Goal: Information Seeking & Learning: Find specific fact

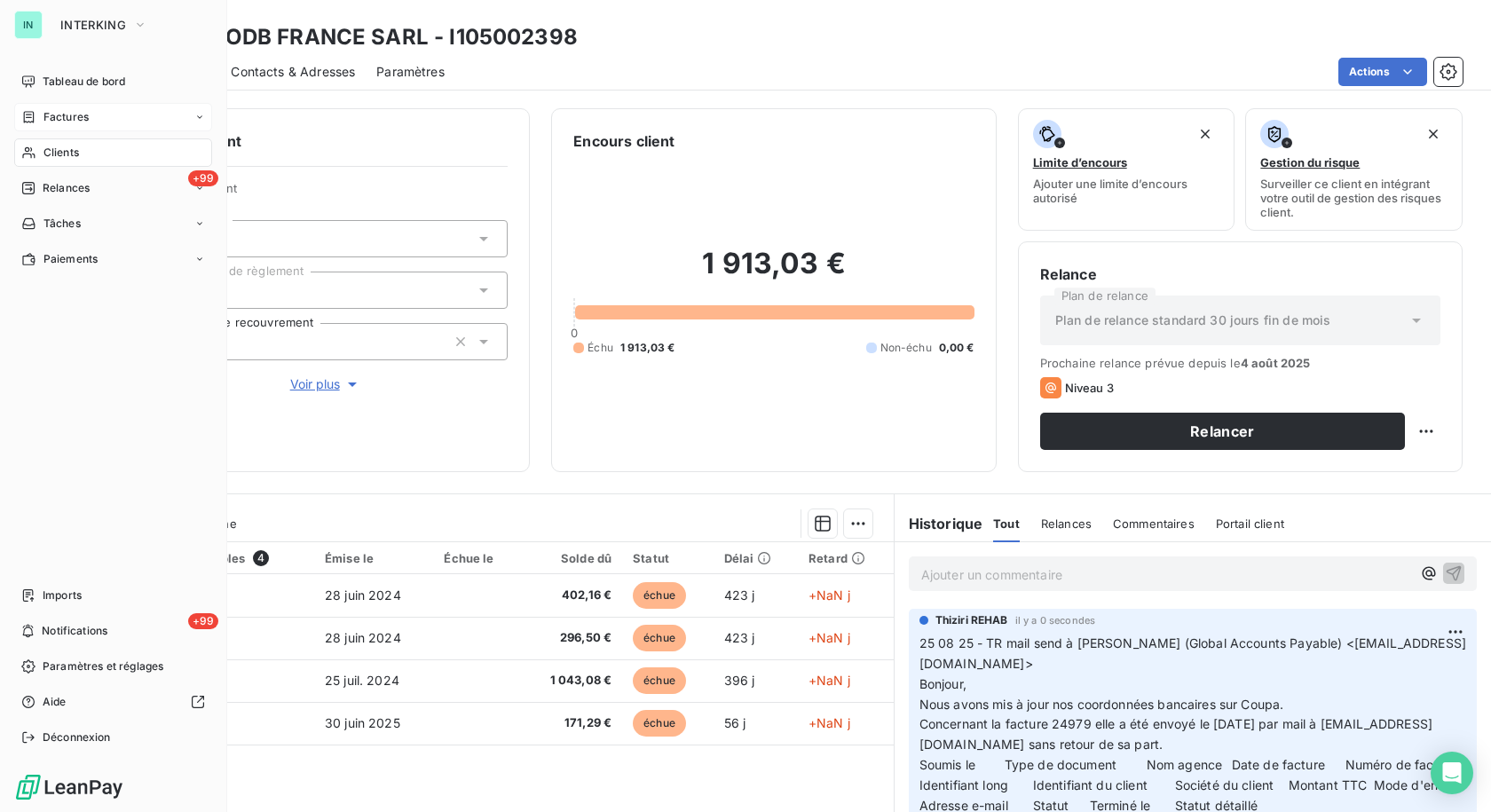
click at [44, 119] on span "Factures" at bounding box center [66, 117] width 46 height 16
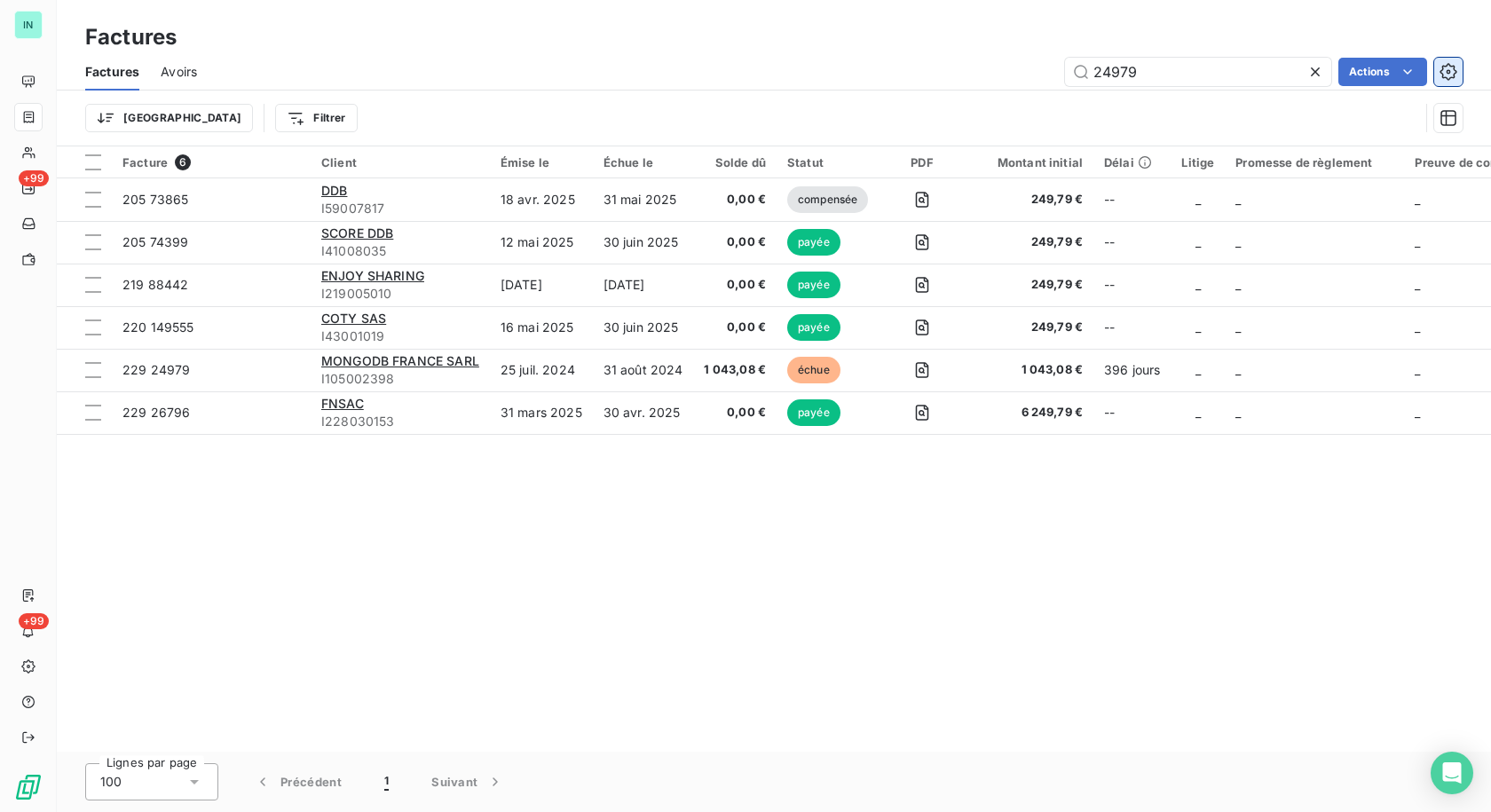
drag, startPoint x: 1306, startPoint y: 78, endPoint x: 1452, endPoint y: 79, distance: 146.0
click at [1306, 78] on icon at bounding box center [1315, 72] width 18 height 18
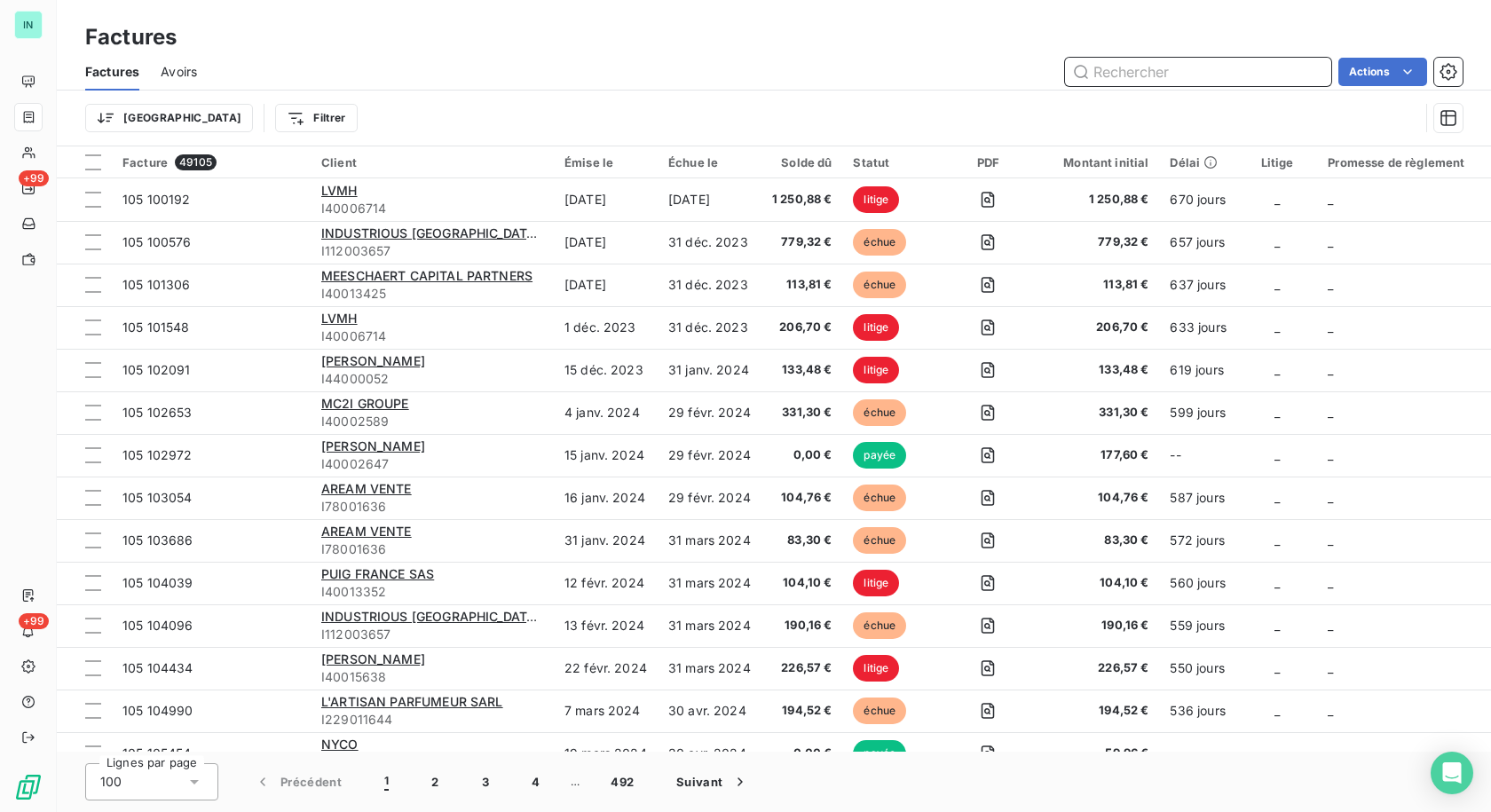
click at [1150, 69] on input "text" at bounding box center [1198, 72] width 266 height 29
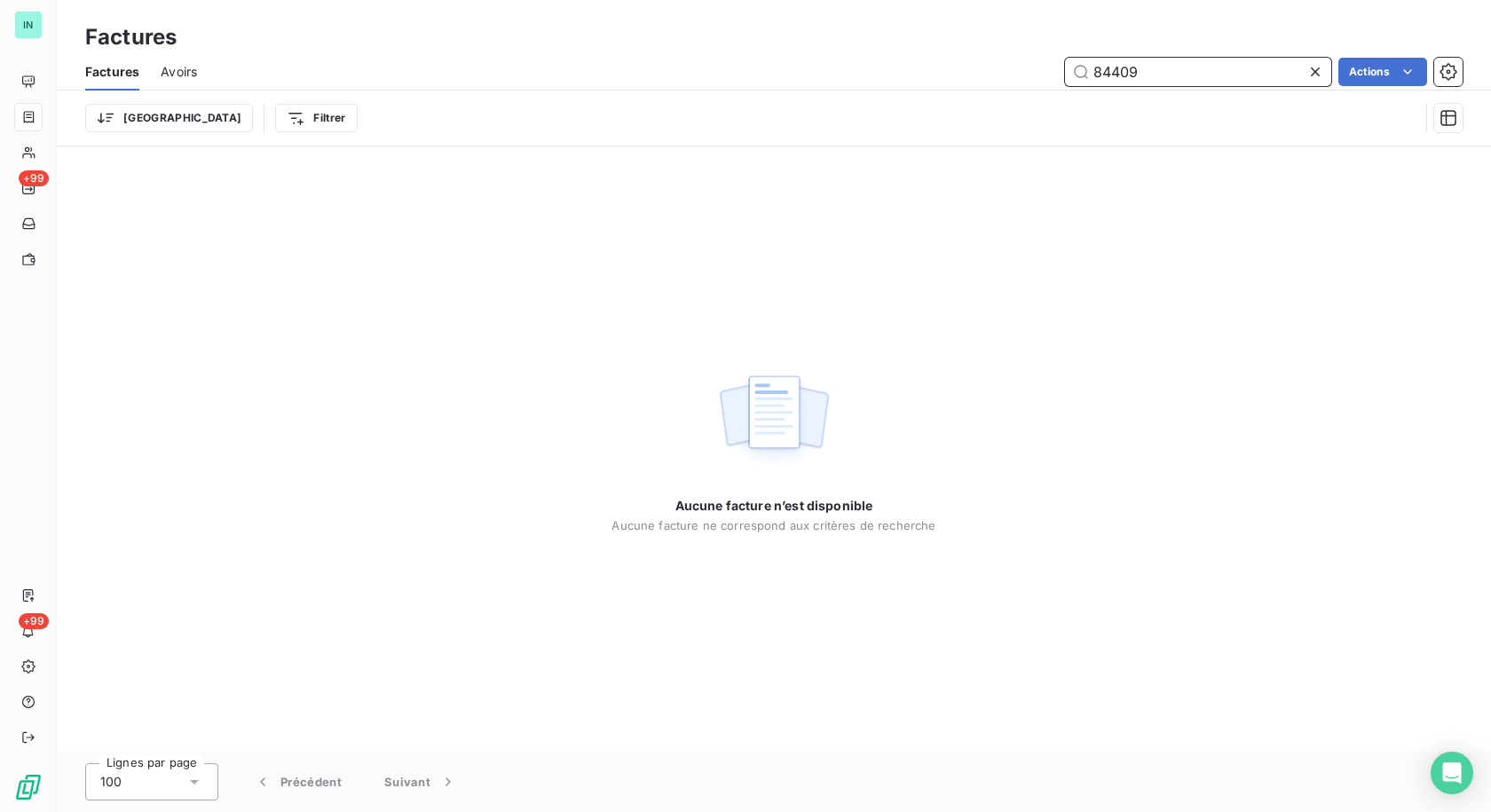
type input "84409"
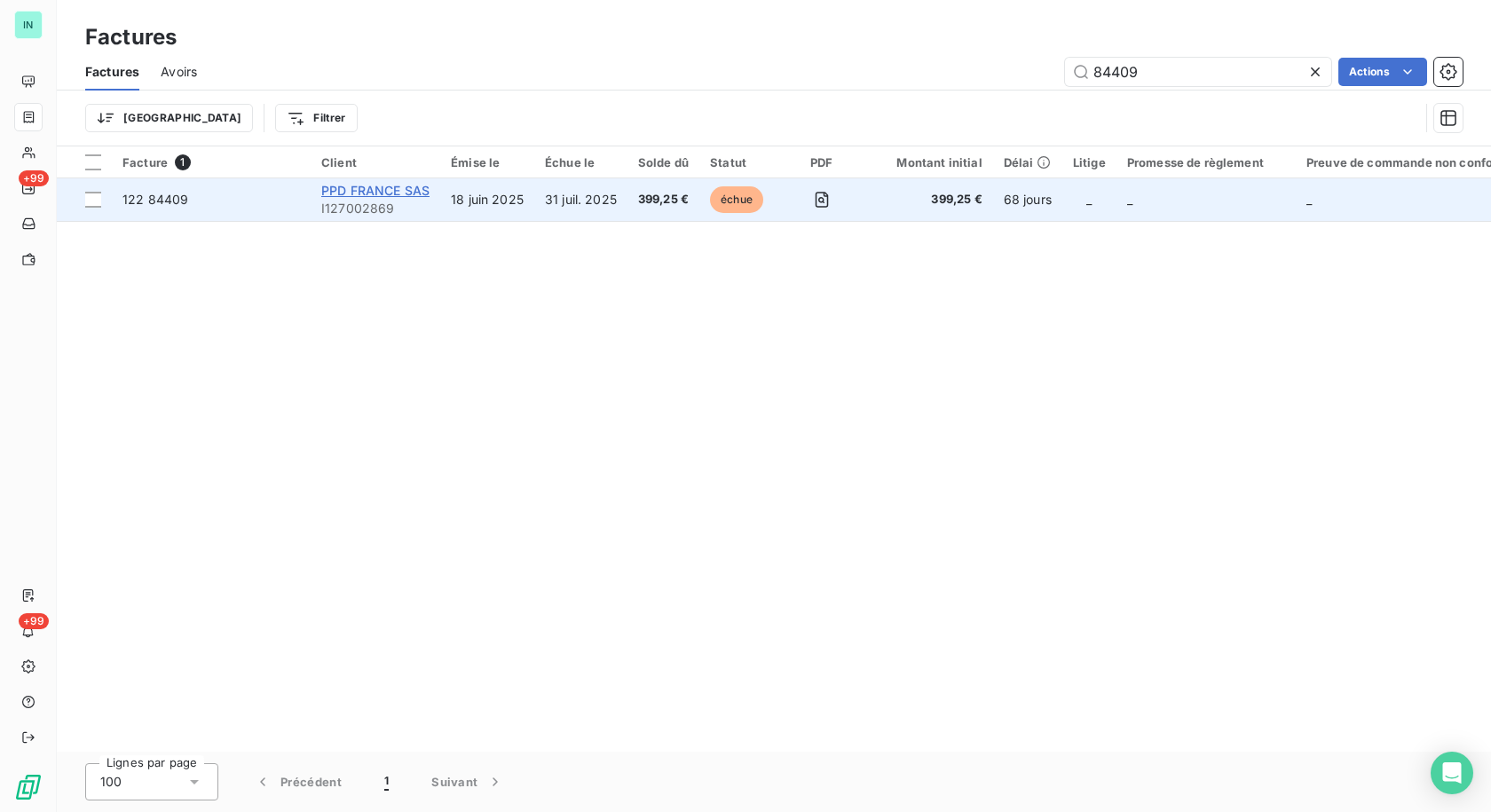
click at [360, 195] on span "PPD FRANCE SAS" at bounding box center [375, 190] width 108 height 15
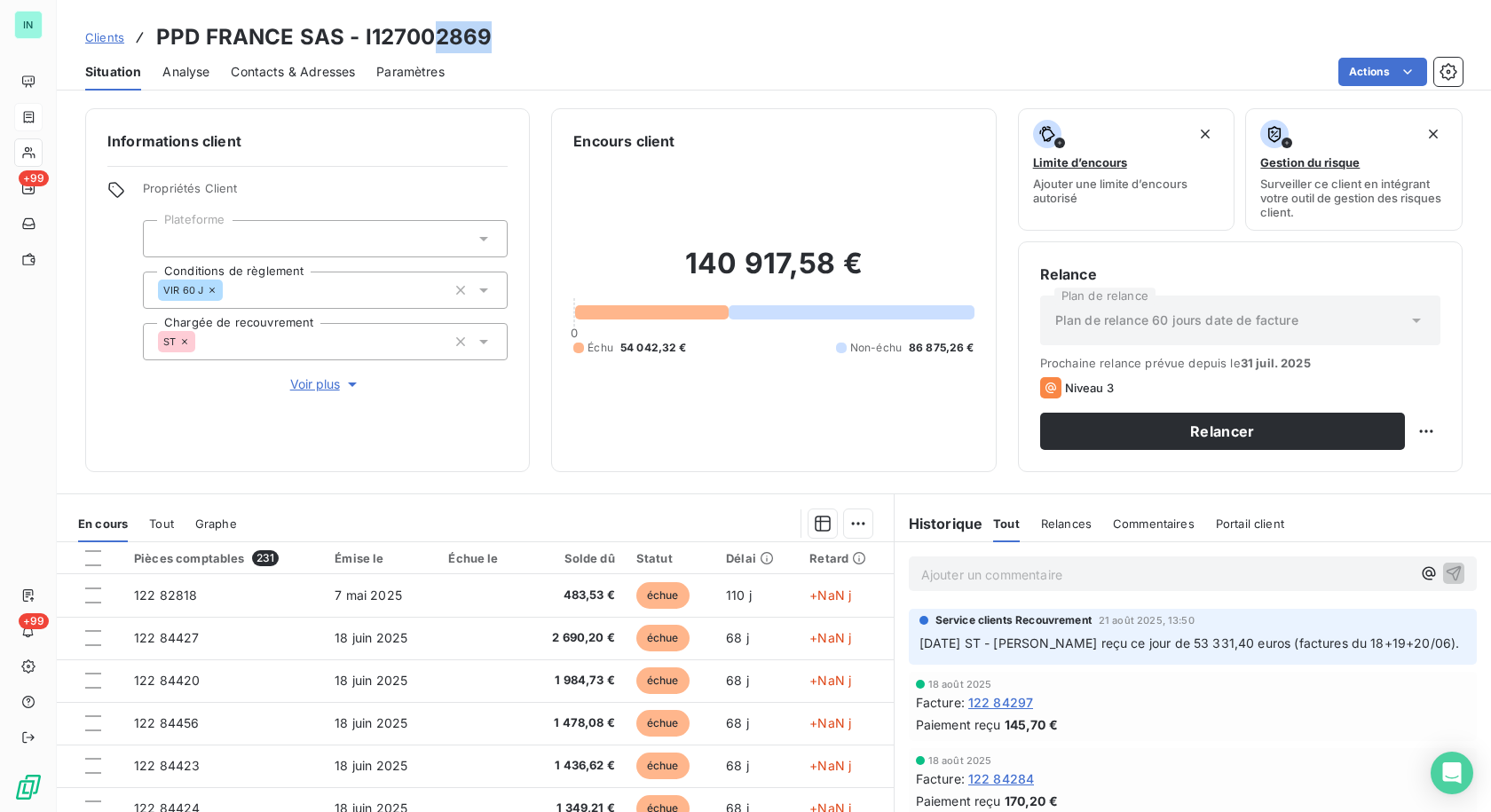
drag, startPoint x: 493, startPoint y: 29, endPoint x: 435, endPoint y: 31, distance: 58.0
click at [435, 31] on div "Clients PPD [GEOGRAPHIC_DATA] SAS - I127002869" at bounding box center [774, 37] width 1434 height 32
click at [480, 35] on h3 "PPD FRANCE SAS - I127002869" at bounding box center [324, 37] width 335 height 32
click at [505, 35] on div "Clients PPD [GEOGRAPHIC_DATA] SAS - I127002869" at bounding box center [774, 37] width 1434 height 32
drag, startPoint x: 491, startPoint y: 34, endPoint x: 360, endPoint y: 33, distance: 131.0
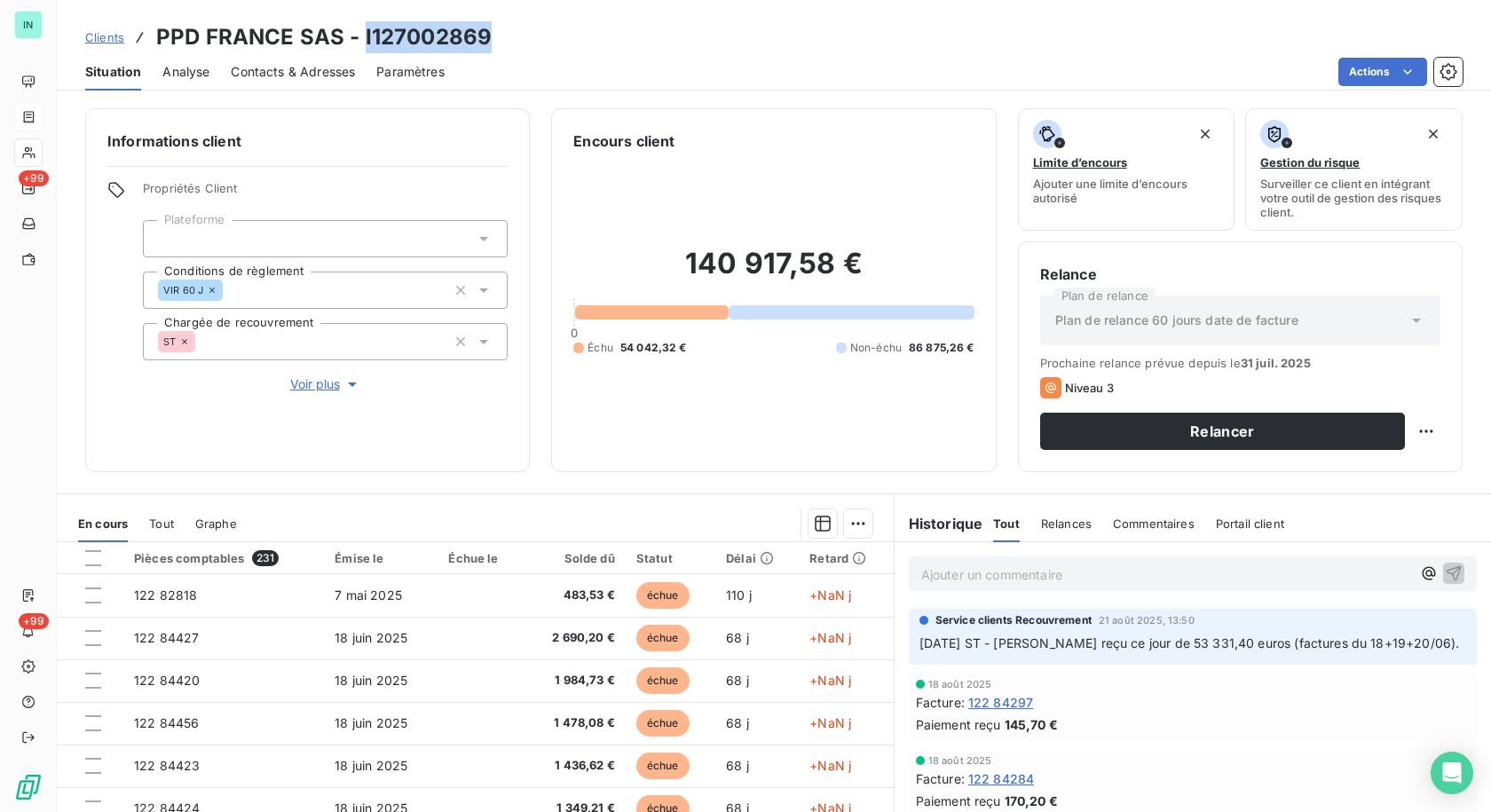
click at [360, 33] on div "Clients PPD [GEOGRAPHIC_DATA] SAS - I127002869" at bounding box center [774, 37] width 1434 height 32
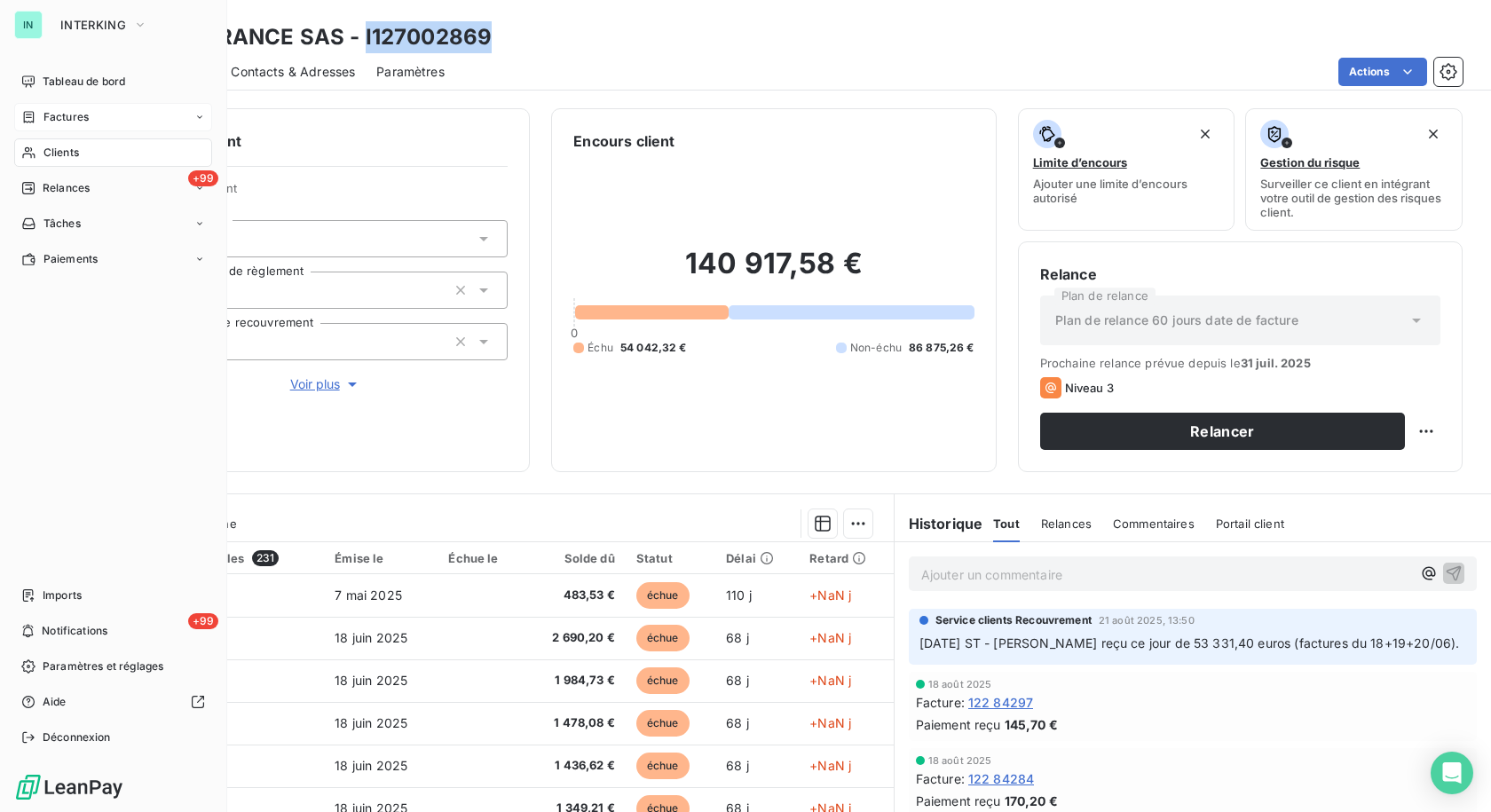
click at [44, 150] on span "Clients" at bounding box center [62, 153] width 36 height 16
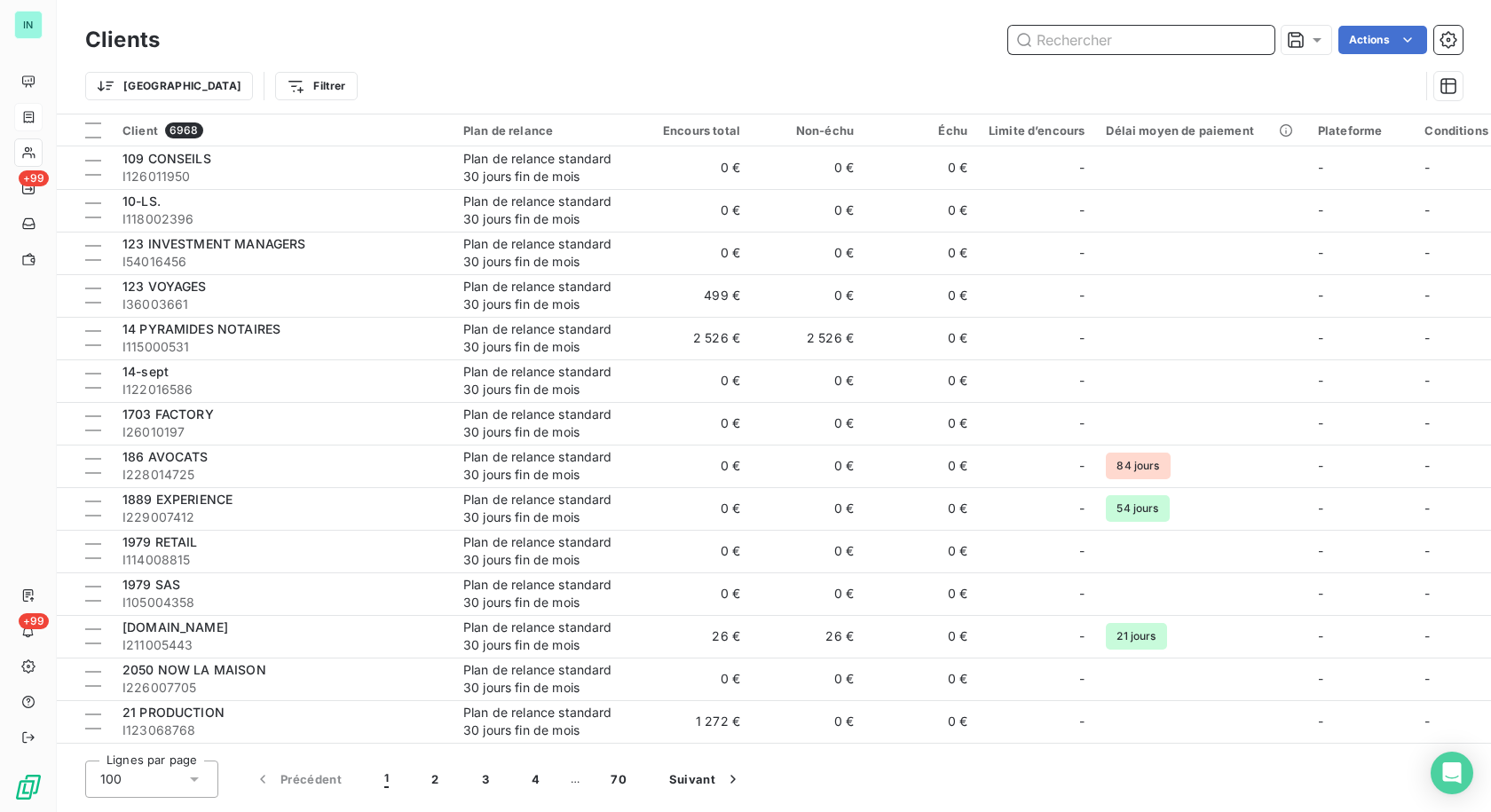
click at [1115, 44] on input "text" at bounding box center [1141, 40] width 266 height 29
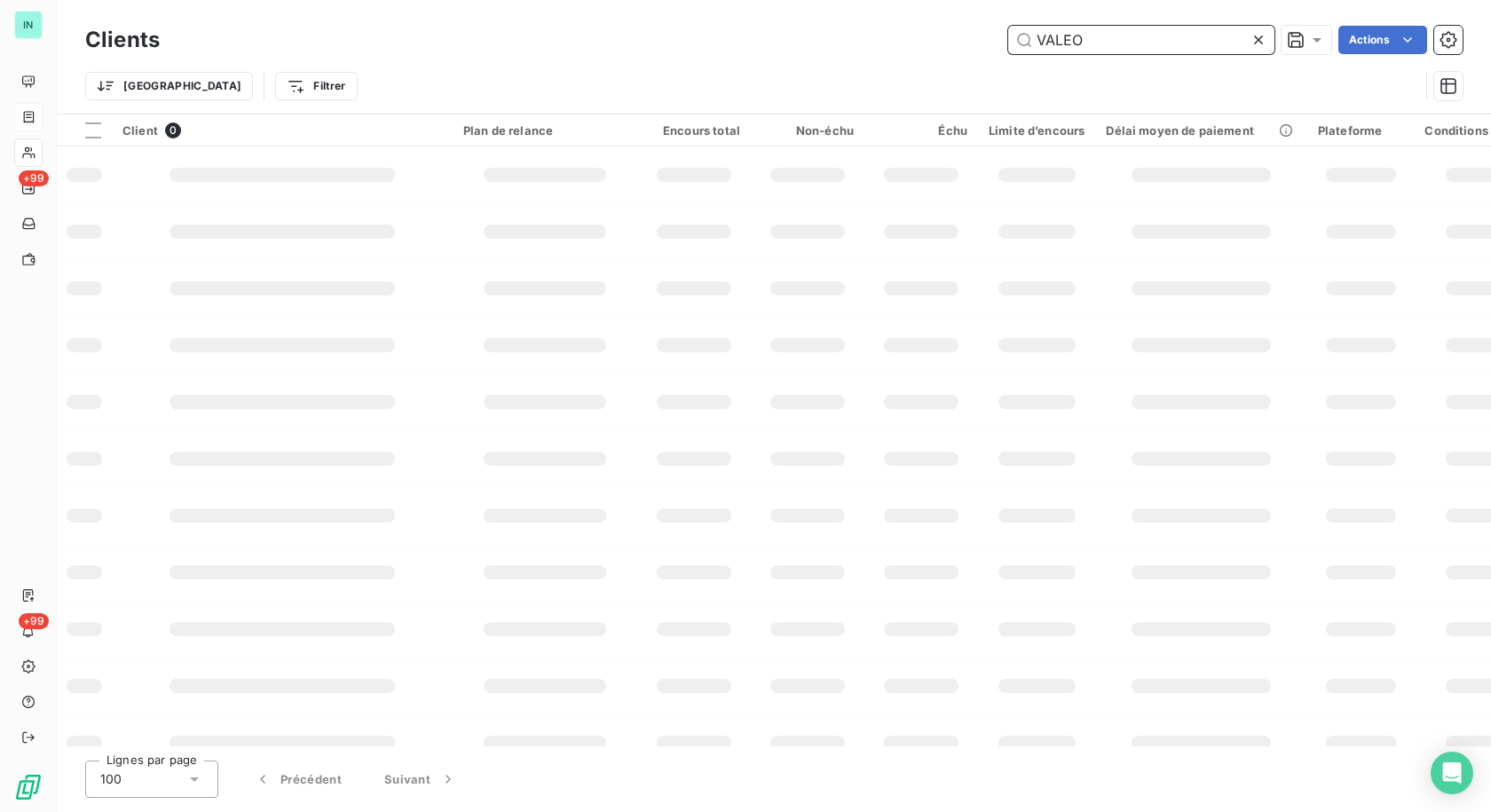
type input "VALEO"
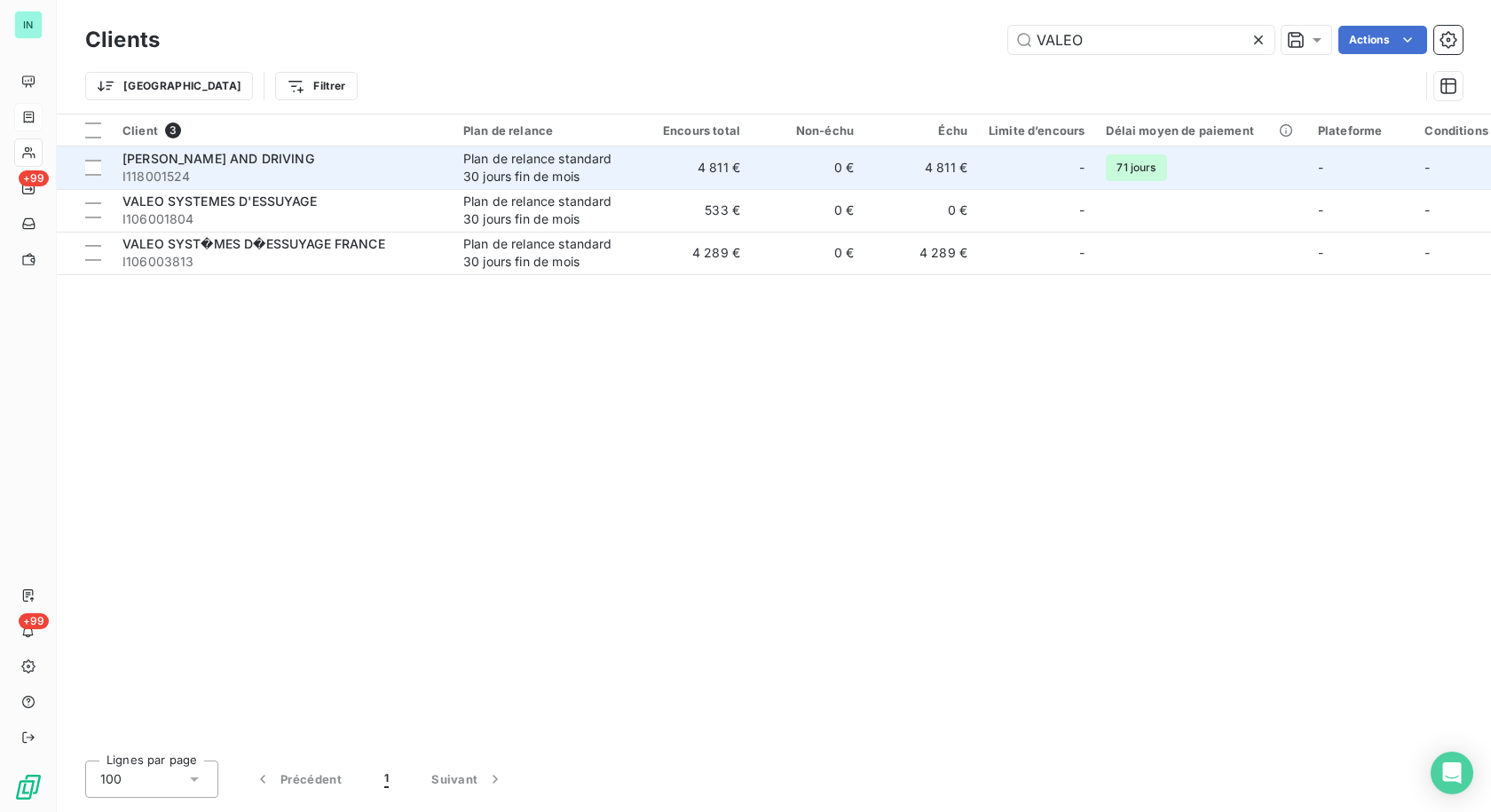
click at [222, 168] on span "I118001524" at bounding box center [282, 177] width 319 height 18
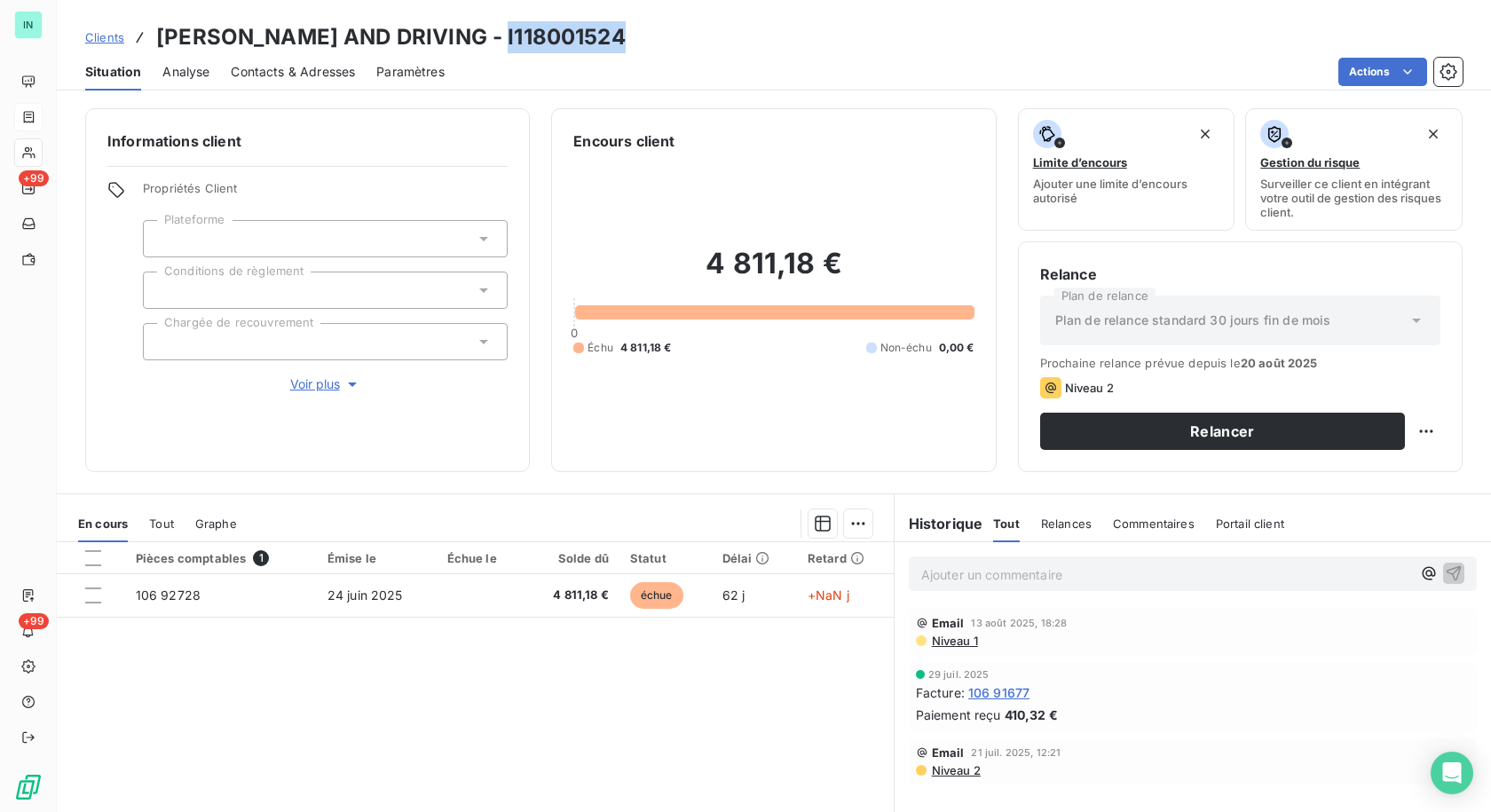
drag, startPoint x: 631, startPoint y: 34, endPoint x: 508, endPoint y: 37, distance: 123.0
click at [508, 37] on div "Clients [PERSON_NAME] AND DRIVING - I118001524" at bounding box center [774, 37] width 1434 height 32
copy h3 "I118001524"
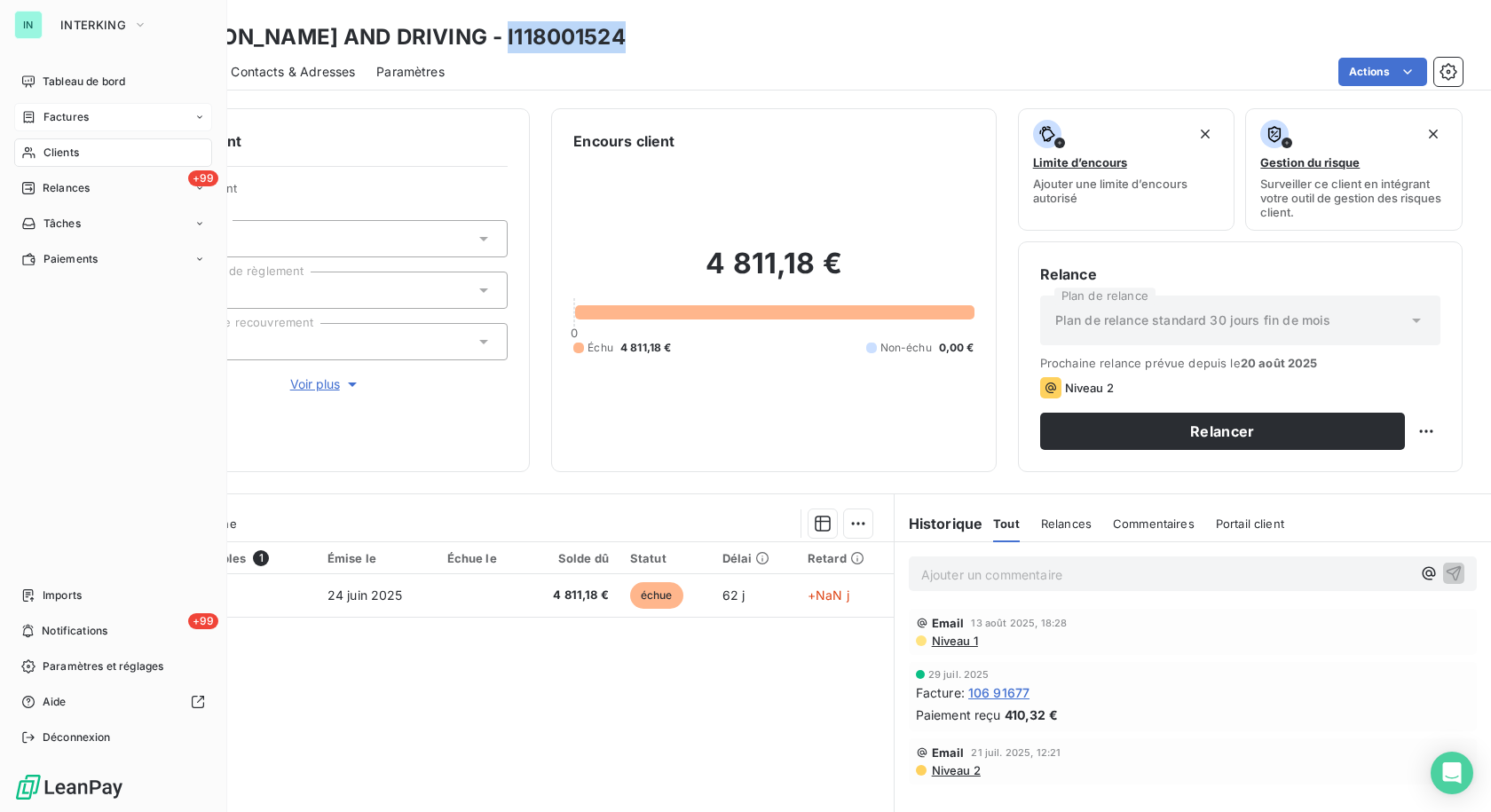
click at [53, 109] on div "Factures" at bounding box center [113, 117] width 198 height 29
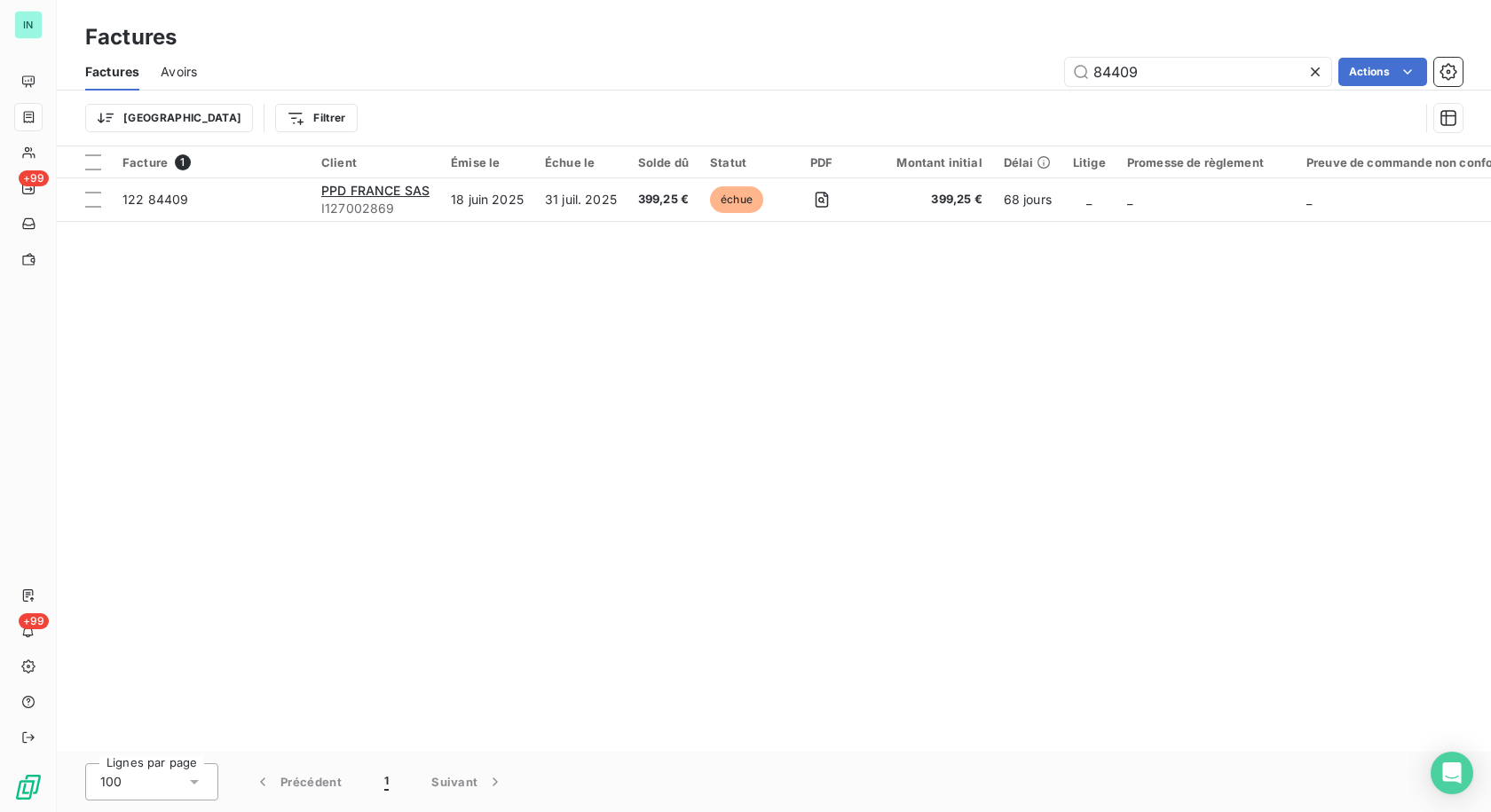
drag, startPoint x: 1159, startPoint y: 74, endPoint x: 948, endPoint y: 84, distance: 211.2
click at [948, 84] on div "84409 Actions" at bounding box center [841, 72] width 1245 height 29
type input "91147"
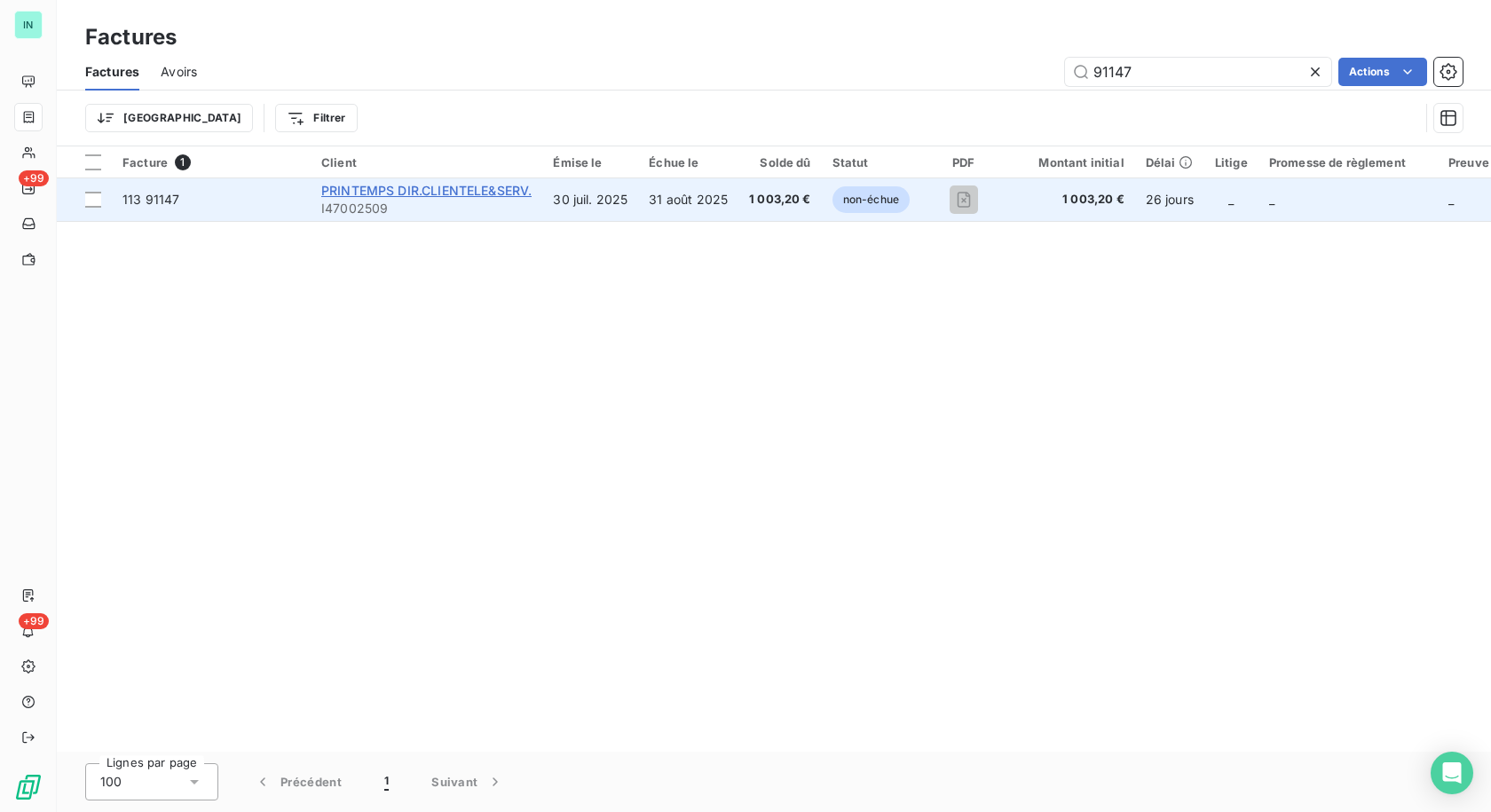
click at [428, 189] on span "PRINTEMPS DIR.CLIENTELE&SERV." at bounding box center [427, 190] width 211 height 15
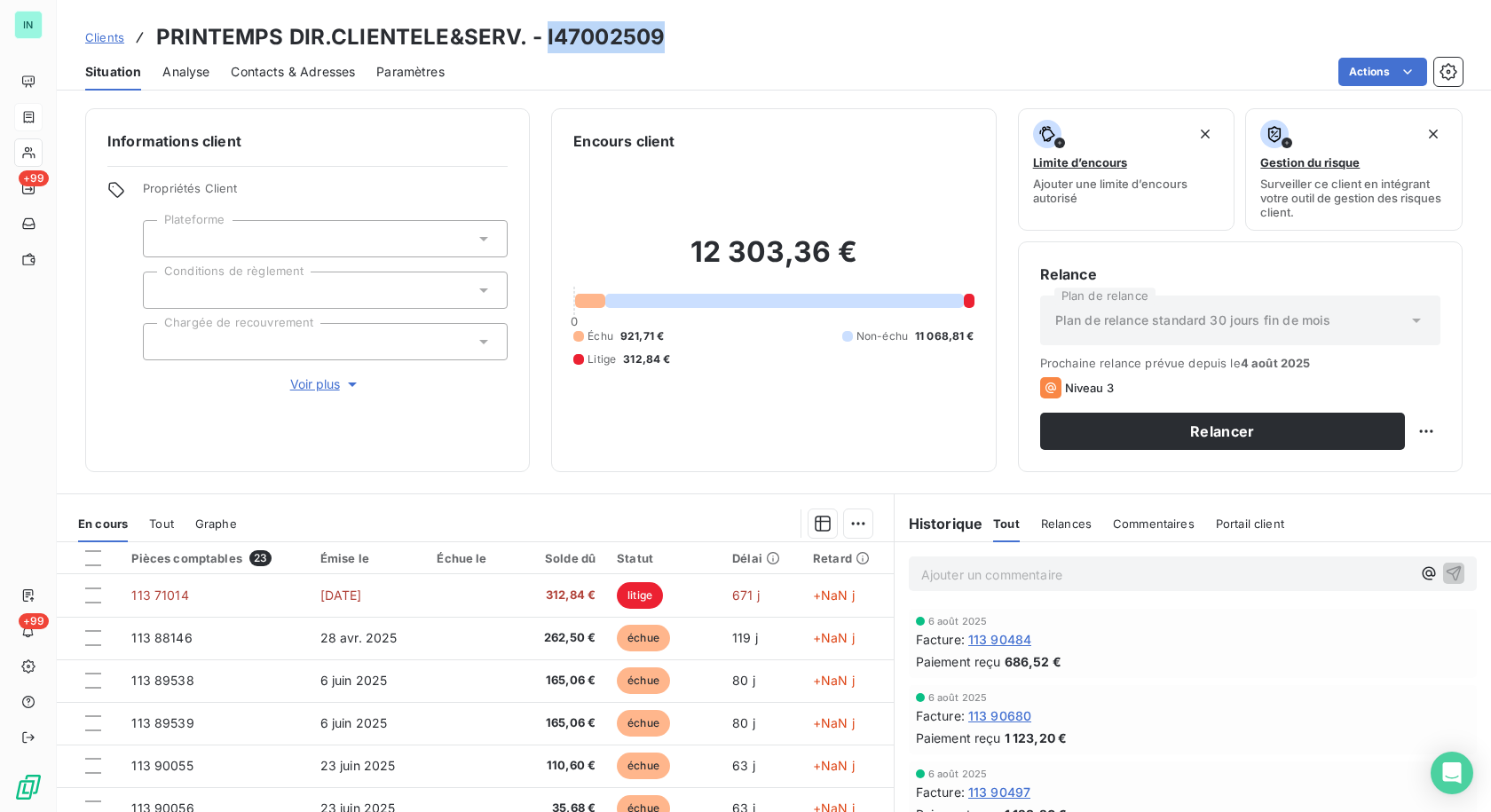
drag, startPoint x: 663, startPoint y: 38, endPoint x: 541, endPoint y: 35, distance: 122.0
click at [541, 35] on div "Clients PRINTEMPS DIR.CLIENTELE&SERV. - I47002509" at bounding box center [774, 37] width 1434 height 32
copy h3 "I47002509"
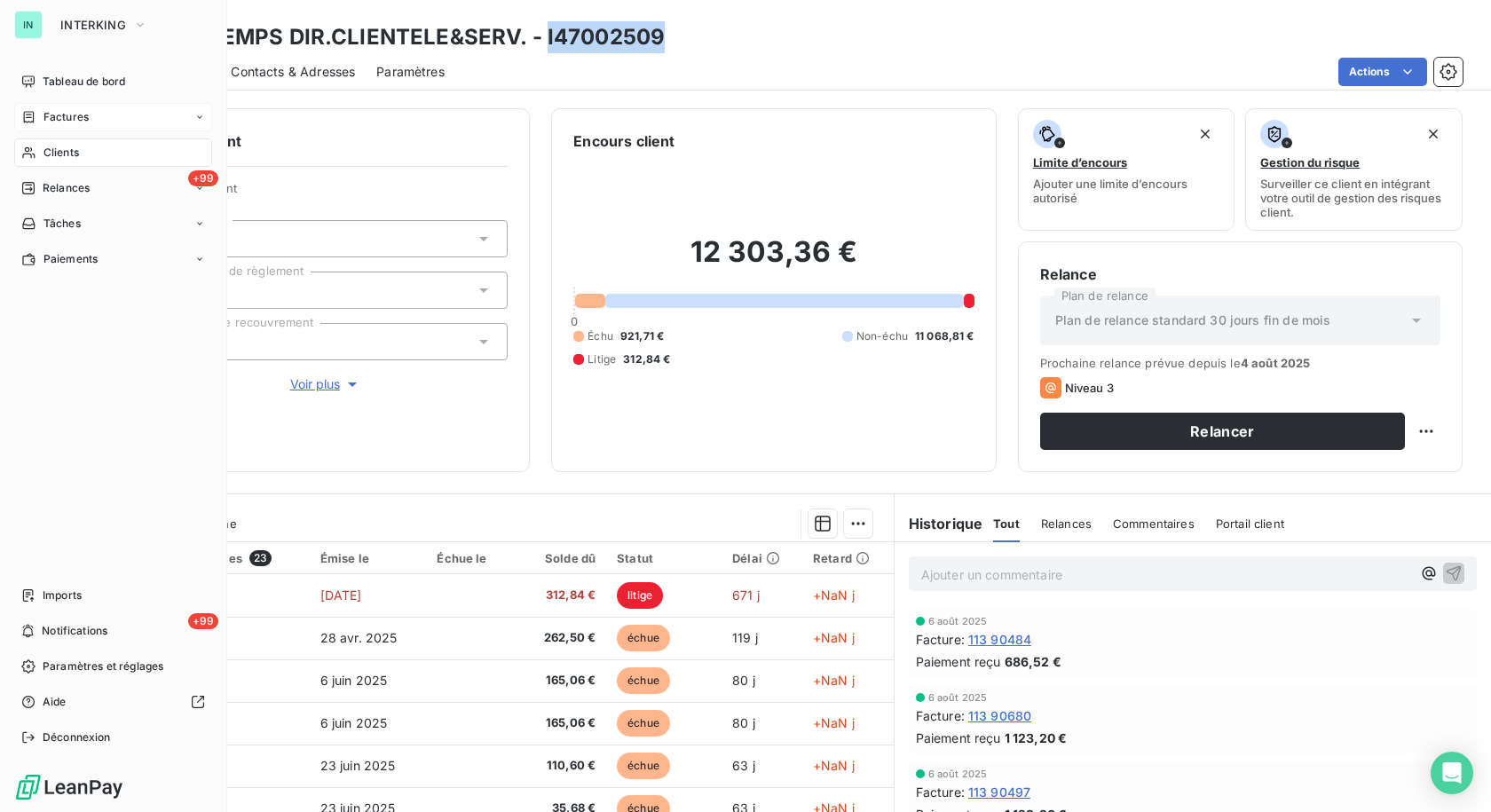
click at [43, 120] on div "Factures" at bounding box center [55, 117] width 68 height 16
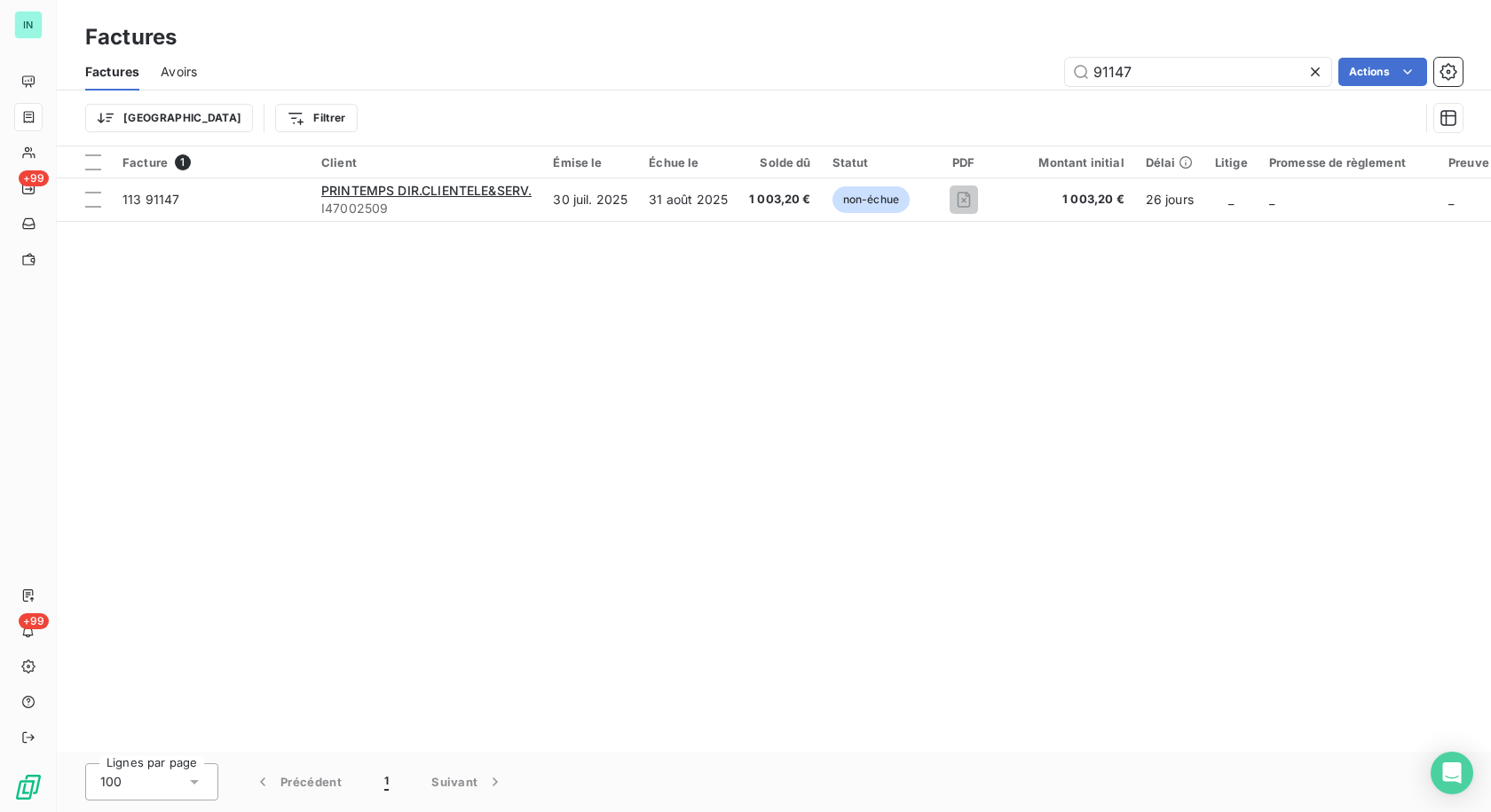
drag, startPoint x: 1174, startPoint y: 80, endPoint x: 931, endPoint y: 81, distance: 243.0
click at [931, 81] on div "91147 Actions" at bounding box center [841, 72] width 1245 height 29
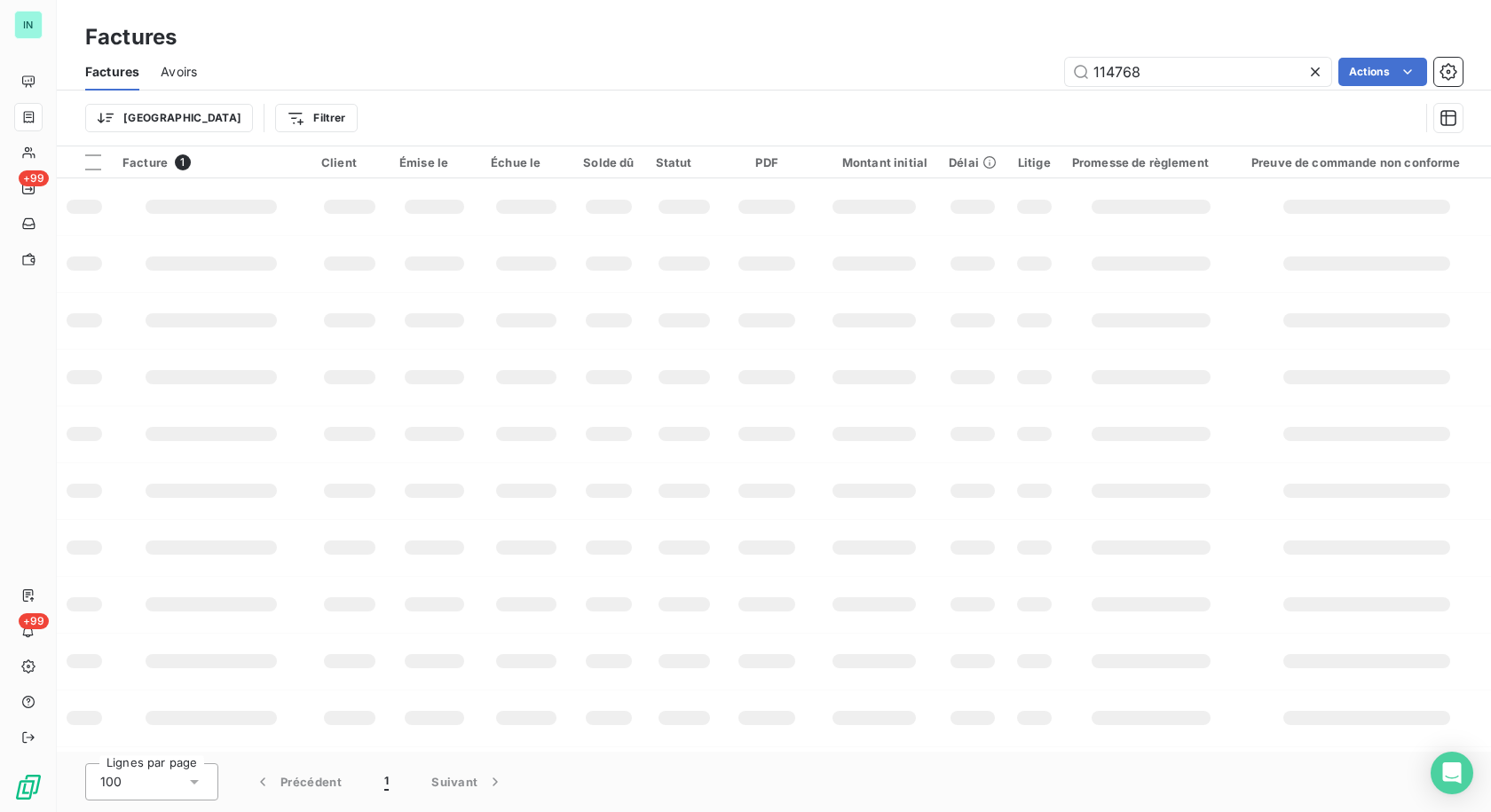
type input "114768"
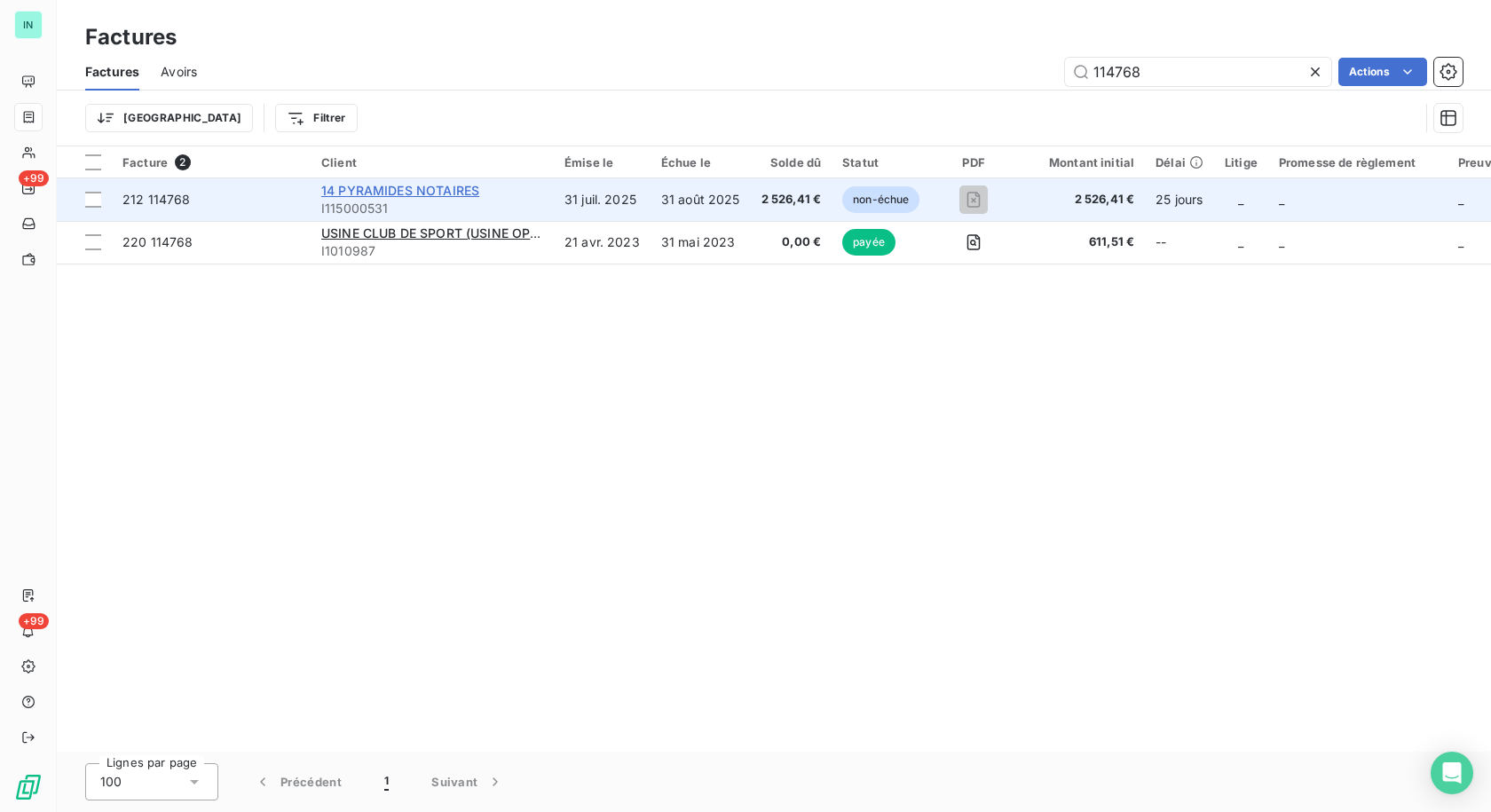
click at [368, 194] on span "14 PYRAMIDES NOTAIRES" at bounding box center [400, 190] width 158 height 15
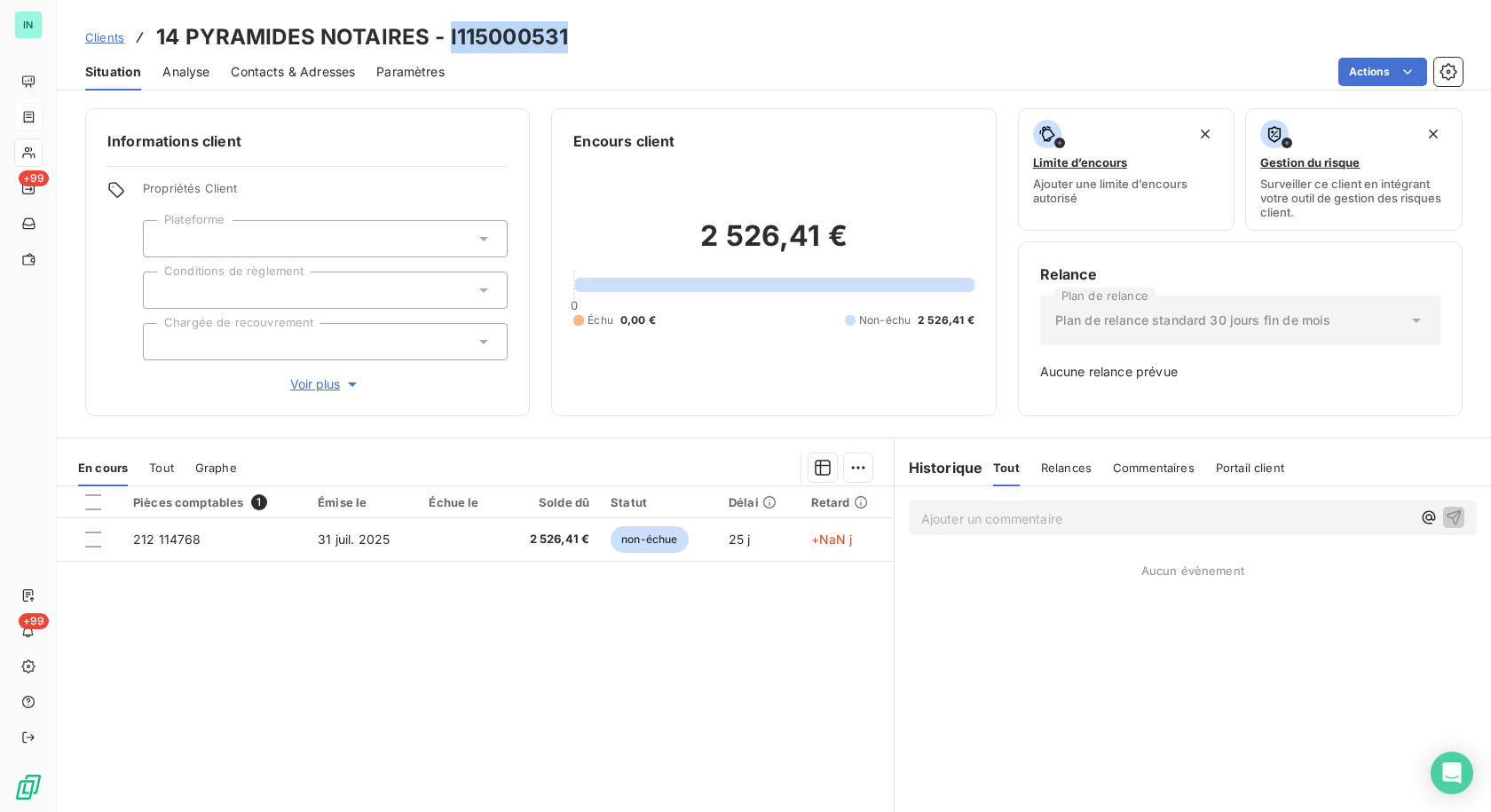
drag, startPoint x: 553, startPoint y: 37, endPoint x: 445, endPoint y: 36, distance: 108.0
click at [445, 36] on h3 "14 PYRAMIDES NOTAIRES - I115000531" at bounding box center [362, 37] width 412 height 32
copy h3 "I115000531"
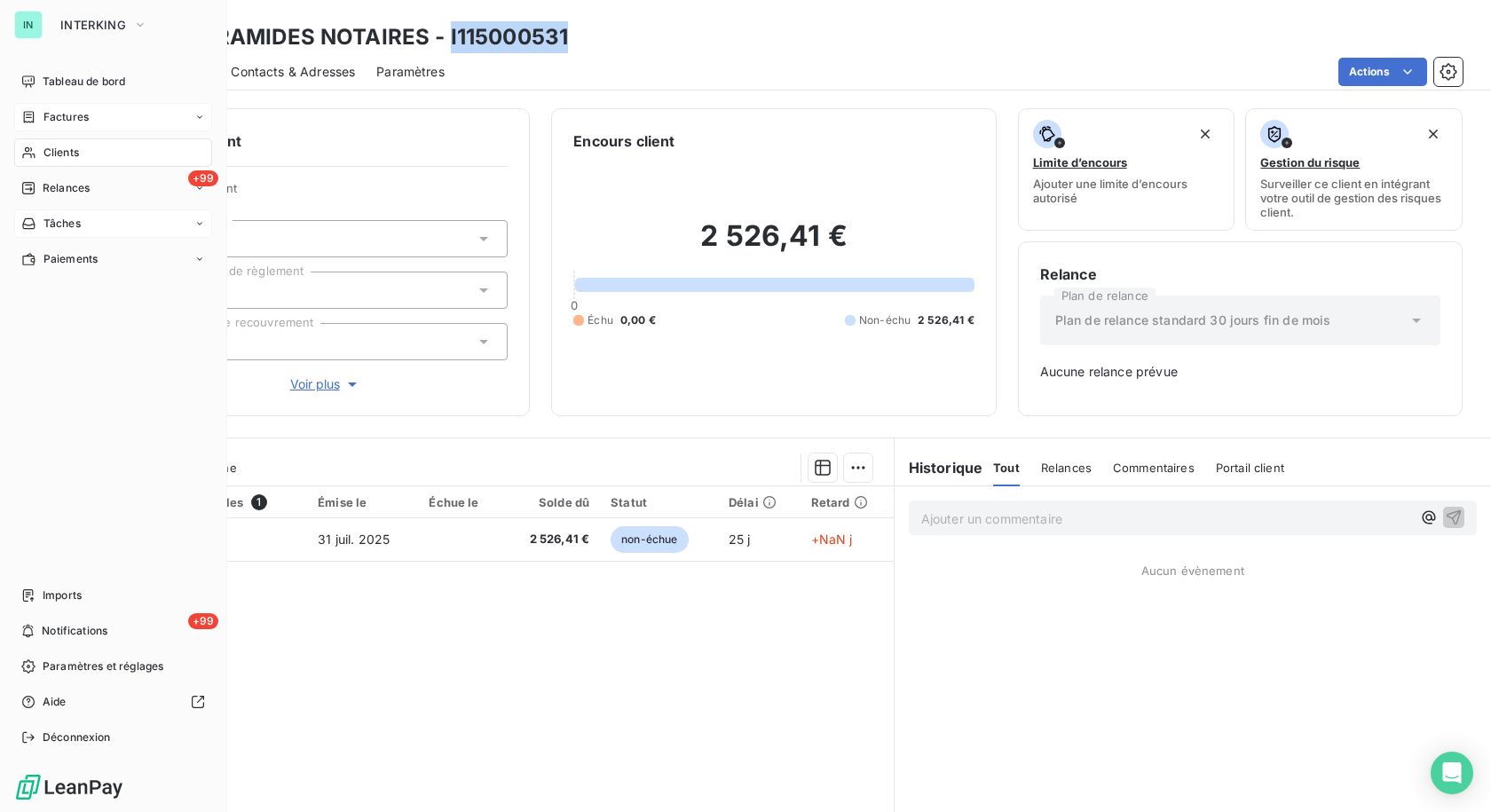
click at [39, 122] on div "Factures" at bounding box center [55, 117] width 68 height 16
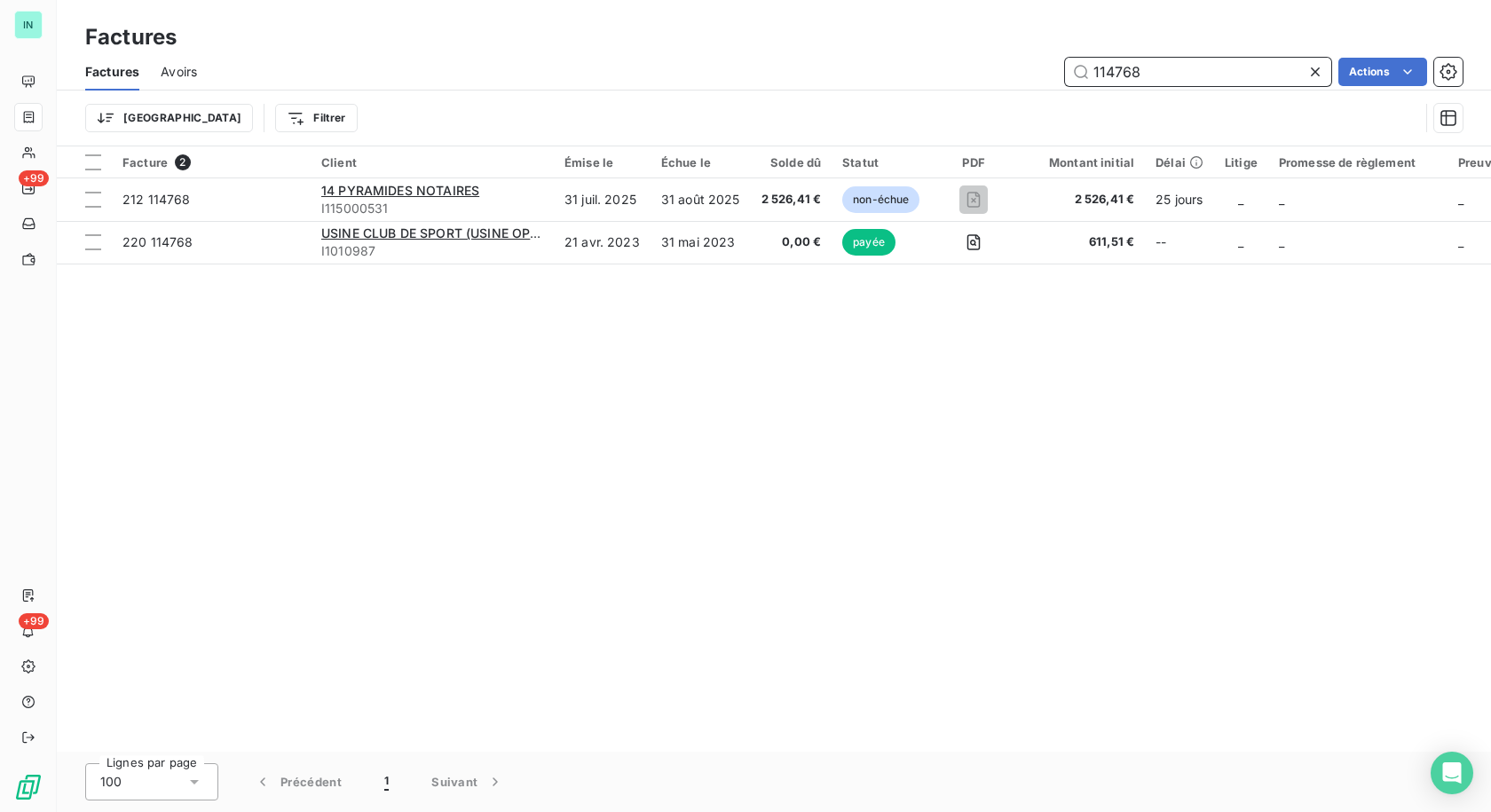
drag, startPoint x: 1169, startPoint y: 68, endPoint x: 933, endPoint y: 106, distance: 239.0
click at [948, 106] on div "Factures Avoirs 114768 Actions Trier Filtrer" at bounding box center [774, 99] width 1434 height 92
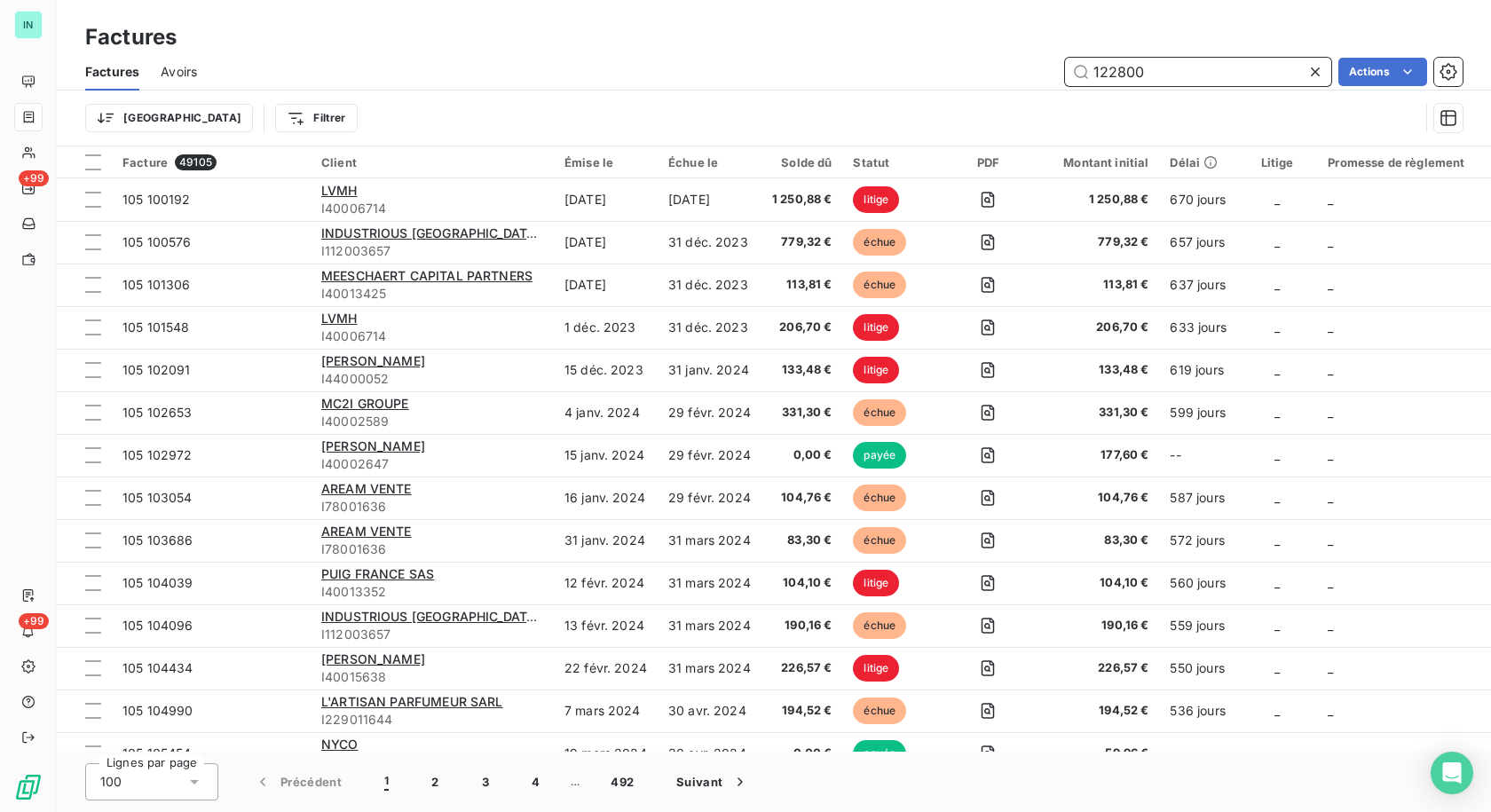
type input "122800"
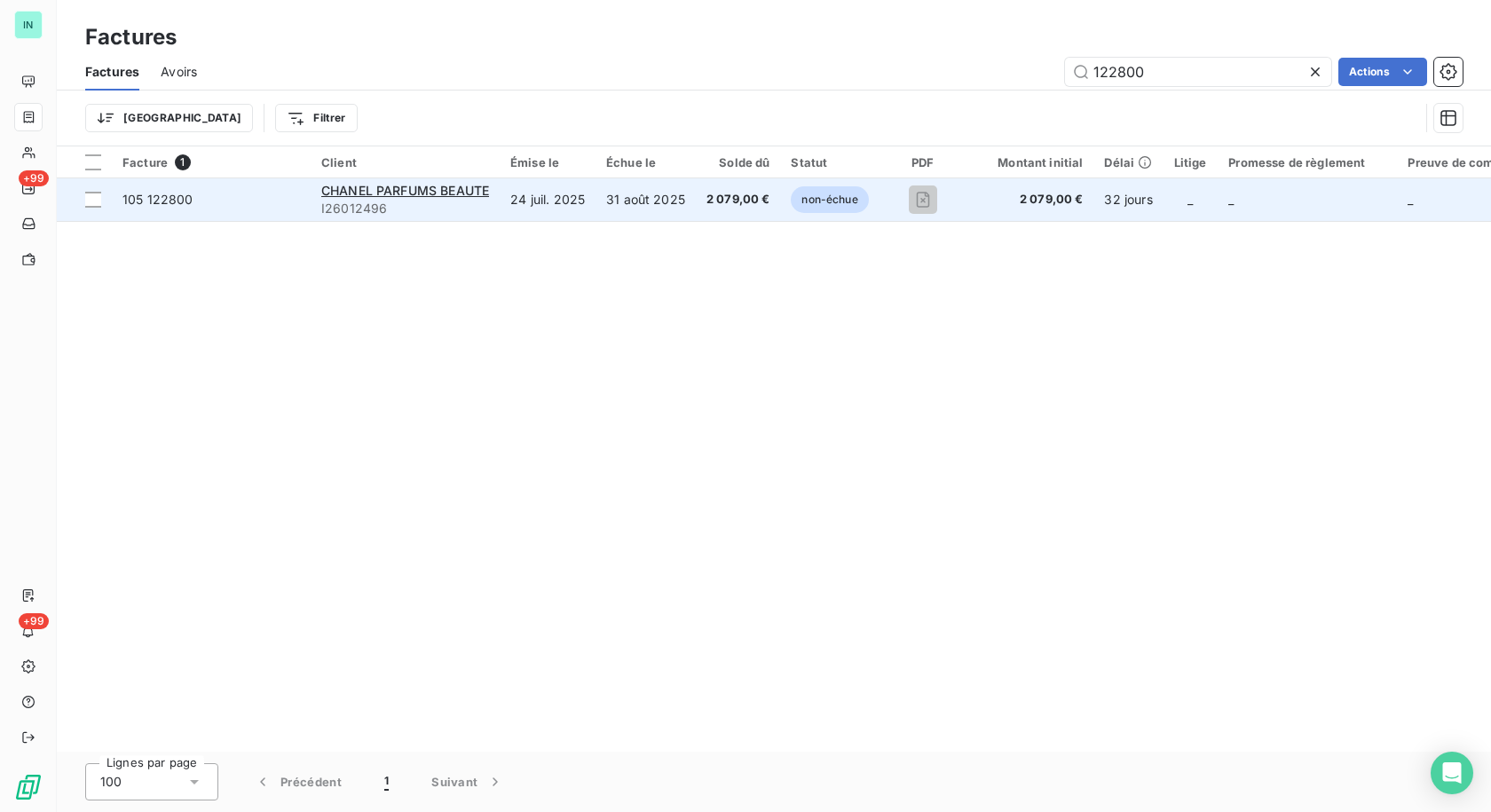
click at [432, 201] on span "I26012496" at bounding box center [405, 209] width 168 height 18
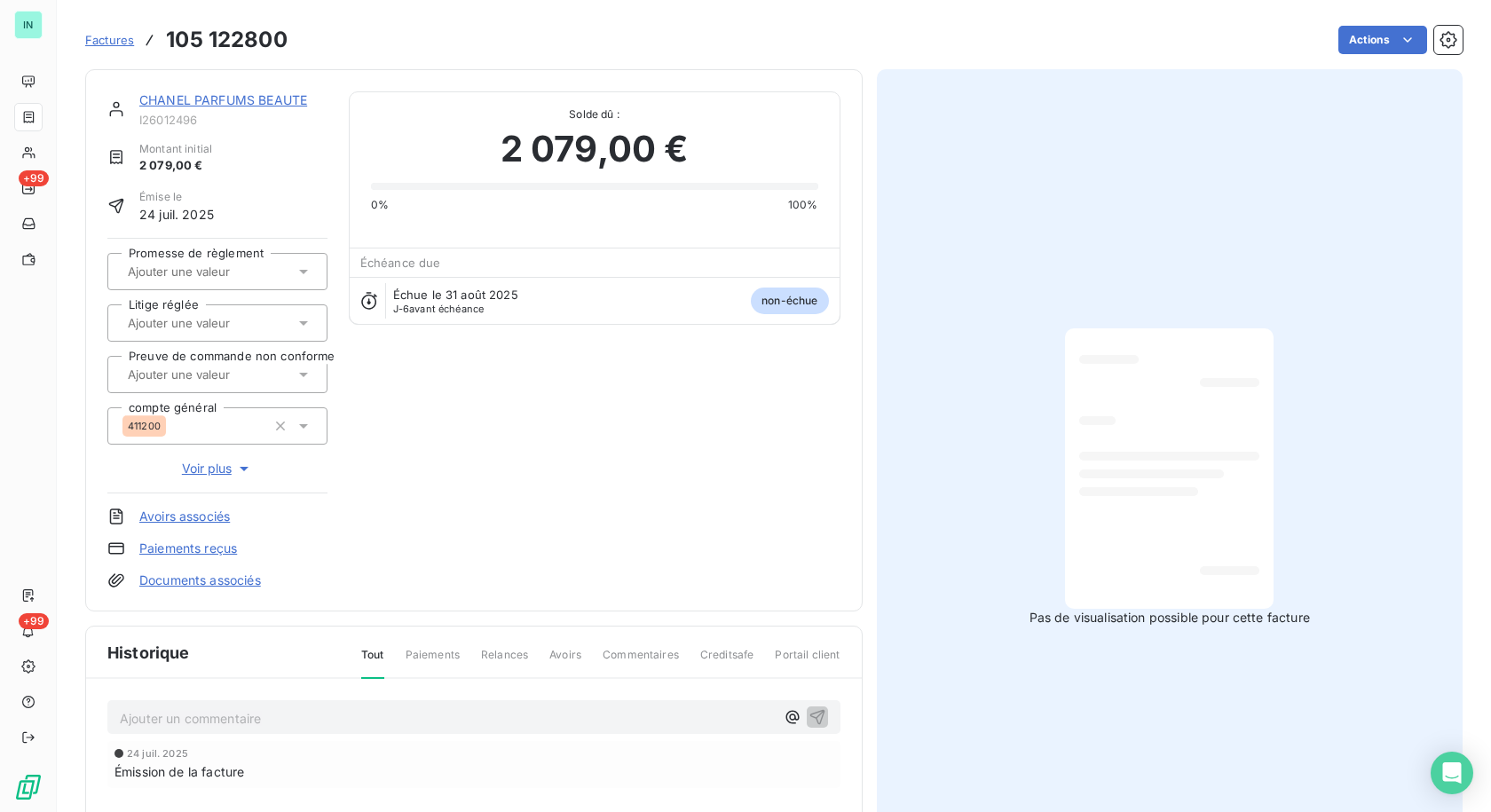
click at [231, 92] on link "CHANEL PARFUMS BEAUTE" at bounding box center [223, 99] width 168 height 15
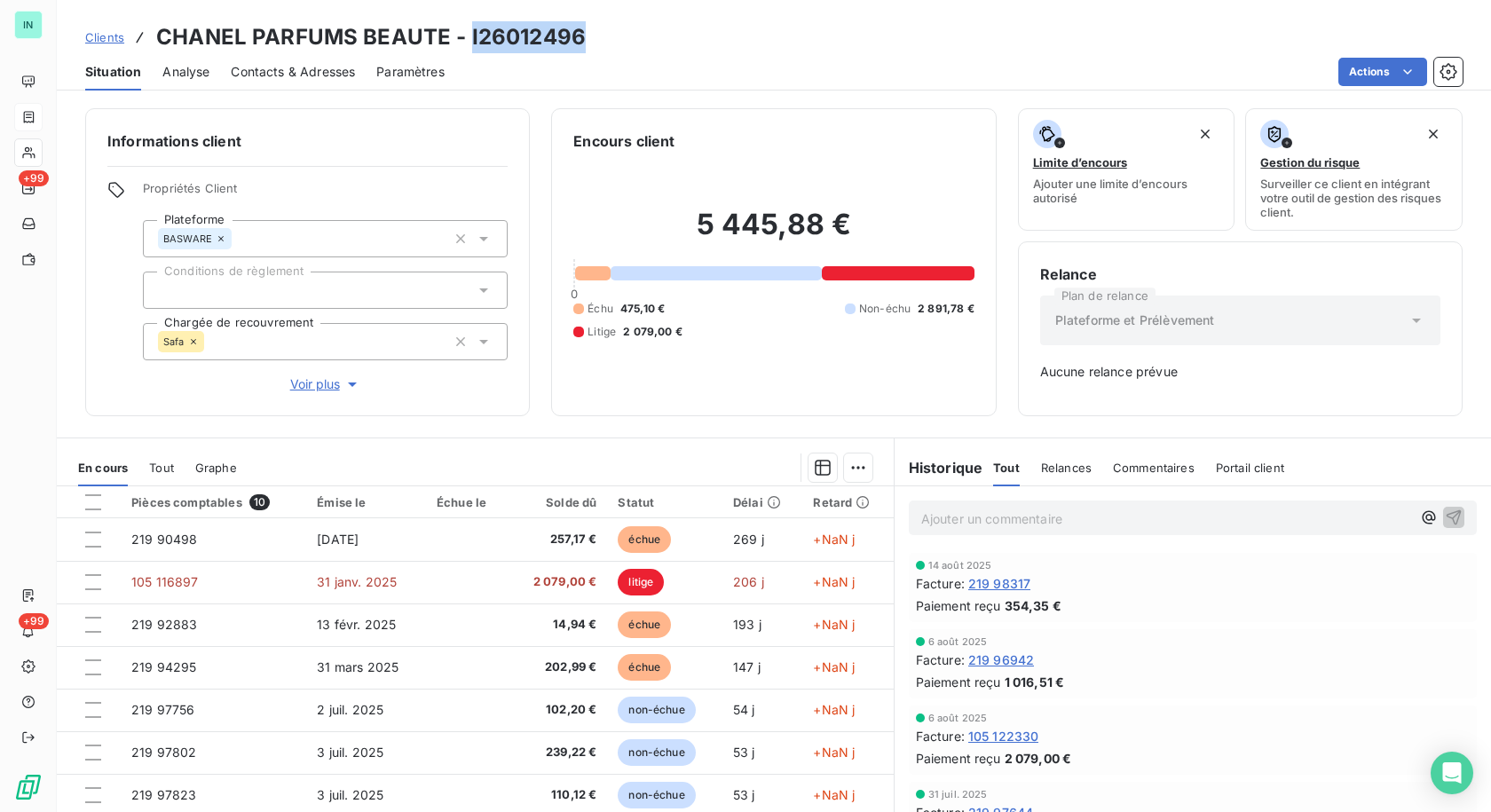
drag, startPoint x: 591, startPoint y: 39, endPoint x: 468, endPoint y: 40, distance: 123.0
click at [468, 40] on div "Clients CHANEL PARFUMS BEAUTE - I26012496" at bounding box center [774, 37] width 1434 height 32
copy h3 "I26012496"
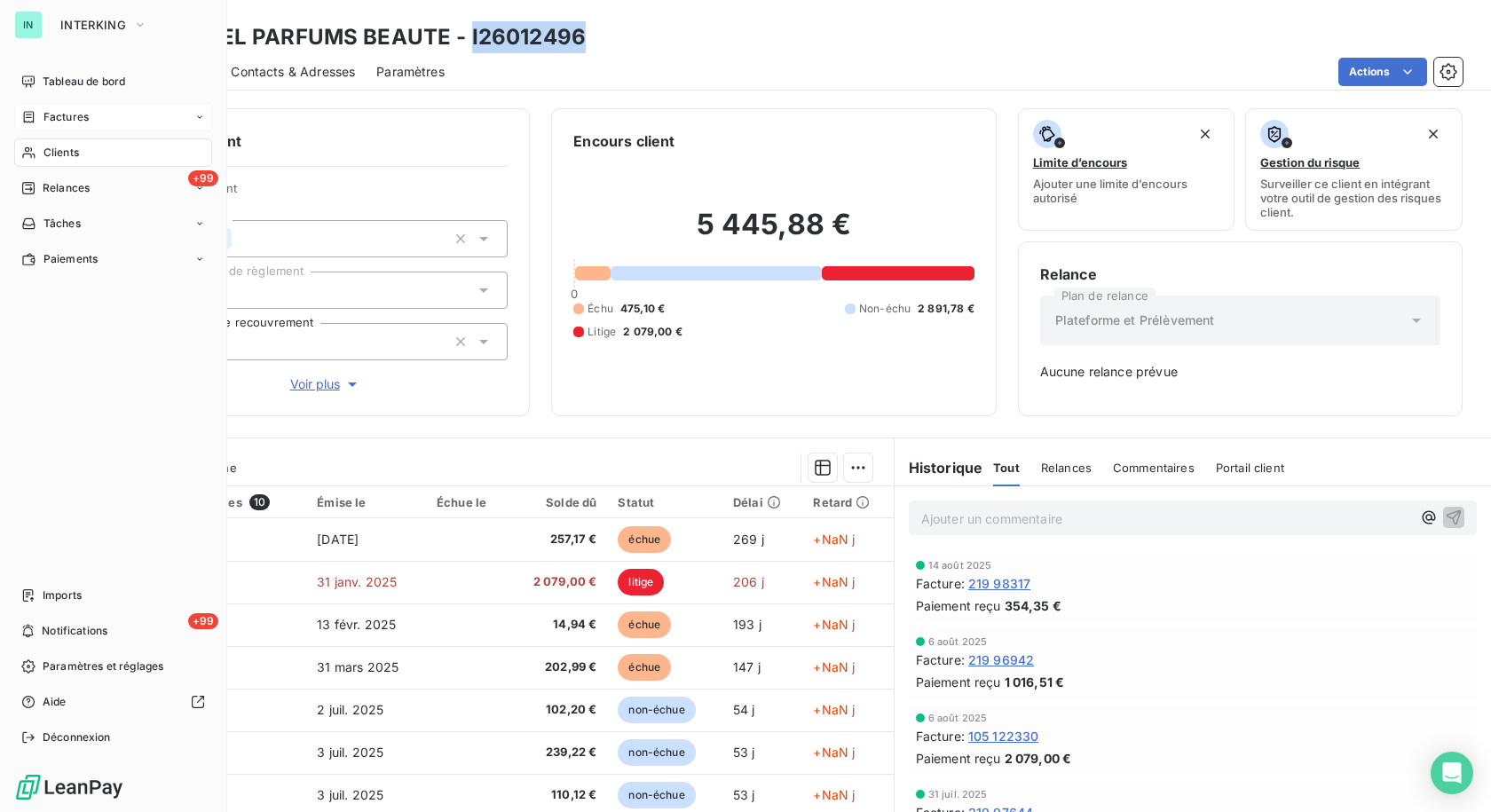
click at [39, 124] on div "Factures" at bounding box center [55, 117] width 68 height 16
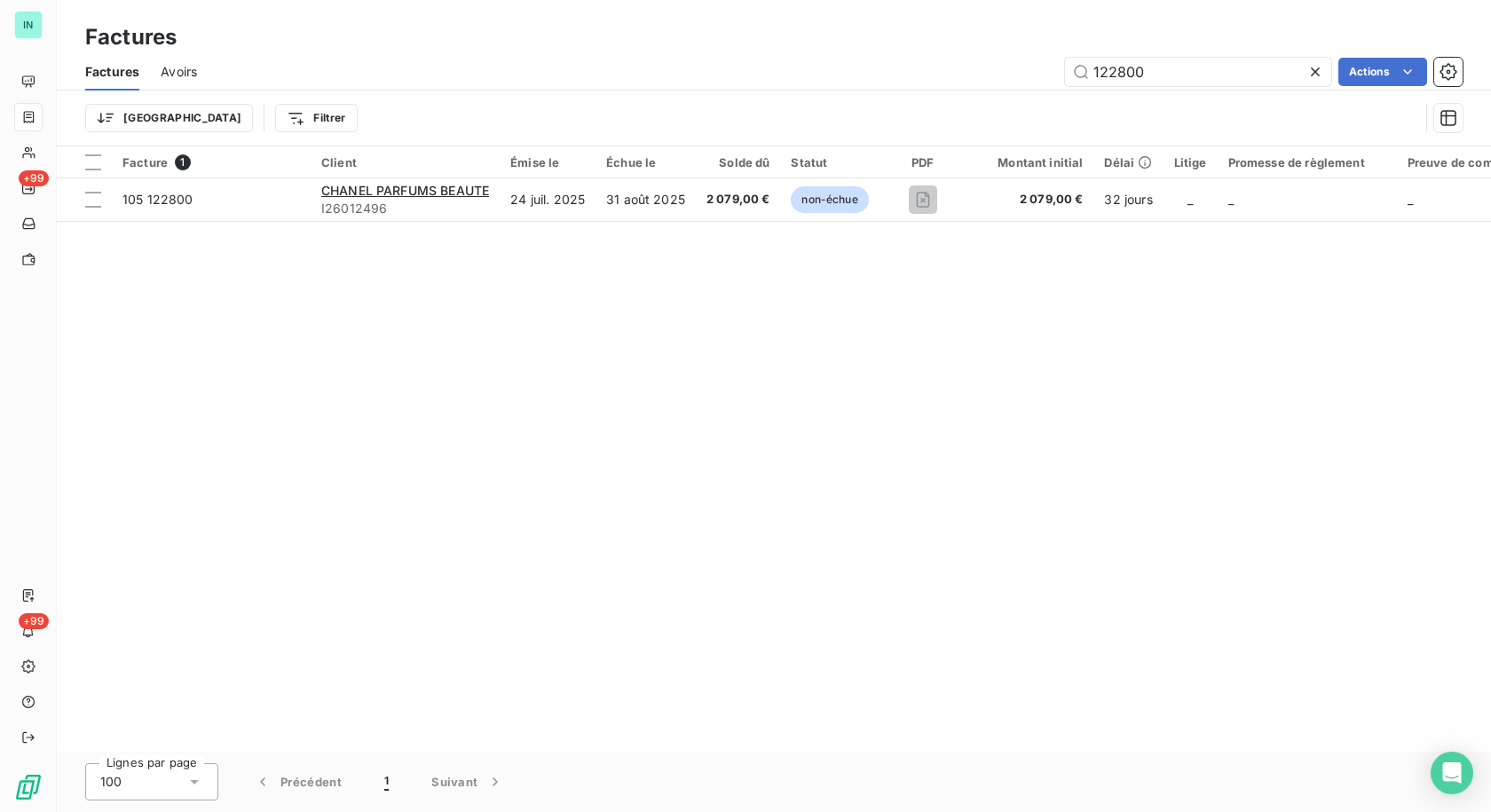
drag, startPoint x: 1147, startPoint y: 73, endPoint x: 983, endPoint y: 80, distance: 164.1
click at [986, 80] on div "122800 Actions" at bounding box center [841, 72] width 1245 height 29
type input "27616"
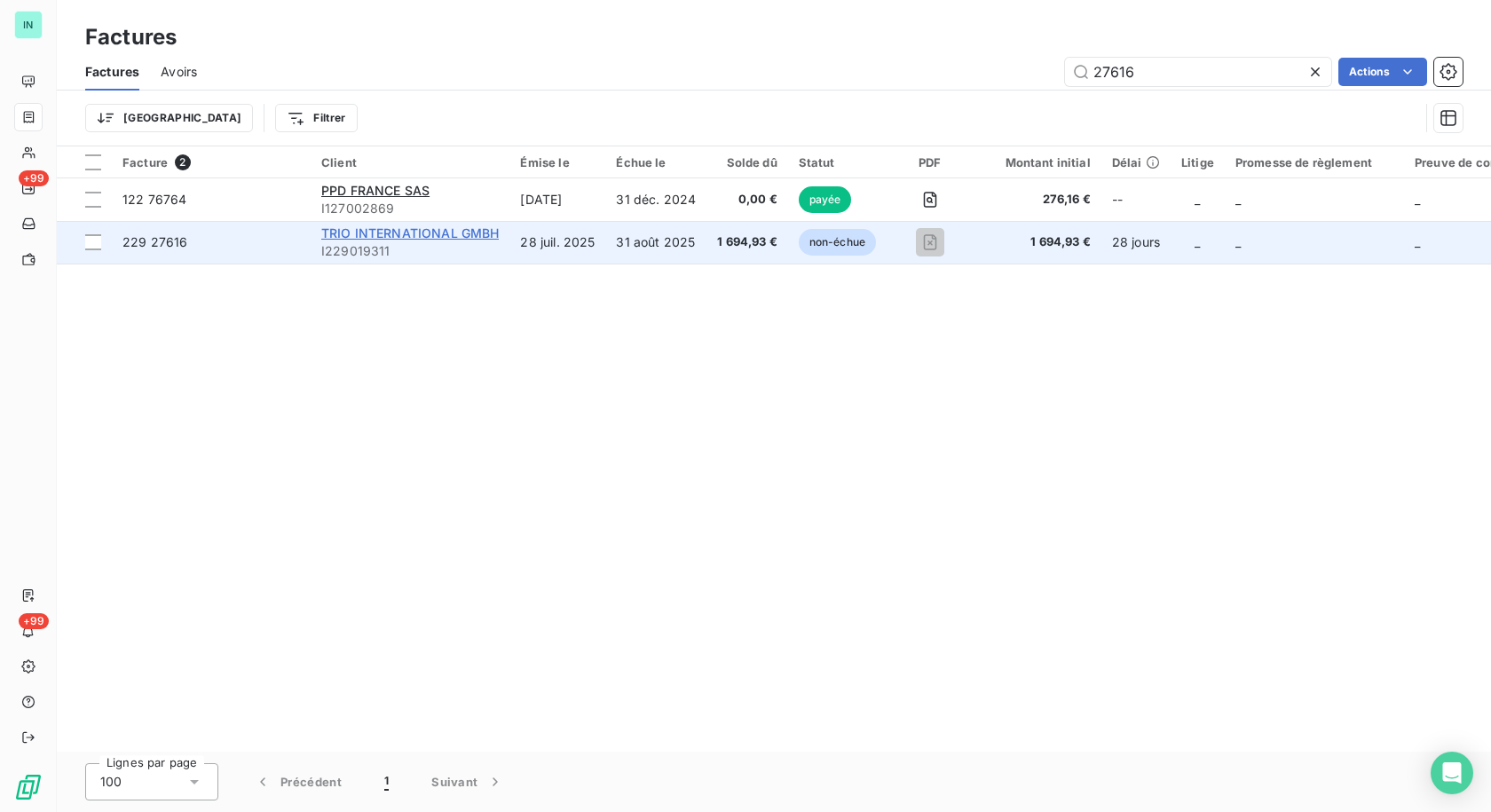
click at [390, 234] on span "TRIO INTERNATIONAL GMBH" at bounding box center [410, 233] width 178 height 15
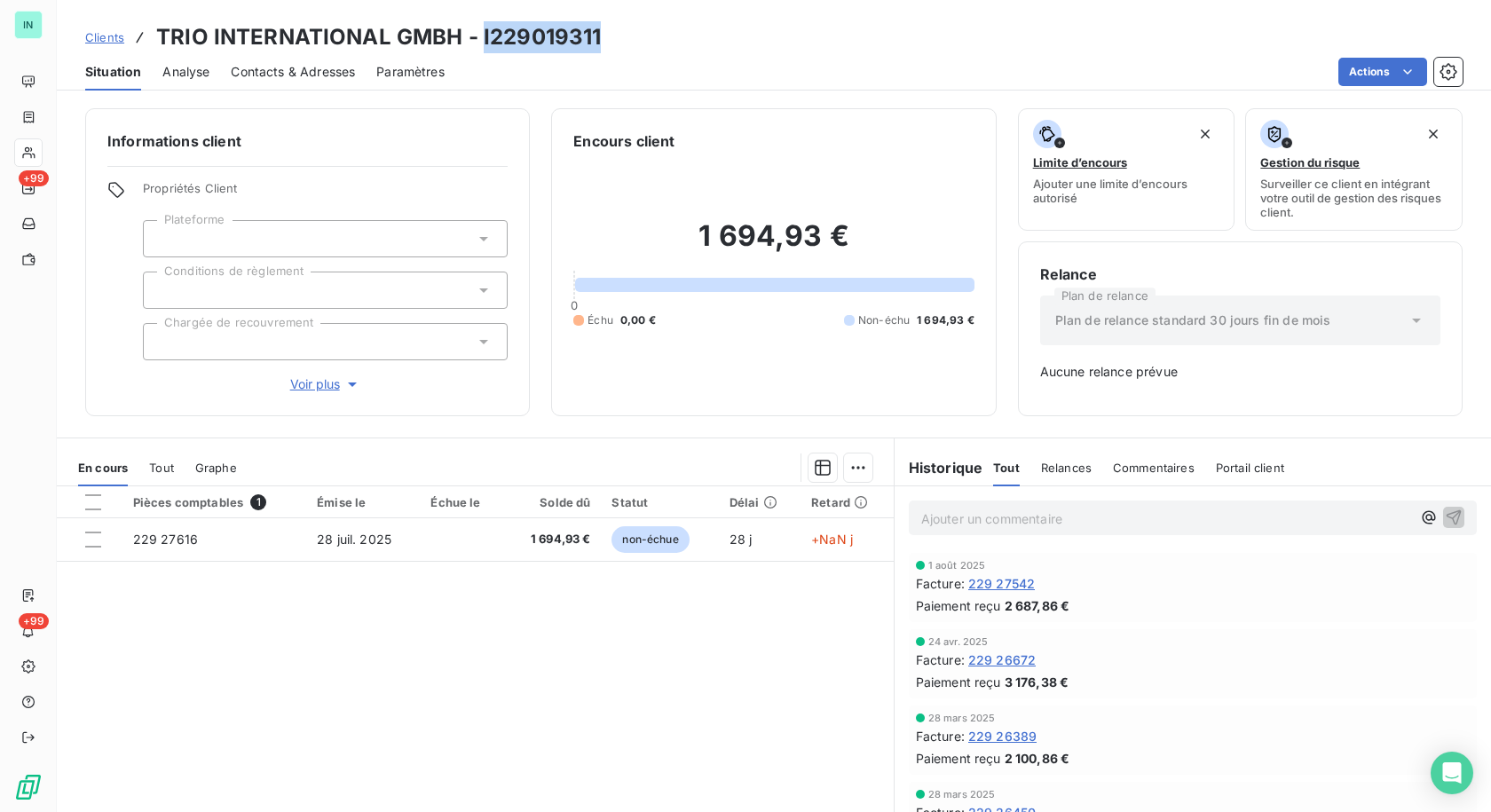
drag, startPoint x: 601, startPoint y: 36, endPoint x: 478, endPoint y: 38, distance: 123.0
click at [478, 38] on div "Clients TRIO INTERNATIONAL GMBH - I229019311" at bounding box center [774, 37] width 1434 height 32
copy h3 "I229019311"
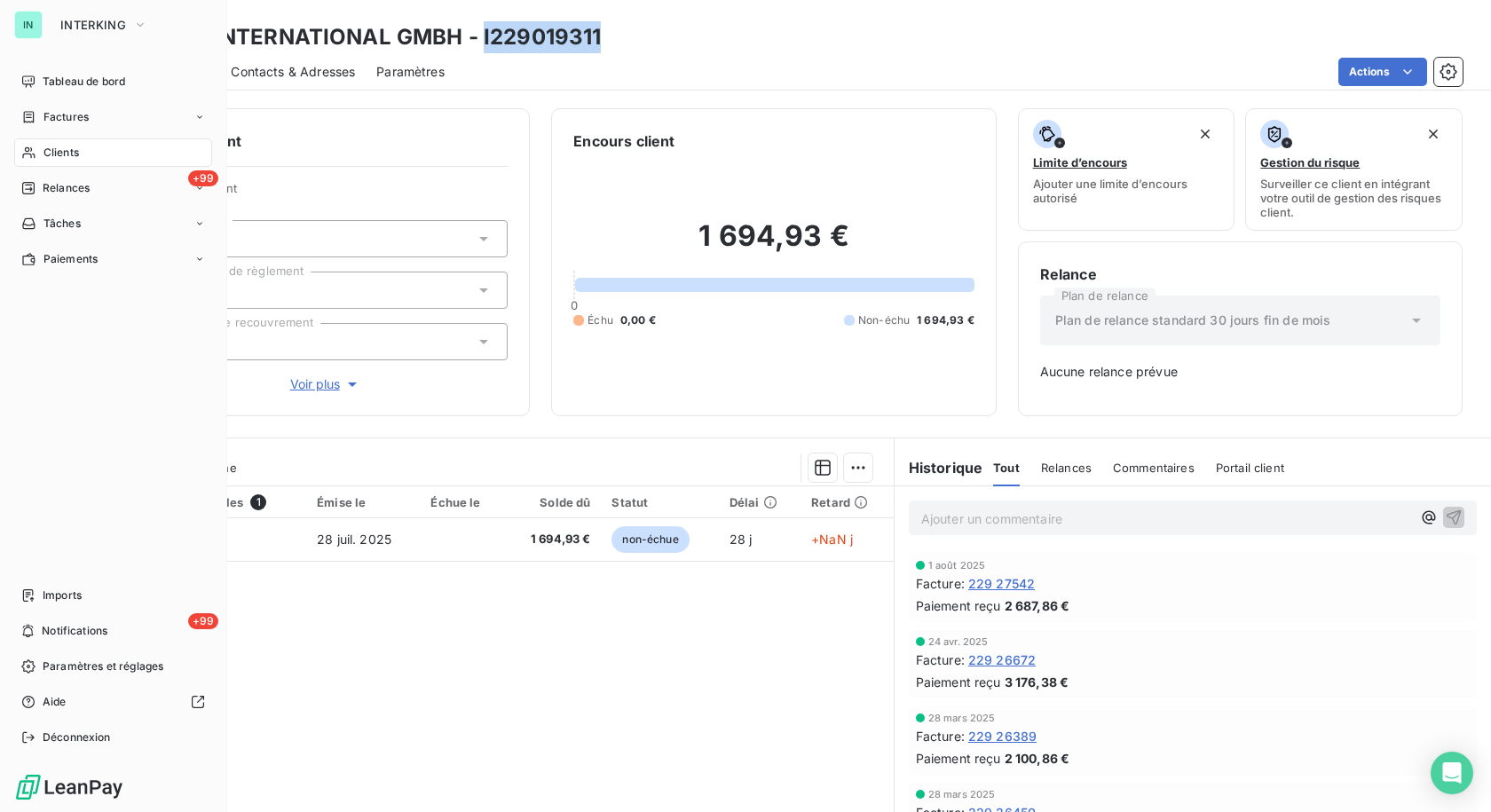
click at [52, 145] on span "Clients" at bounding box center [62, 153] width 36 height 16
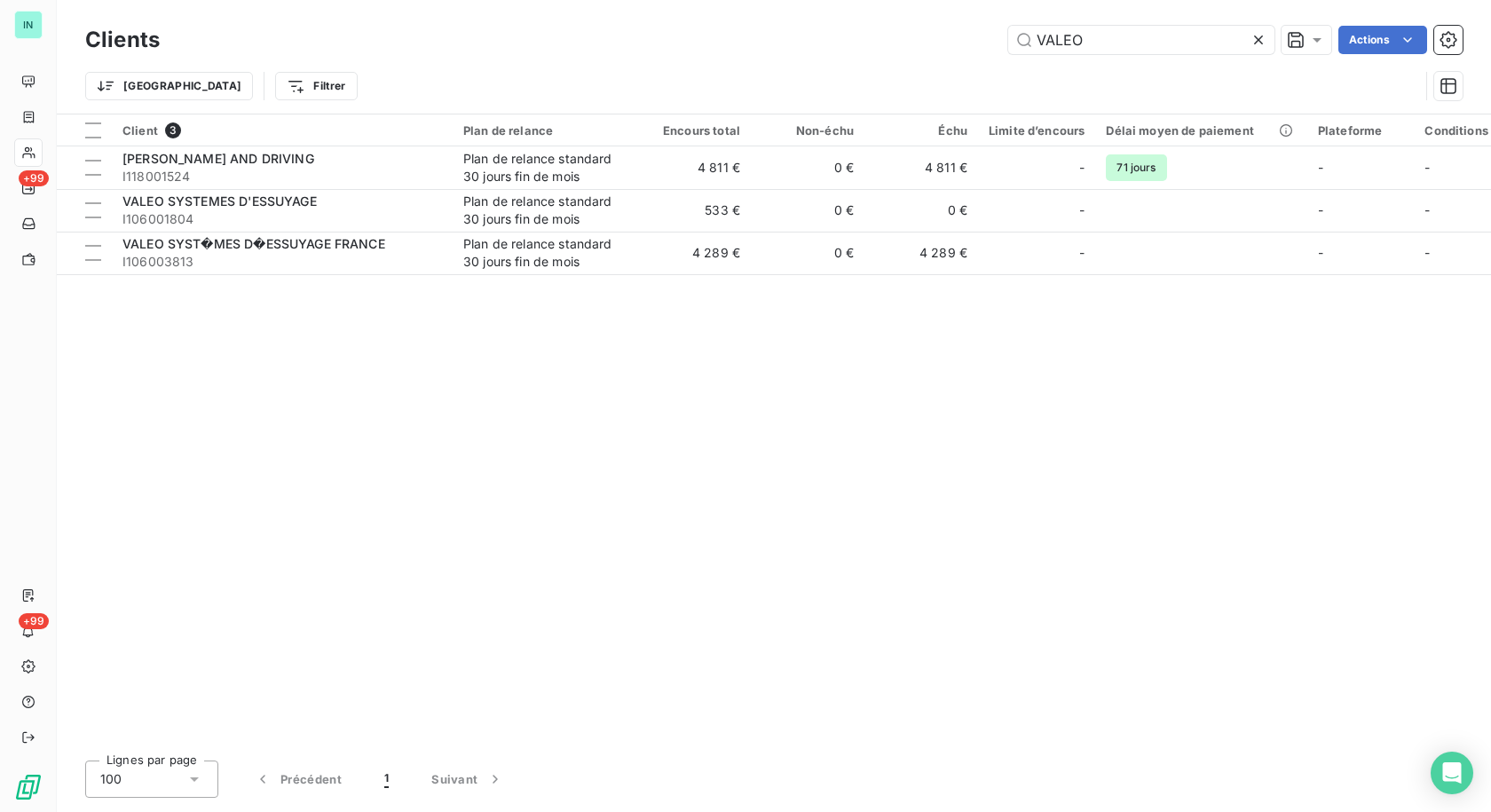
drag, startPoint x: 1107, startPoint y: 37, endPoint x: 784, endPoint y: 43, distance: 323.1
click at [786, 43] on div "VALEO Actions" at bounding box center [822, 40] width 1281 height 29
type input "K"
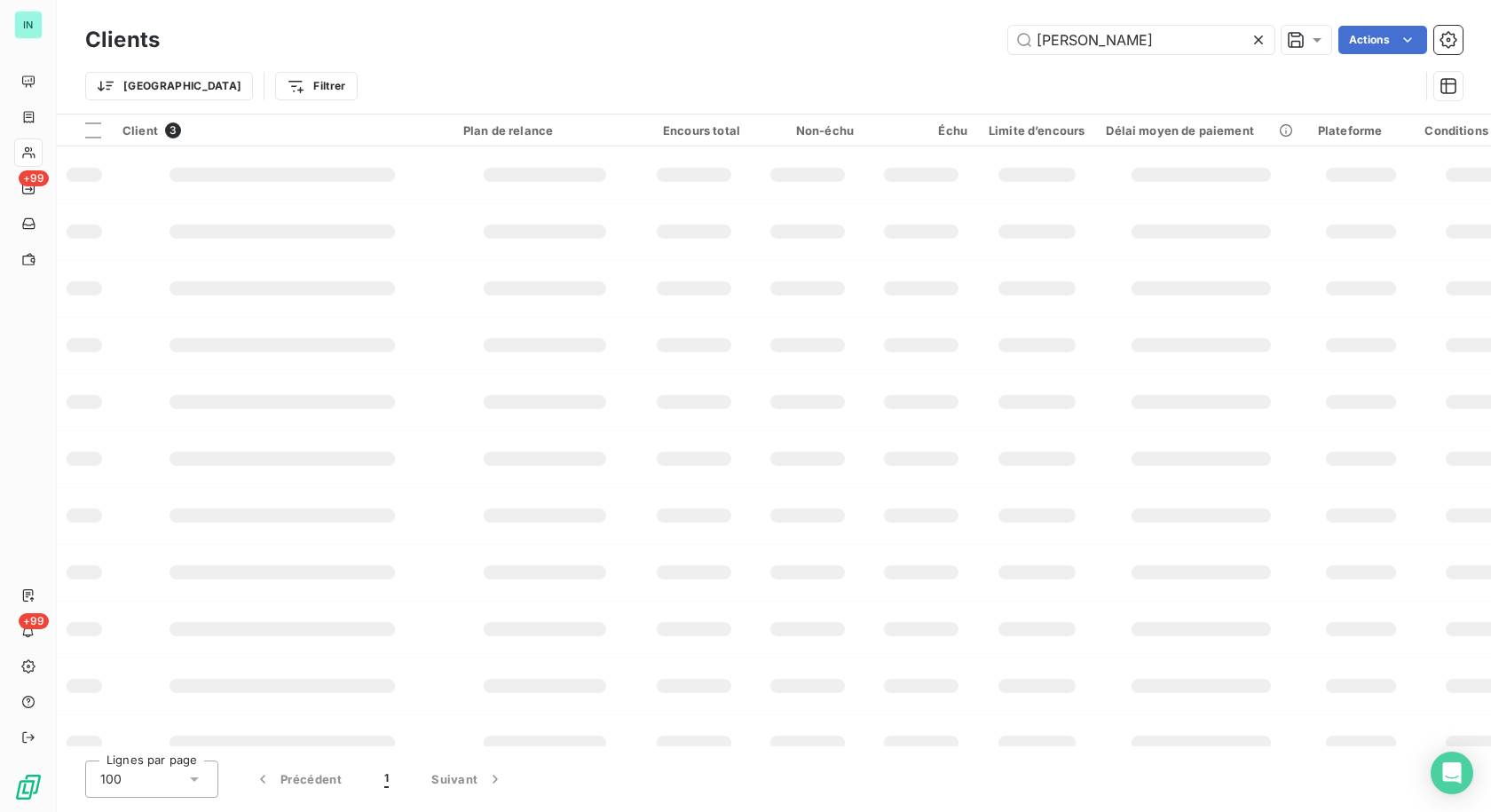
type input "[PERSON_NAME]"
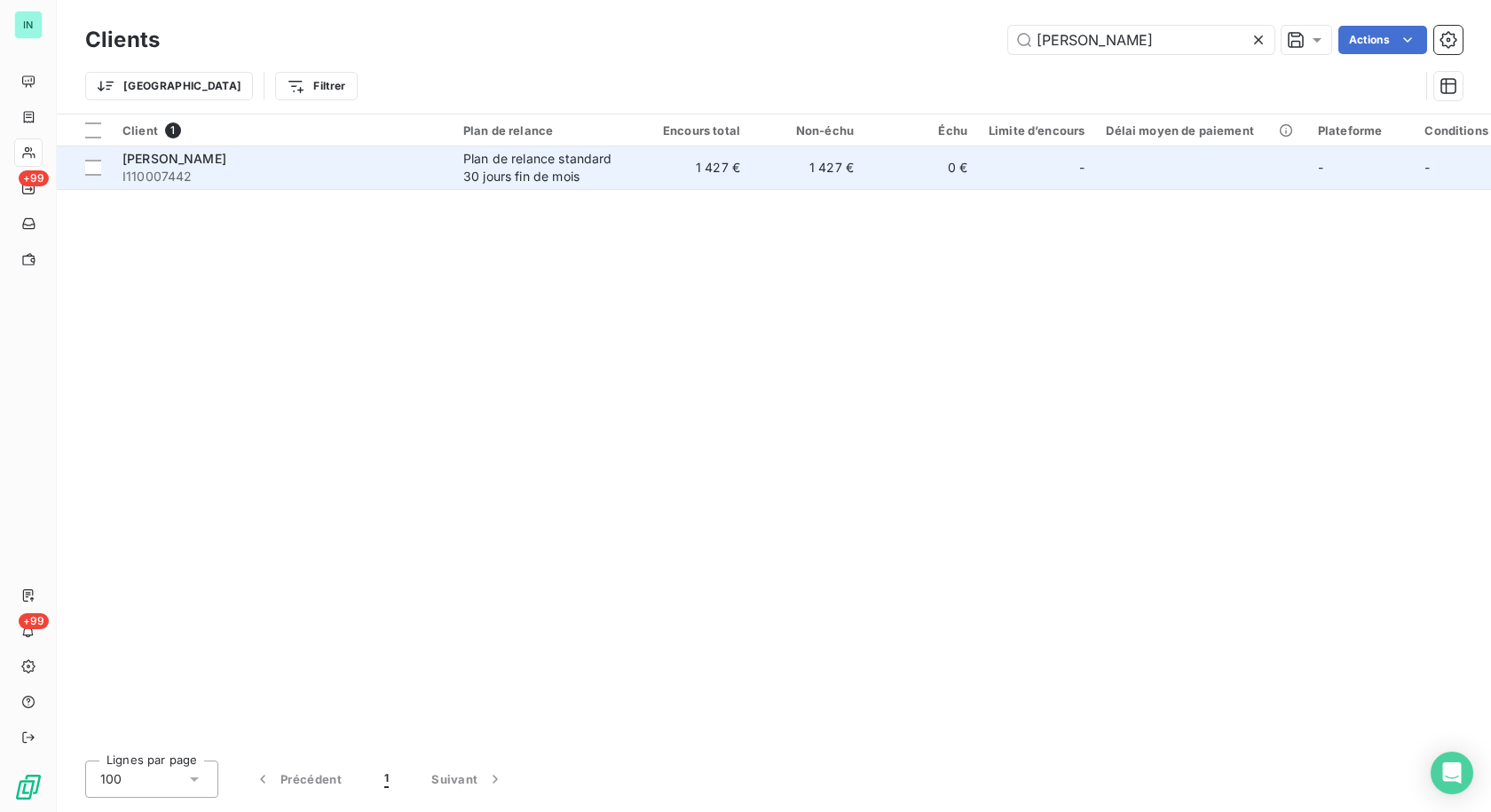
click at [526, 181] on div "Plan de relance standard 30 jours fin de mois" at bounding box center [544, 168] width 163 height 36
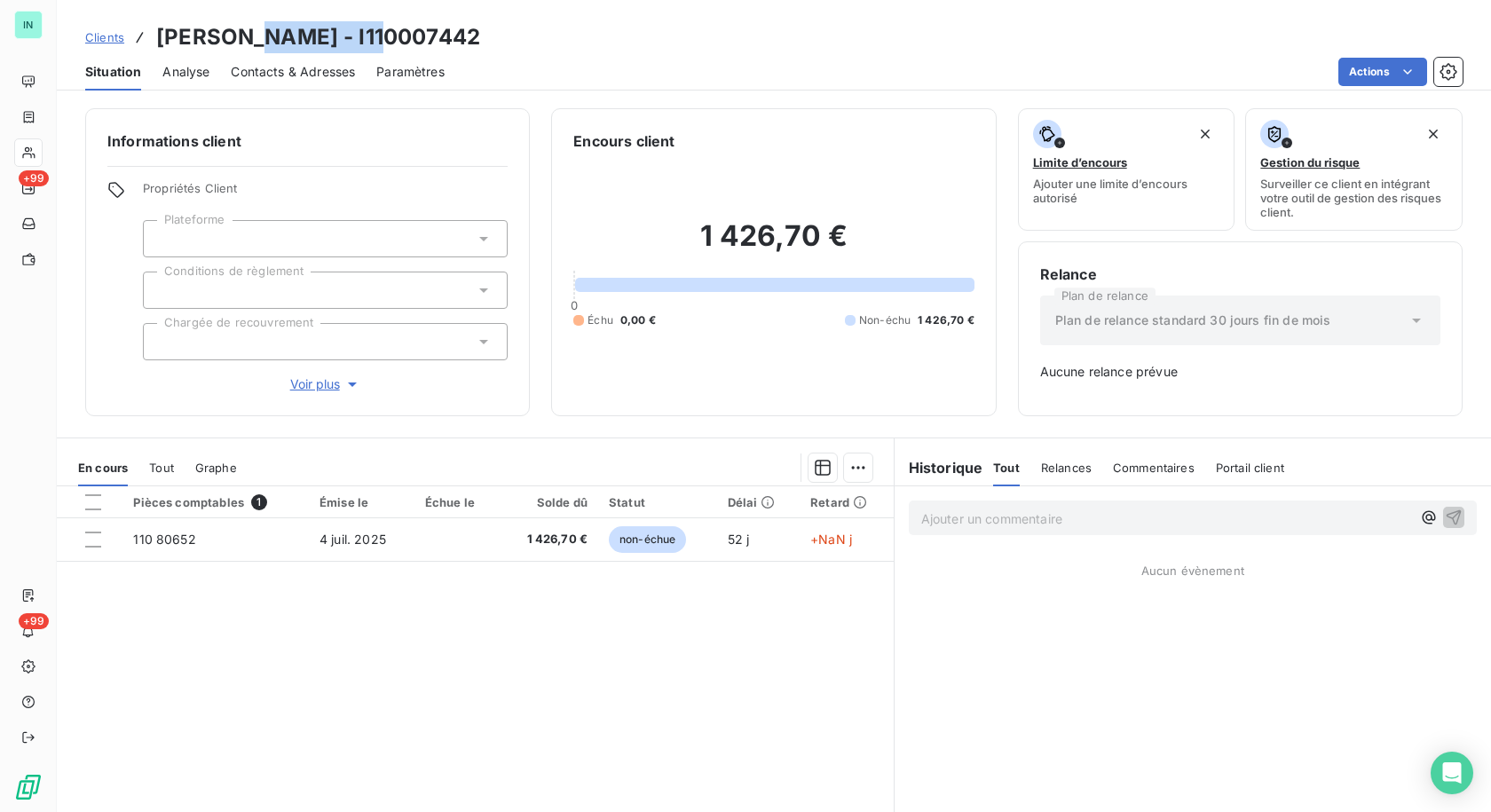
drag, startPoint x: 372, startPoint y: 40, endPoint x: 245, endPoint y: 37, distance: 127.0
click at [245, 37] on h3 "[PERSON_NAME] - I110007442" at bounding box center [318, 37] width 324 height 32
copy h3 "I110007442"
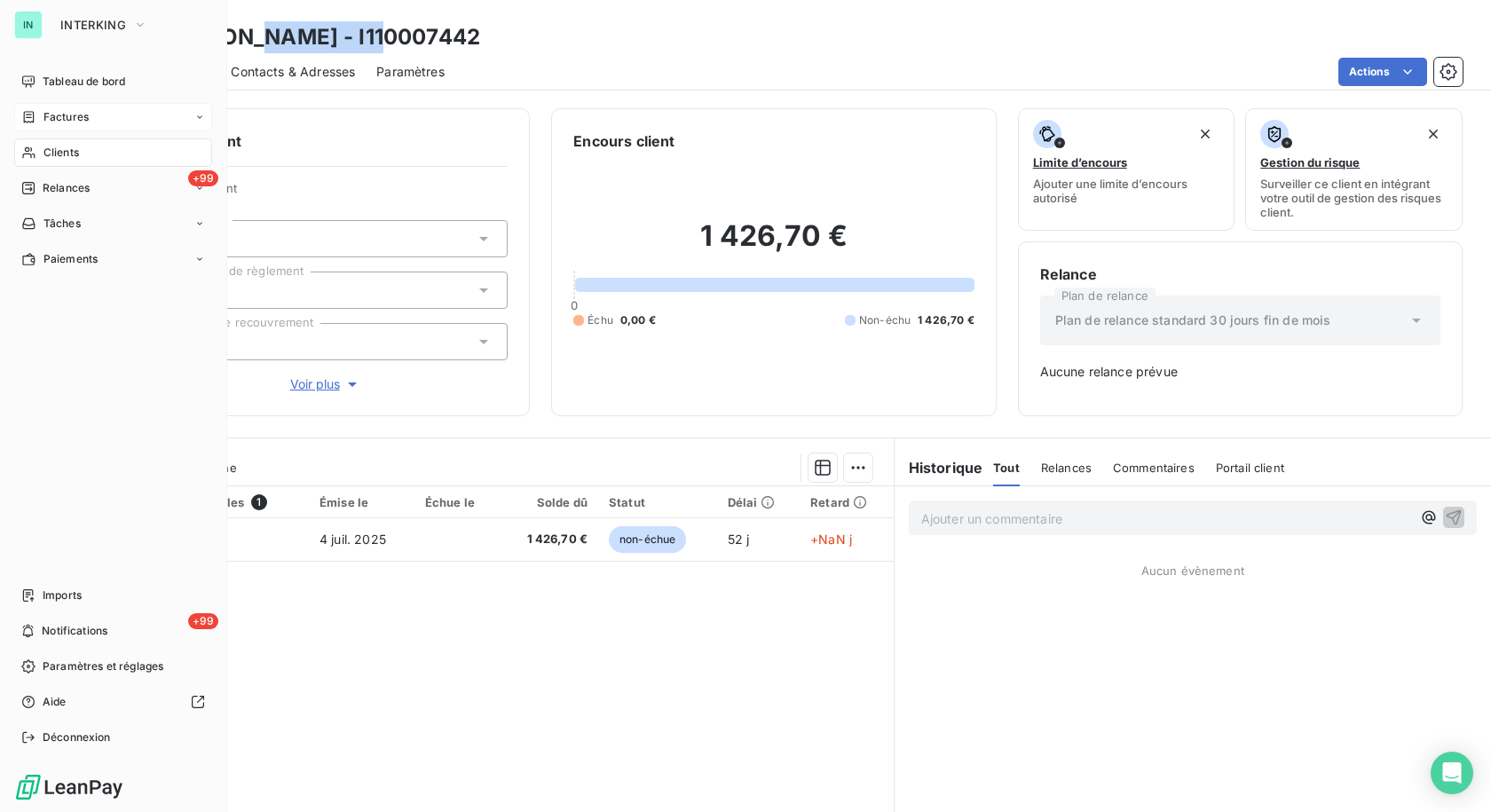
click at [63, 121] on span "Factures" at bounding box center [66, 117] width 46 height 16
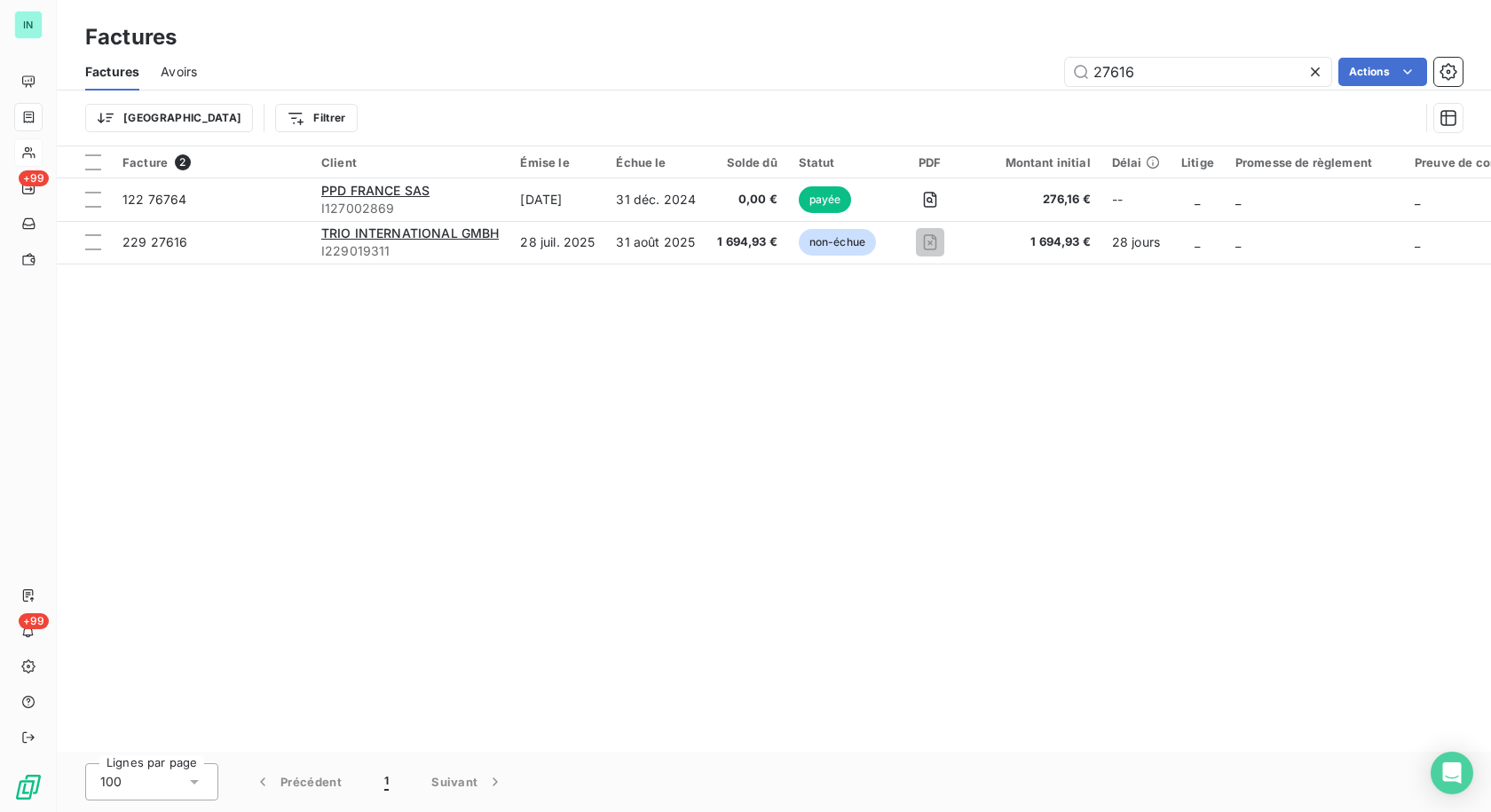
drag, startPoint x: 1166, startPoint y: 70, endPoint x: 973, endPoint y: 88, distance: 193.8
click at [973, 88] on div "Factures Avoirs 27616 Actions" at bounding box center [774, 72] width 1434 height 37
click at [62, 158] on th at bounding box center [85, 162] width 55 height 32
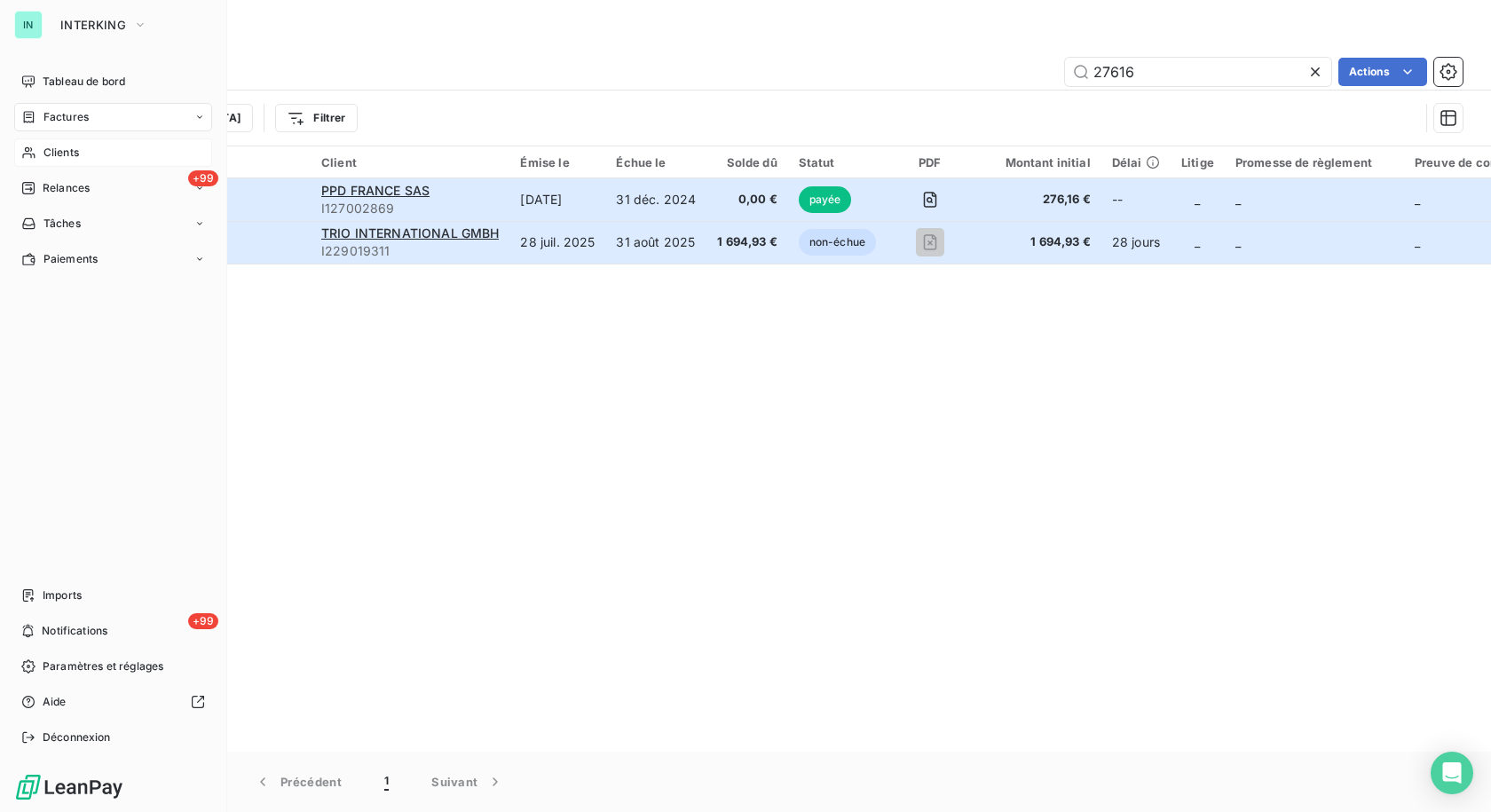
click at [44, 150] on span "Clients" at bounding box center [62, 153] width 36 height 16
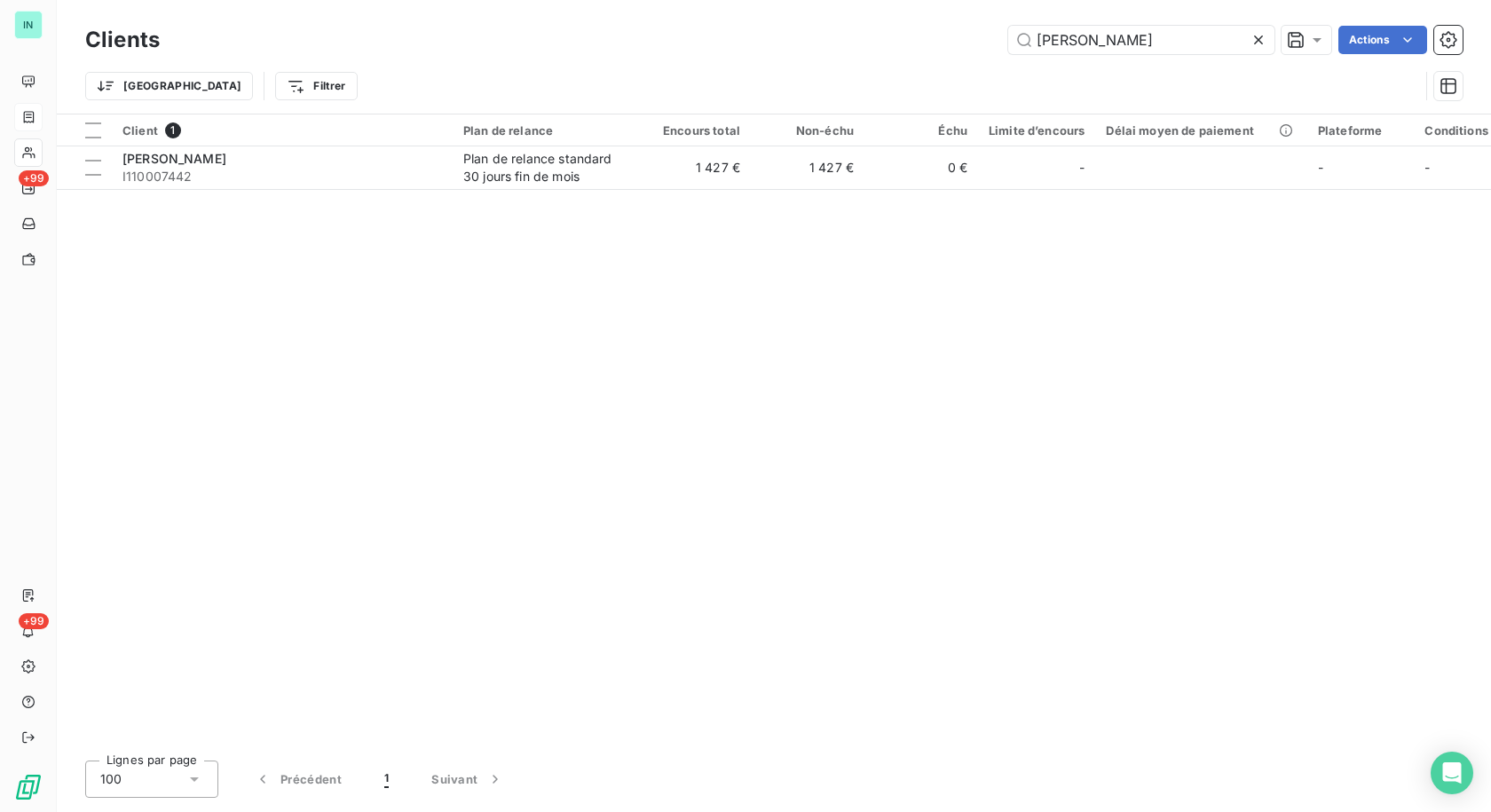
drag, startPoint x: 1111, startPoint y: 51, endPoint x: 864, endPoint y: 52, distance: 247.0
click at [864, 52] on div "[PERSON_NAME] Actions" at bounding box center [822, 40] width 1281 height 29
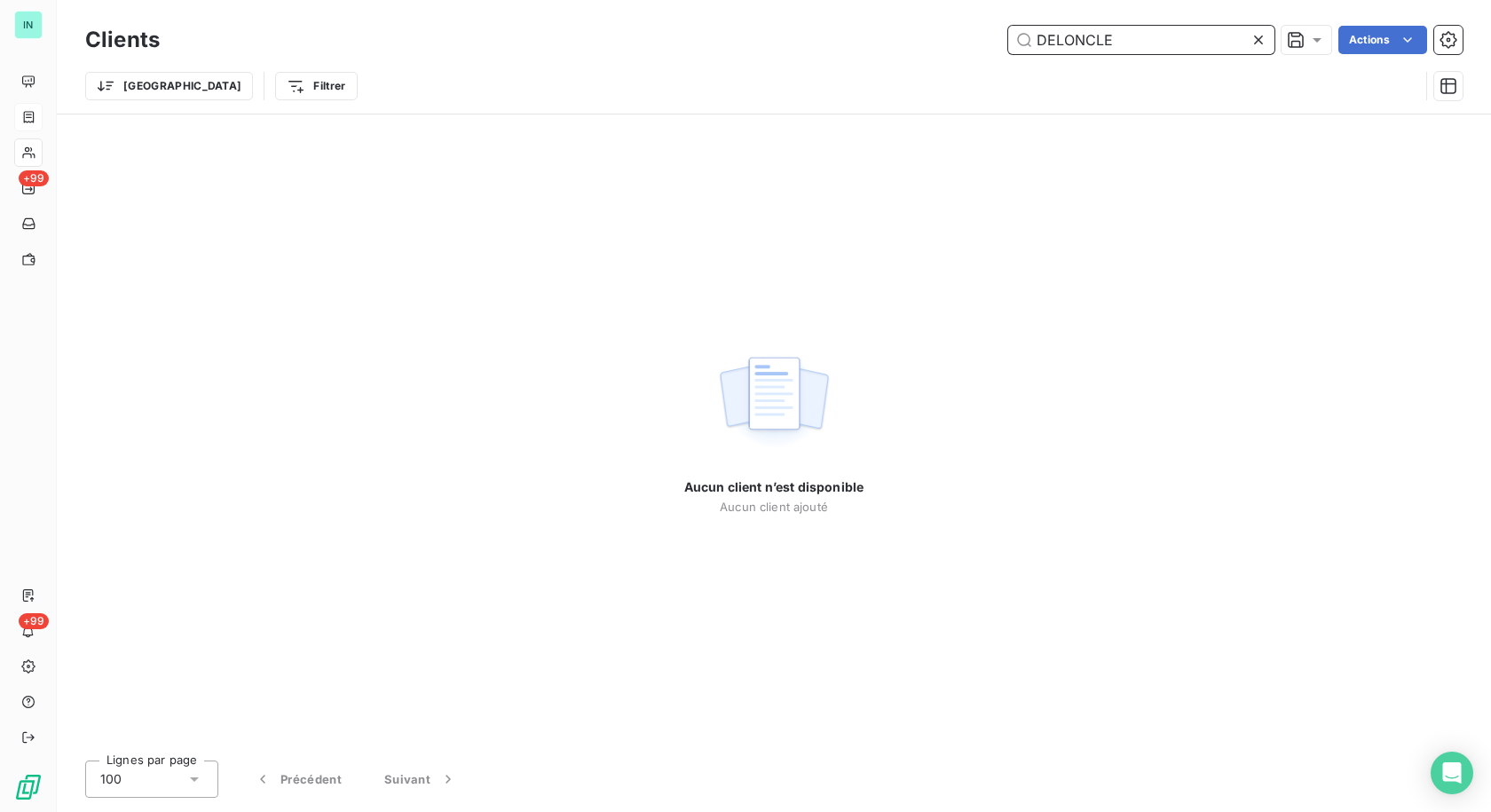
drag, startPoint x: 1110, startPoint y: 36, endPoint x: 918, endPoint y: 38, distance: 192.0
click at [918, 38] on div "DELONCLE Actions" at bounding box center [822, 40] width 1281 height 29
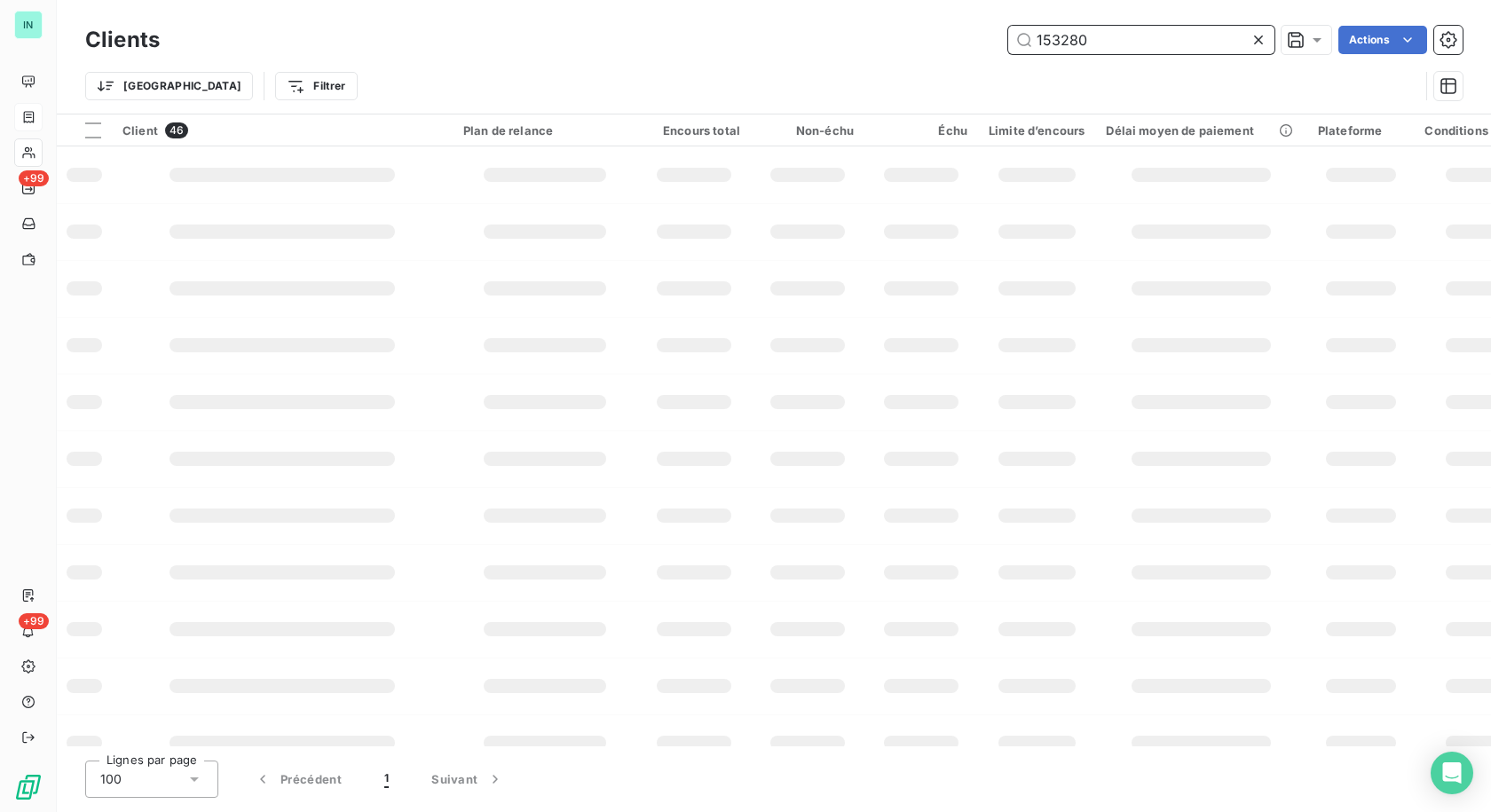
type input "153280"
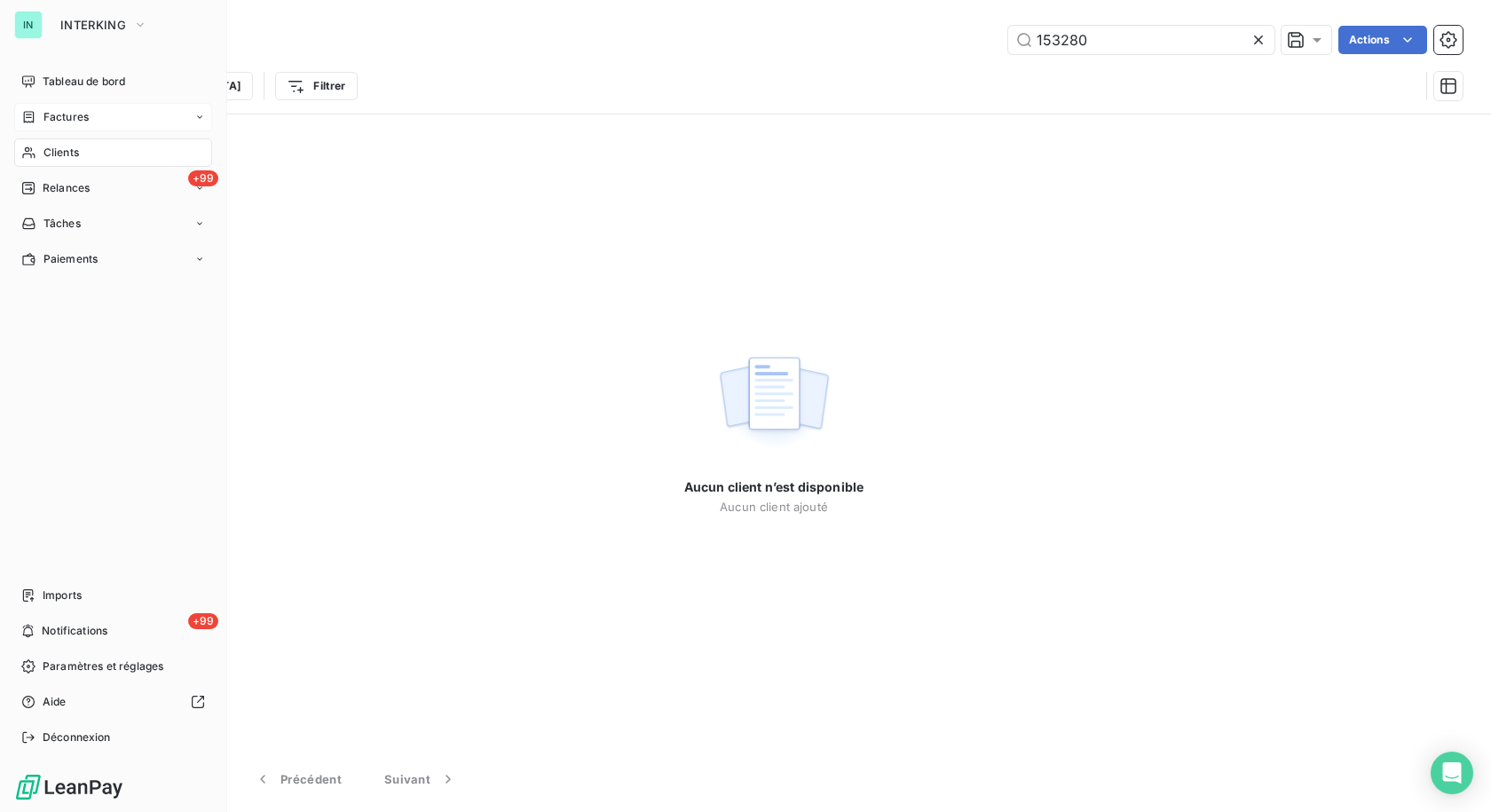
click at [40, 115] on div "Factures" at bounding box center [55, 117] width 68 height 16
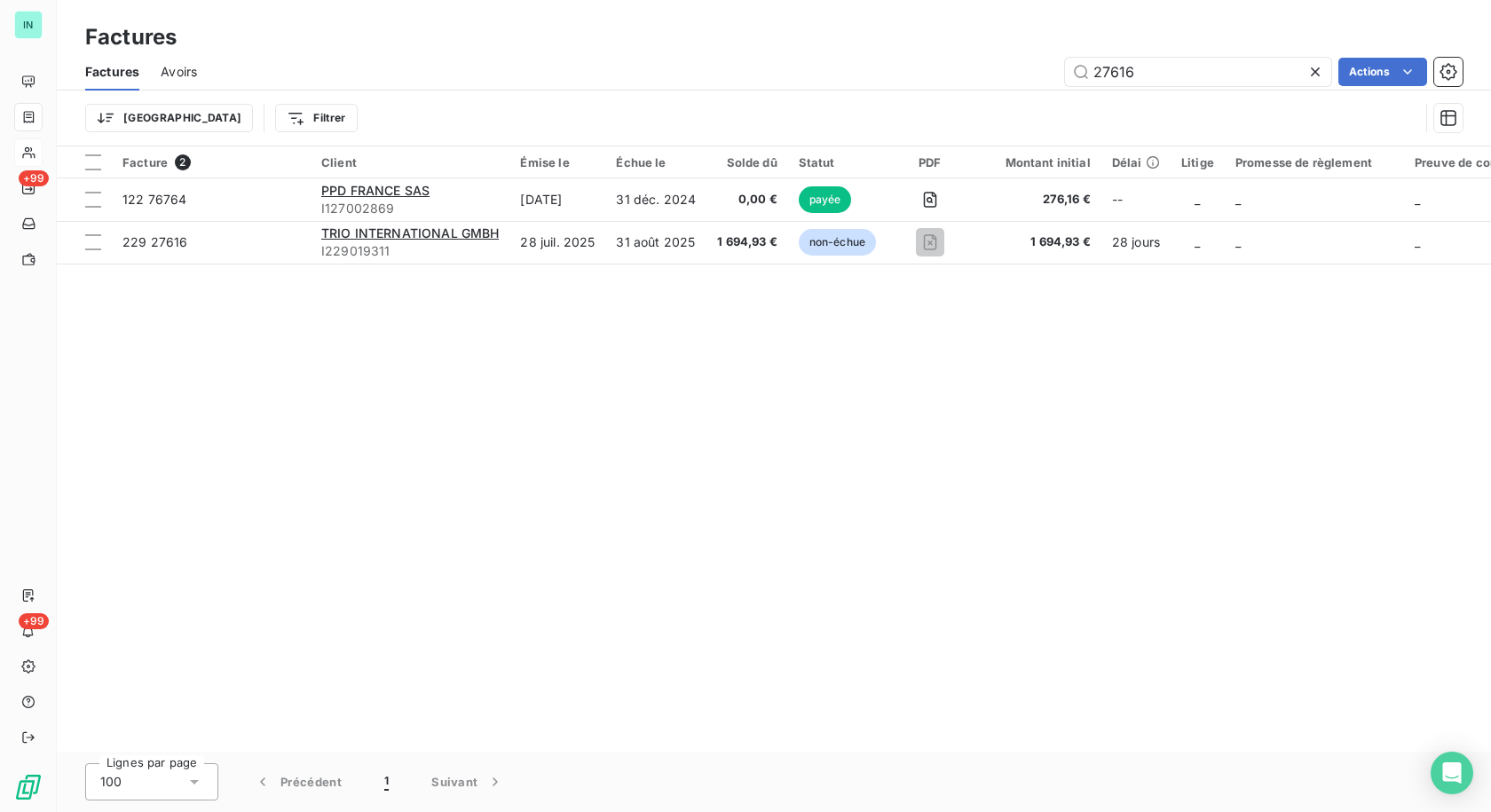
drag, startPoint x: 1155, startPoint y: 65, endPoint x: 985, endPoint y: 69, distance: 170.0
click at [987, 68] on div "27616 Actions" at bounding box center [841, 72] width 1245 height 29
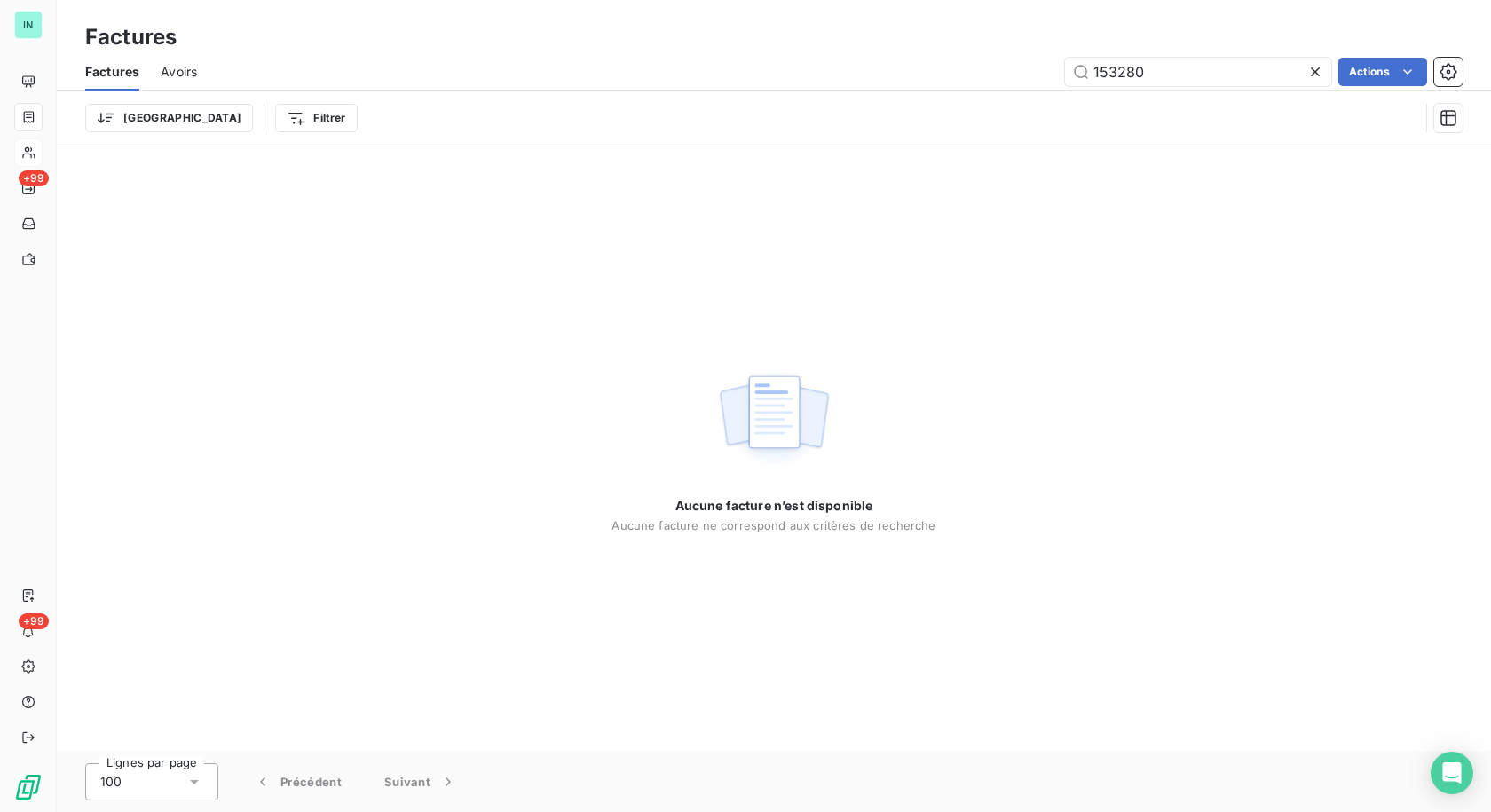
type input "153280"
drag, startPoint x: 1157, startPoint y: 73, endPoint x: 841, endPoint y: 77, distance: 316.0
click at [846, 79] on div "153280 Actions" at bounding box center [841, 72] width 1245 height 29
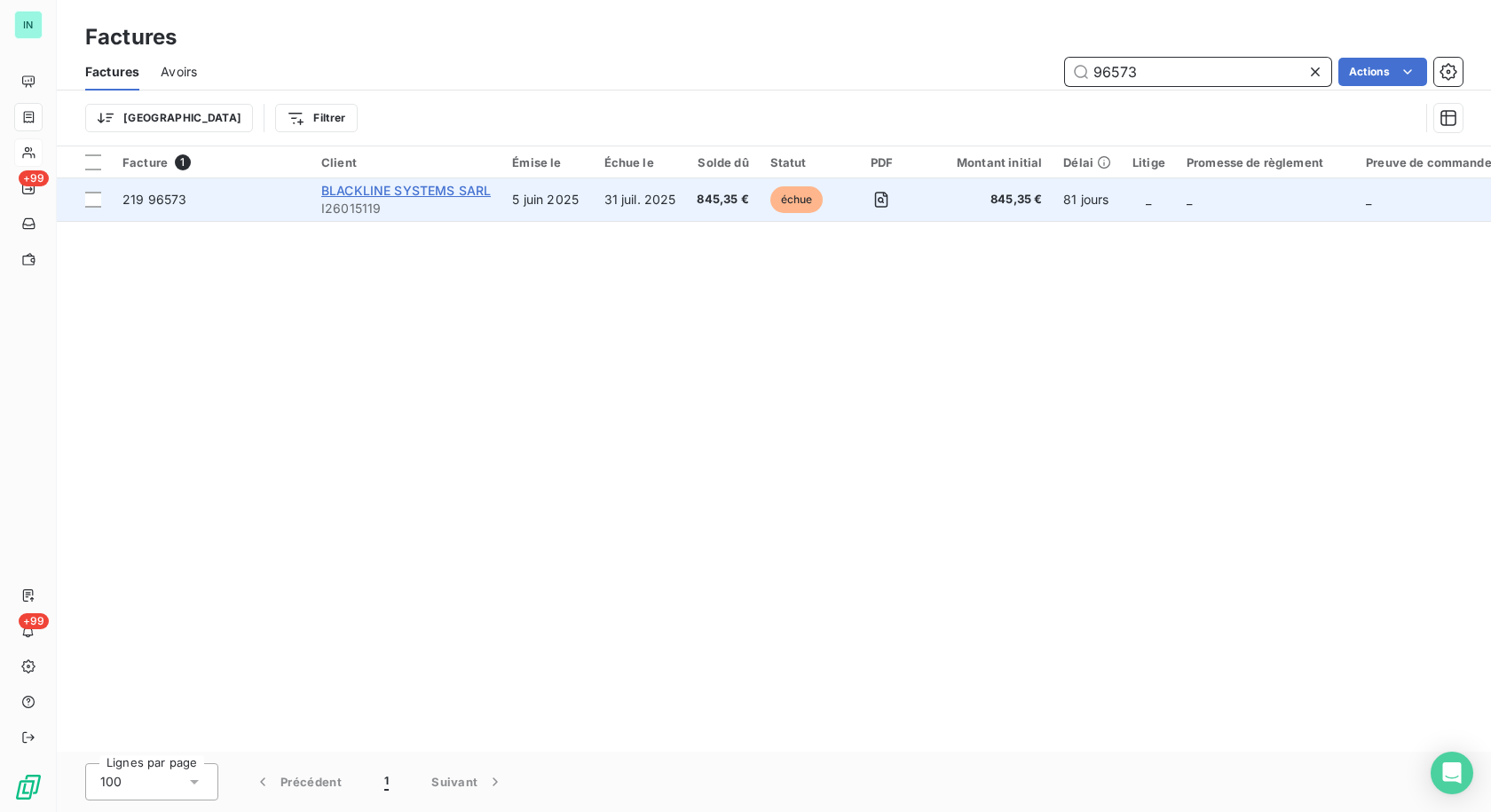
type input "96573"
click at [382, 187] on span "BLACKLINE SYSTEMS SARL" at bounding box center [406, 190] width 170 height 15
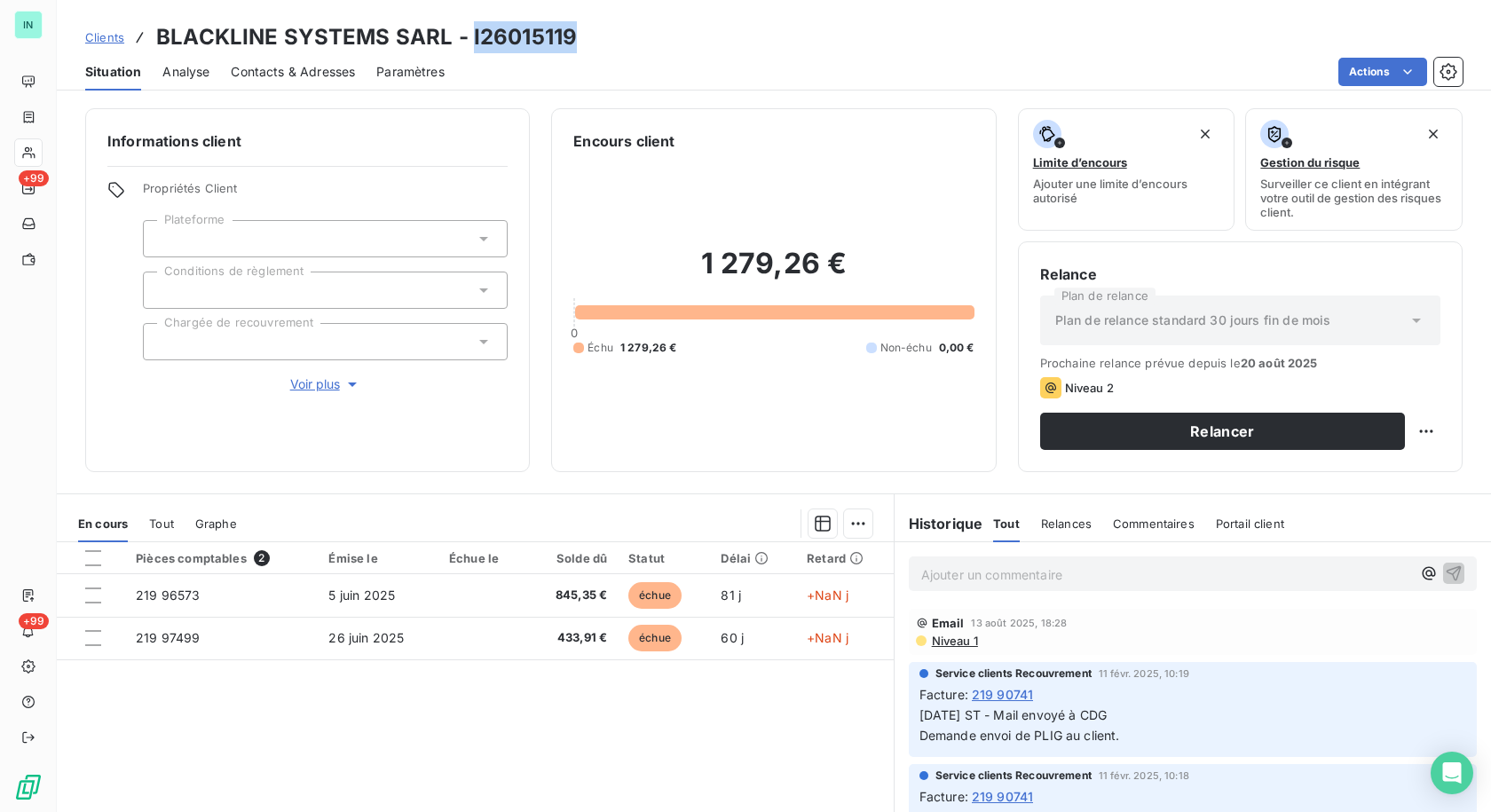
drag, startPoint x: 567, startPoint y: 38, endPoint x: 468, endPoint y: 39, distance: 99.0
click at [468, 39] on h3 "BLACKLINE SYSTEMS SARL - I26015119" at bounding box center [366, 37] width 420 height 32
copy h3 "I26015119"
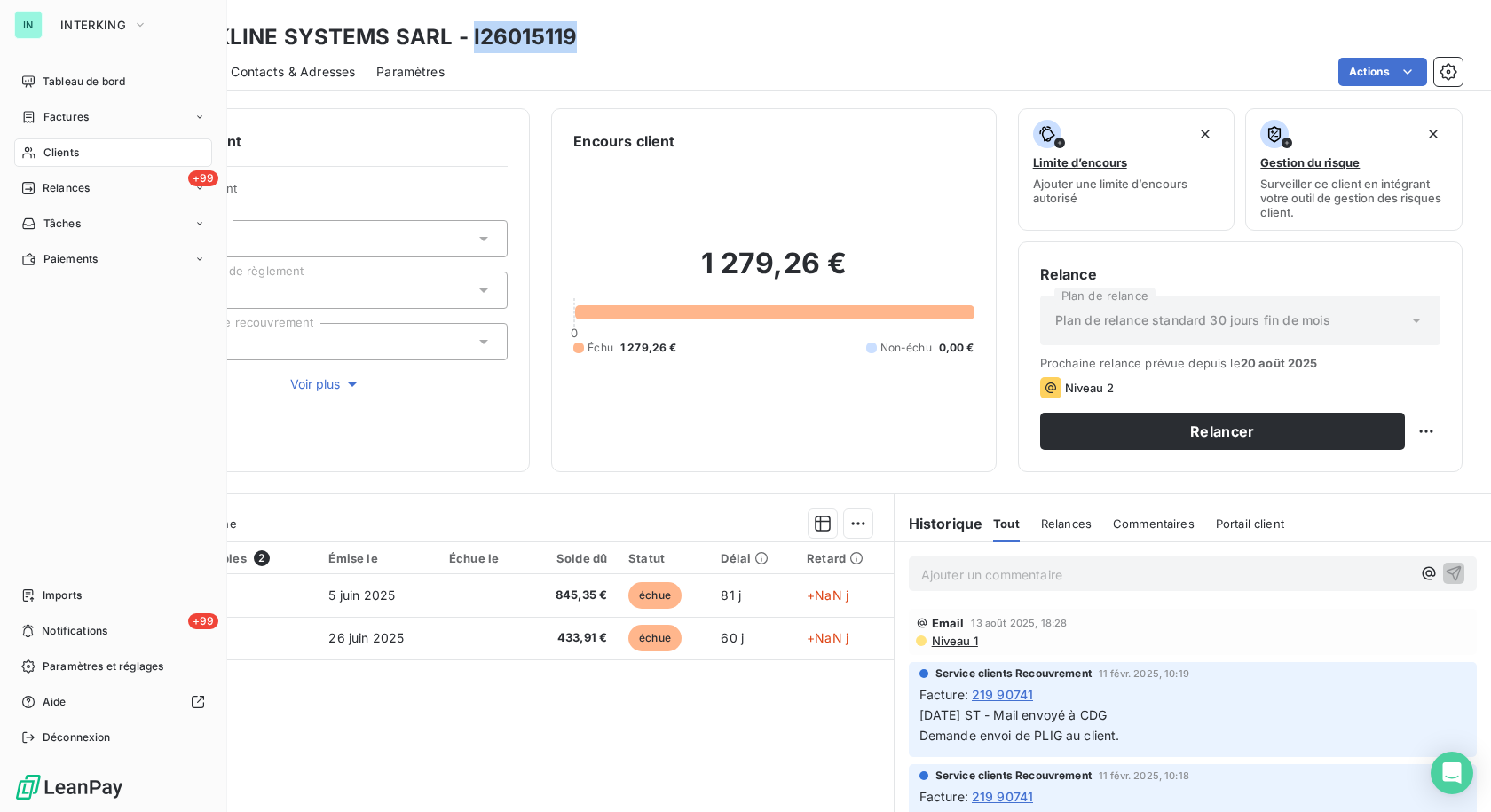
click at [46, 154] on span "Clients" at bounding box center [62, 153] width 36 height 16
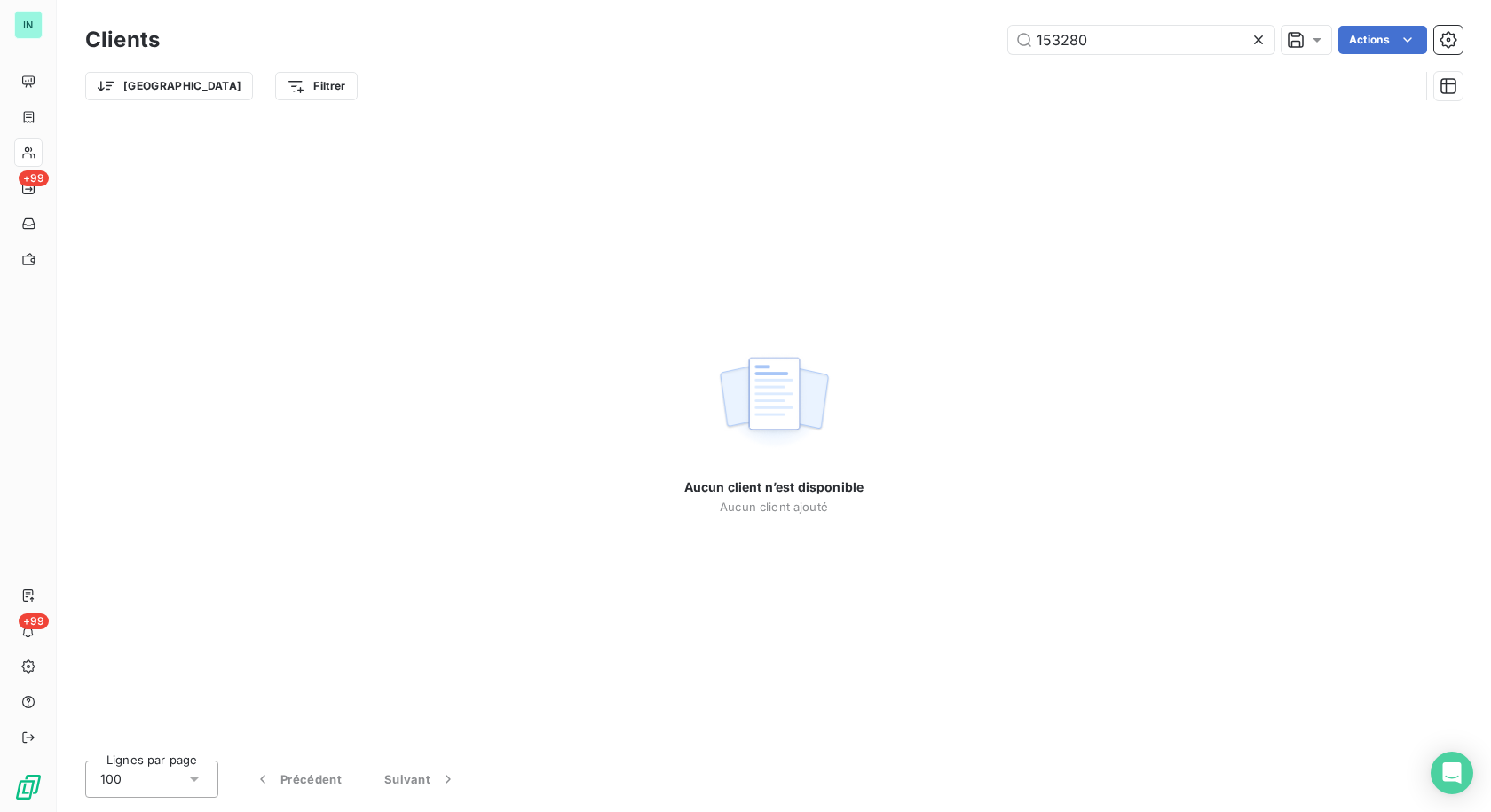
drag, startPoint x: 1106, startPoint y: 37, endPoint x: 695, endPoint y: 56, distance: 411.4
click at [695, 56] on div "Clients 153280 Actions" at bounding box center [774, 40] width 1378 height 37
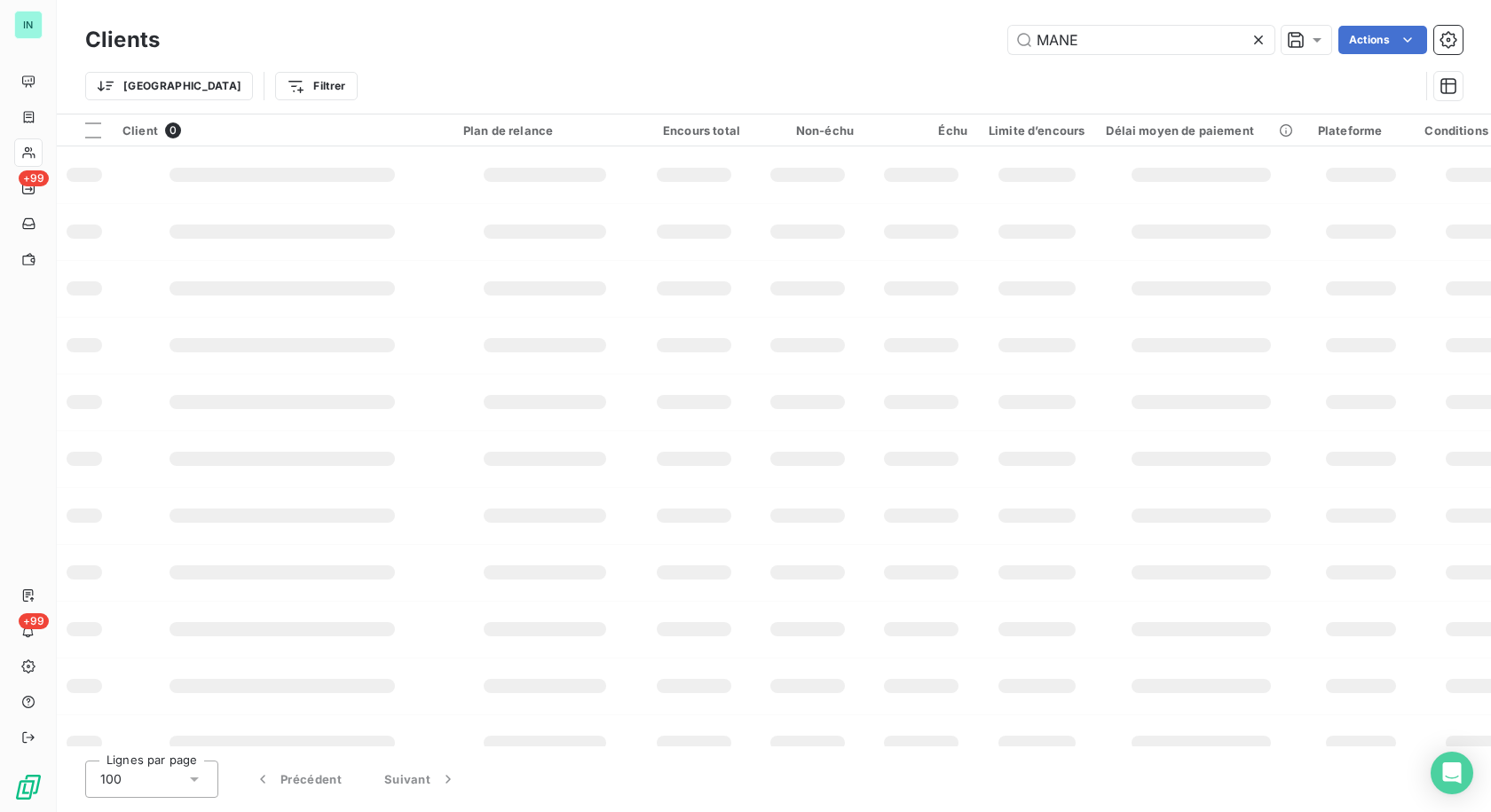
type input "MANE"
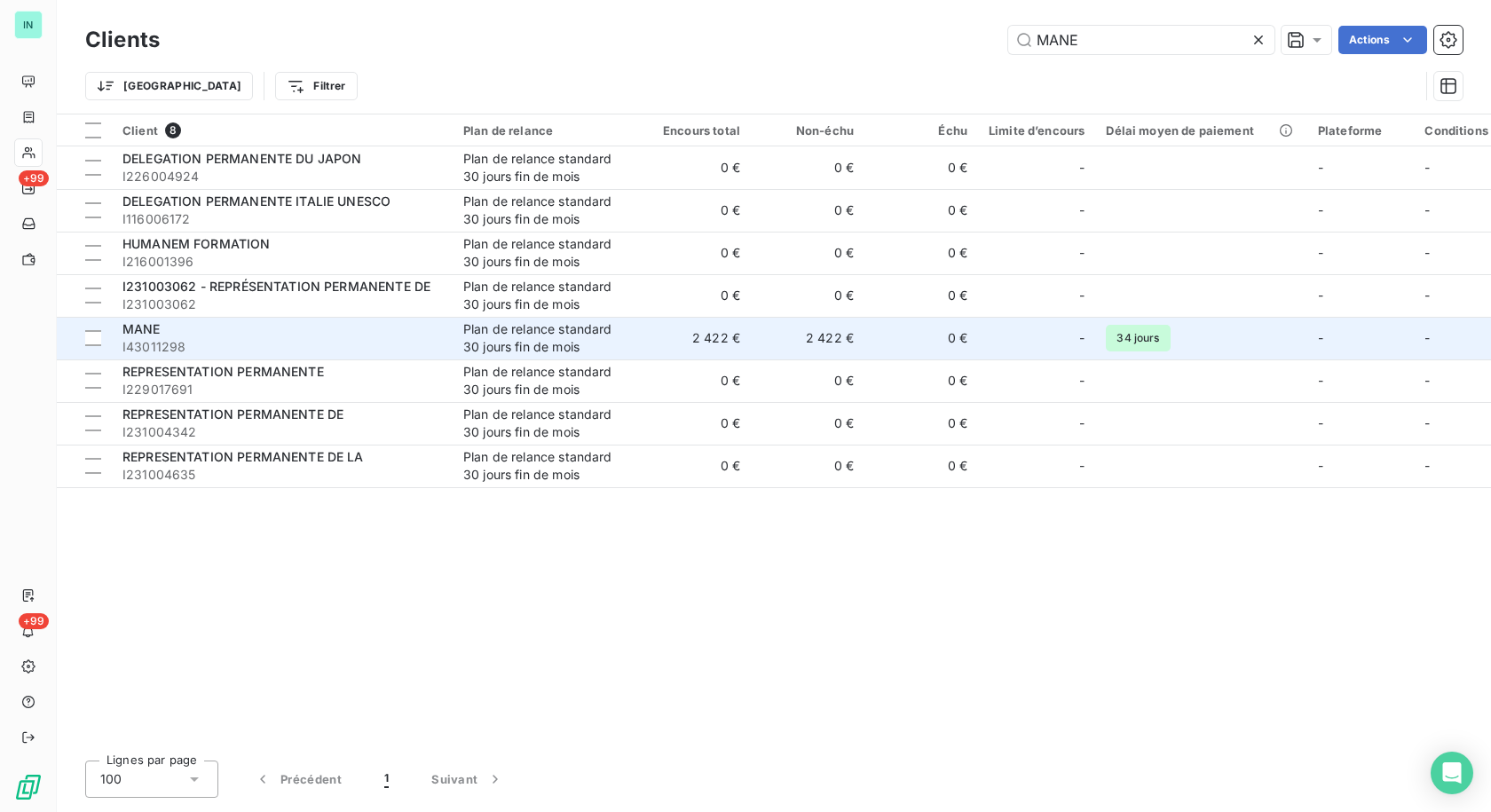
click at [338, 352] on span "I43011298" at bounding box center [282, 347] width 319 height 18
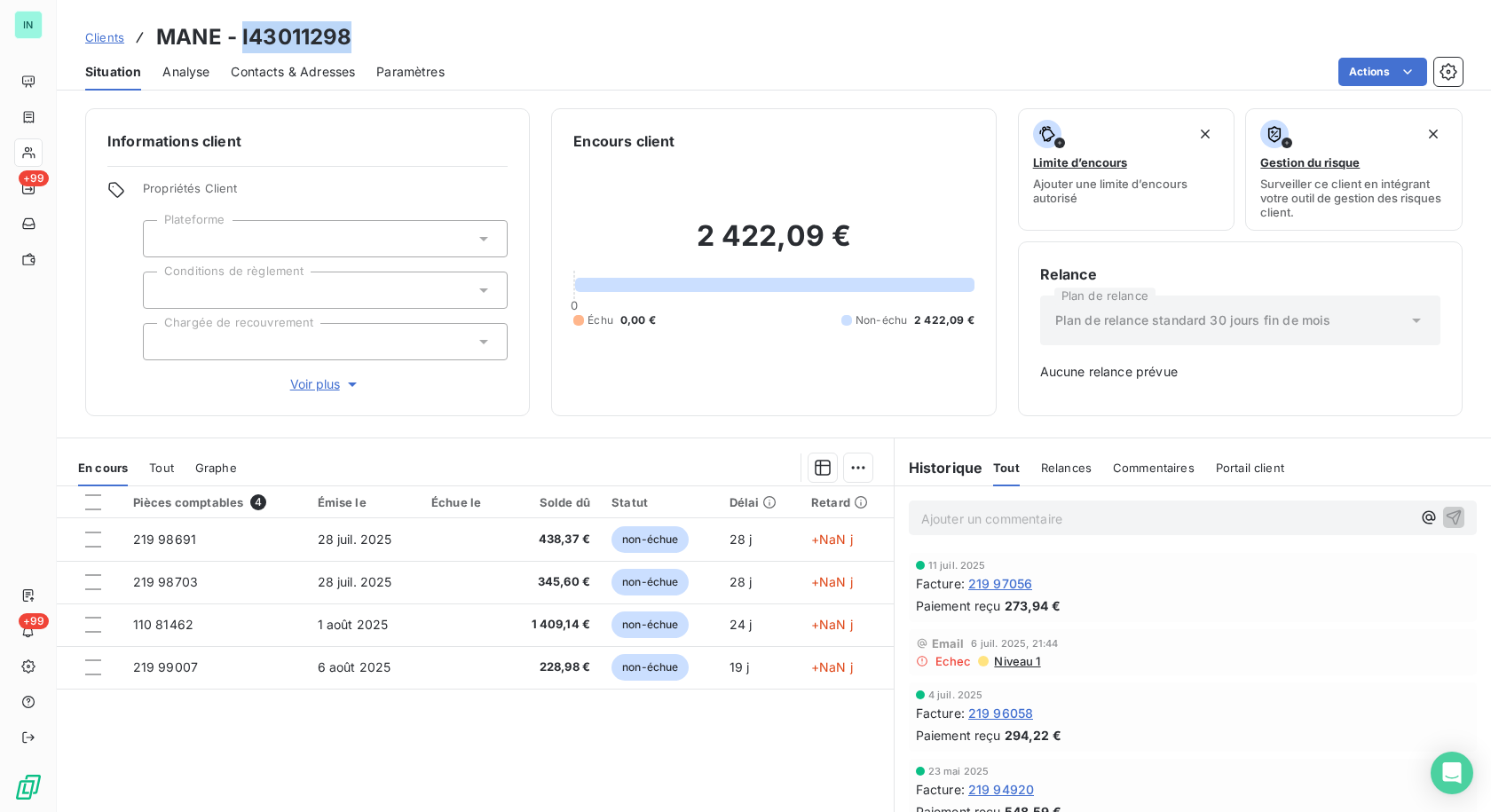
drag, startPoint x: 351, startPoint y: 36, endPoint x: 241, endPoint y: 33, distance: 110.0
click at [241, 33] on div "Clients MANE - I43011298" at bounding box center [774, 37] width 1434 height 32
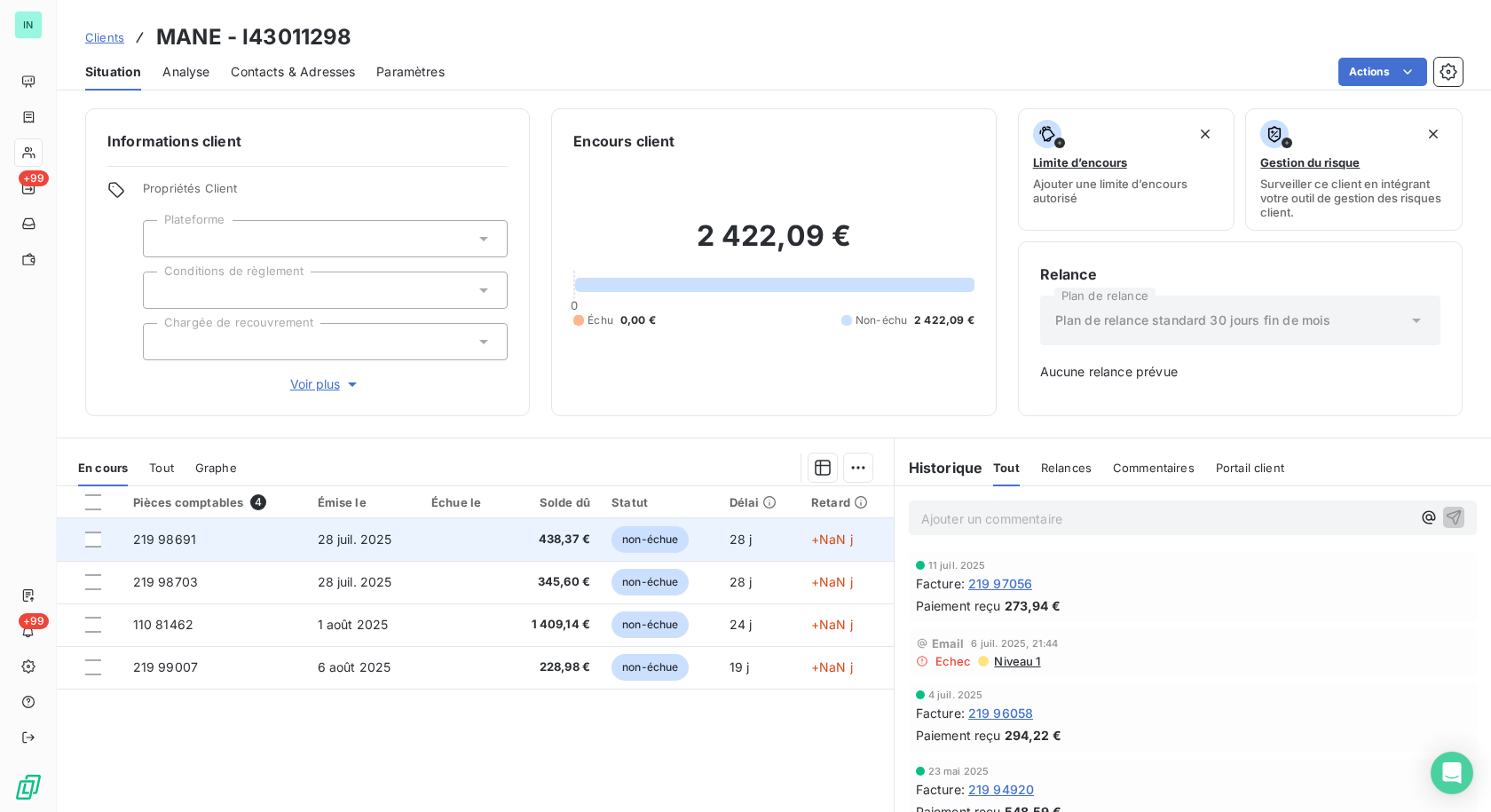
click at [168, 545] on span "219 98691" at bounding box center [164, 539] width 63 height 15
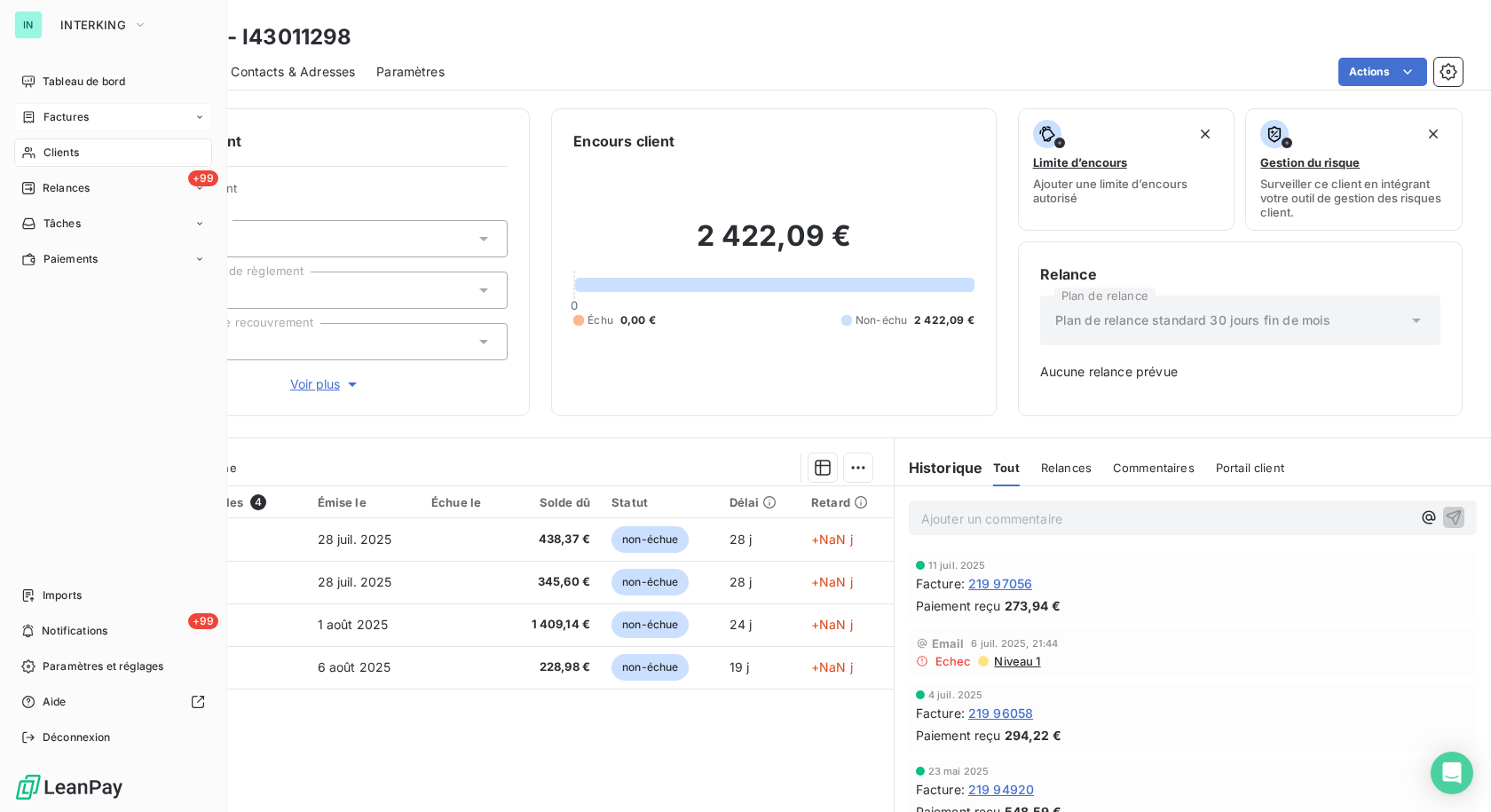
click at [28, 117] on icon at bounding box center [29, 116] width 11 height 12
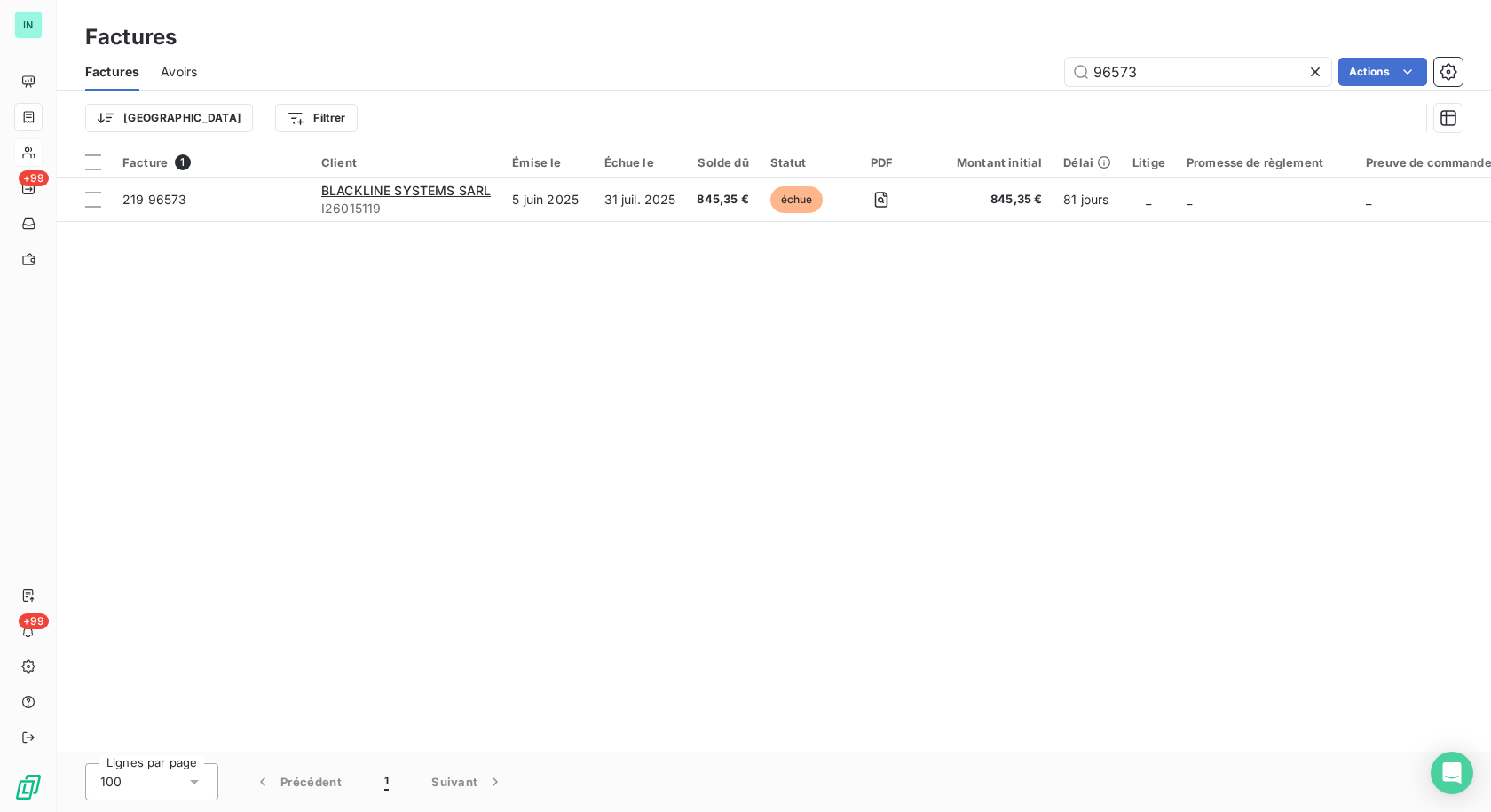
drag, startPoint x: 1146, startPoint y: 75, endPoint x: 973, endPoint y: 79, distance: 173.0
click at [973, 79] on div "96573 Actions" at bounding box center [841, 72] width 1245 height 29
type input "16750"
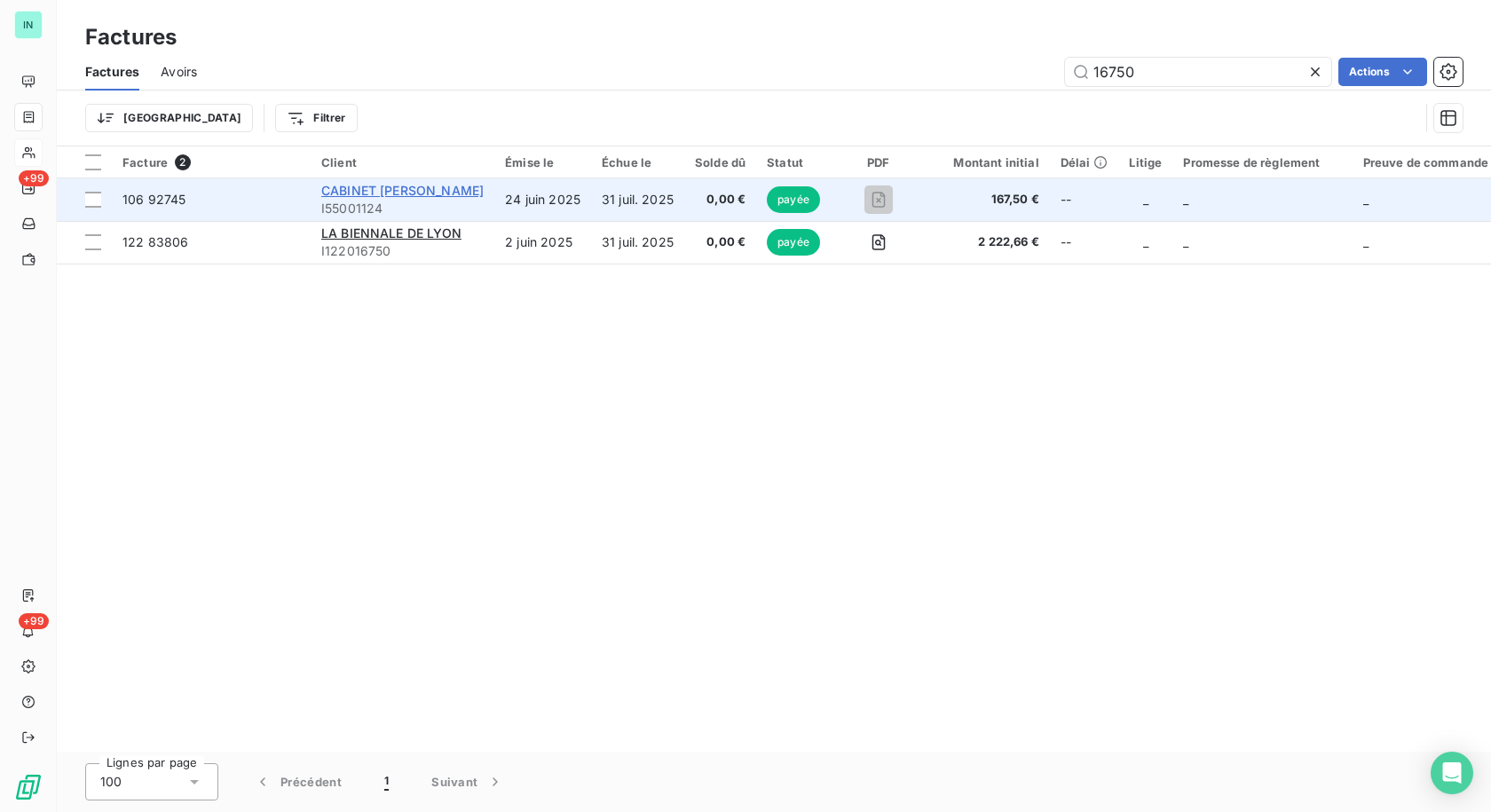
click at [326, 191] on span "CABINET [PERSON_NAME]" at bounding box center [402, 190] width 162 height 15
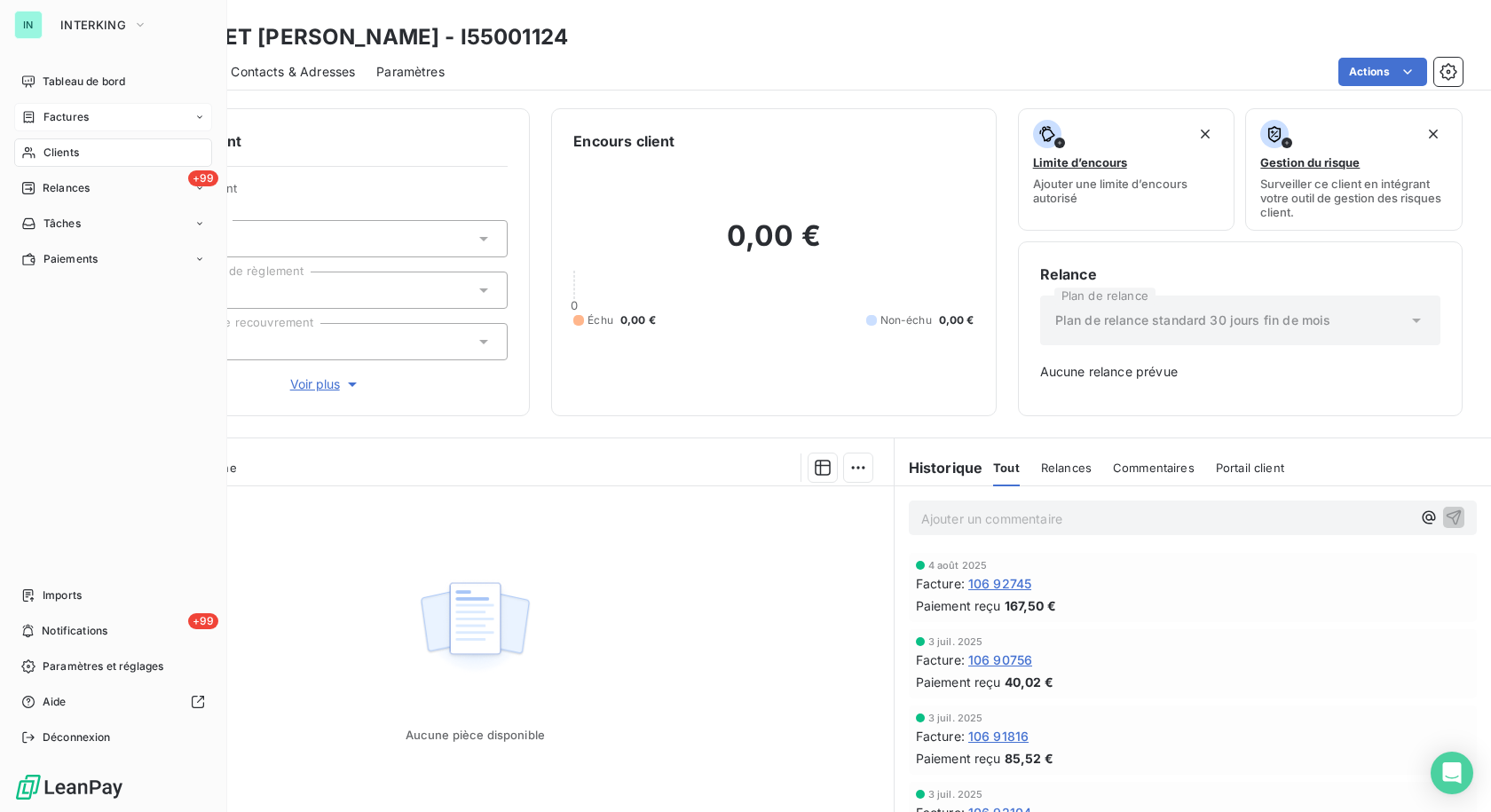
drag, startPoint x: 48, startPoint y: 116, endPoint x: 103, endPoint y: 106, distance: 55.9
click at [49, 115] on span "Factures" at bounding box center [66, 117] width 46 height 16
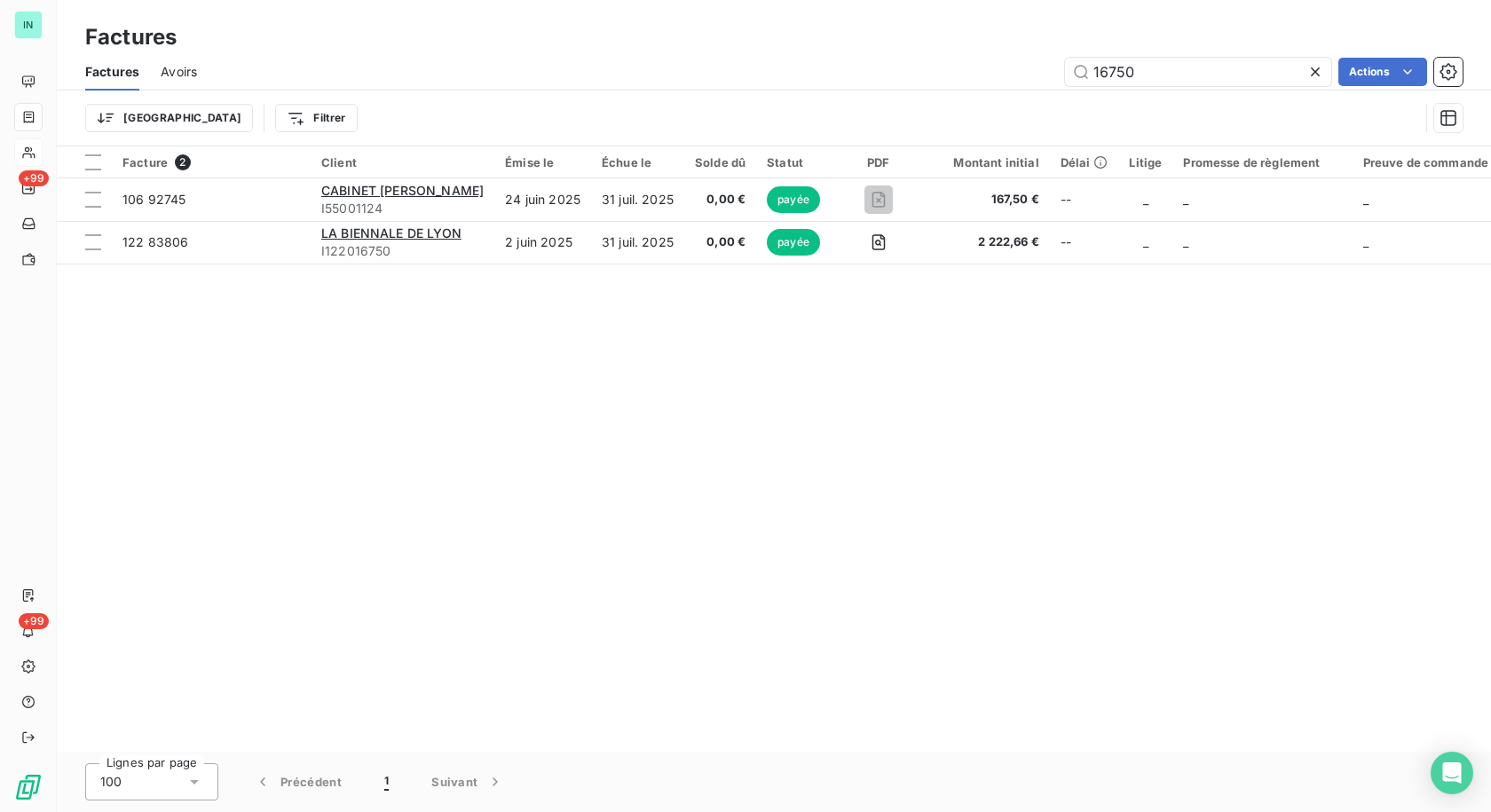
drag, startPoint x: 1076, startPoint y: 75, endPoint x: 900, endPoint y: 83, distance: 176.2
click at [900, 83] on div "16750 Actions" at bounding box center [841, 72] width 1245 height 29
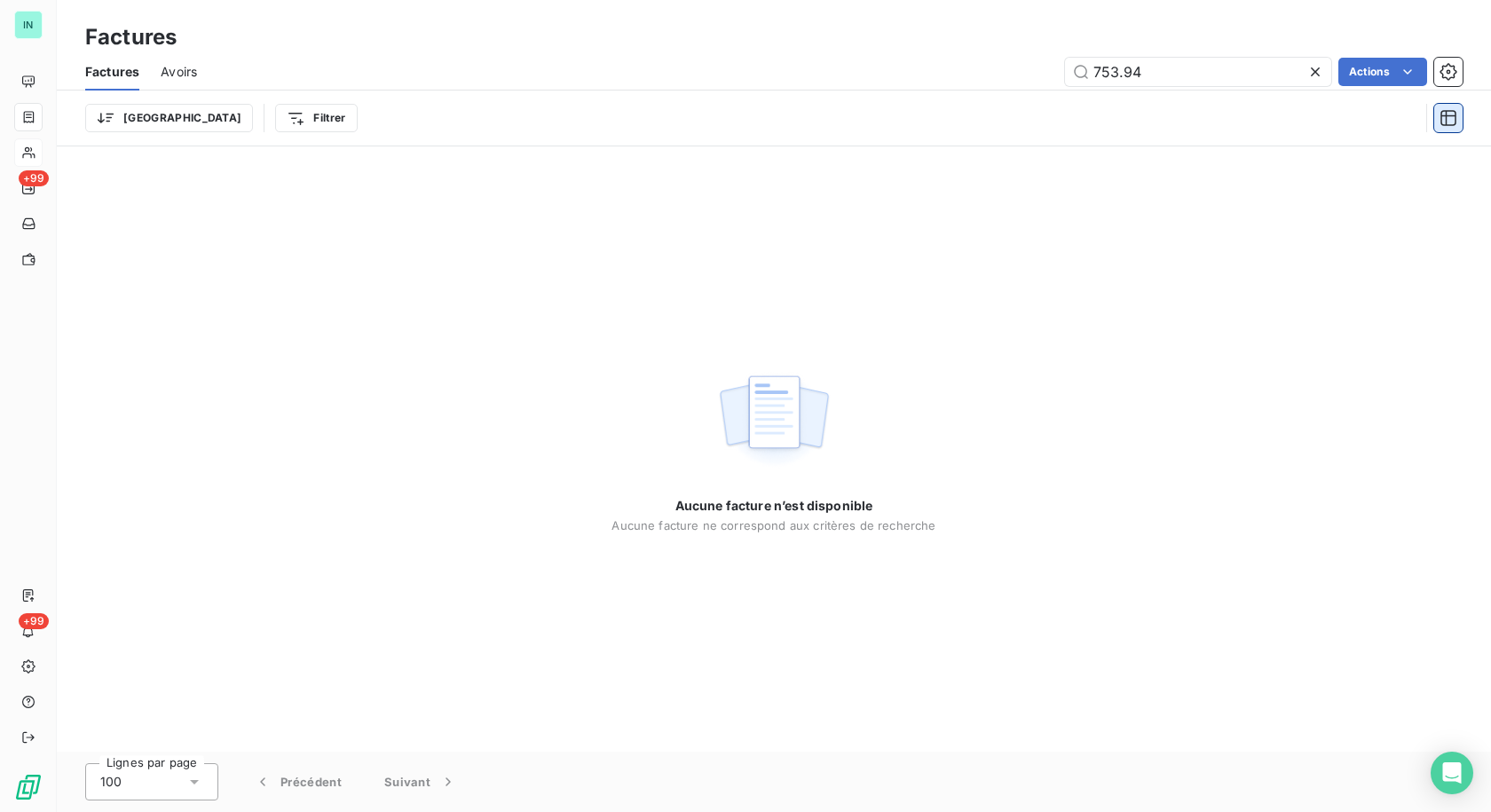
type input "753.94"
drag, startPoint x: 1129, startPoint y: 76, endPoint x: 952, endPoint y: 87, distance: 177.3
click at [952, 87] on div "Factures Avoirs 753.94 Actions" at bounding box center [774, 72] width 1434 height 37
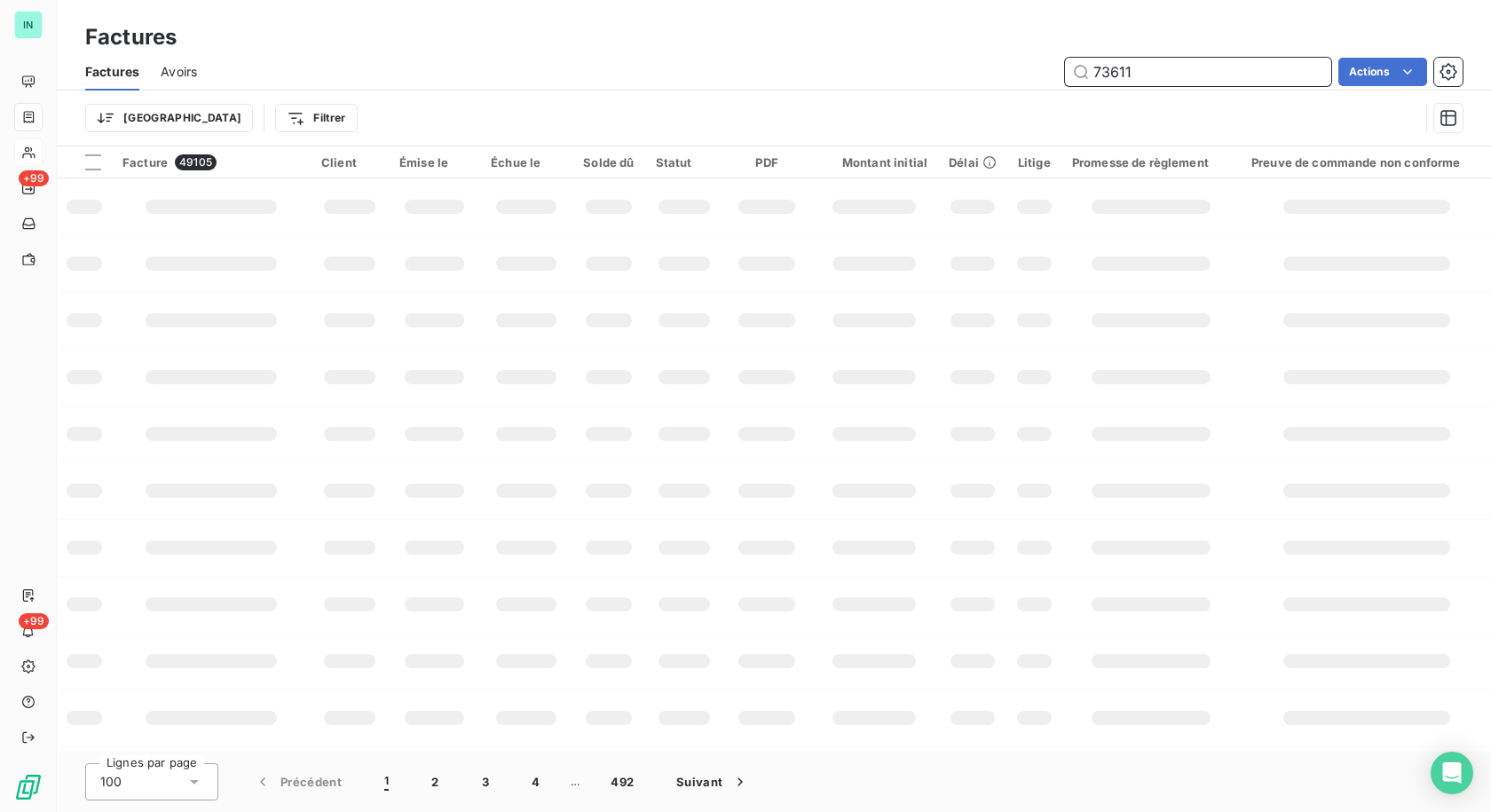
type input "73611"
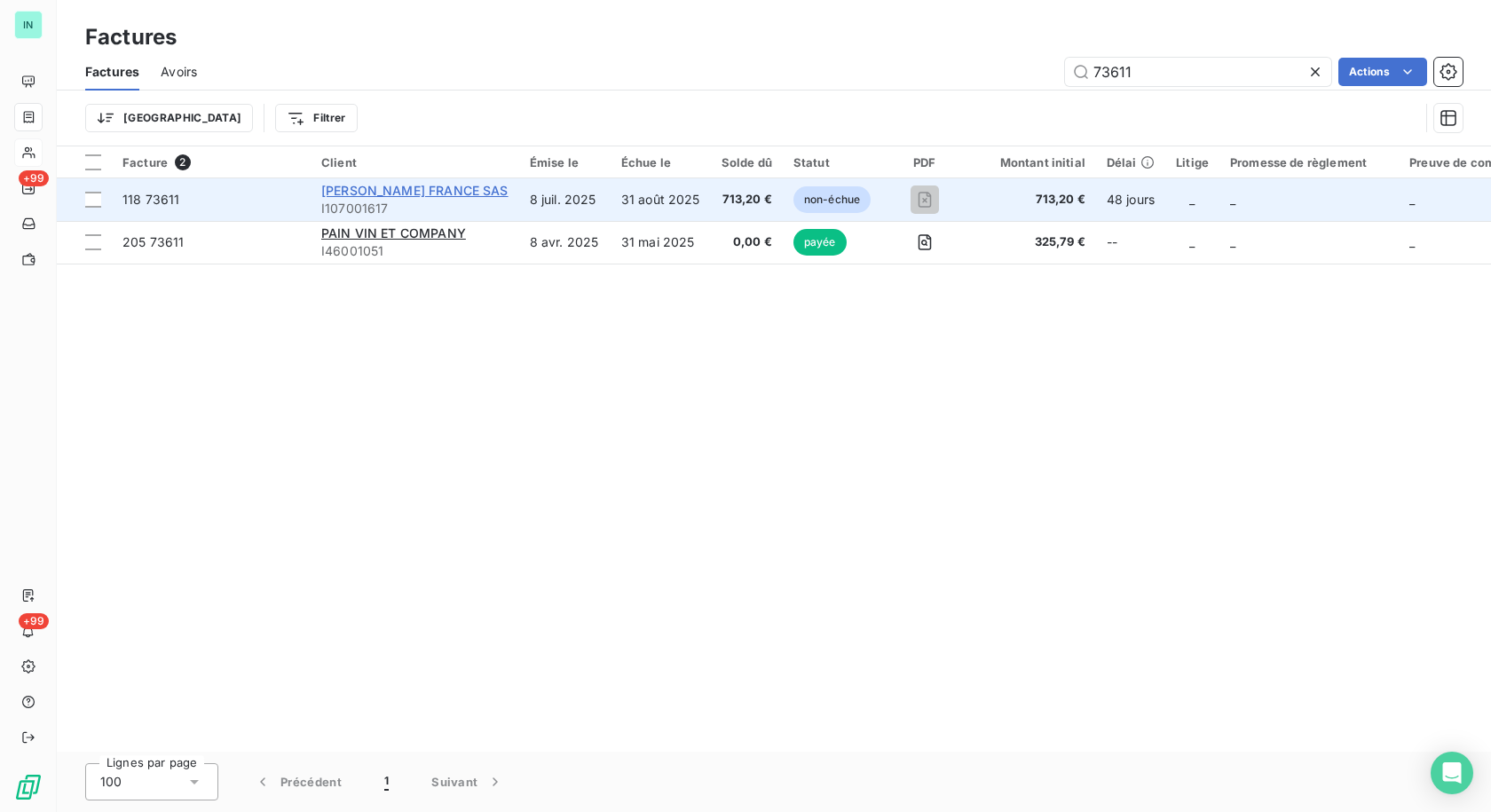
click at [374, 195] on span "[PERSON_NAME] FRANCE SAS" at bounding box center [415, 190] width 187 height 15
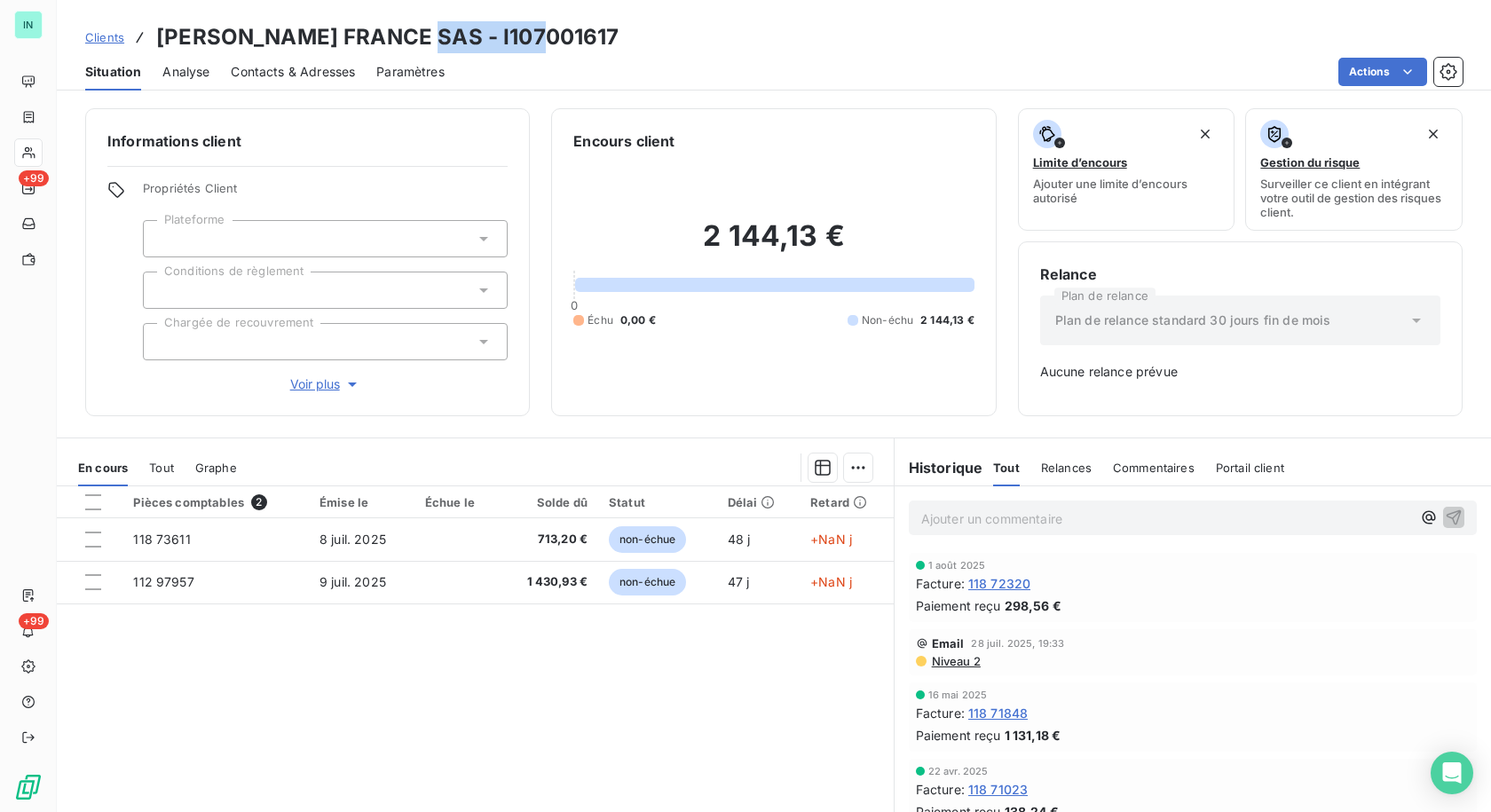
drag, startPoint x: 535, startPoint y: 39, endPoint x: 418, endPoint y: 38, distance: 117.0
click at [418, 38] on div "Clients [PERSON_NAME] FRANCE SAS - I107001617" at bounding box center [774, 37] width 1434 height 32
copy h3 "I107001617"
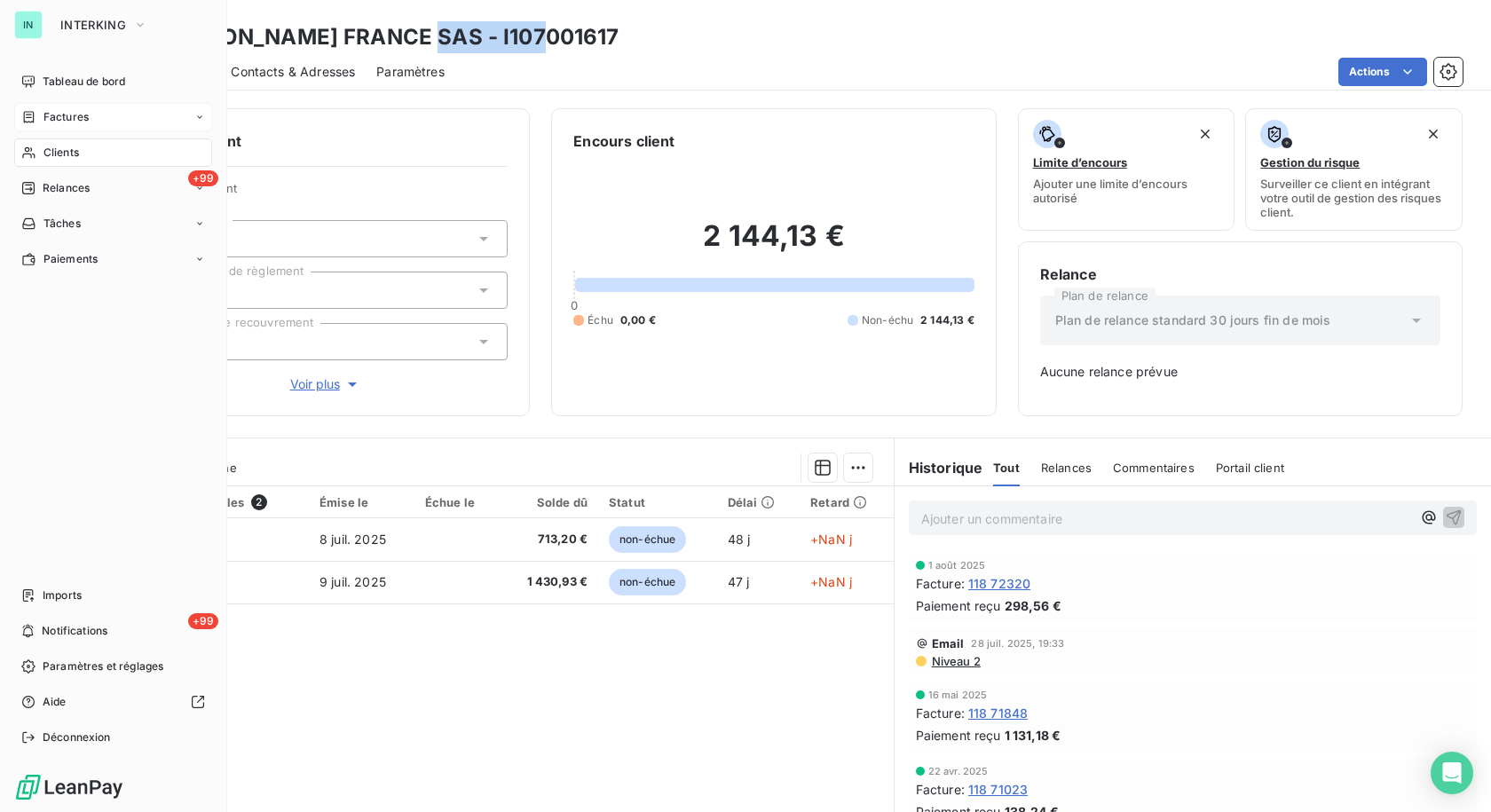
drag, startPoint x: 54, startPoint y: 133, endPoint x: 47, endPoint y: 118, distance: 16.6
click at [47, 118] on span "Factures" at bounding box center [66, 117] width 46 height 16
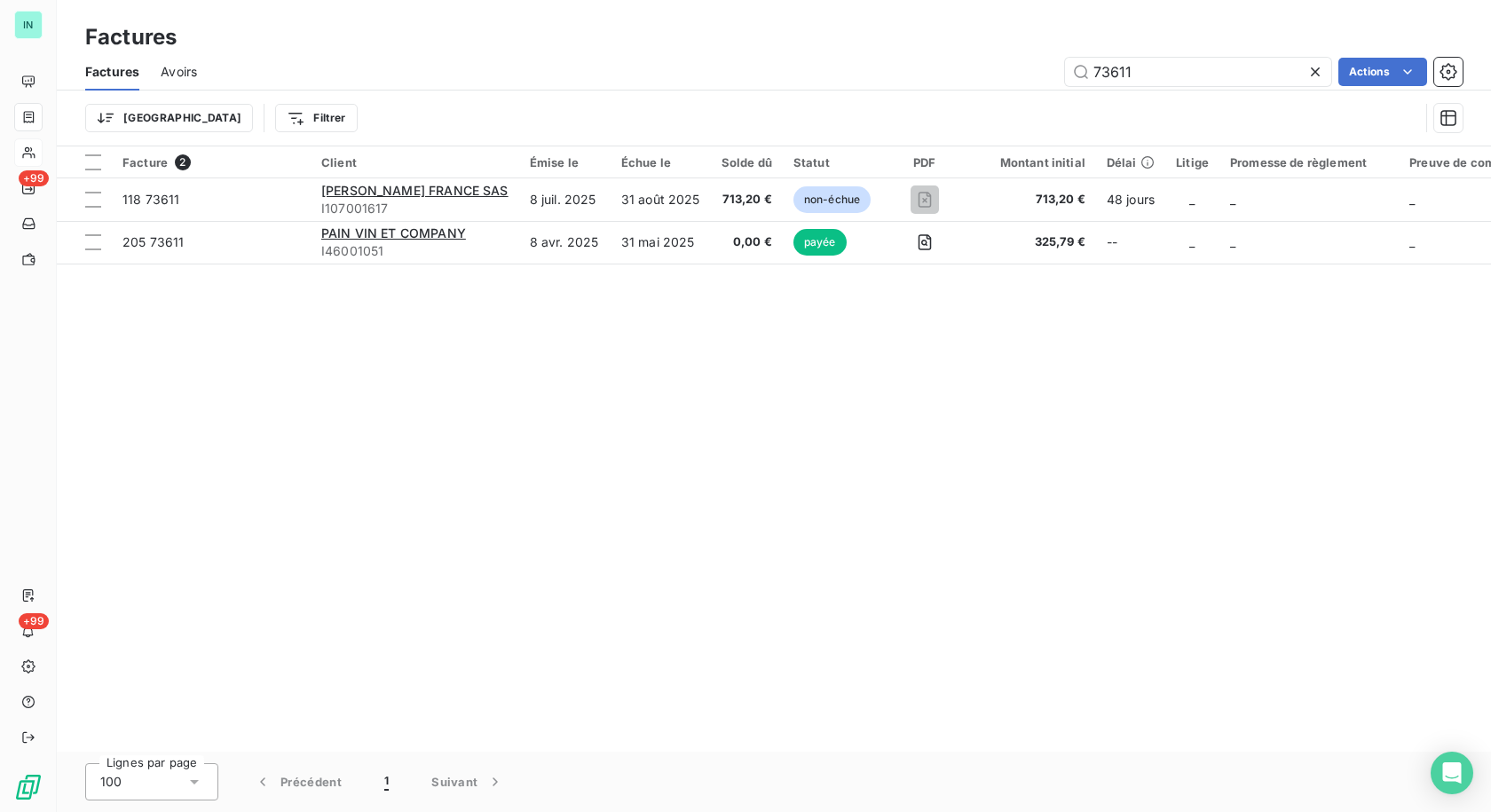
drag, startPoint x: 1169, startPoint y: 82, endPoint x: 813, endPoint y: 93, distance: 356.2
click at [813, 93] on div "Factures Avoirs 73611 Actions Trier Filtrer" at bounding box center [774, 99] width 1434 height 92
type input "98288"
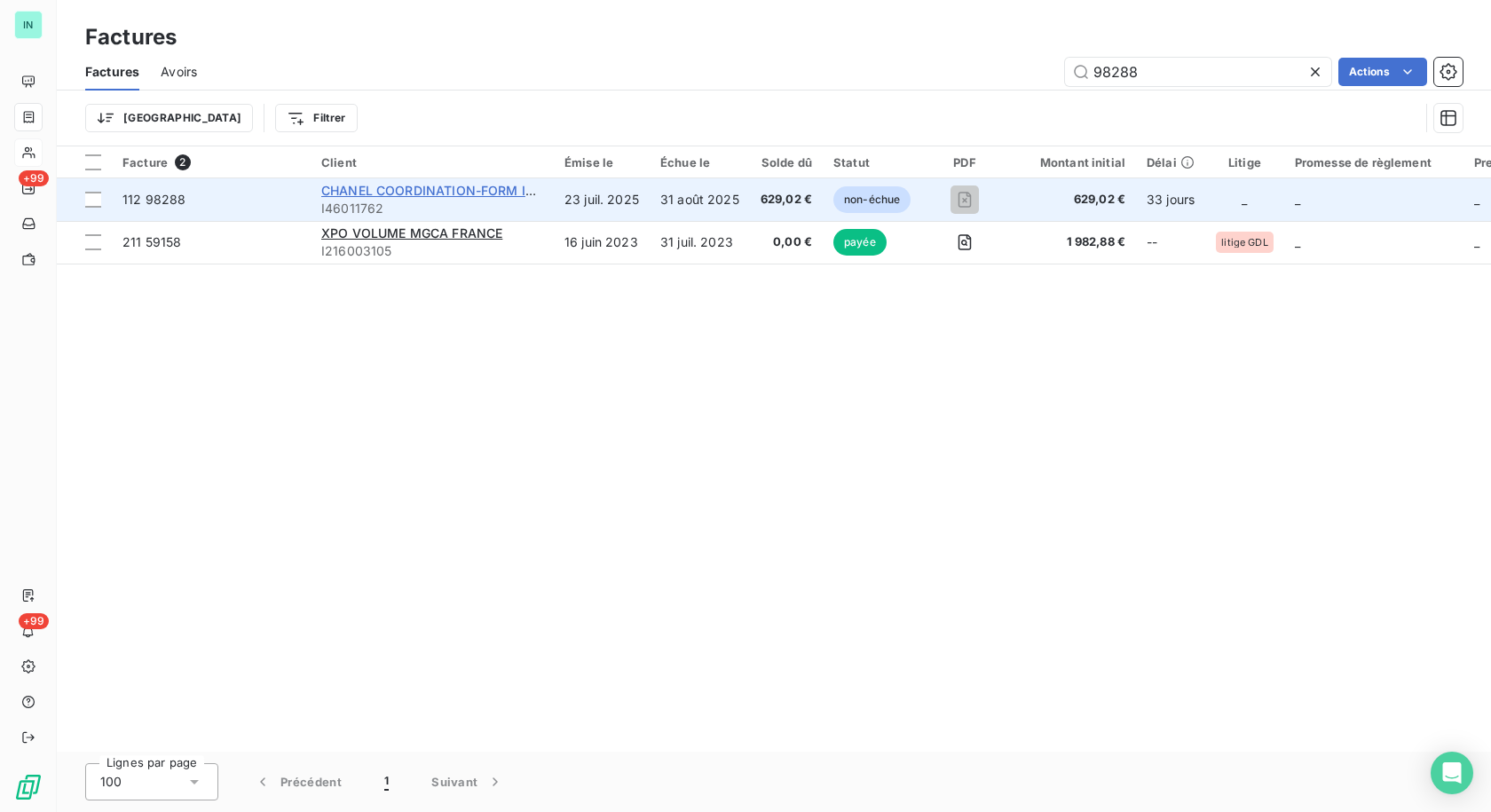
click at [382, 194] on span "CHANEL COORDINATION-FORM INTER" at bounding box center [440, 190] width 238 height 15
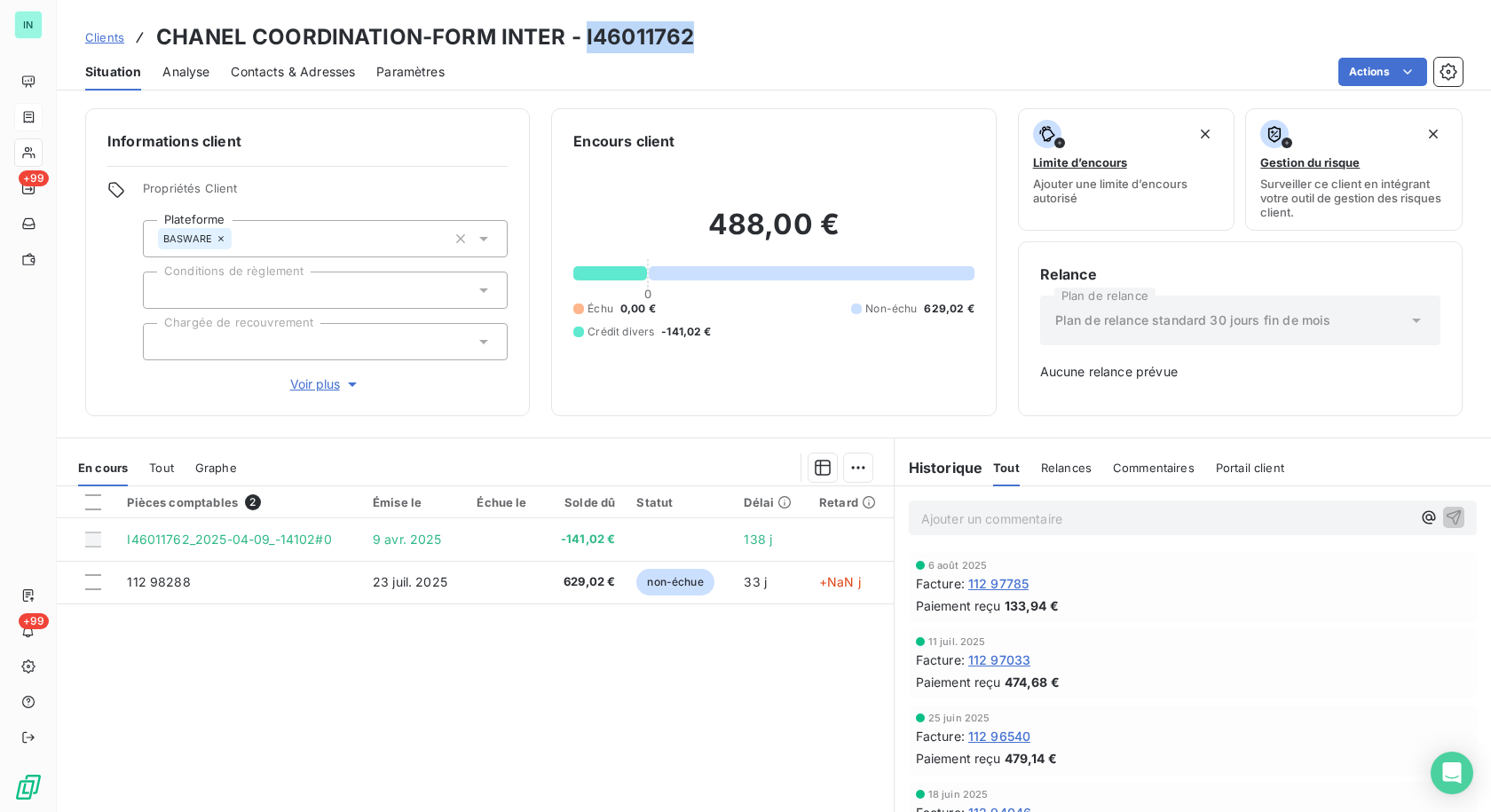
drag, startPoint x: 689, startPoint y: 37, endPoint x: 582, endPoint y: 37, distance: 107.0
click at [582, 37] on h3 "CHANEL COORDINATION-FORM INTER - I46011762" at bounding box center [425, 37] width 538 height 32
copy h3 "I46011762"
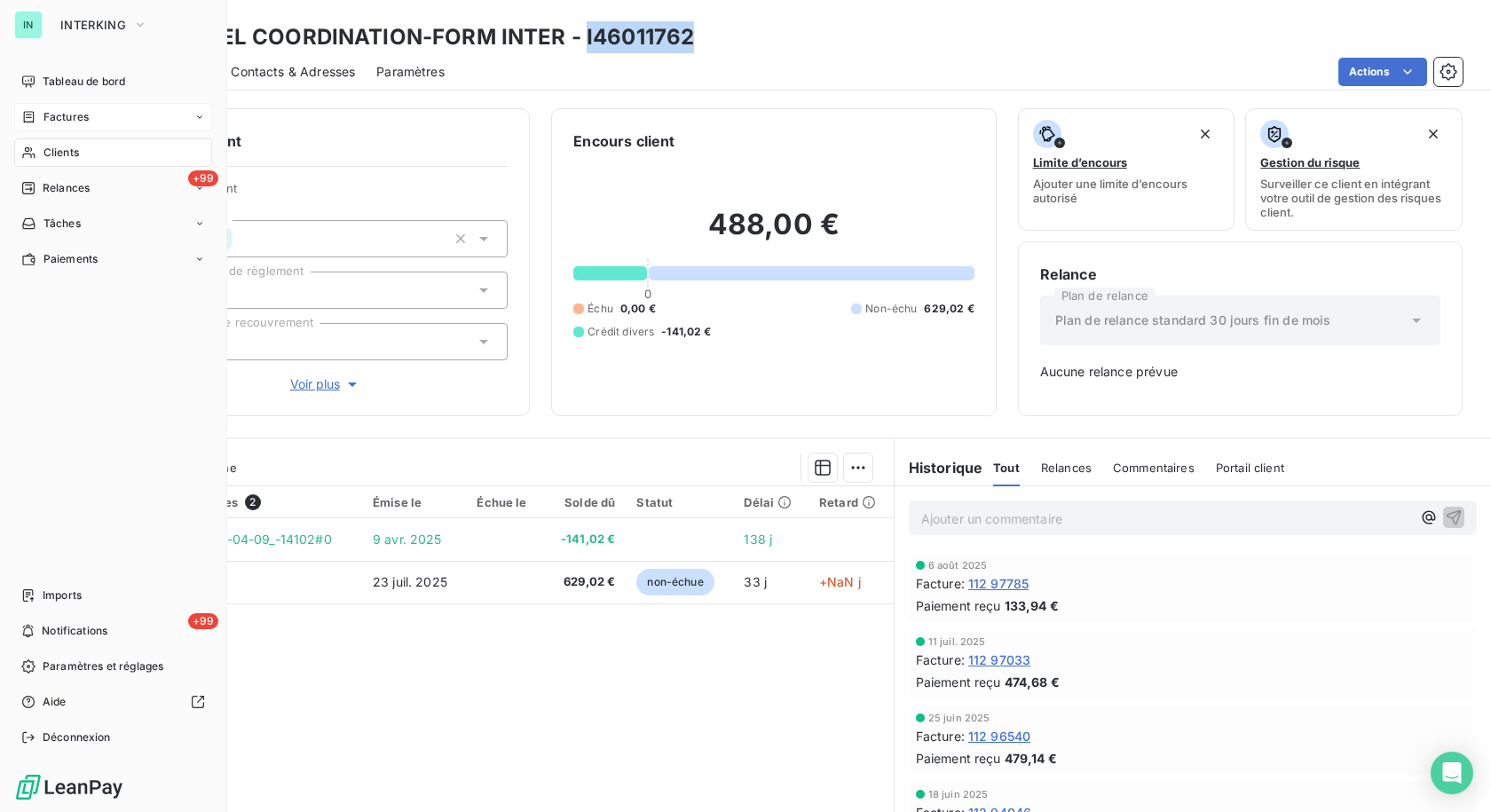
click at [29, 107] on div "Factures" at bounding box center [113, 117] width 198 height 29
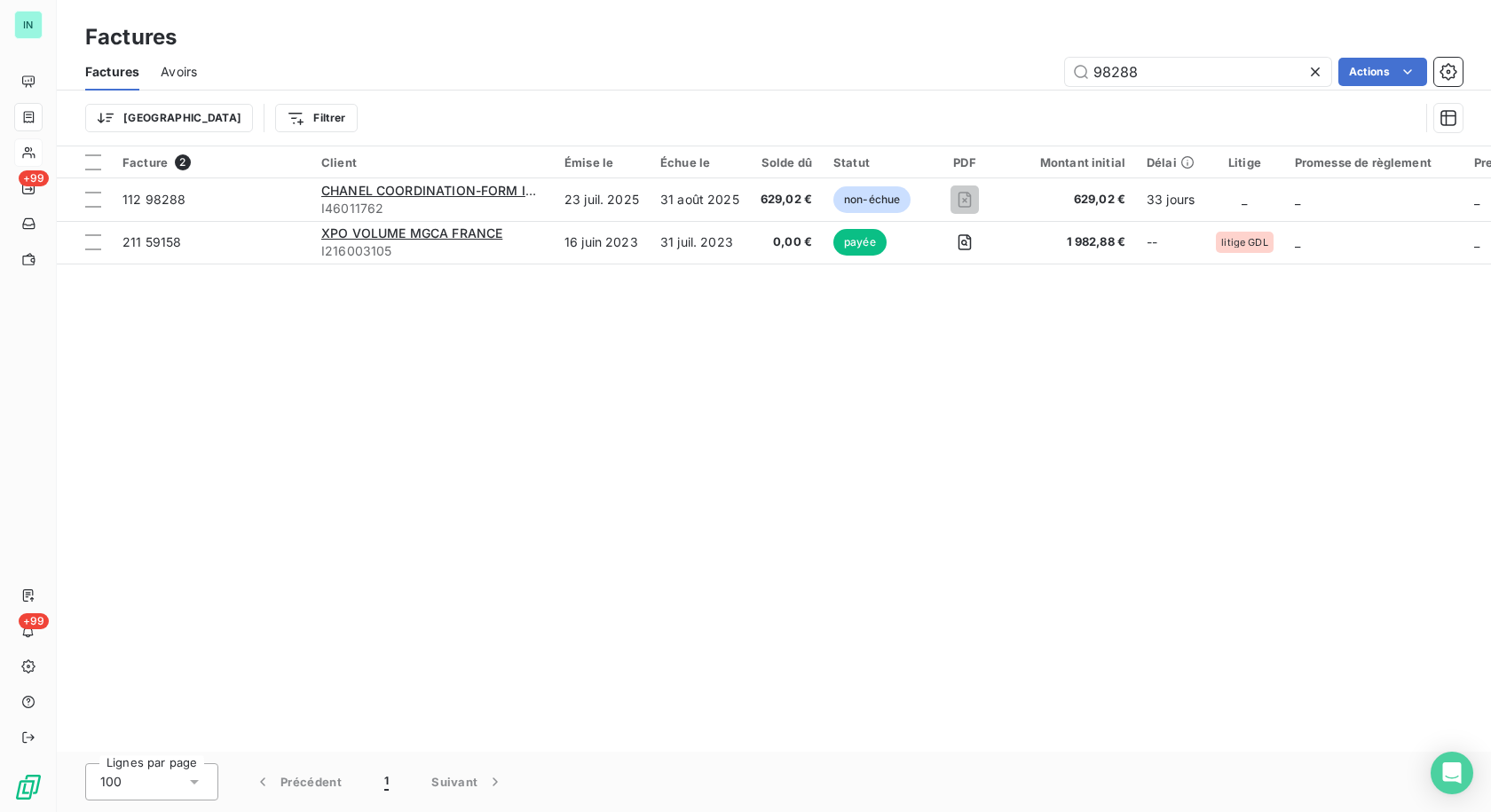
drag, startPoint x: 1160, startPoint y: 81, endPoint x: 772, endPoint y: 81, distance: 388.0
click at [772, 81] on div "98288 Actions" at bounding box center [841, 72] width 1245 height 29
type input "51320"
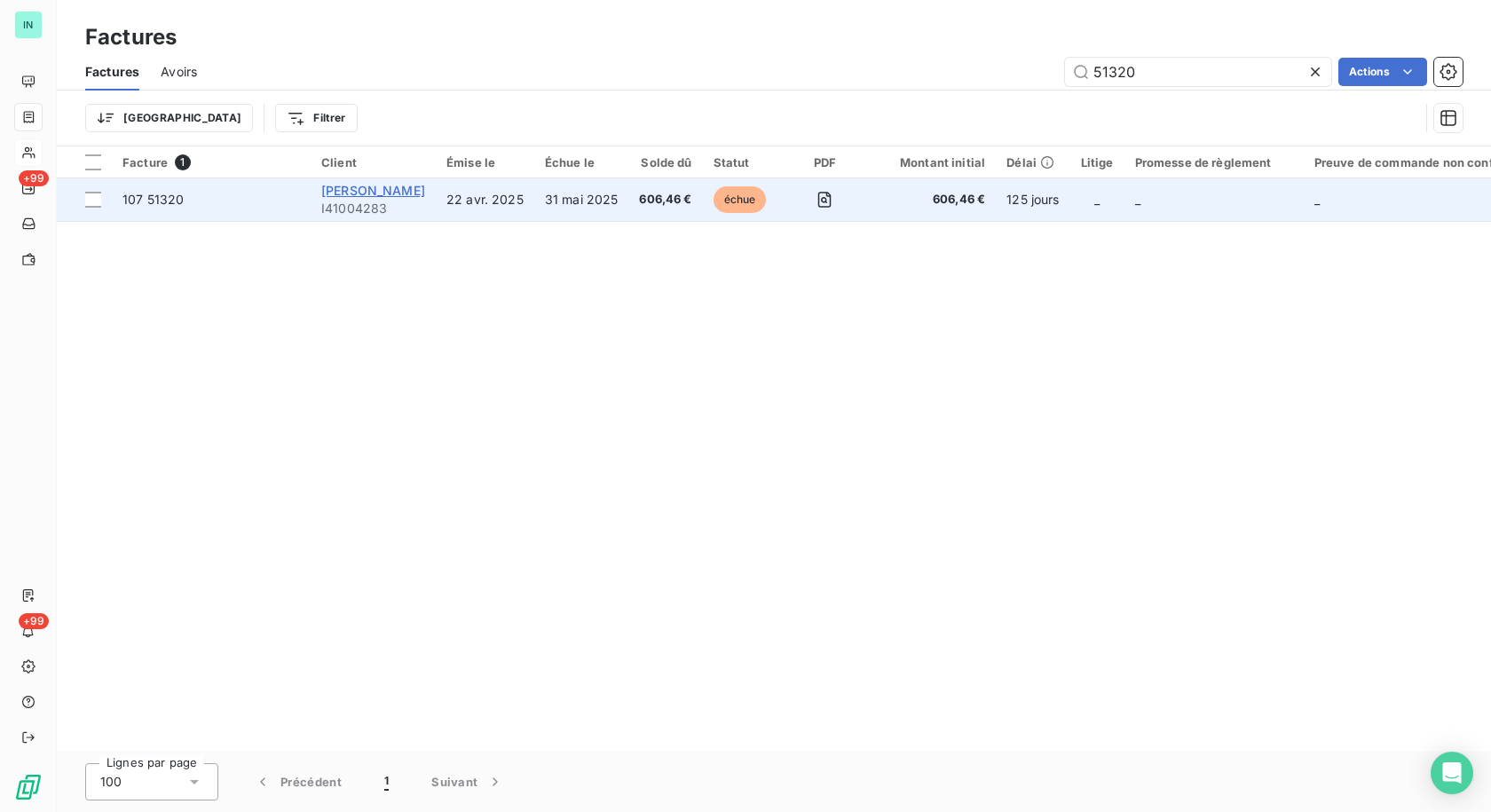
click at [385, 195] on span "[PERSON_NAME]" at bounding box center [373, 190] width 104 height 15
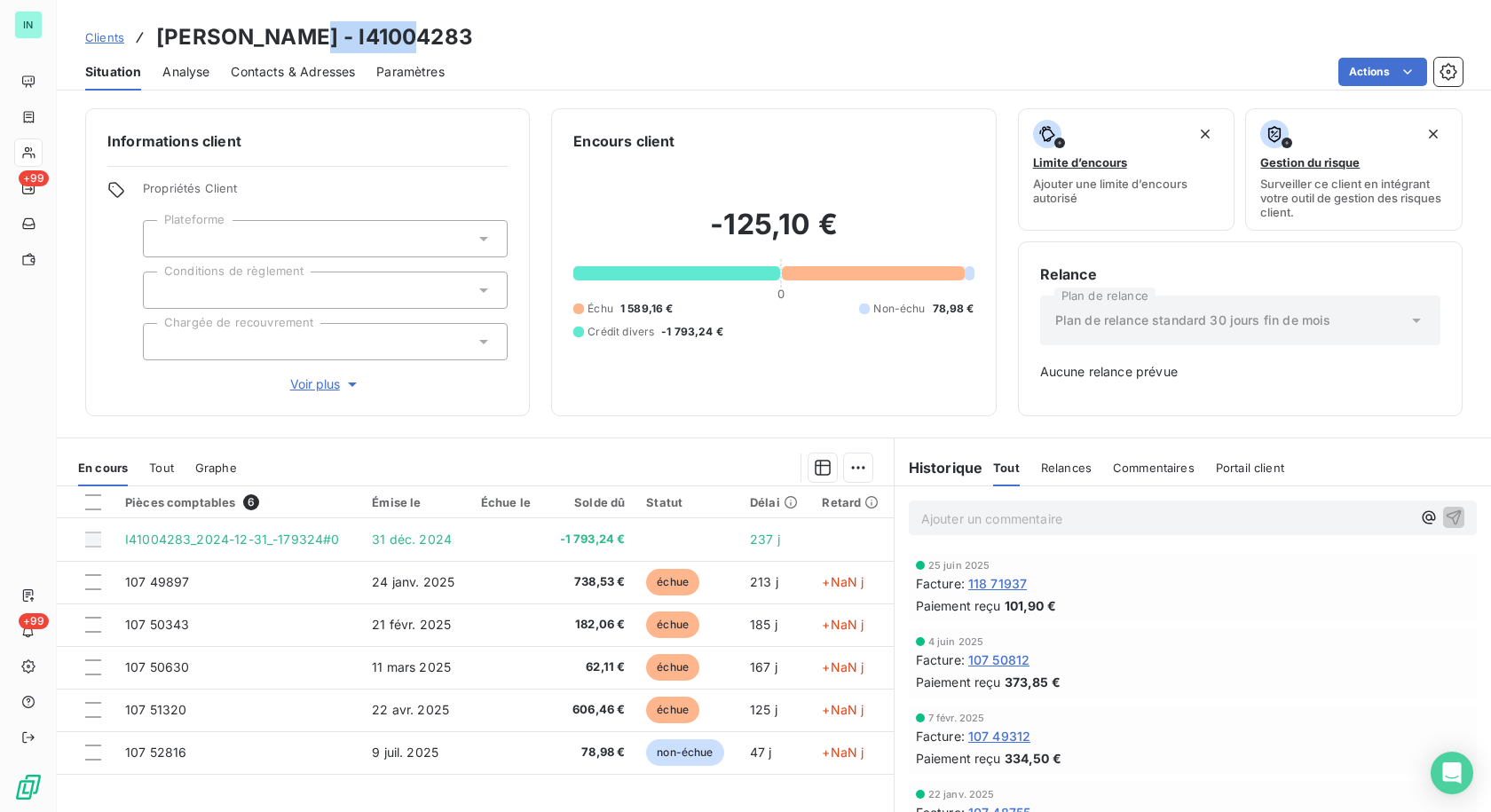
drag, startPoint x: 407, startPoint y: 32, endPoint x: 298, endPoint y: 35, distance: 109.0
click at [298, 35] on h3 "[PERSON_NAME] - I41004283" at bounding box center [314, 37] width 317 height 32
copy h3 "I41004283"
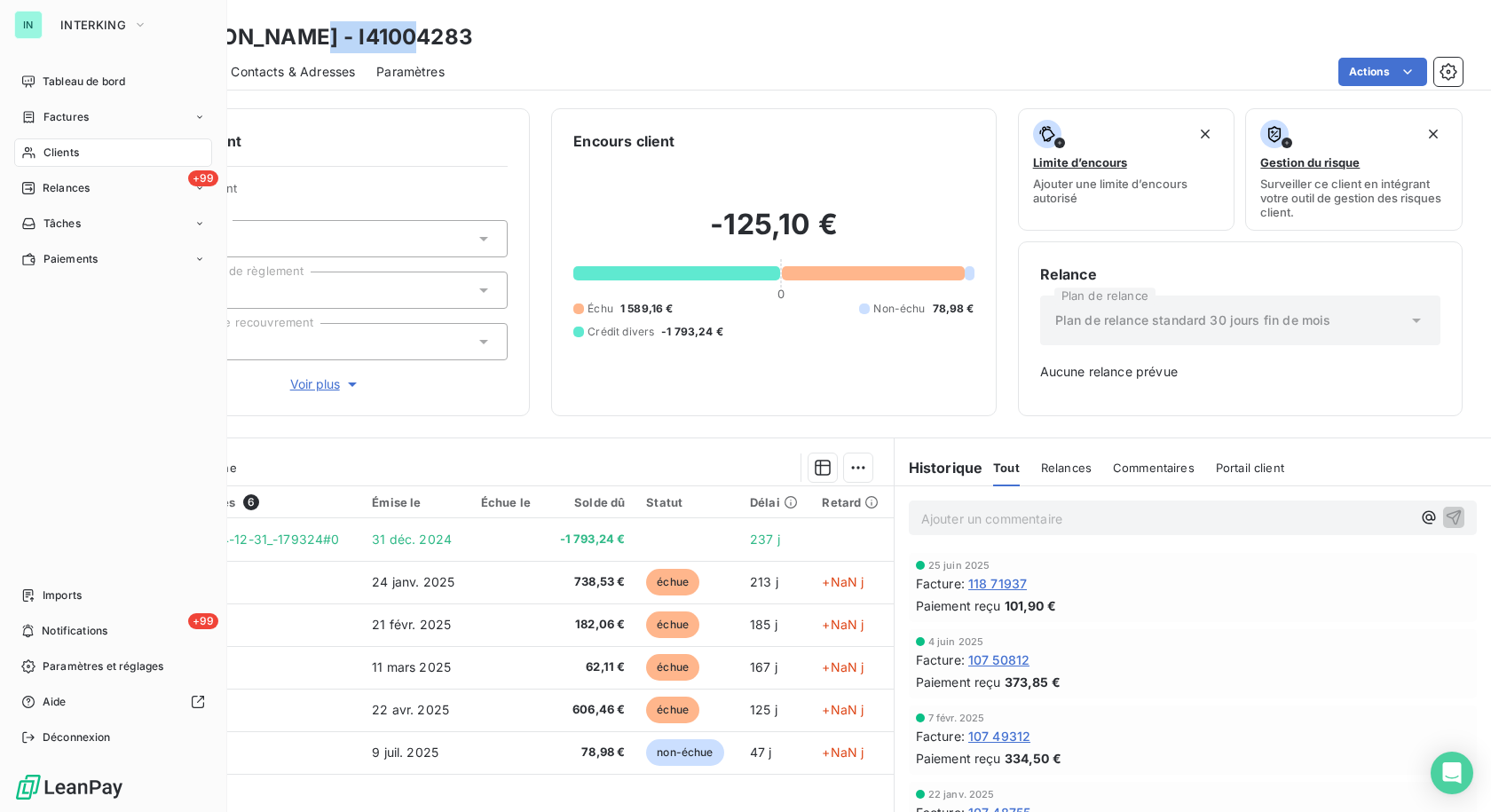
click at [69, 115] on span "Factures" at bounding box center [66, 117] width 46 height 16
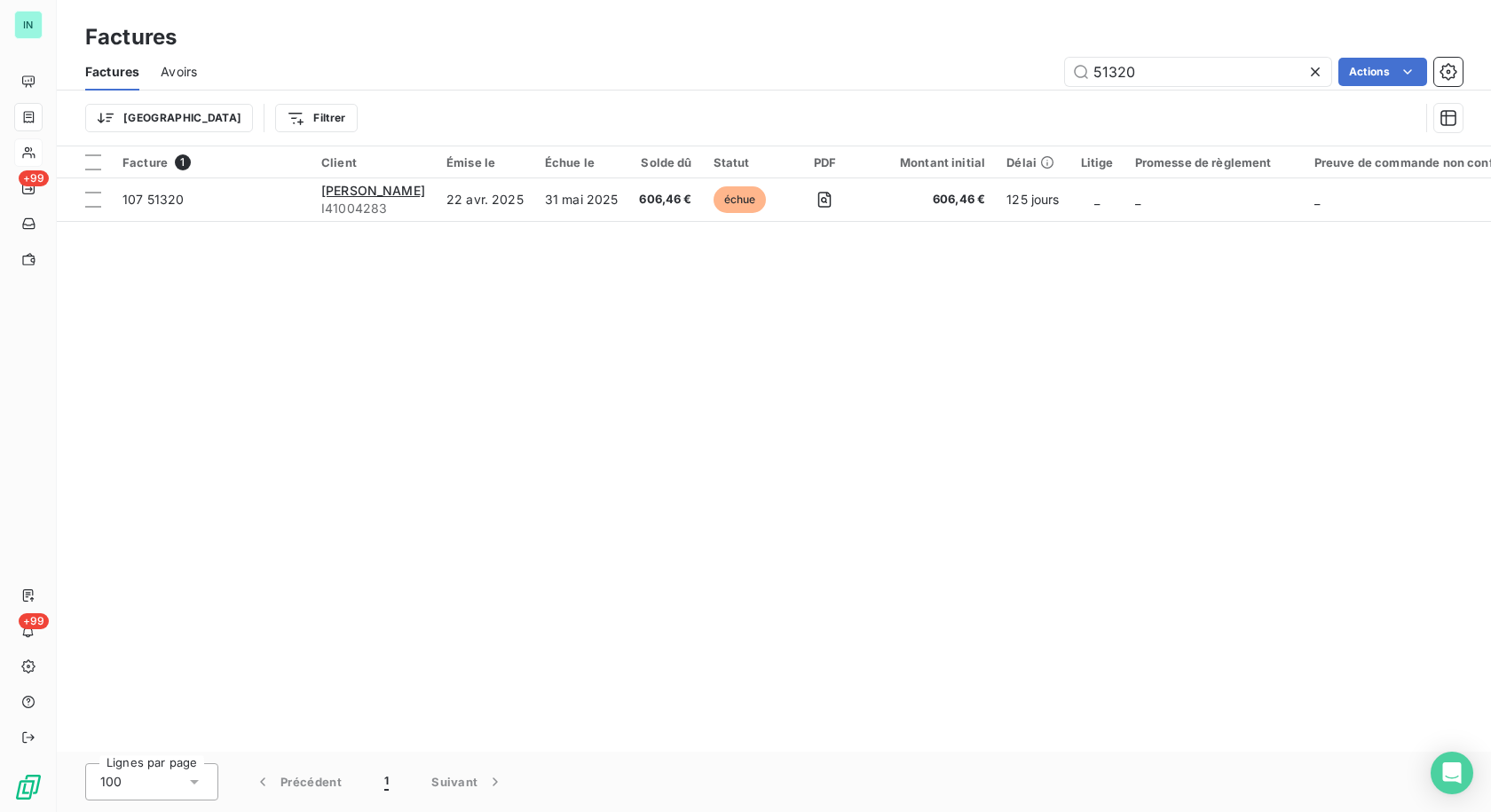
drag, startPoint x: 1141, startPoint y: 82, endPoint x: 970, endPoint y: 97, distance: 171.7
click at [972, 97] on div "Factures Avoirs 51320 Actions Trier Filtrer" at bounding box center [774, 99] width 1434 height 92
type input "105060"
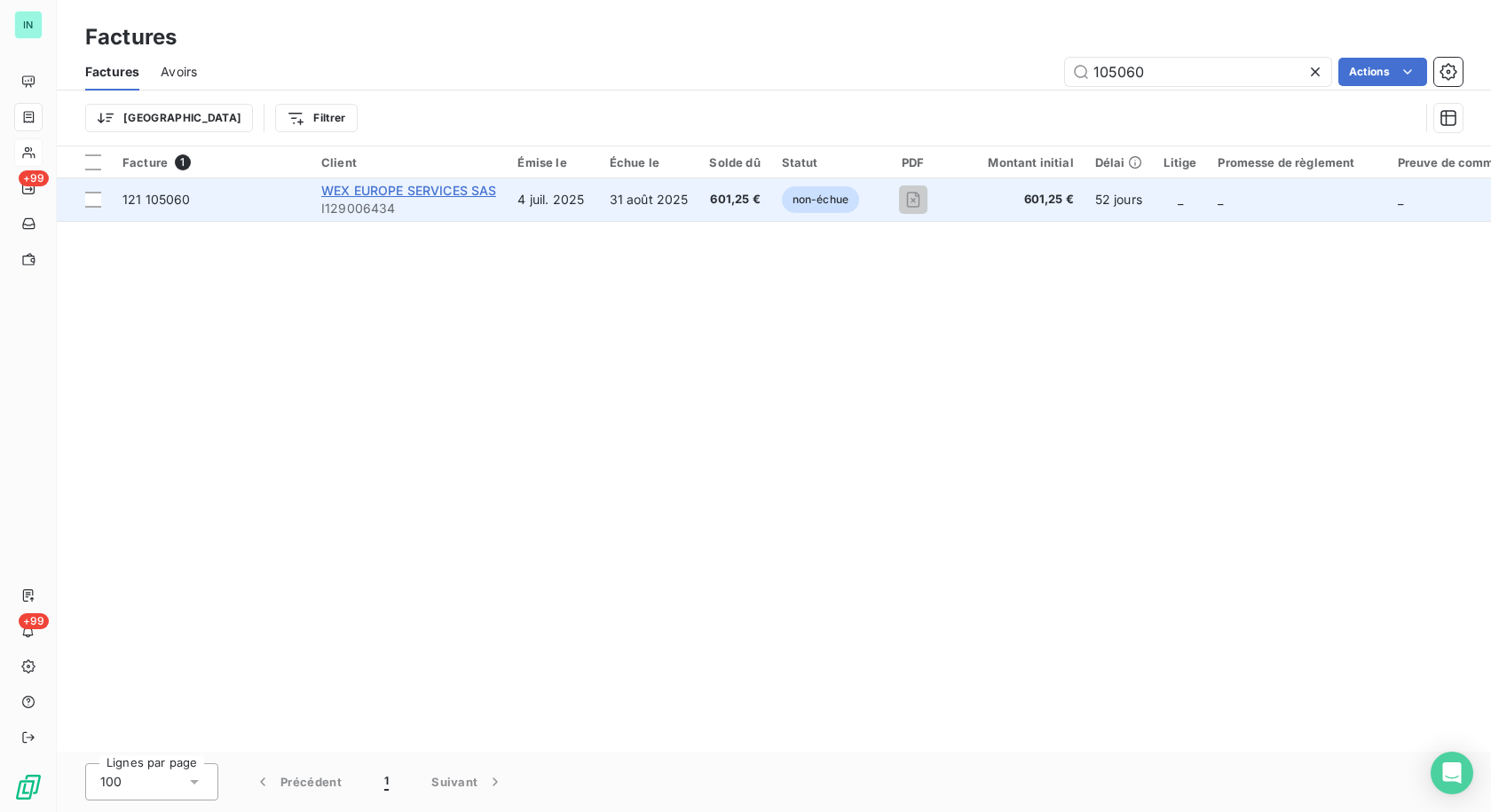
click at [418, 184] on span "WEX EUROPE SERVICES SAS" at bounding box center [409, 190] width 175 height 15
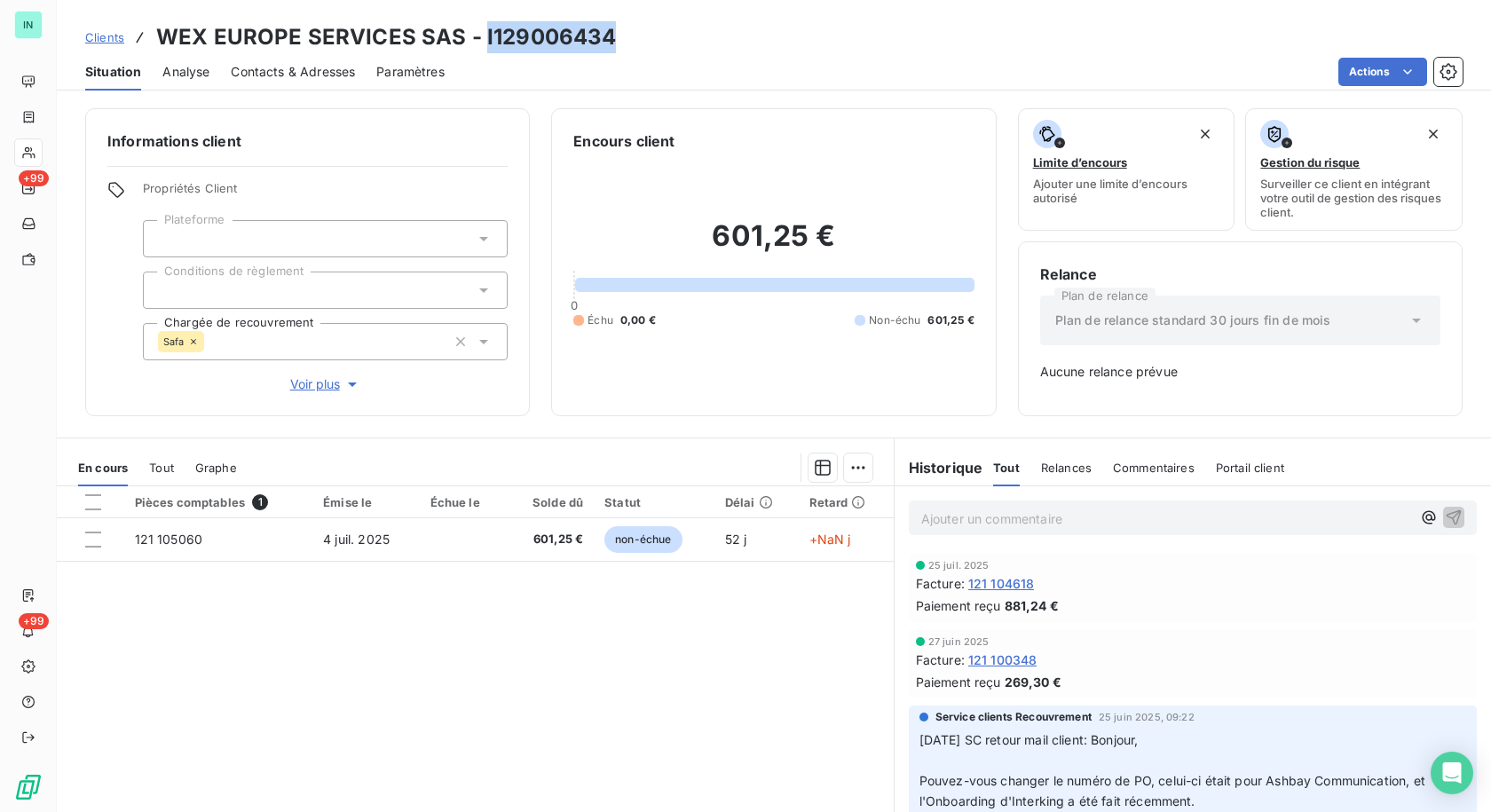
drag, startPoint x: 609, startPoint y: 41, endPoint x: 478, endPoint y: 33, distance: 131.2
click at [478, 33] on div "Clients WEX EUROPE SERVICES SAS - I129006434" at bounding box center [774, 37] width 1434 height 32
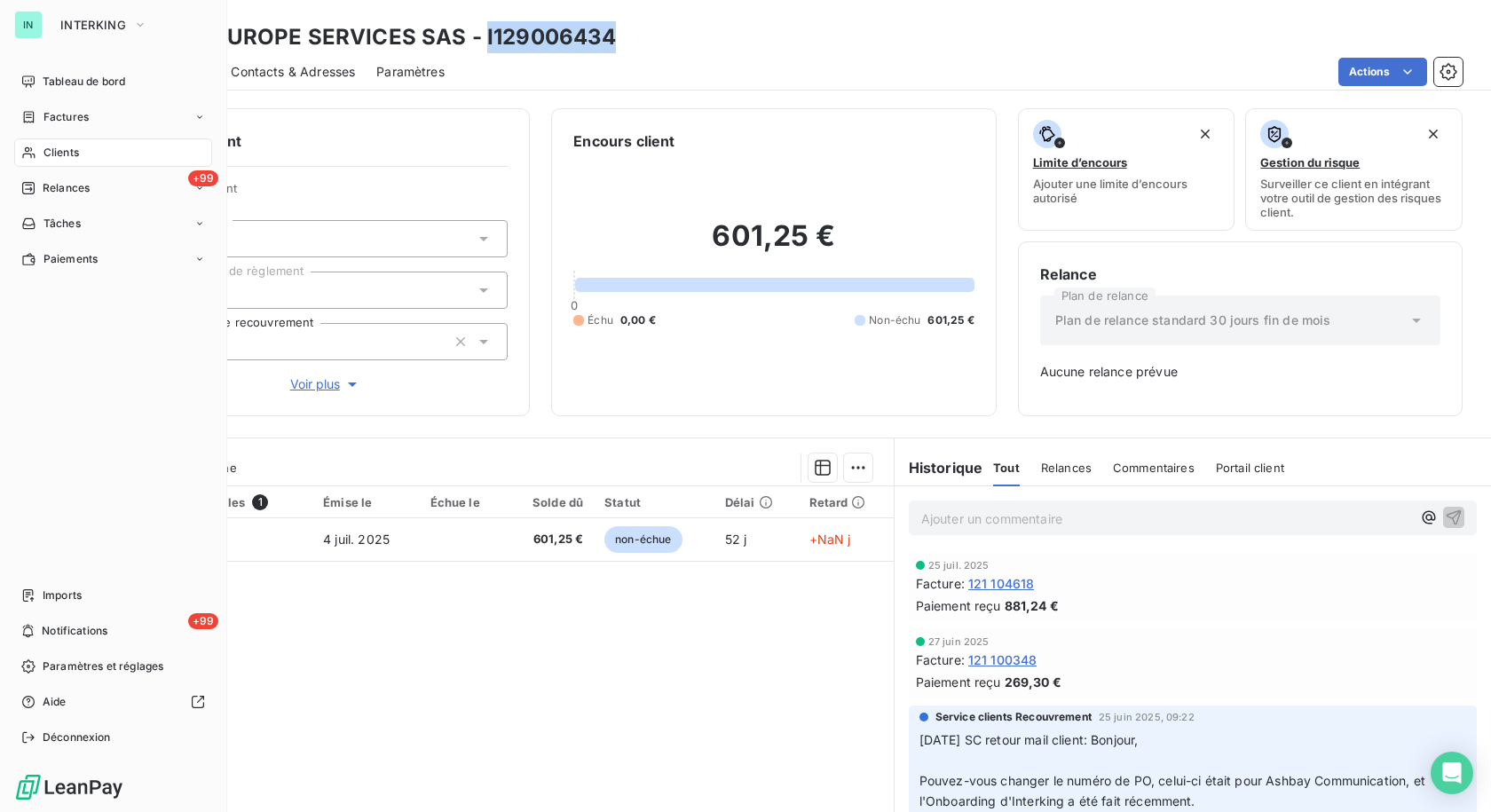
click at [61, 112] on span "Factures" at bounding box center [66, 117] width 46 height 16
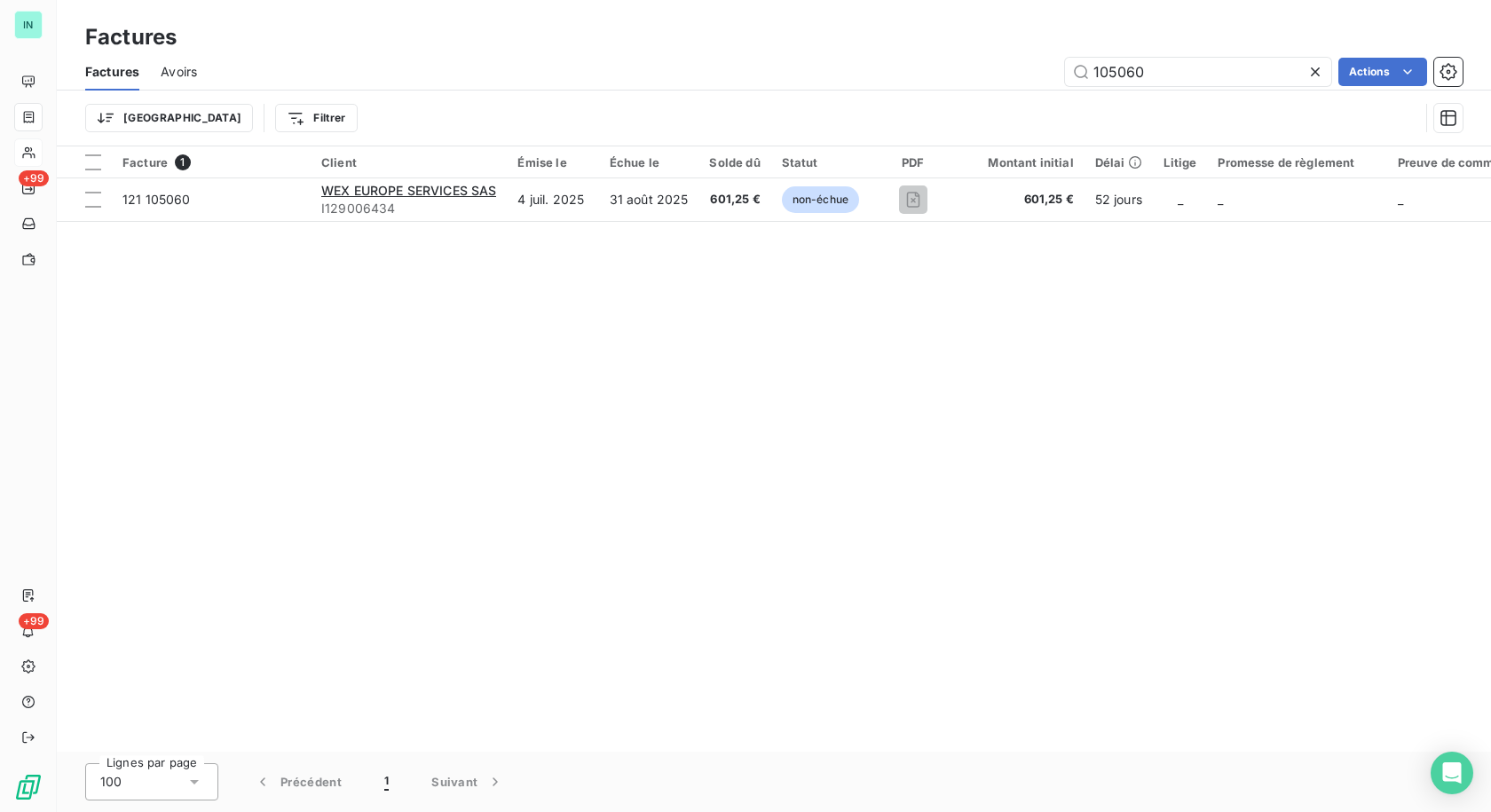
drag, startPoint x: 1181, startPoint y: 66, endPoint x: 925, endPoint y: 68, distance: 256.0
click at [930, 64] on div "105060 Actions" at bounding box center [841, 72] width 1245 height 29
type input "85591"
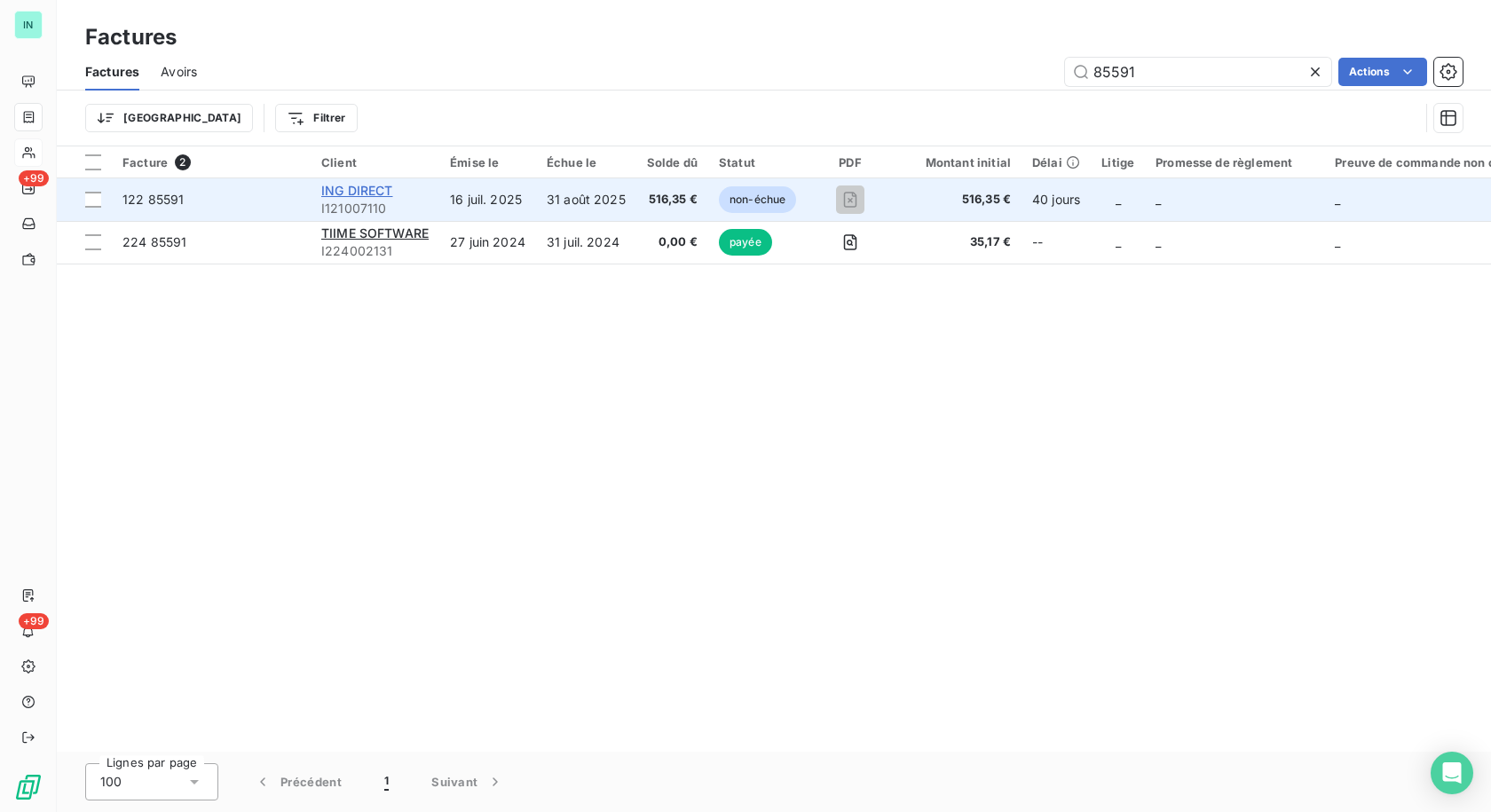
click at [386, 193] on span "ING DIRECT" at bounding box center [357, 190] width 72 height 15
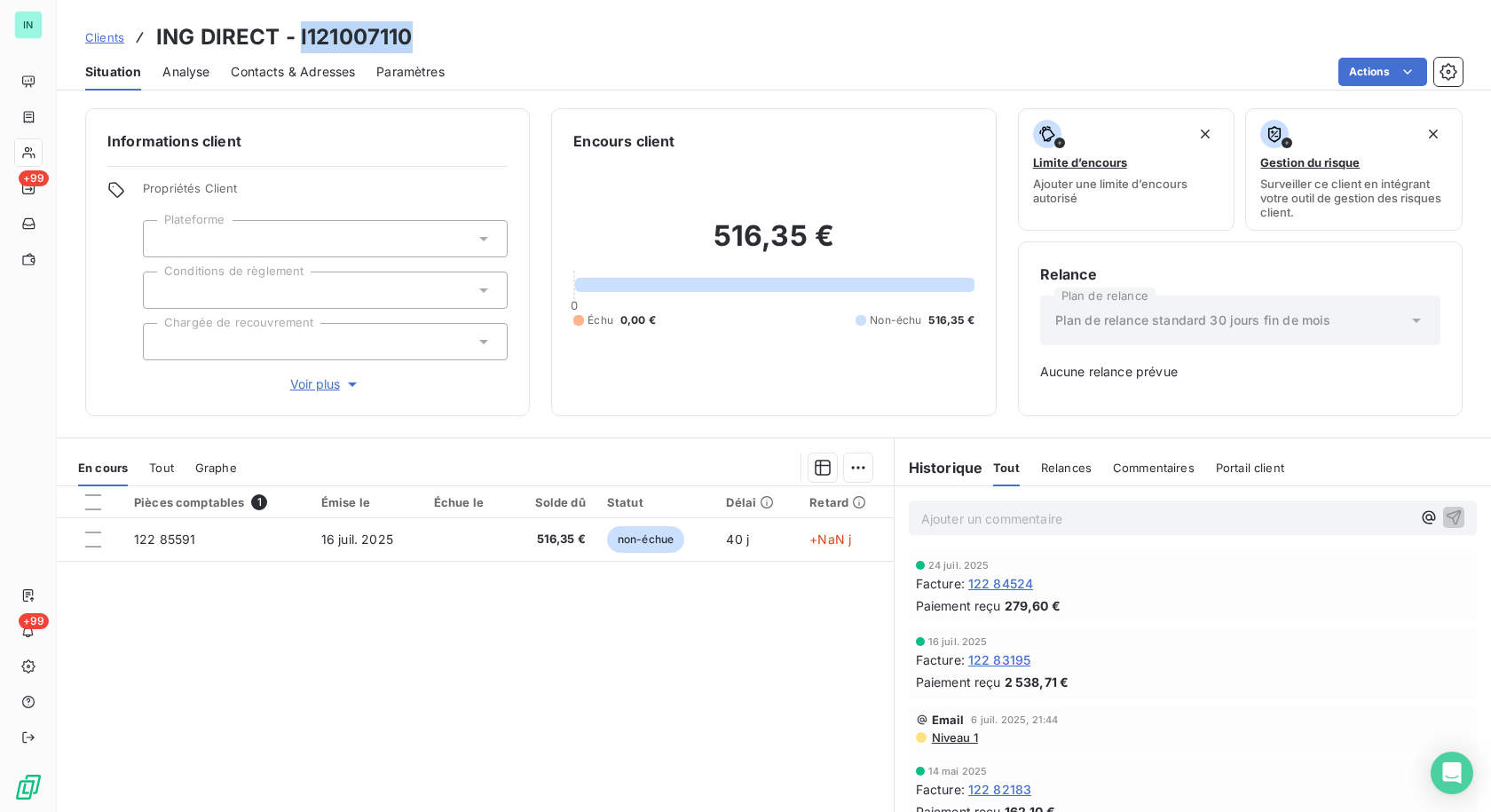
drag, startPoint x: 417, startPoint y: 35, endPoint x: 300, endPoint y: 35, distance: 117.0
click at [300, 35] on div "Clients ING DIRECT - I121007110" at bounding box center [774, 37] width 1434 height 32
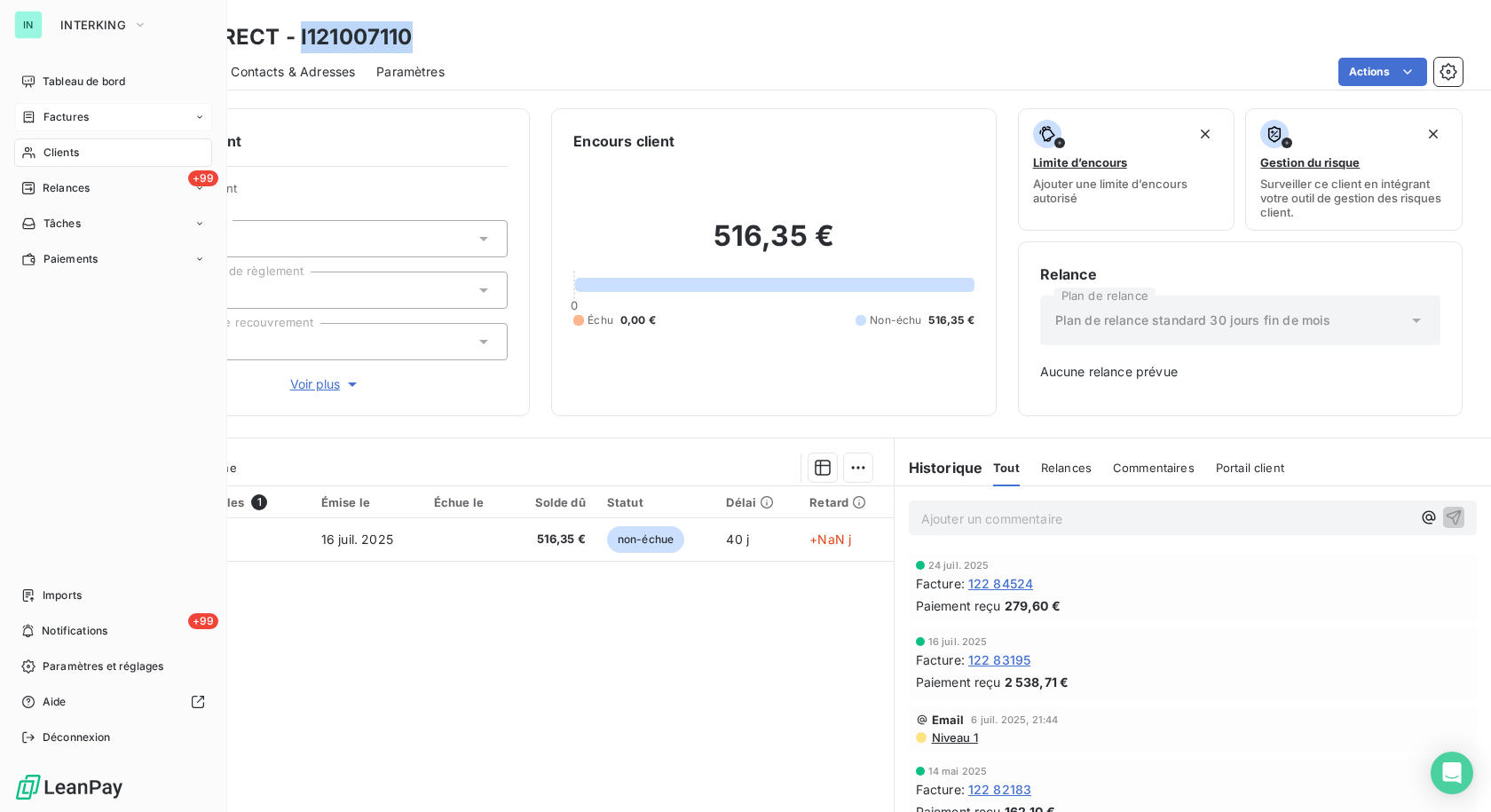
click at [48, 103] on nav "Tableau de bord Factures Clients +99 Relances Tâches Paiements" at bounding box center [113, 170] width 198 height 206
click at [90, 117] on div "Factures" at bounding box center [113, 117] width 198 height 29
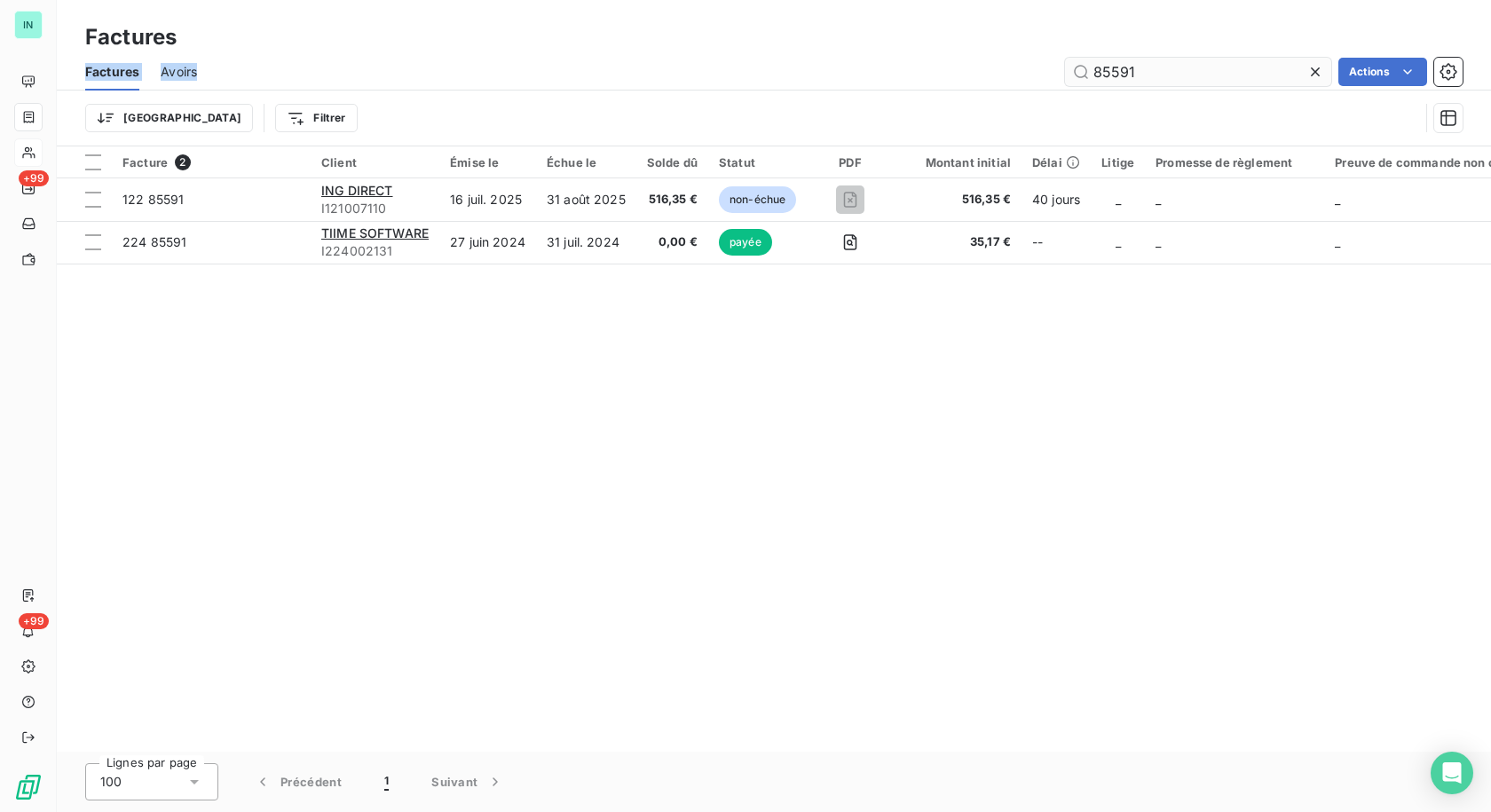
click at [1159, 59] on div "Factures Factures Avoirs 85591 Actions Trier Filtrer" at bounding box center [774, 73] width 1434 height 146
drag, startPoint x: 1154, startPoint y: 70, endPoint x: 930, endPoint y: 76, distance: 224.1
click at [940, 82] on div "85591 Actions" at bounding box center [841, 72] width 1245 height 29
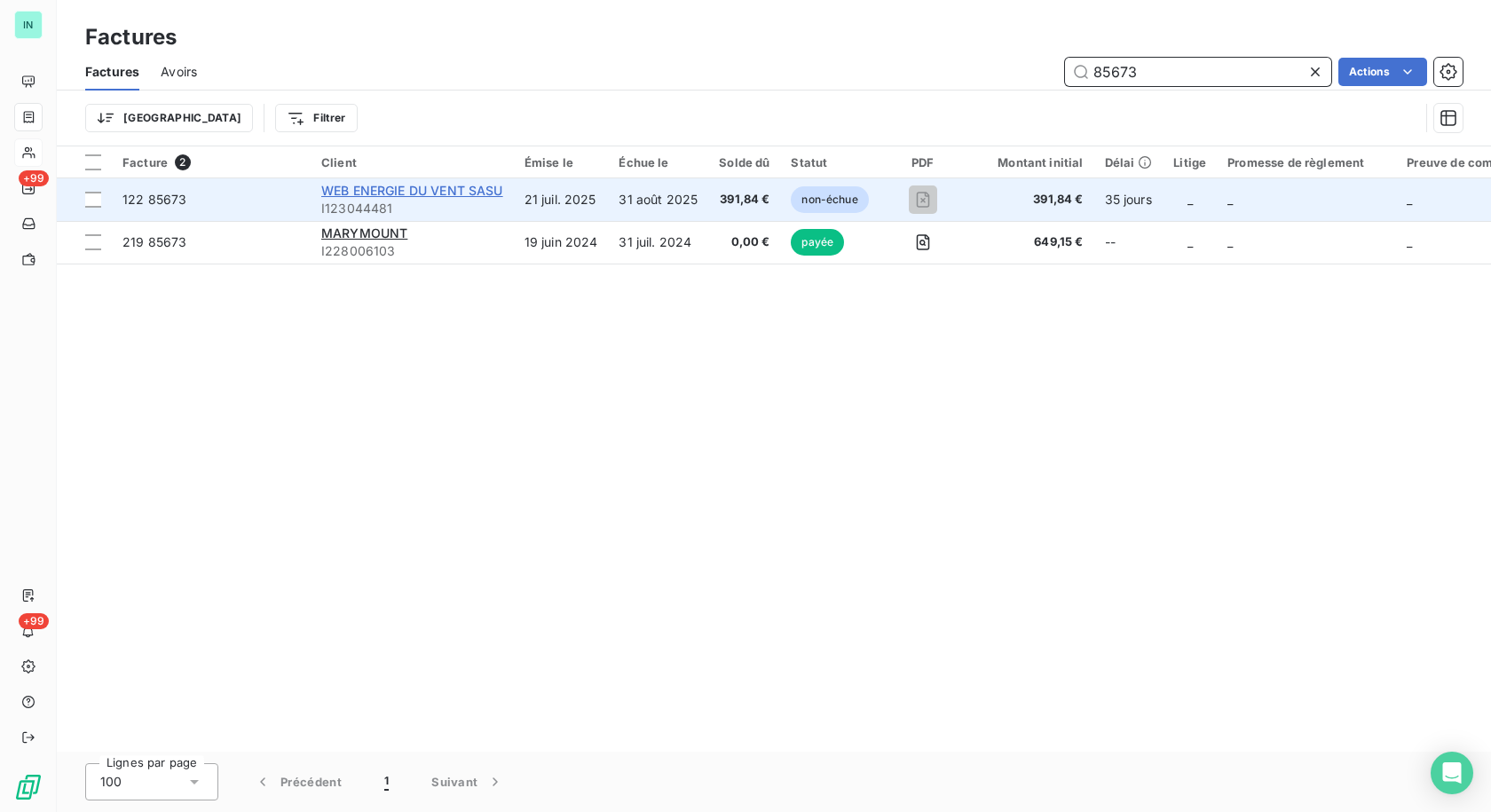
type input "85673"
click at [410, 191] on span "WEB ENERGIE DU VENT SASU" at bounding box center [412, 190] width 182 height 15
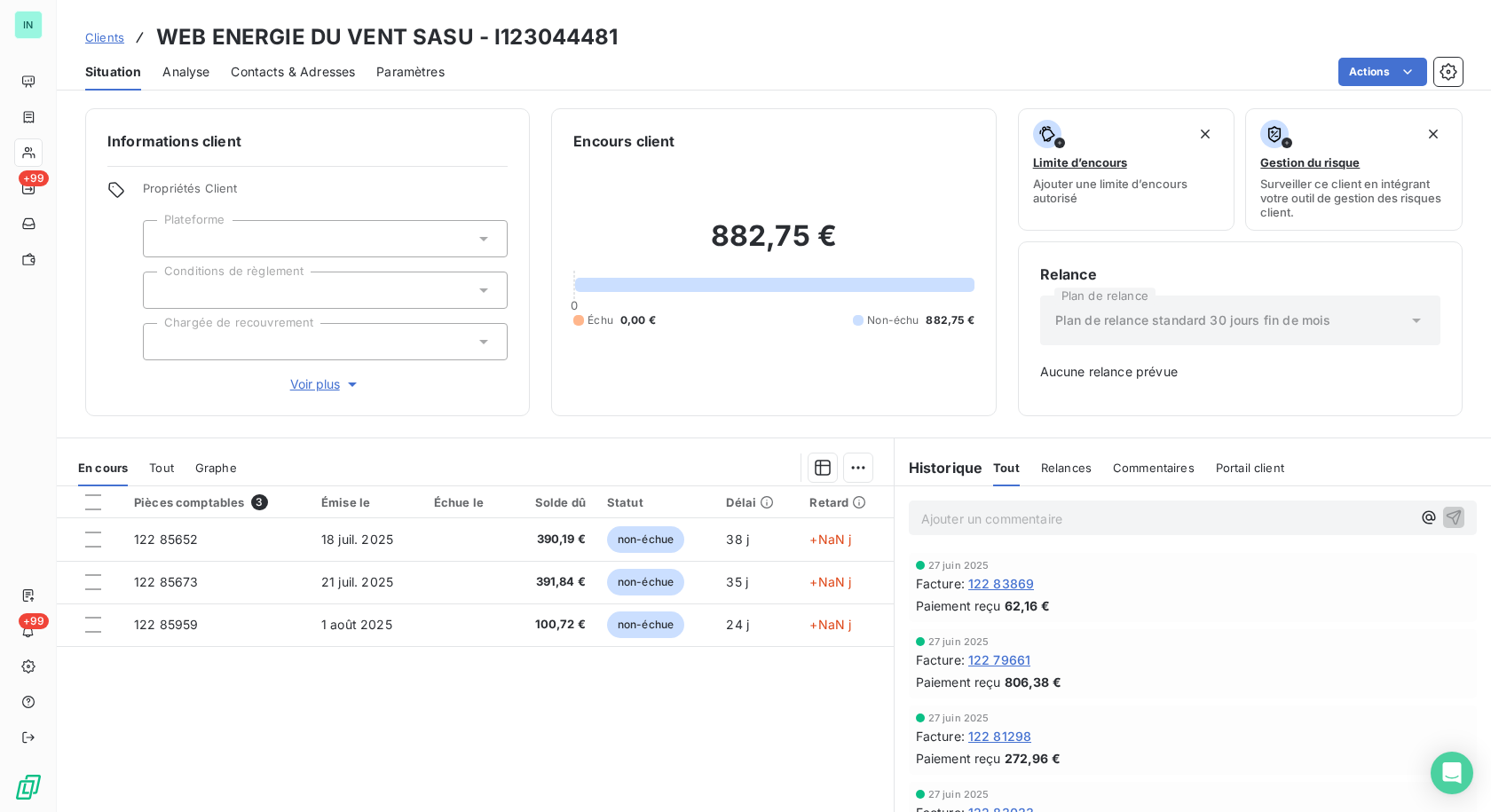
click at [595, 33] on h3 "WEB ENERGIE DU VENT SASU - I123044481" at bounding box center [387, 37] width 462 height 32
drag, startPoint x: 612, startPoint y: 33, endPoint x: 538, endPoint y: 37, distance: 74.1
click at [487, 37] on h3 "WEB ENERGIE DU VENT SASU - I123044481" at bounding box center [387, 37] width 462 height 32
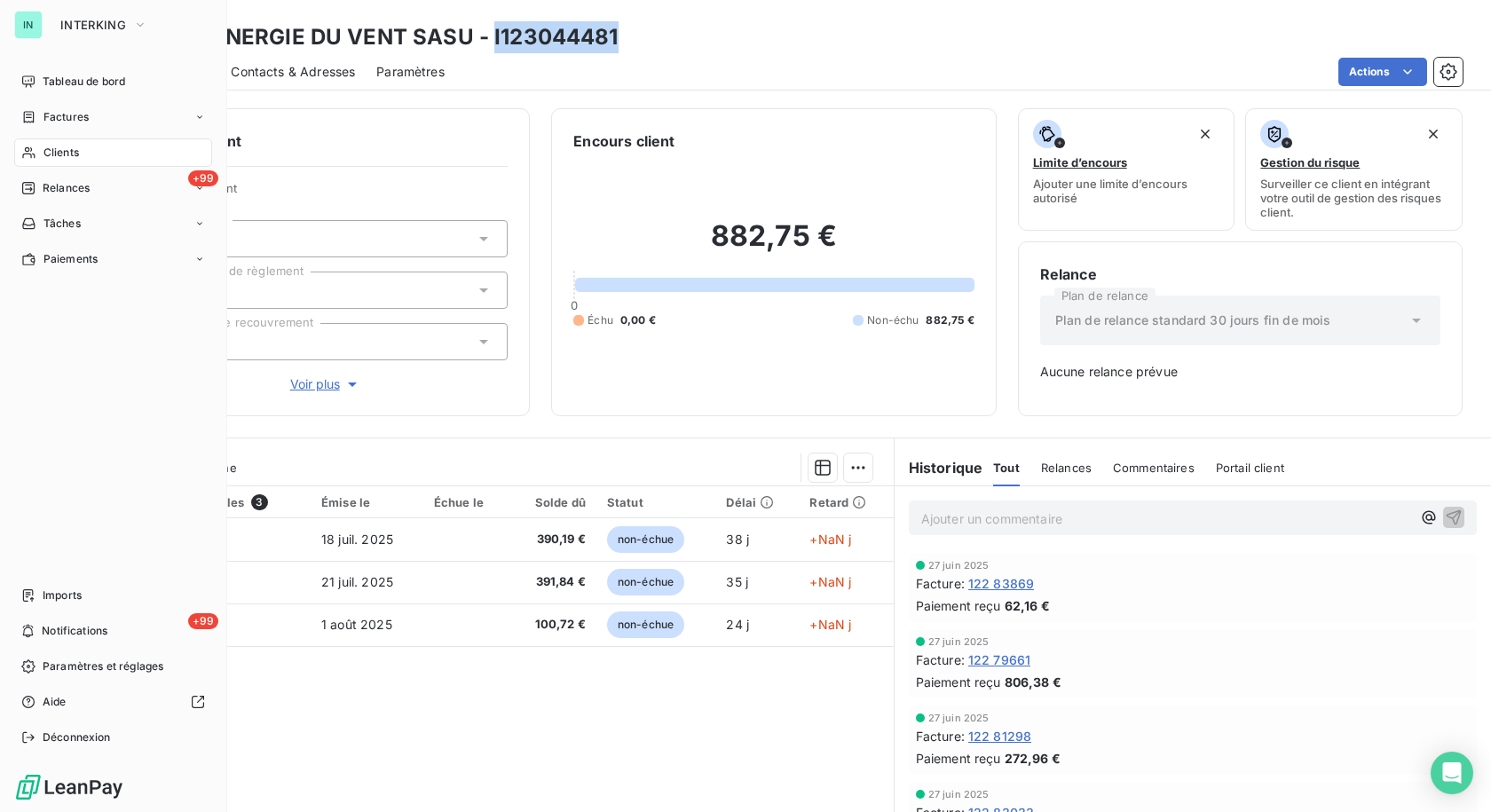
click at [42, 145] on div "Clients" at bounding box center [113, 153] width 198 height 29
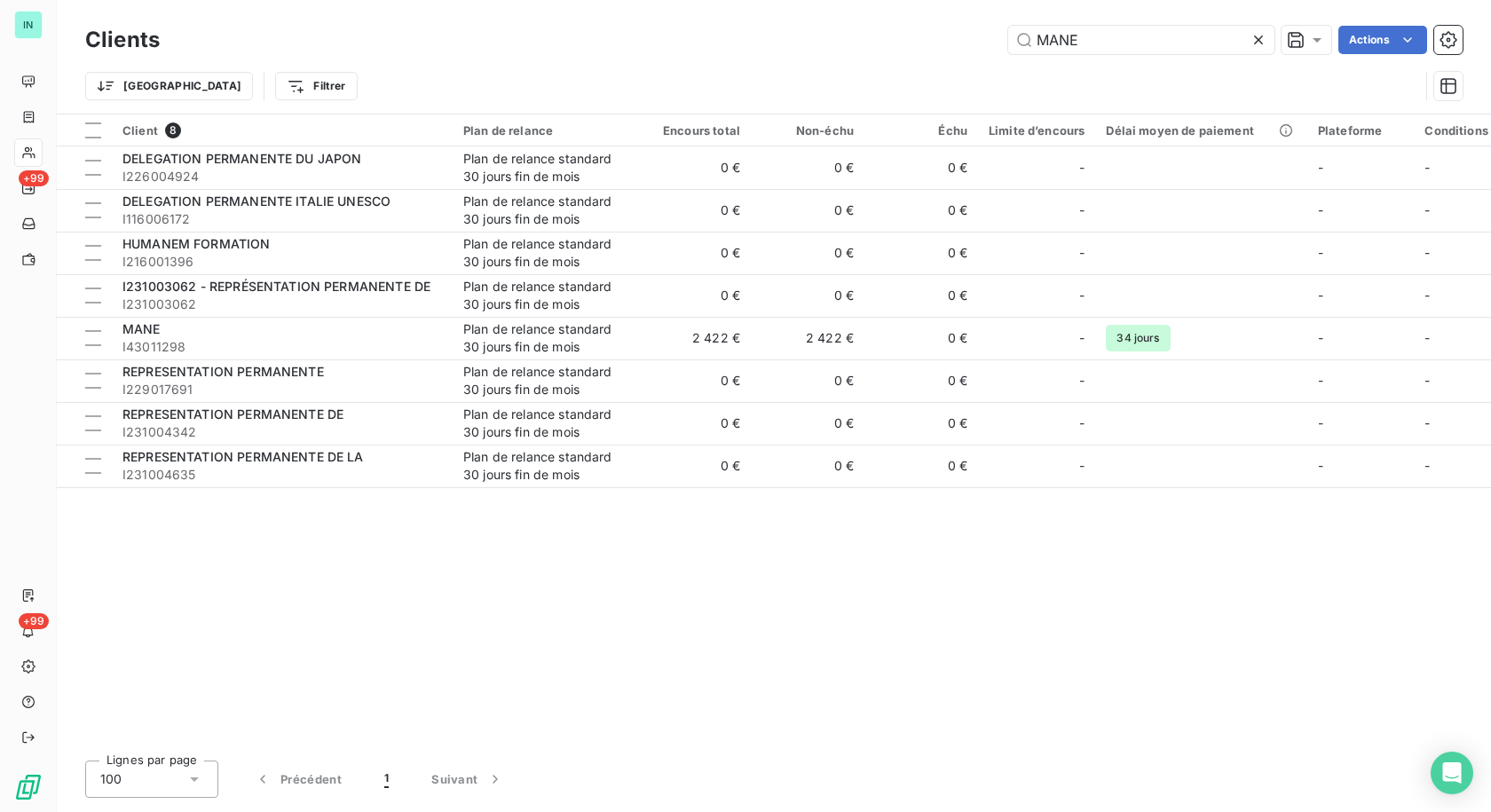
drag, startPoint x: 1139, startPoint y: 41, endPoint x: 733, endPoint y: 36, distance: 406.0
click at [736, 42] on div "MANE Actions" at bounding box center [822, 40] width 1281 height 29
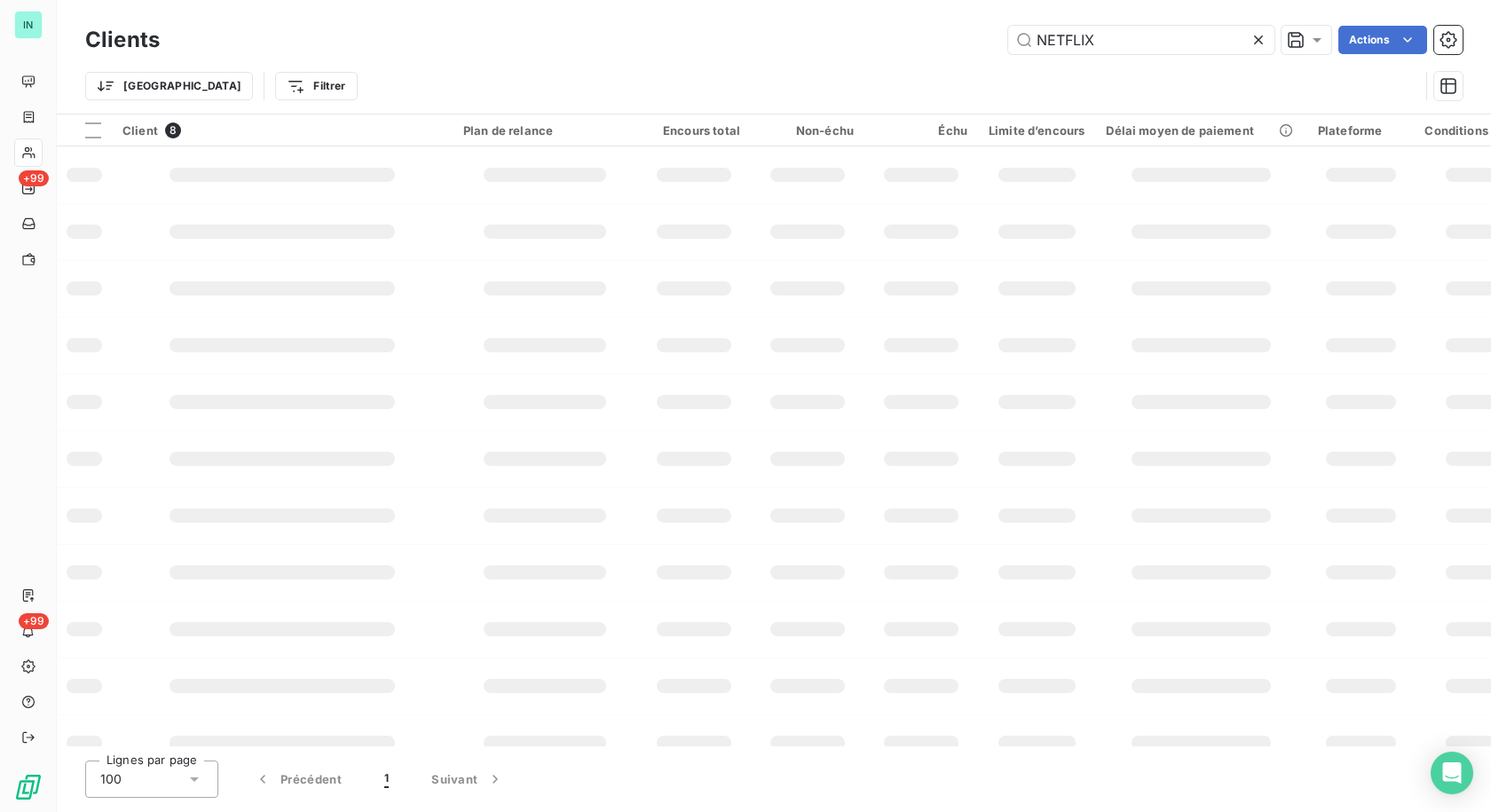
type input "NETFLIX"
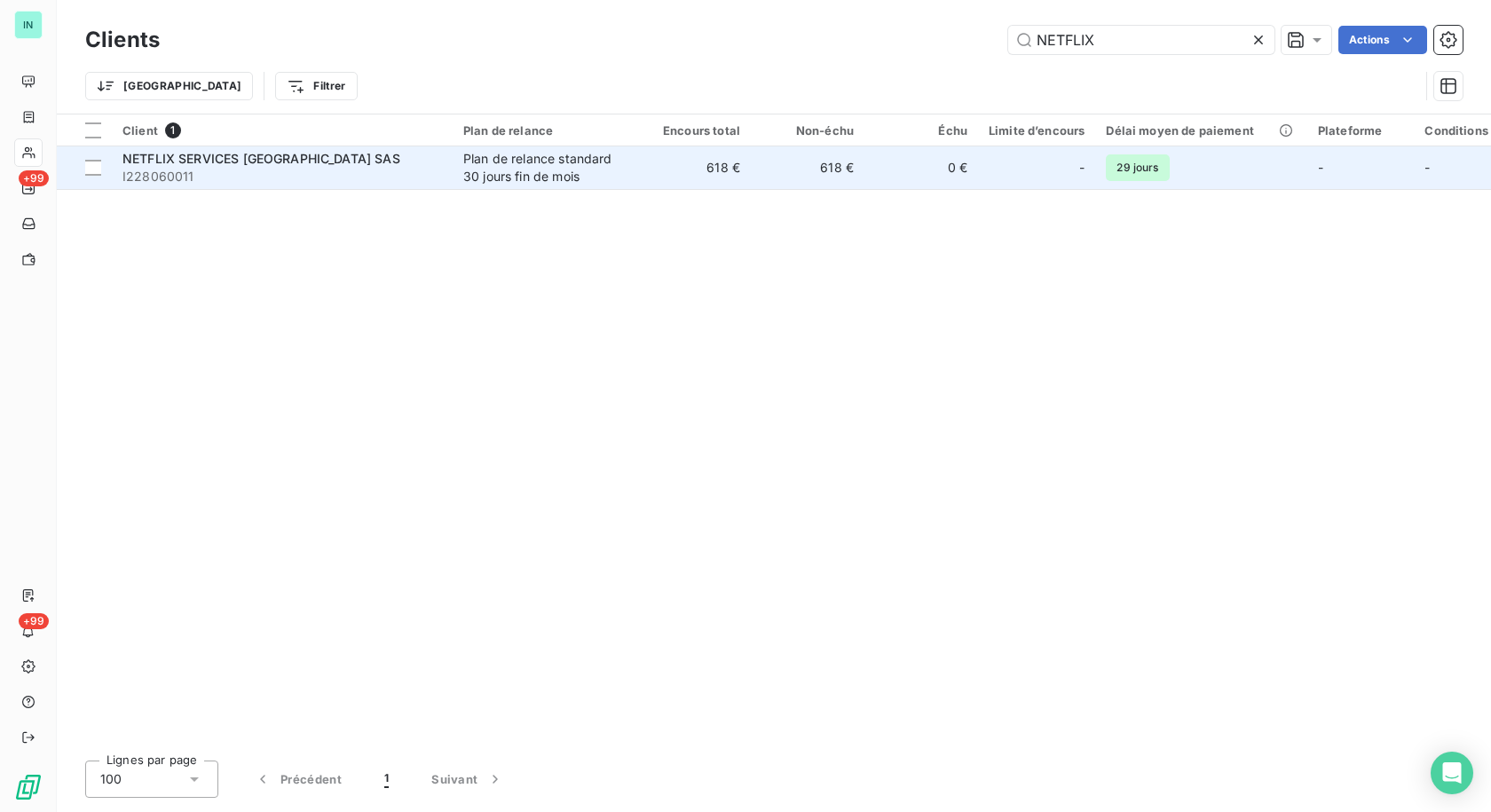
click at [545, 158] on div "Plan de relance standard 30 jours fin de mois" at bounding box center [544, 168] width 163 height 36
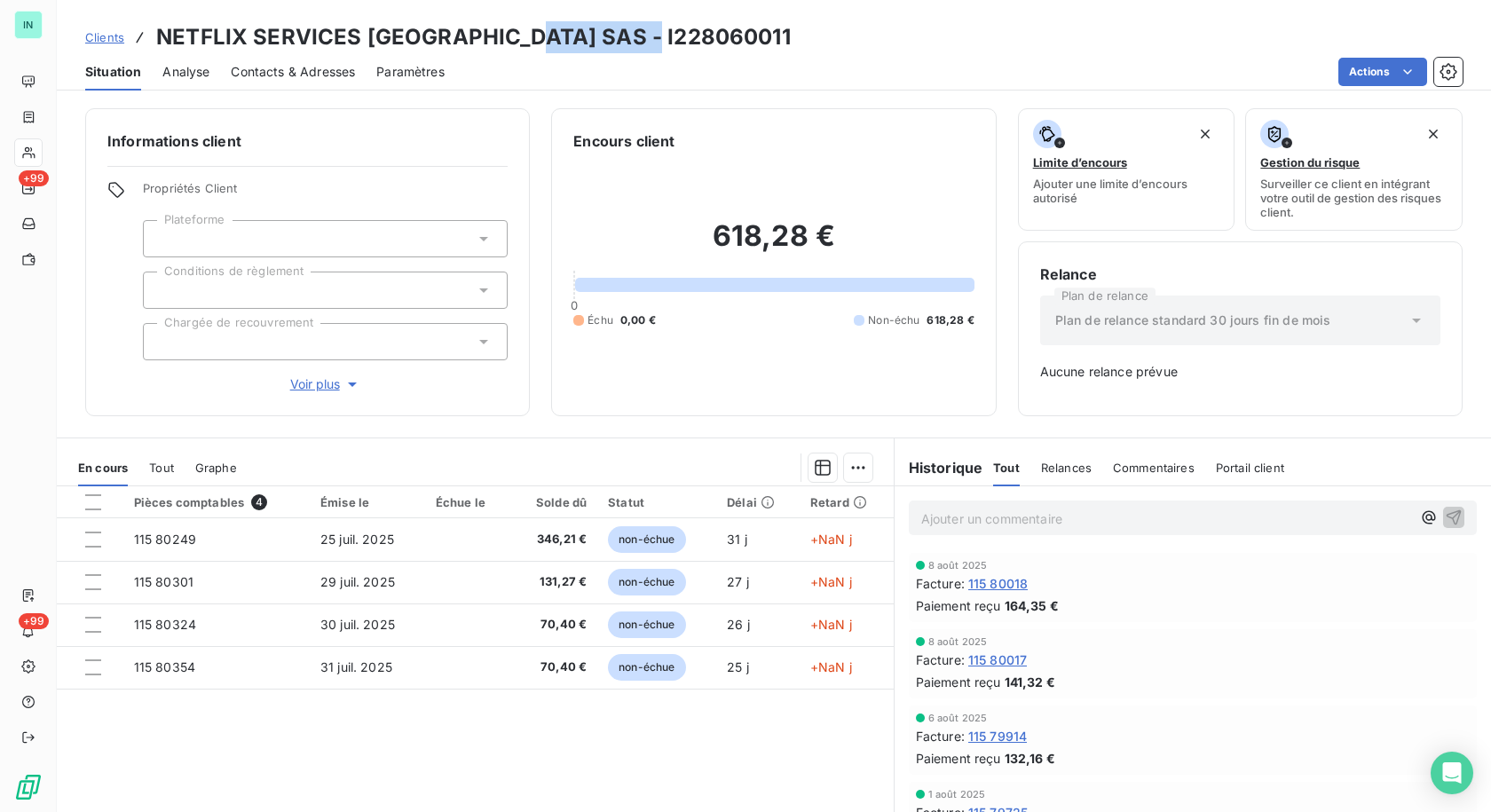
drag, startPoint x: 647, startPoint y: 37, endPoint x: 518, endPoint y: 35, distance: 129.0
click at [518, 35] on div "Clients NETFLIX SERVICES [GEOGRAPHIC_DATA] SAS - I228060011" at bounding box center [774, 37] width 1434 height 32
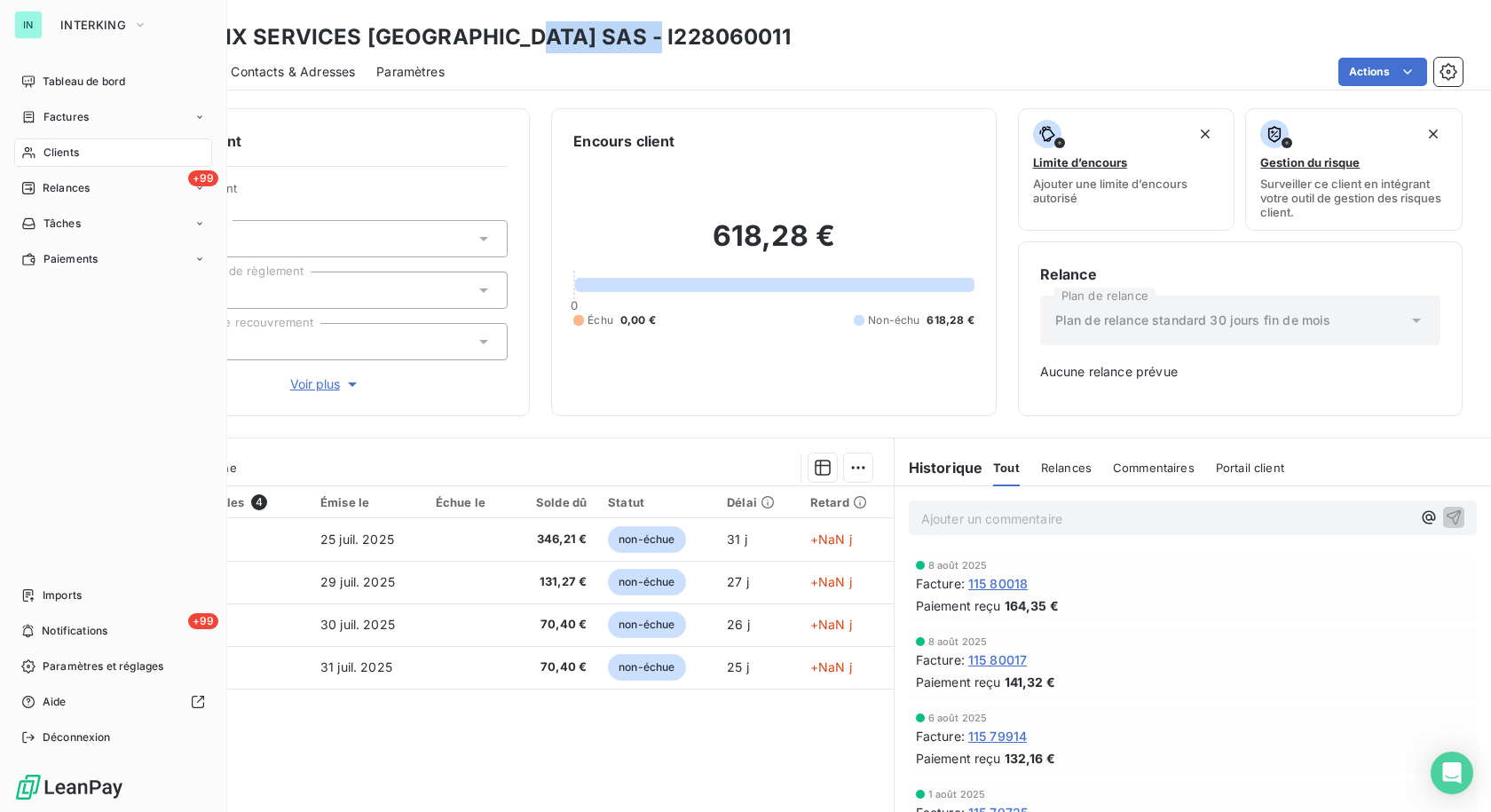
click at [24, 120] on icon at bounding box center [29, 117] width 15 height 14
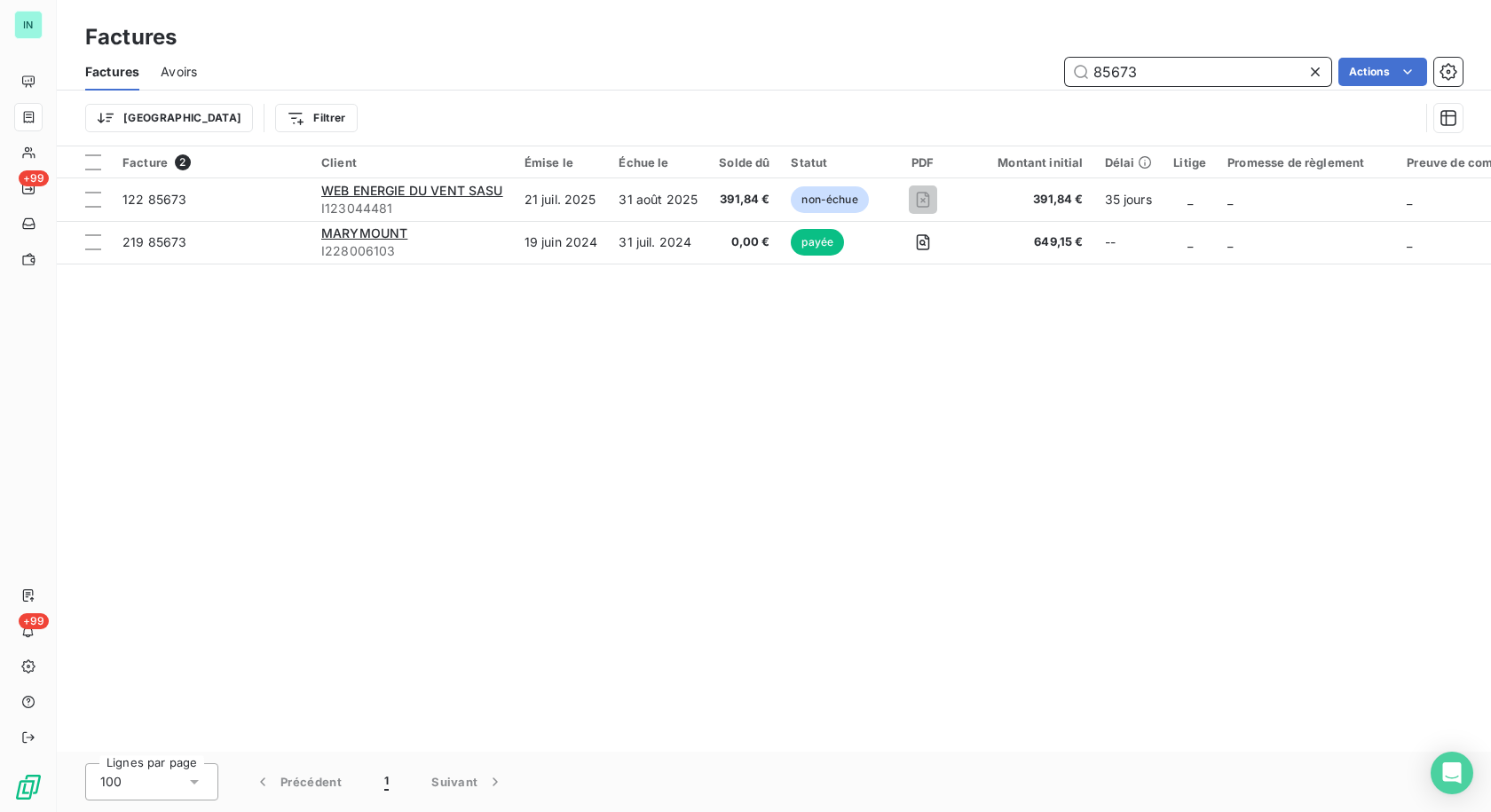
click at [1205, 71] on input "85673" at bounding box center [1198, 72] width 266 height 29
click at [1317, 68] on icon at bounding box center [1315, 72] width 18 height 18
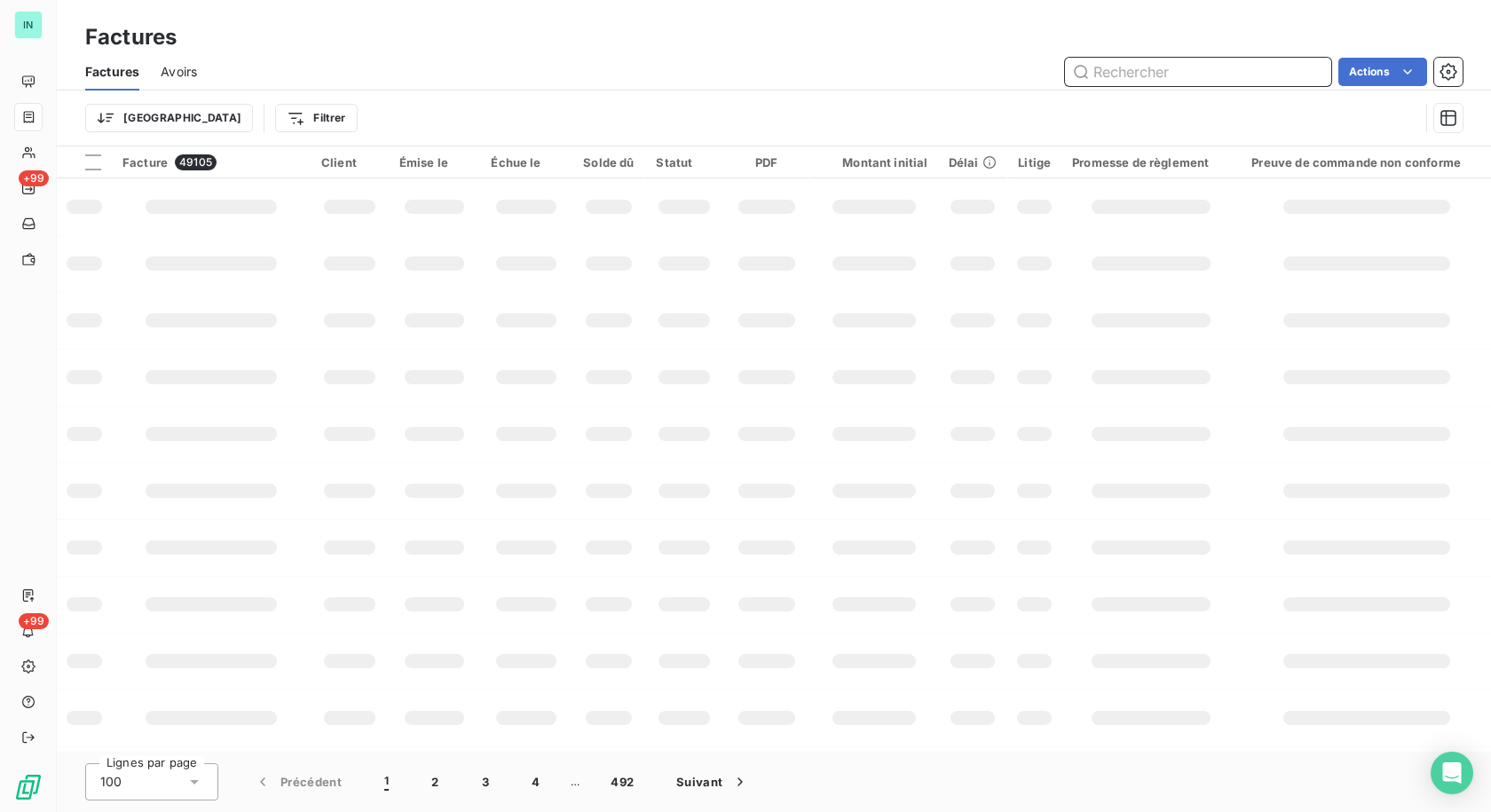
click at [1201, 77] on input "text" at bounding box center [1198, 72] width 266 height 29
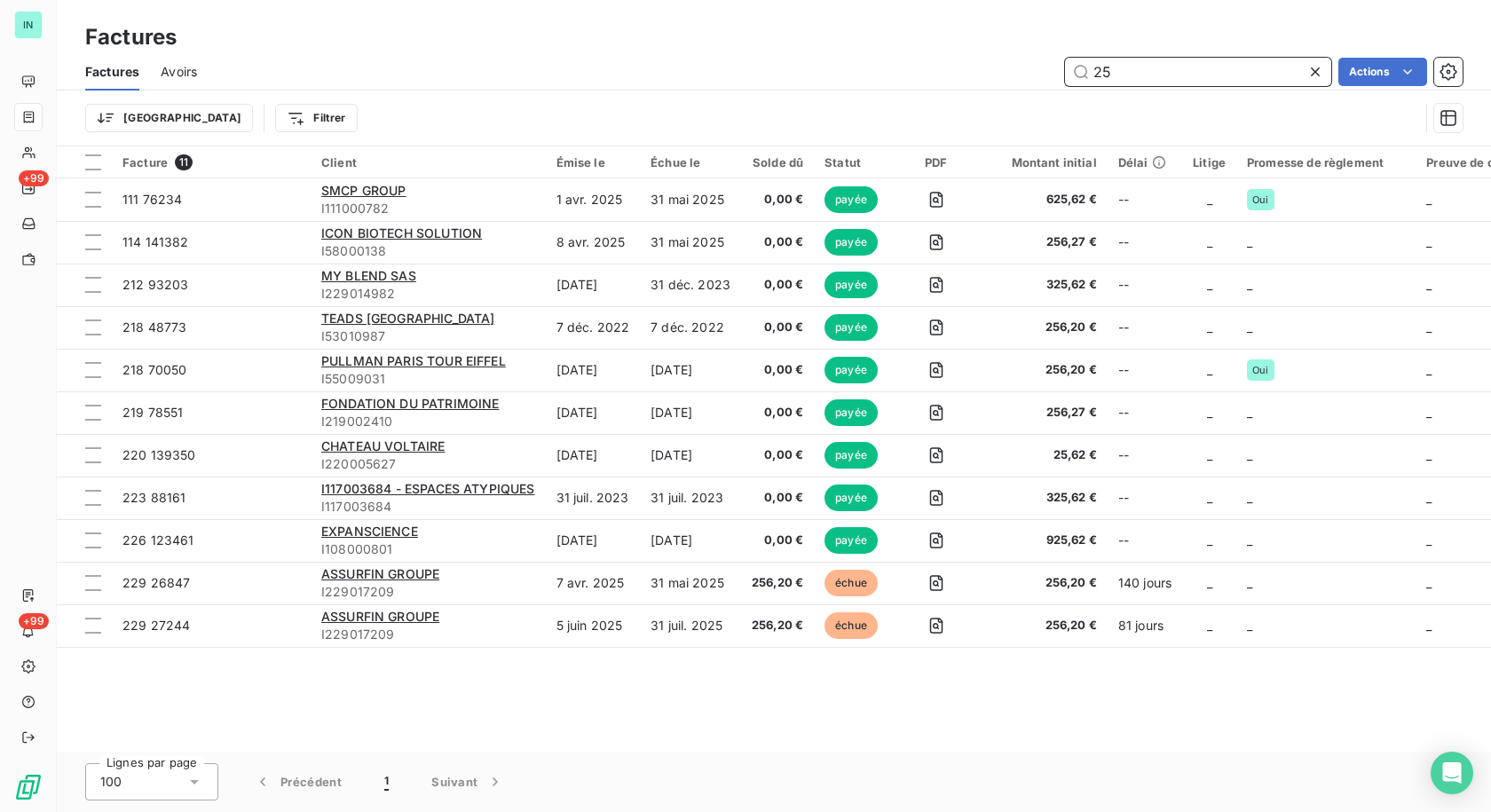
type input "2"
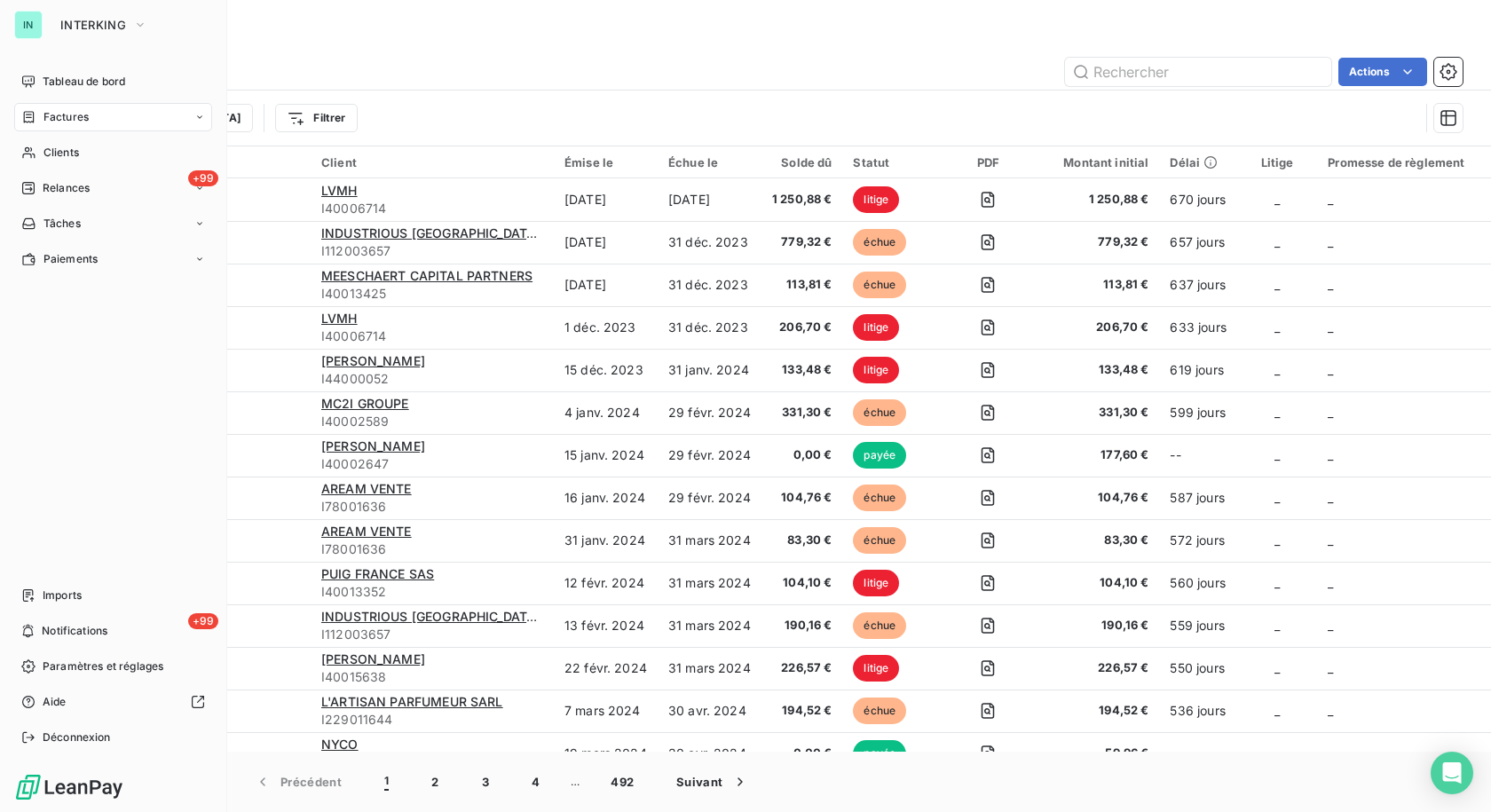
drag, startPoint x: 55, startPoint y: 162, endPoint x: 151, endPoint y: 134, distance: 100.0
click at [55, 162] on div "Clients" at bounding box center [113, 153] width 198 height 29
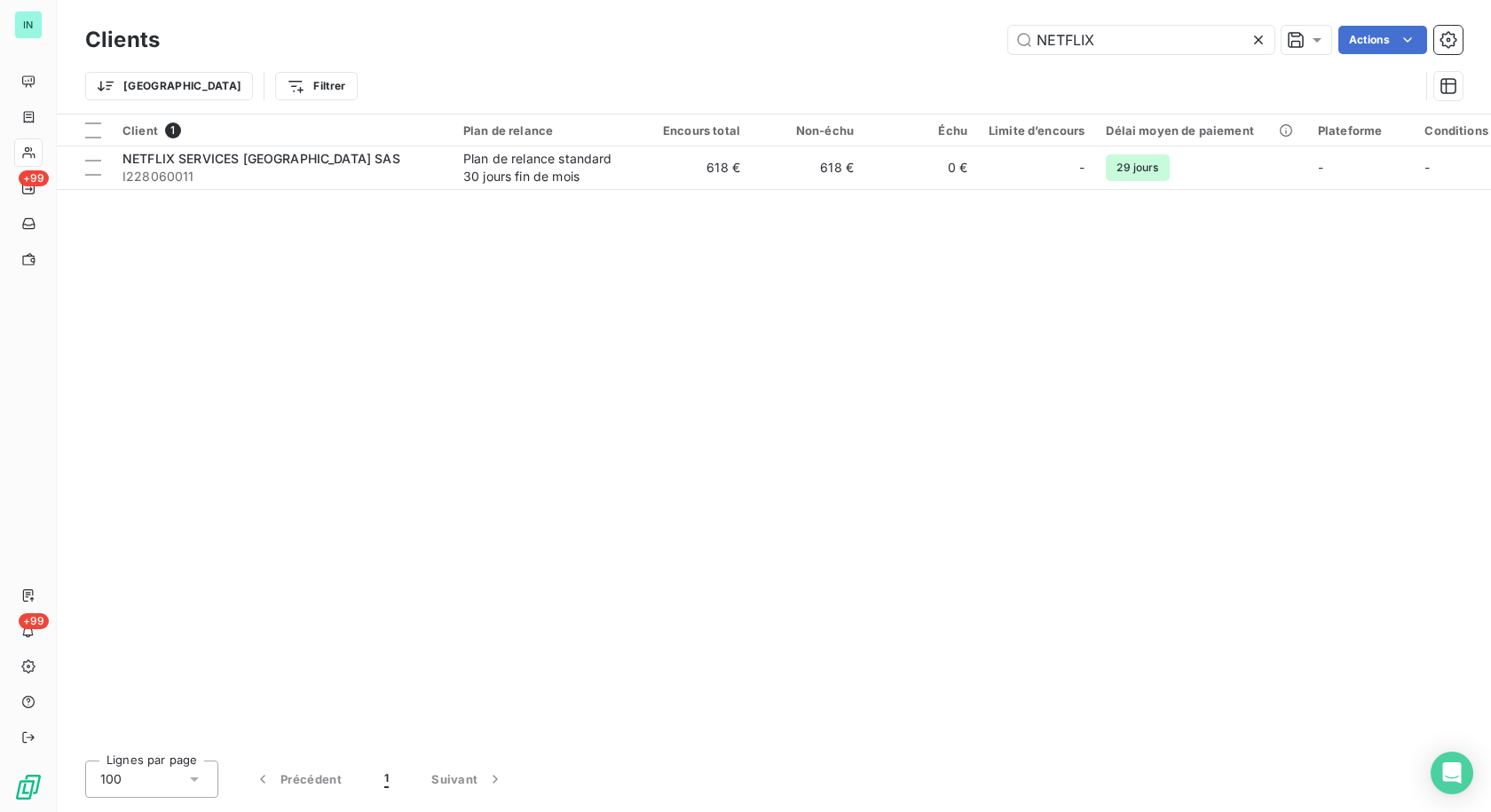
drag, startPoint x: 1130, startPoint y: 43, endPoint x: 883, endPoint y: 47, distance: 247.0
click at [883, 47] on div "NETFLIX Actions" at bounding box center [822, 40] width 1281 height 29
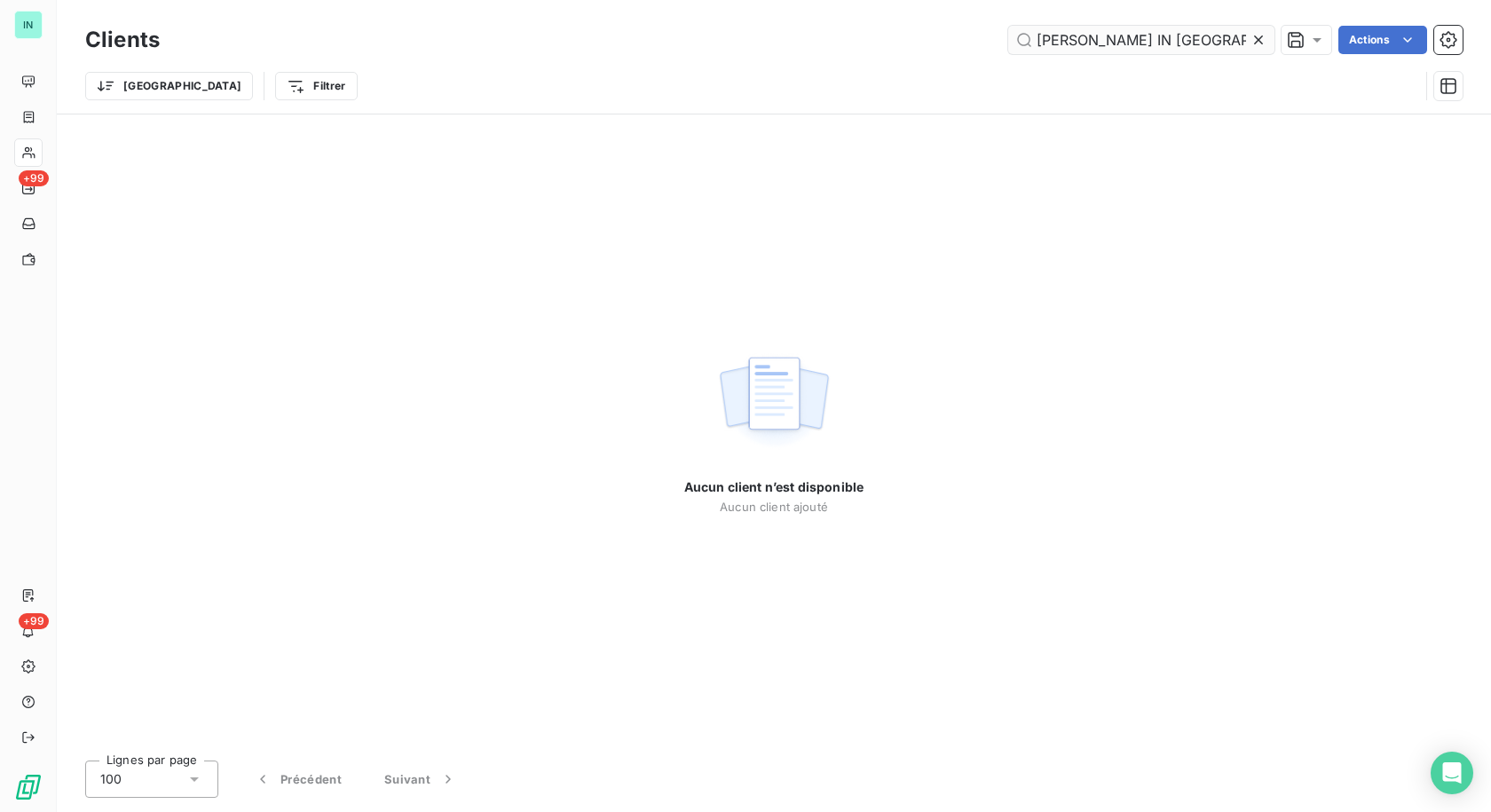
type input "[PERSON_NAME] IN [GEOGRAPHIC_DATA]"
click at [1253, 42] on icon at bounding box center [1259, 40] width 18 height 18
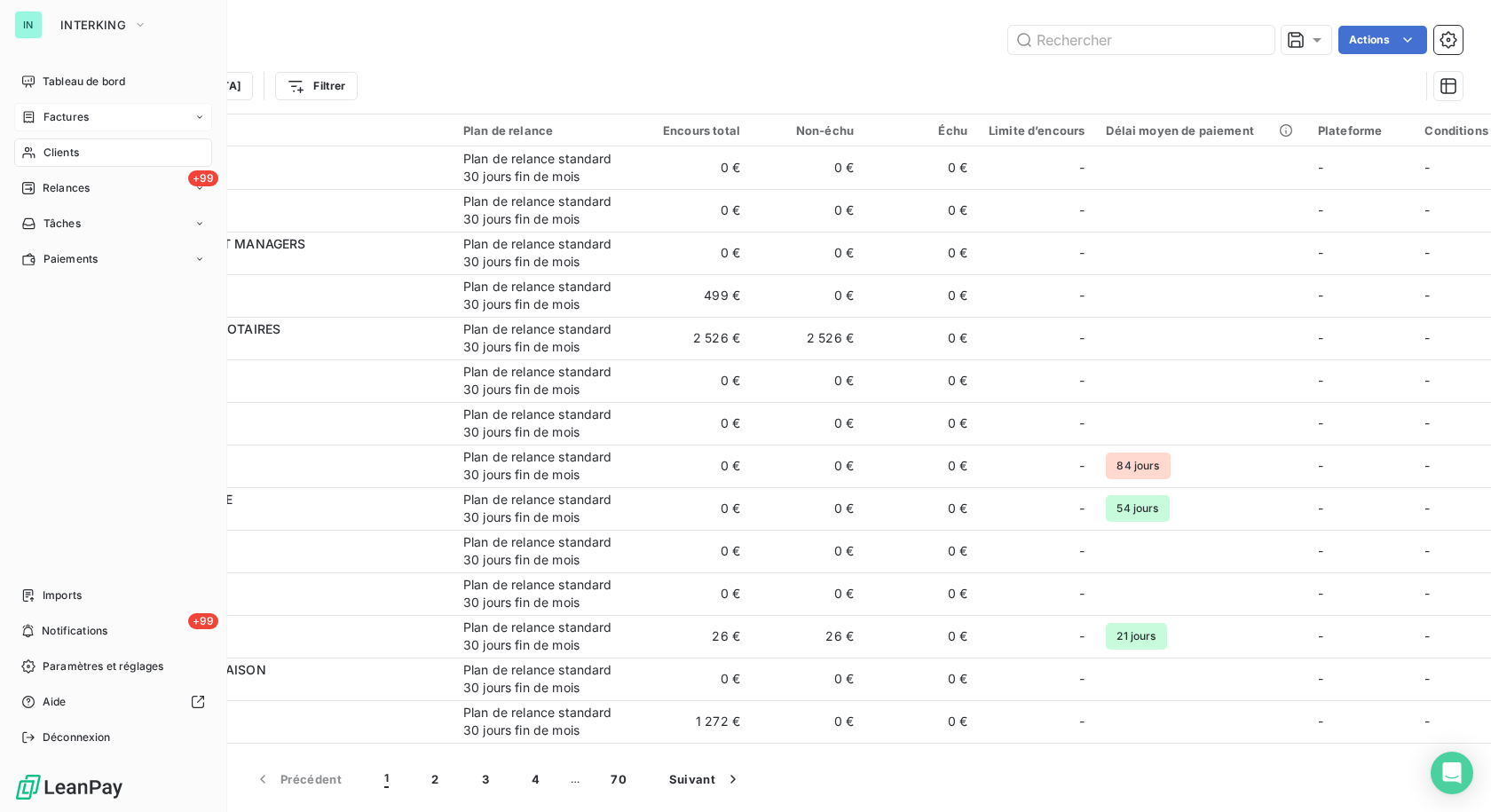
click at [60, 121] on span "Factures" at bounding box center [66, 117] width 46 height 16
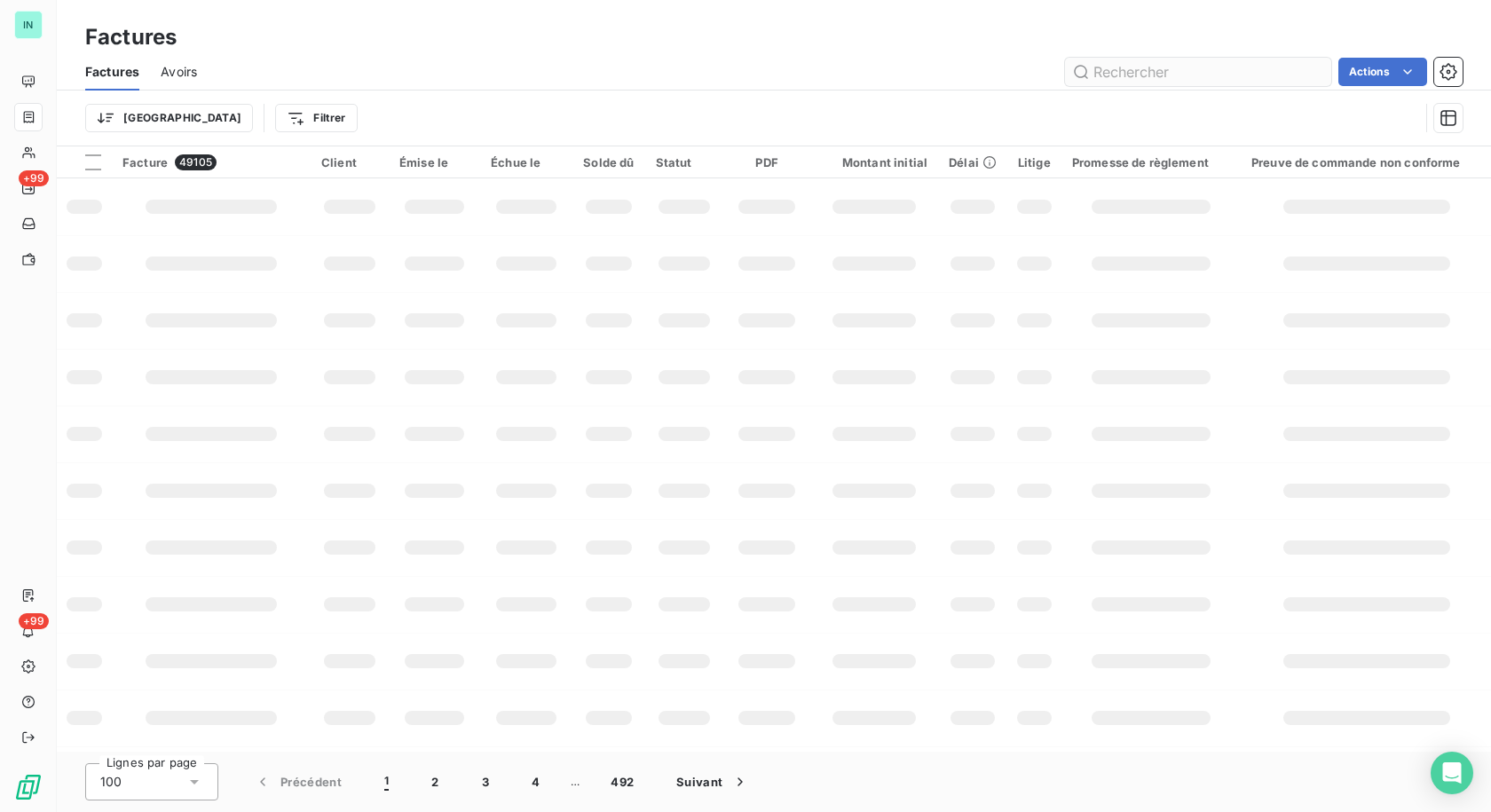
click at [1102, 69] on input "text" at bounding box center [1198, 72] width 266 height 29
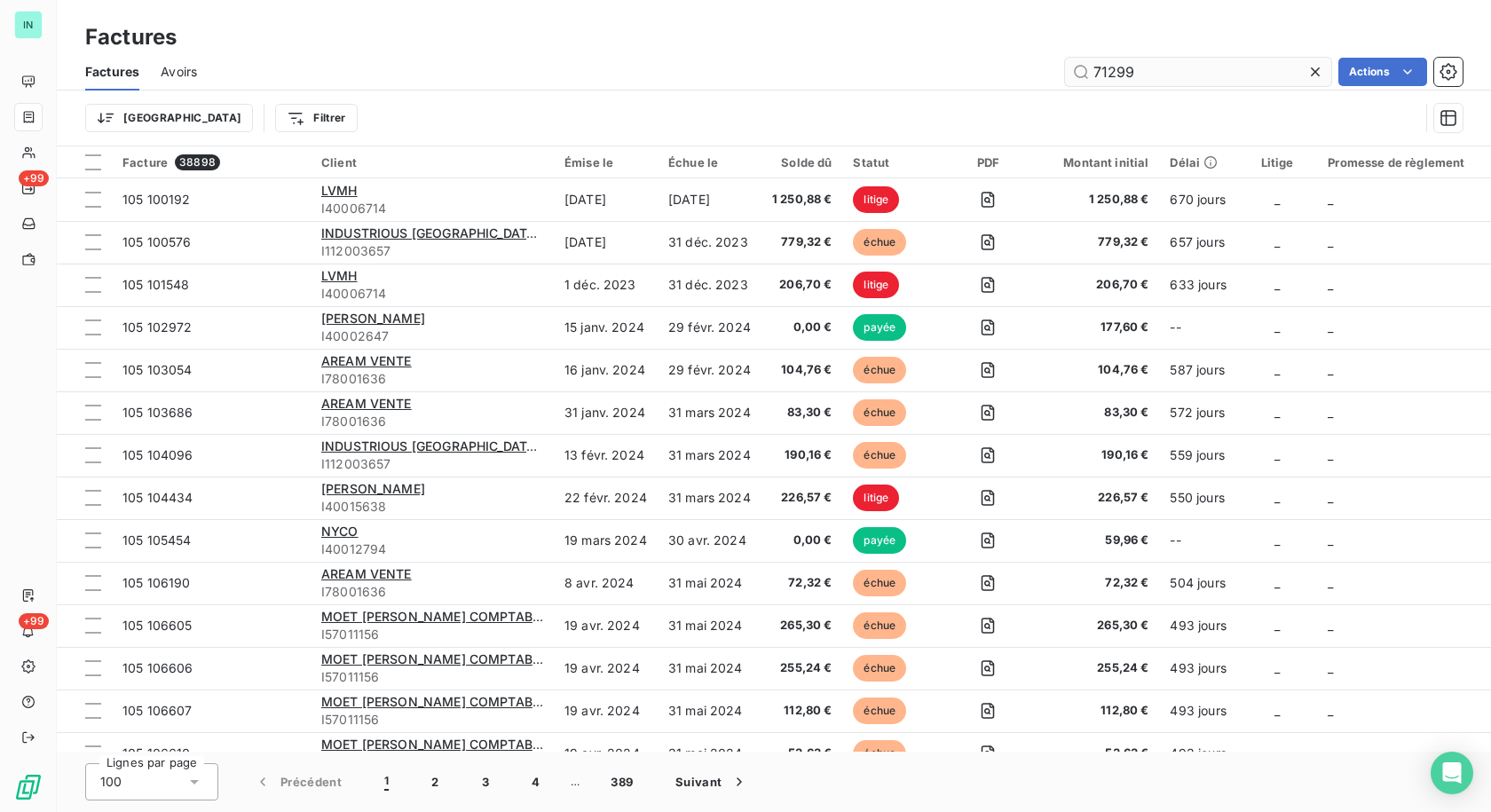
type input "71299"
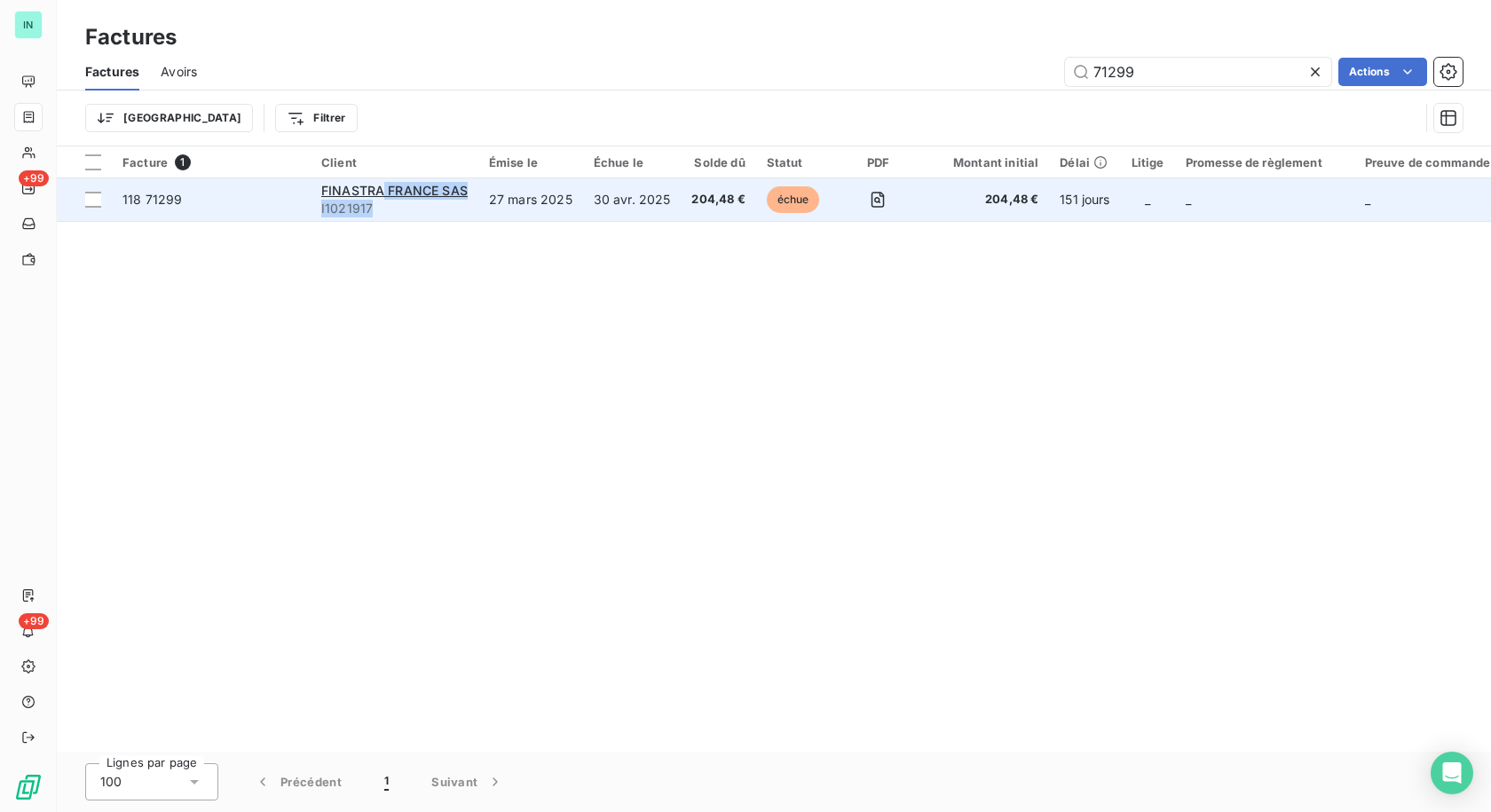
click at [383, 198] on div "FINASTRA FRANCE SAS I1021917" at bounding box center [394, 200] width 146 height 36
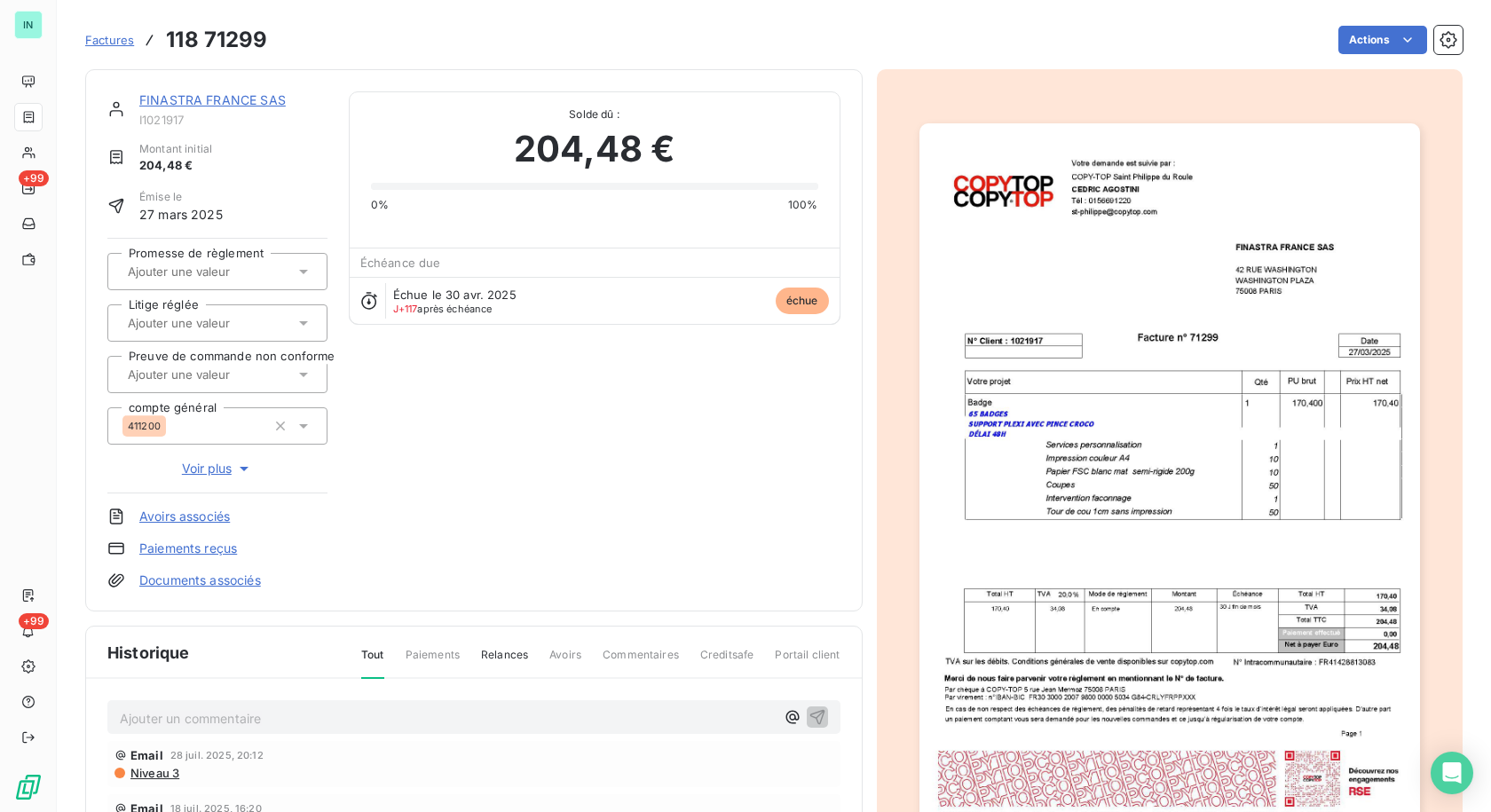
click at [201, 104] on link "FINASTRA FRANCE SAS" at bounding box center [212, 99] width 146 height 15
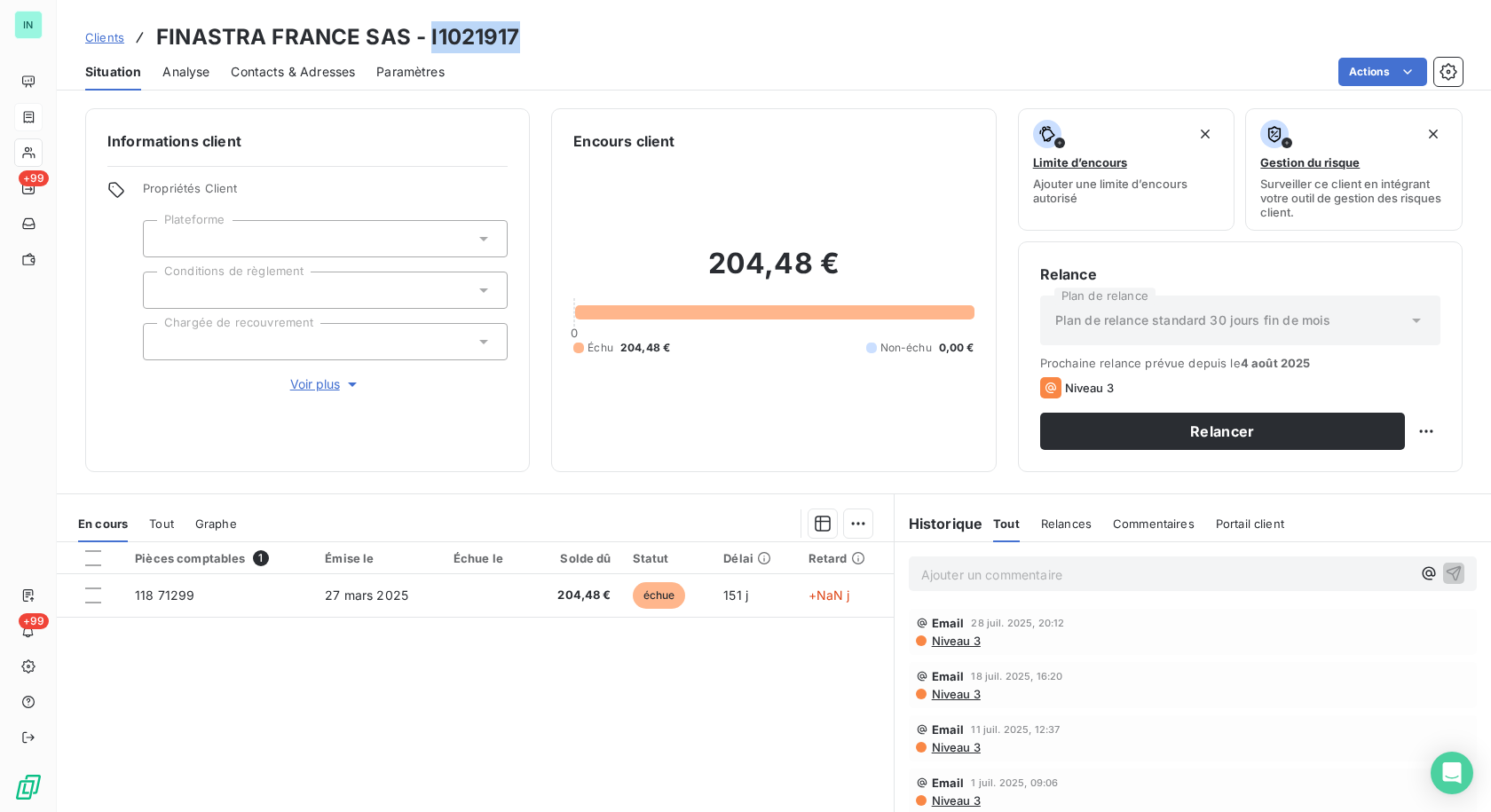
drag, startPoint x: 516, startPoint y: 35, endPoint x: 428, endPoint y: 33, distance: 88.0
click at [428, 33] on h3 "FINASTRA FRANCE SAS - I1021917" at bounding box center [338, 37] width 364 height 32
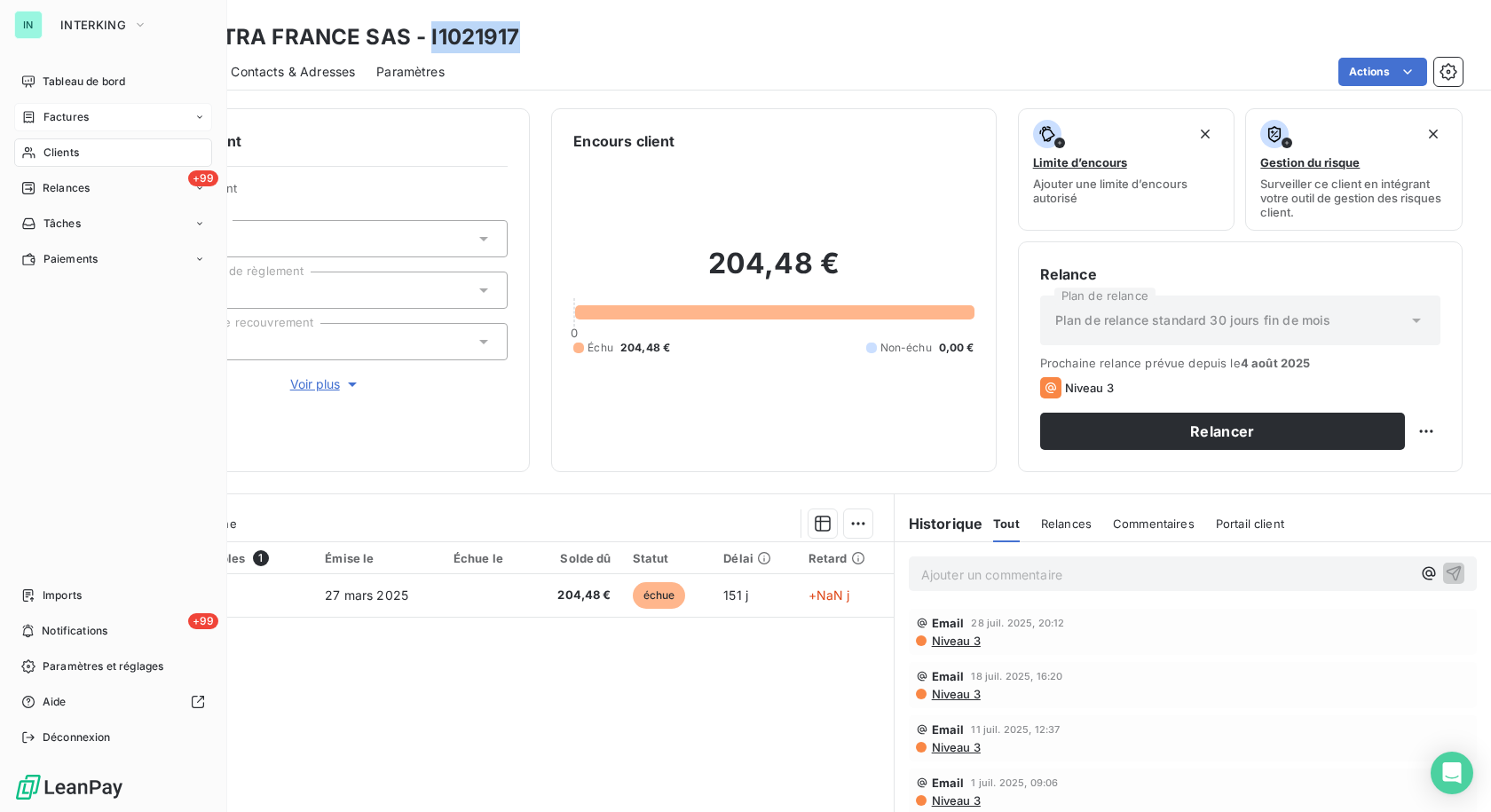
click at [31, 120] on icon at bounding box center [29, 117] width 15 height 14
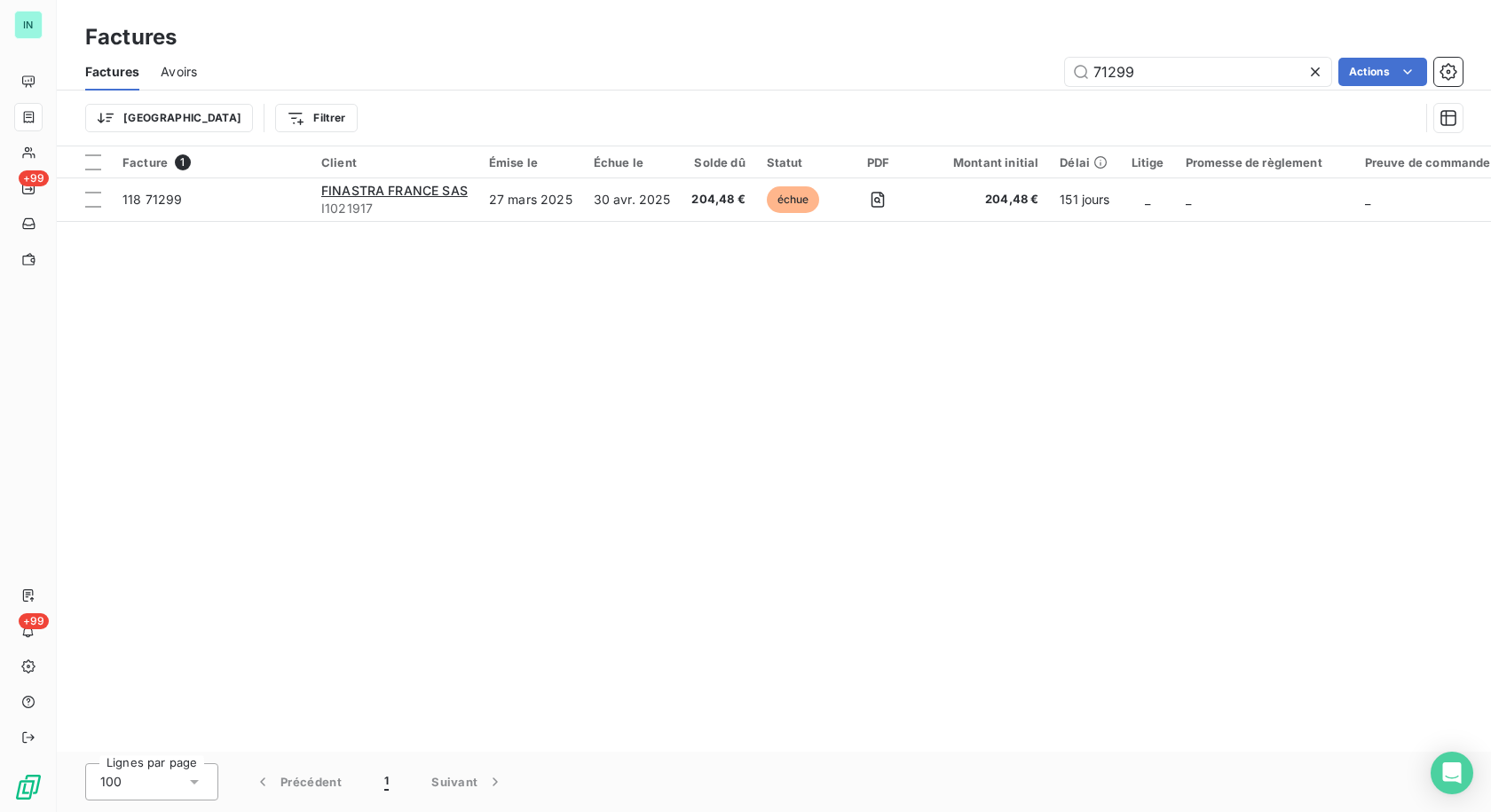
drag, startPoint x: 1168, startPoint y: 70, endPoint x: 940, endPoint y: 84, distance: 228.4
click at [942, 84] on div "71299 Actions" at bounding box center [841, 72] width 1245 height 29
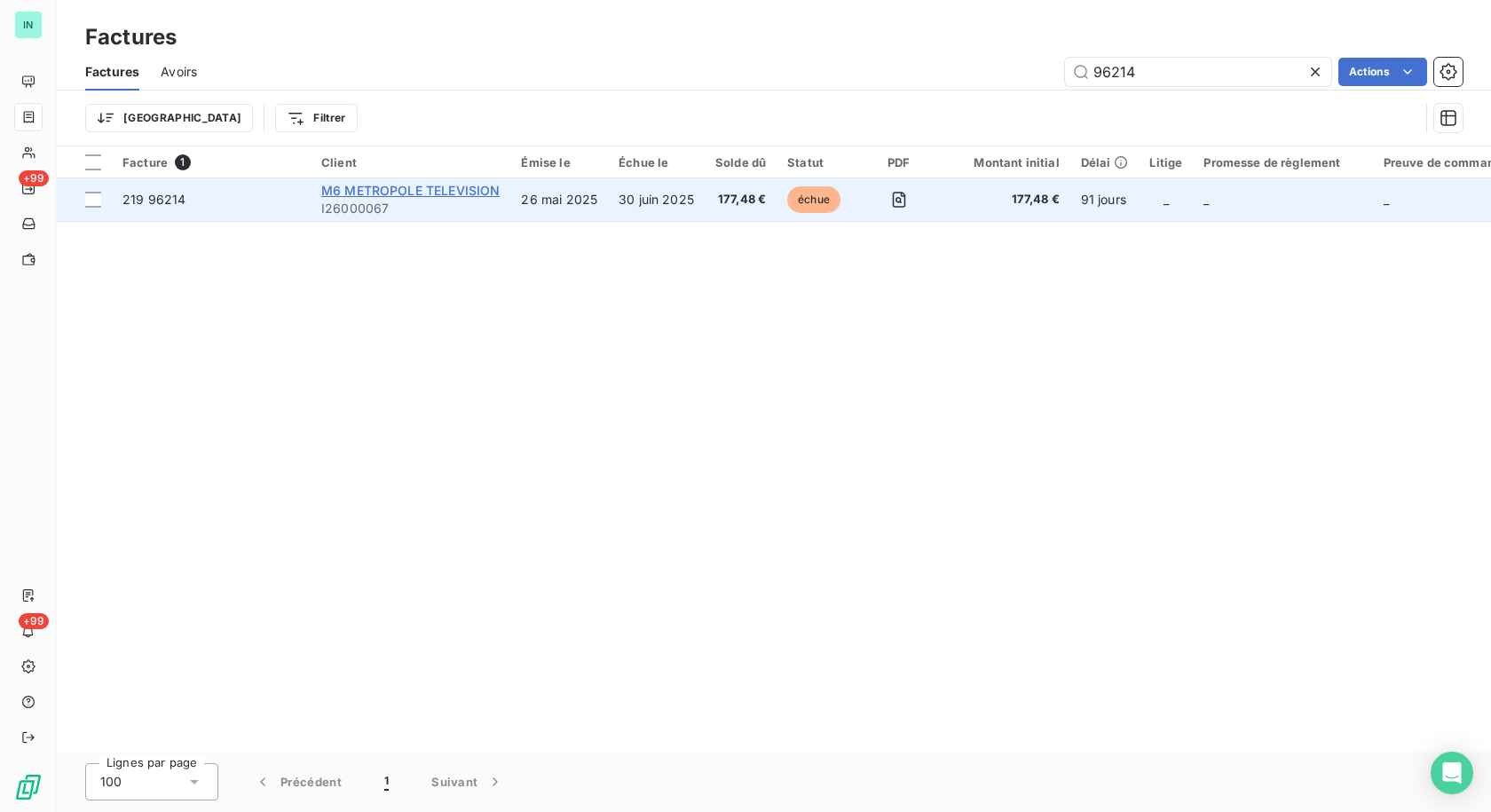
type input "96214"
click at [369, 194] on span "M6 METROPOLE TELEVISION" at bounding box center [410, 190] width 178 height 15
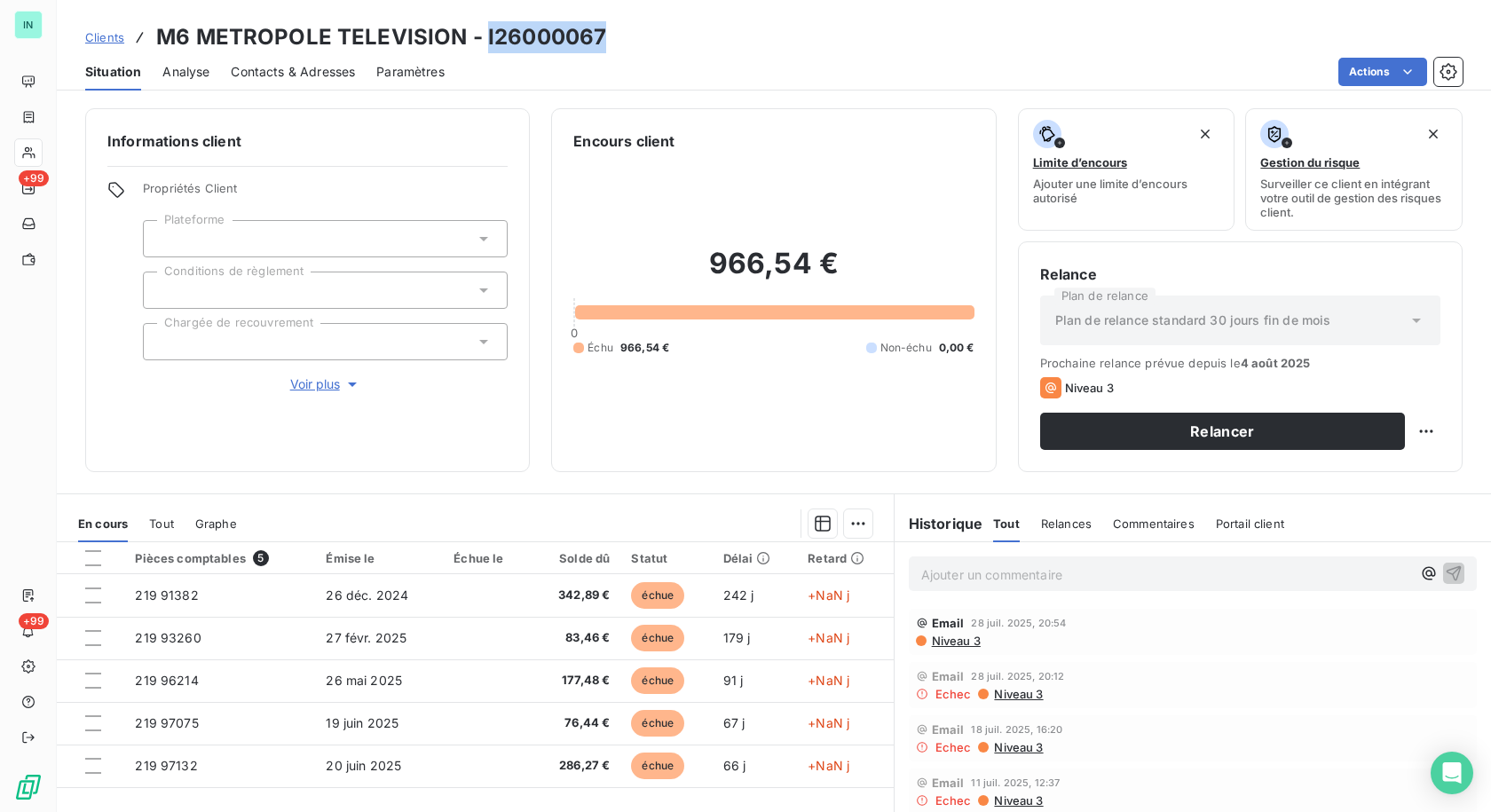
drag, startPoint x: 603, startPoint y: 33, endPoint x: 482, endPoint y: 33, distance: 121.0
click at [482, 33] on div "Clients M6 METROPOLE TELEVISION - I26000067" at bounding box center [774, 37] width 1434 height 32
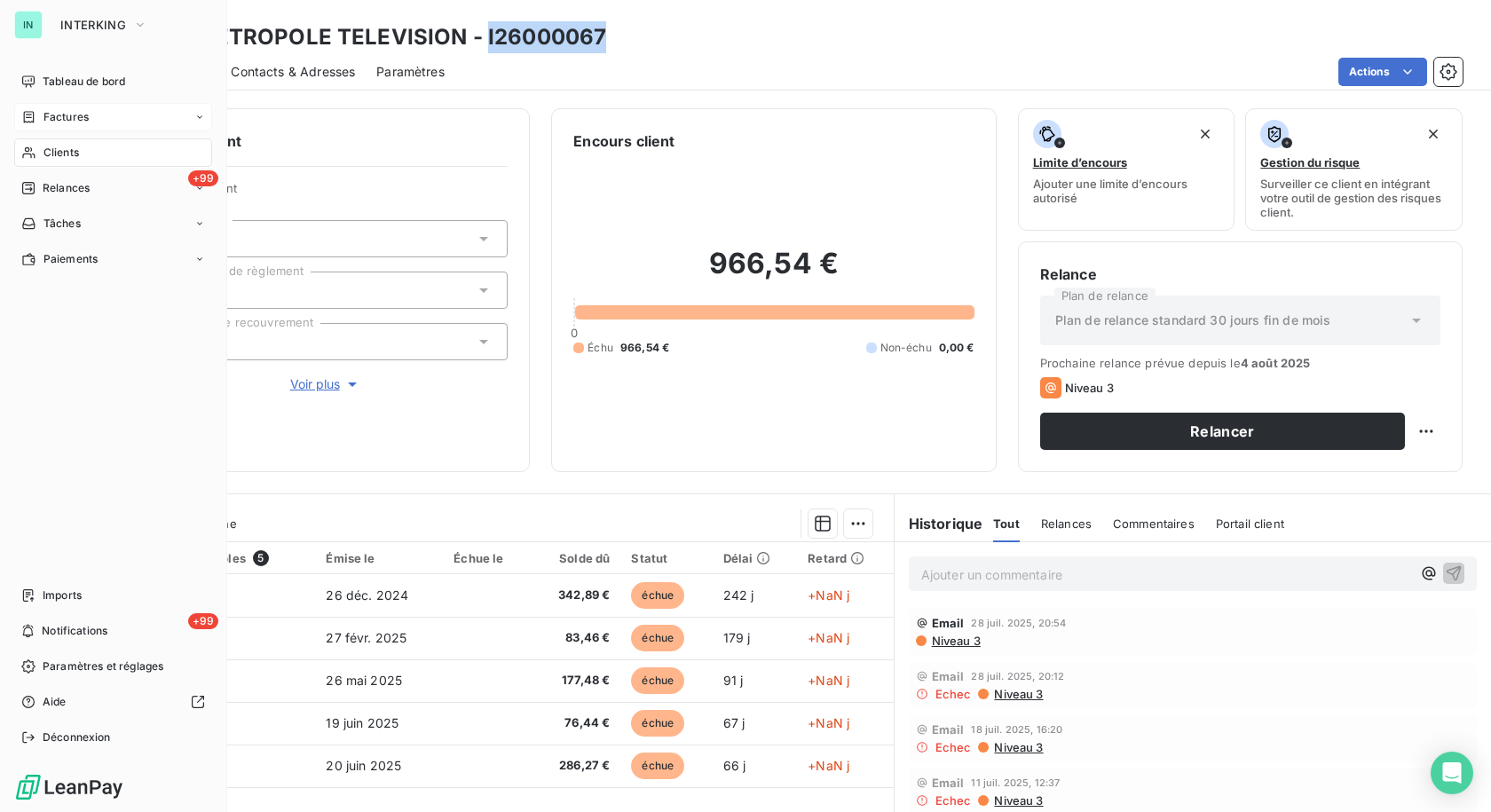
click at [27, 117] on icon at bounding box center [29, 116] width 11 height 12
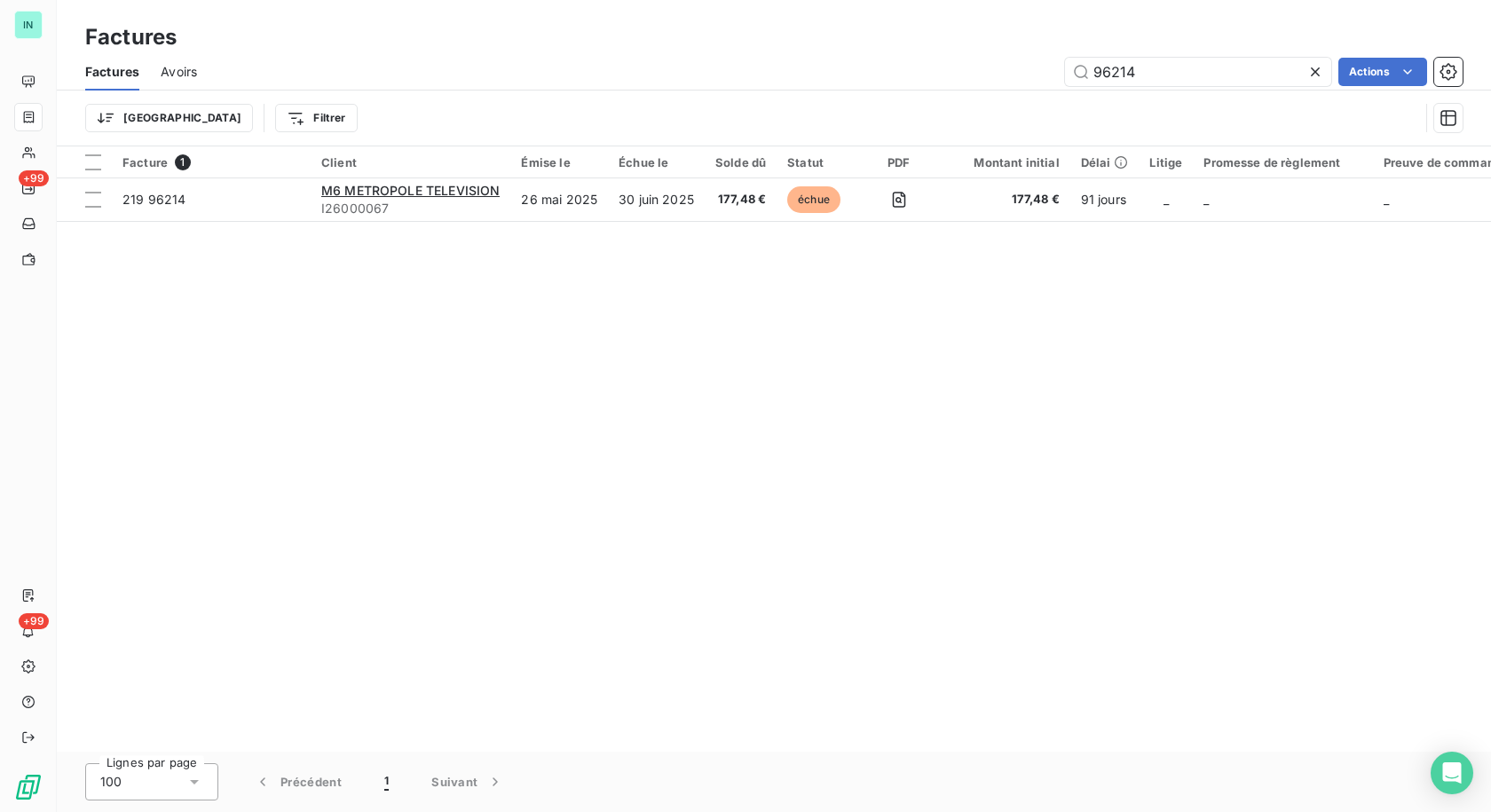
drag, startPoint x: 1151, startPoint y: 62, endPoint x: 972, endPoint y: 80, distance: 179.9
click at [973, 79] on div "96214 Actions" at bounding box center [841, 72] width 1245 height 29
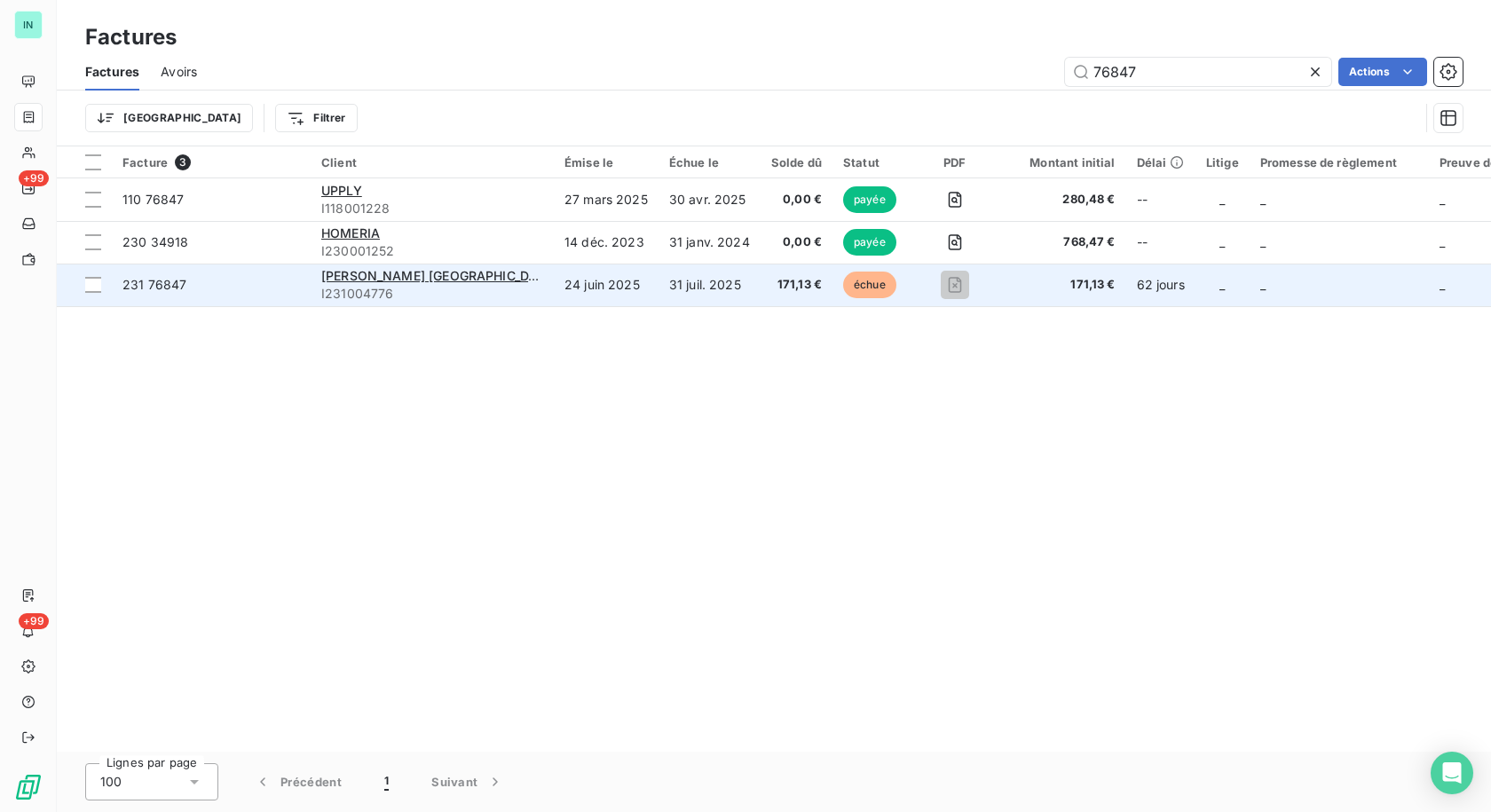
type input "76847"
click at [371, 284] on div "[PERSON_NAME] [GEOGRAPHIC_DATA]" at bounding box center [432, 276] width 222 height 18
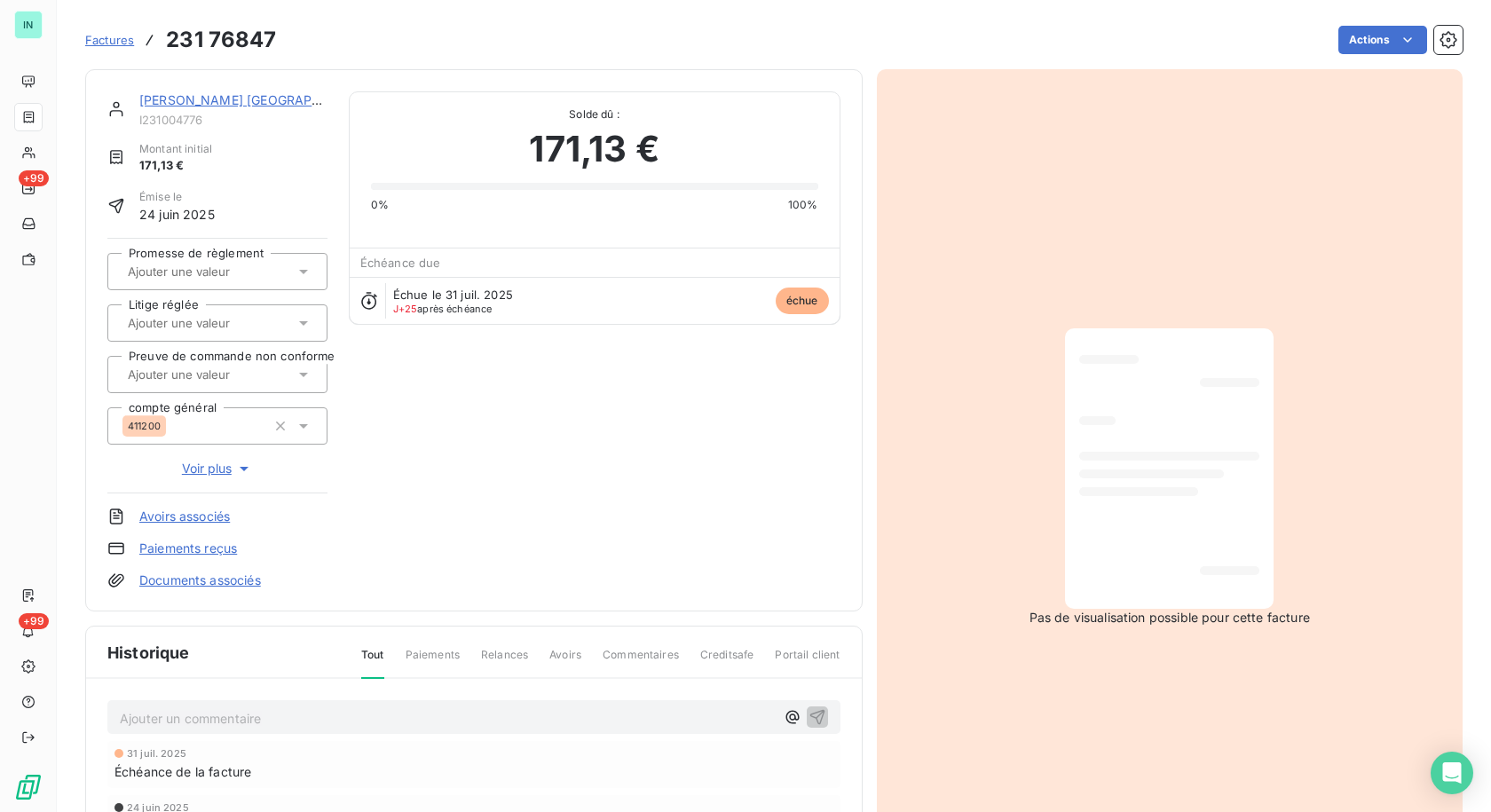
click at [240, 102] on link "[PERSON_NAME] [GEOGRAPHIC_DATA]" at bounding box center [258, 99] width 237 height 15
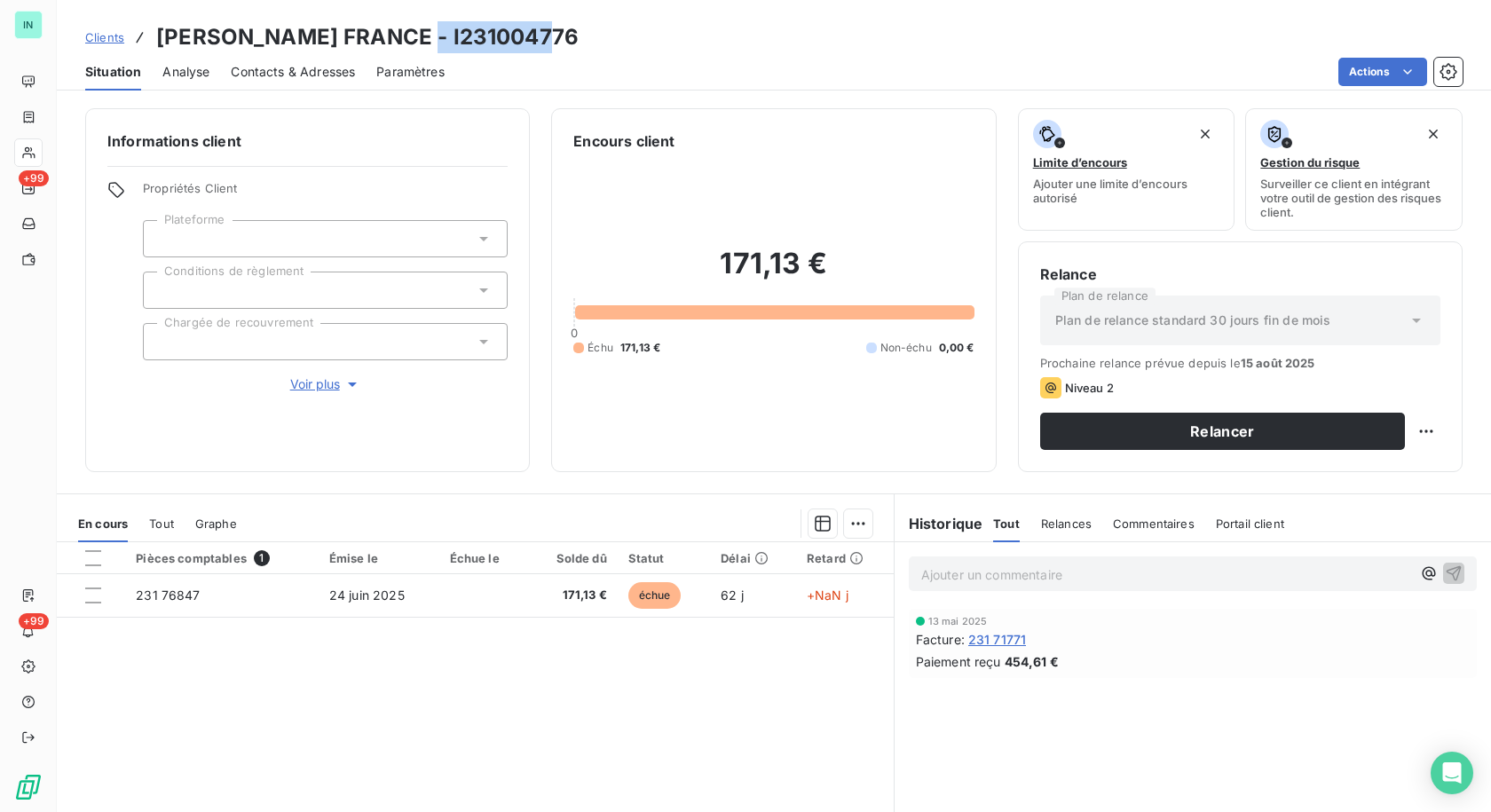
drag, startPoint x: 553, startPoint y: 35, endPoint x: 410, endPoint y: 38, distance: 143.0
click at [410, 38] on div "Clients [PERSON_NAME] [GEOGRAPHIC_DATA] - I231004776" at bounding box center [774, 37] width 1434 height 32
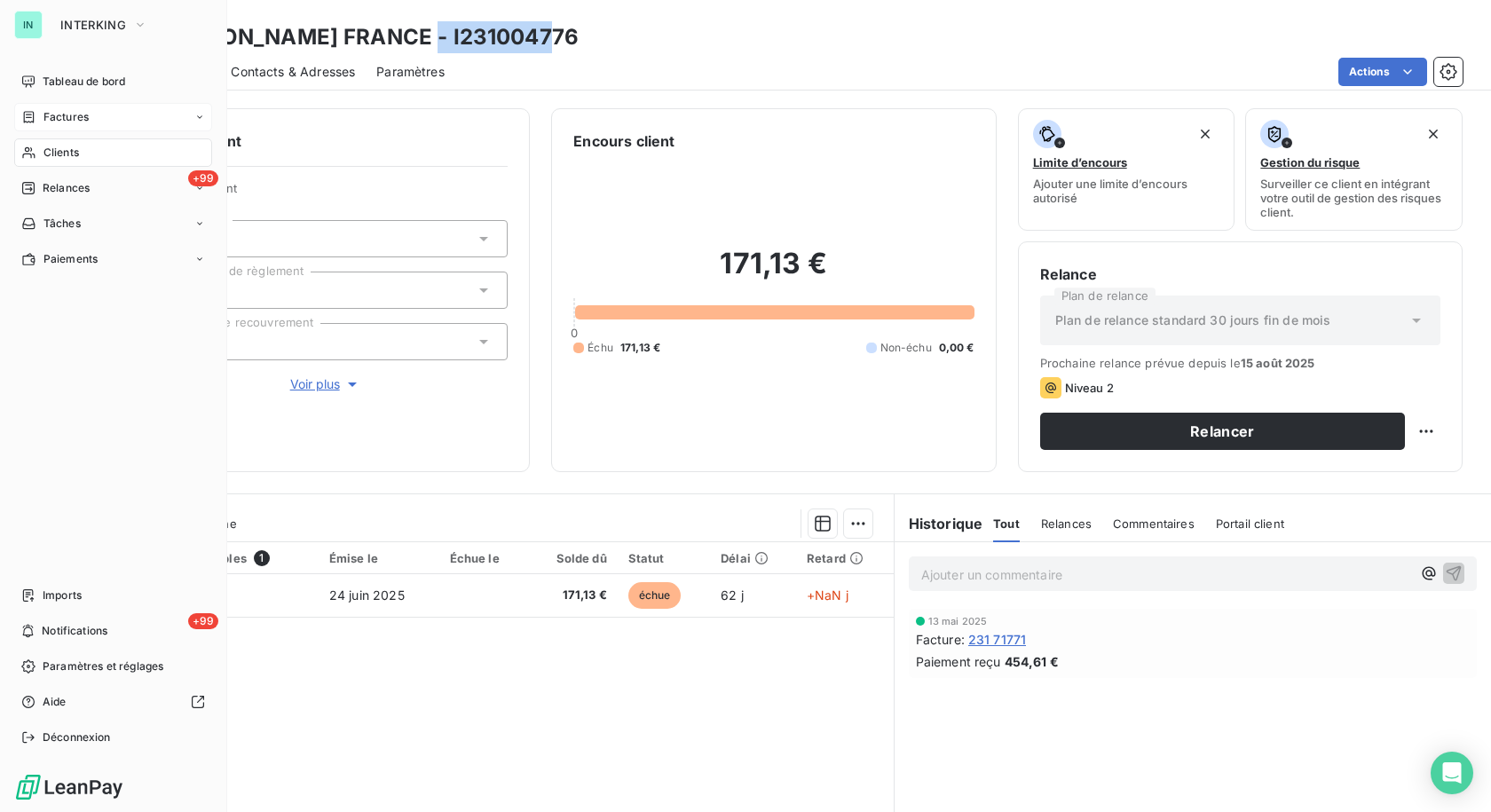
click at [68, 120] on span "Factures" at bounding box center [66, 117] width 46 height 16
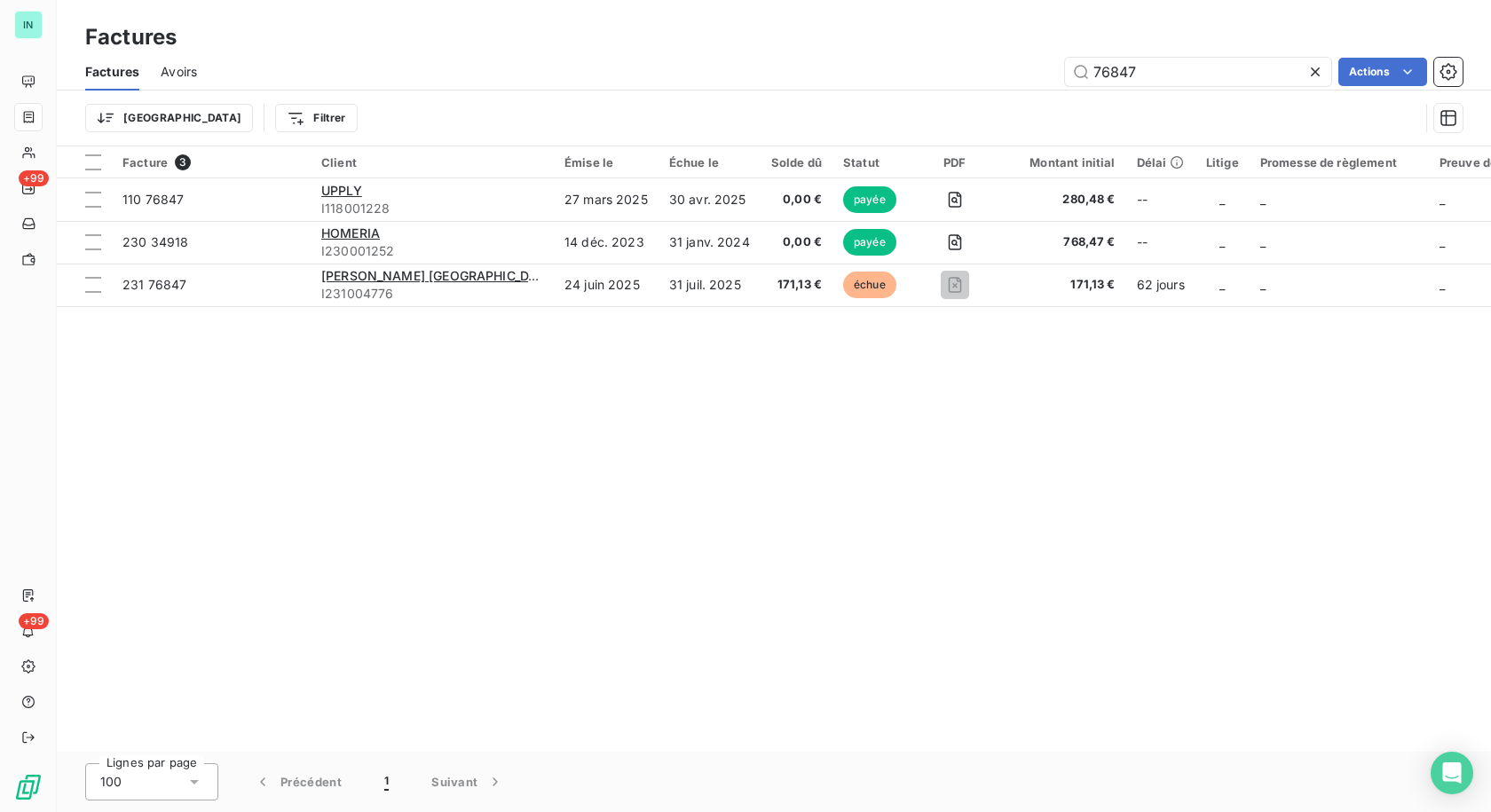
drag, startPoint x: 1163, startPoint y: 75, endPoint x: 873, endPoint y: 113, distance: 292.5
click at [873, 112] on div "Factures Avoirs 76847 Actions Trier Filtrer" at bounding box center [774, 99] width 1434 height 92
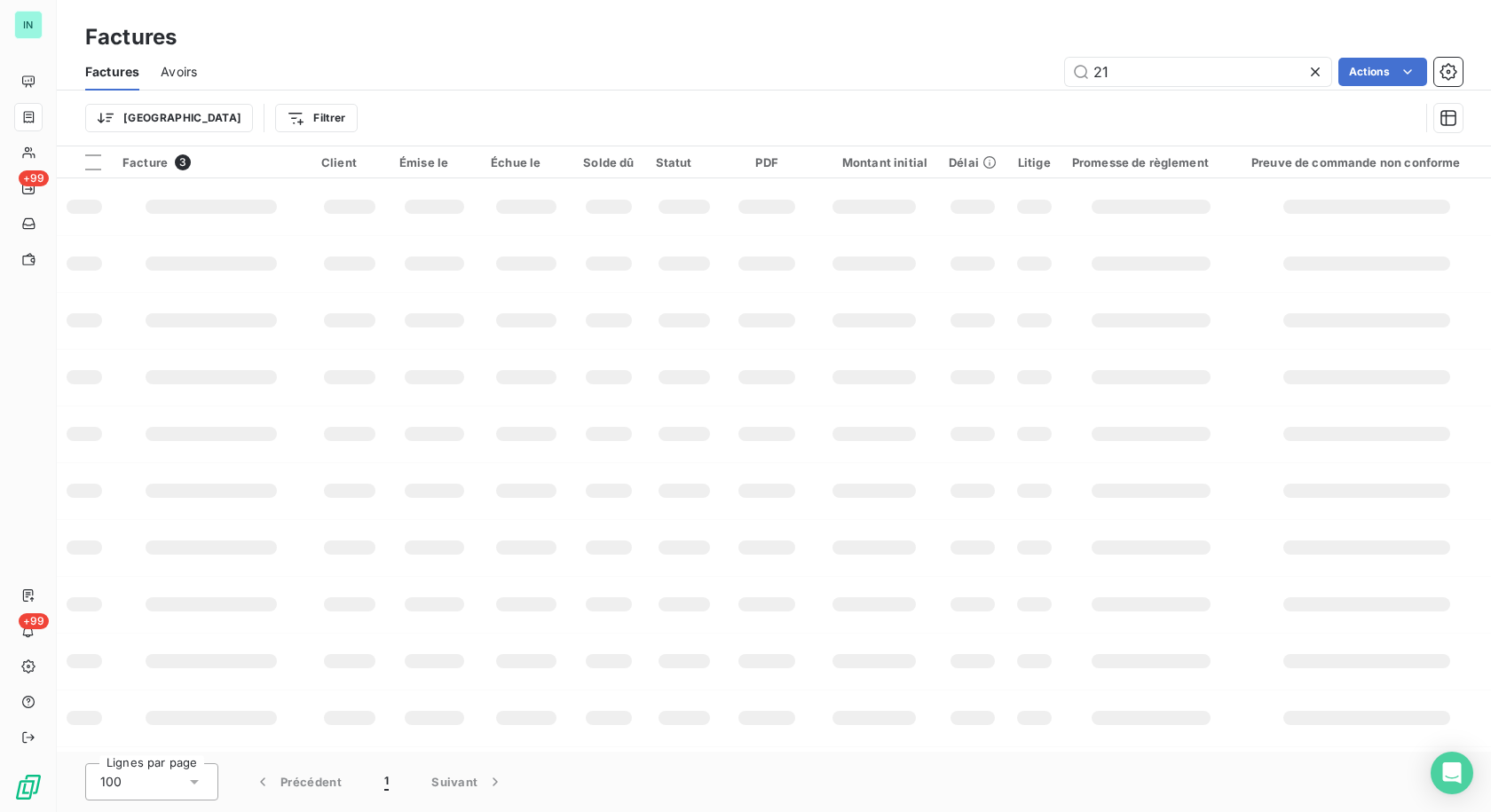
type input "2"
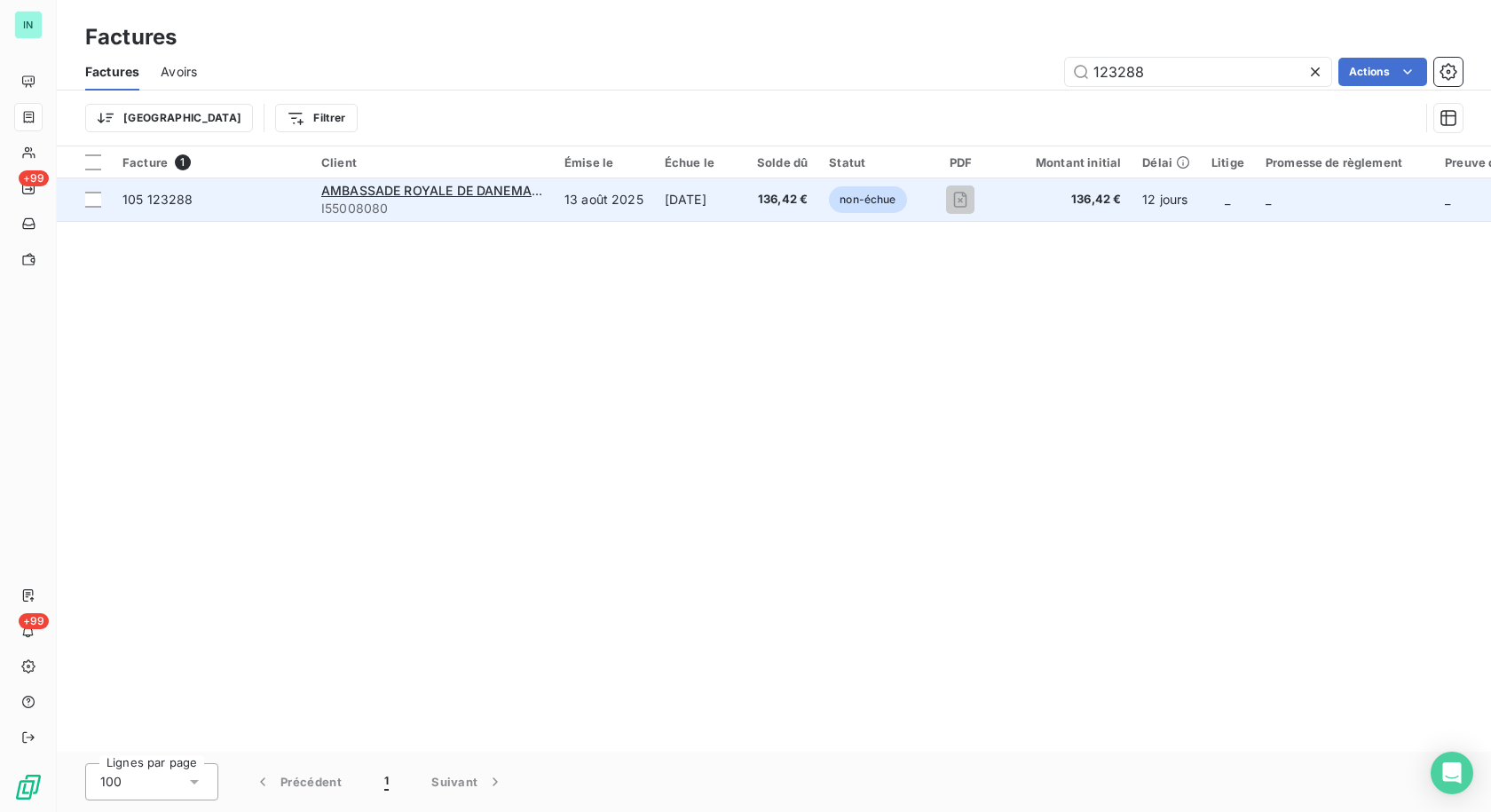
type input "123288"
click at [382, 201] on span "I55008080" at bounding box center [432, 209] width 222 height 18
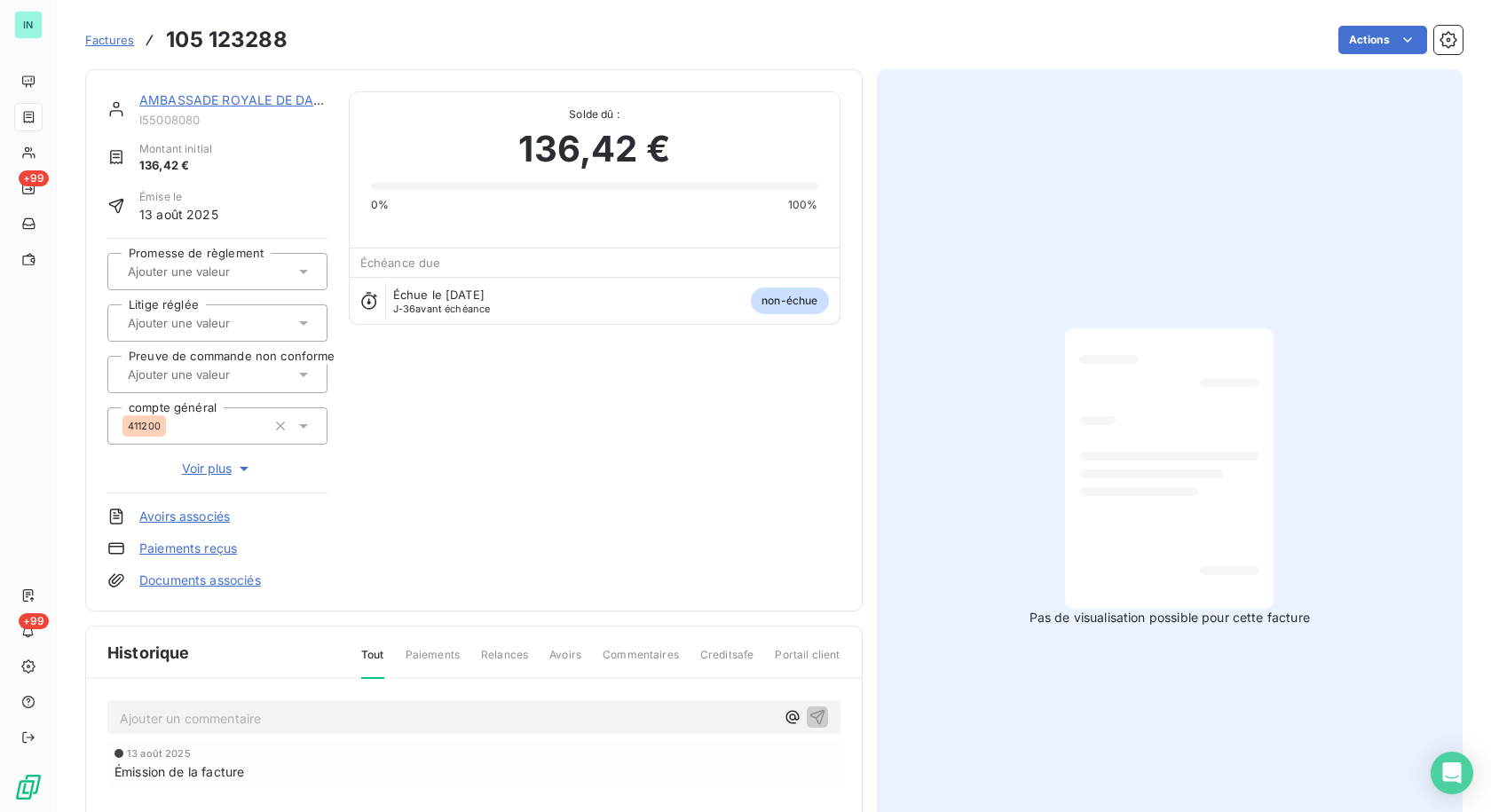
click at [222, 109] on div "AMBASSADE ROYALE DE DANEMARK" at bounding box center [233, 100] width 188 height 18
click at [252, 94] on link "AMBASSADE ROYALE DE DANEMARK" at bounding box center [253, 99] width 228 height 15
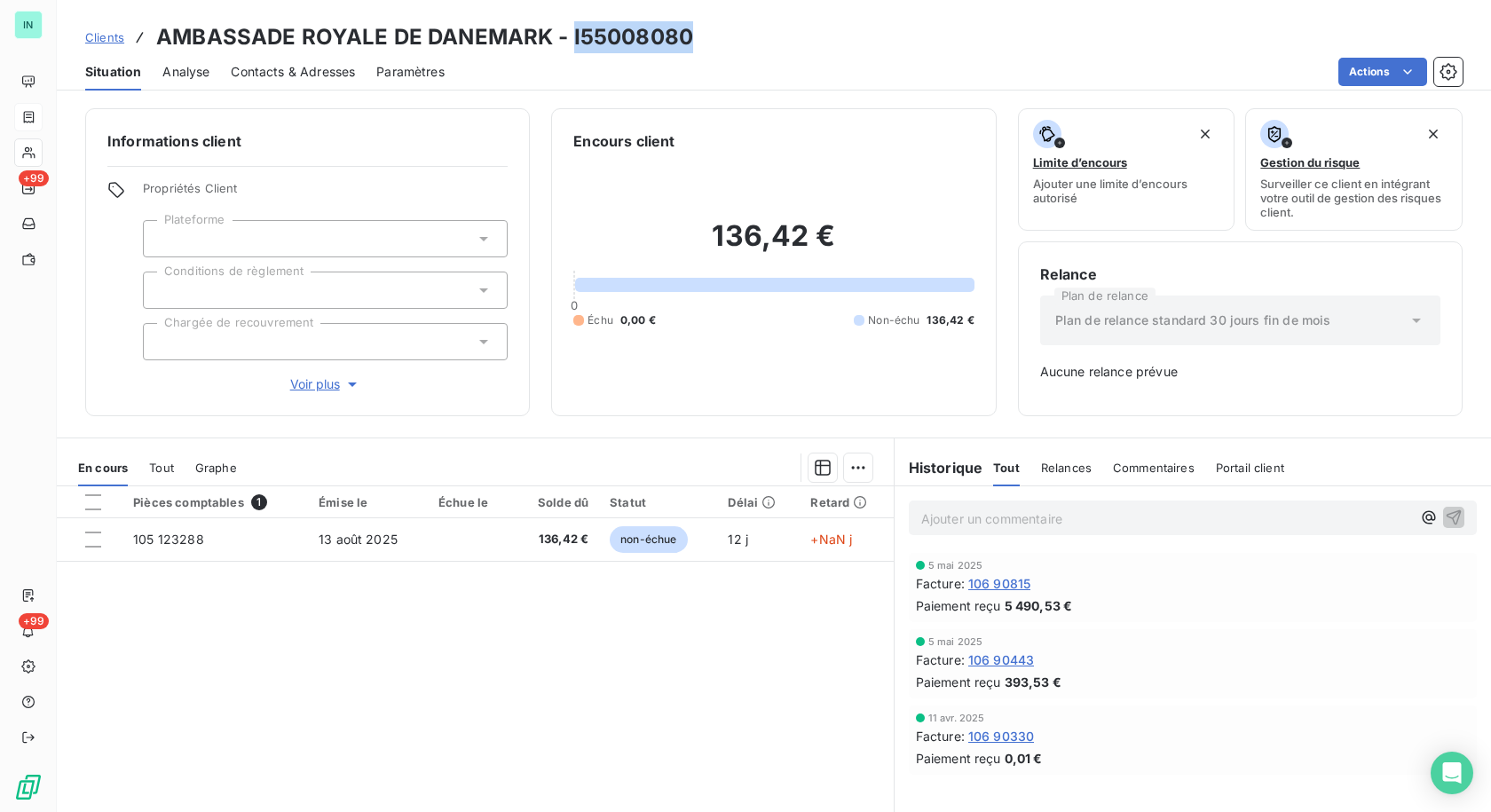
drag, startPoint x: 699, startPoint y: 39, endPoint x: 571, endPoint y: 41, distance: 128.0
click at [571, 41] on div "Clients AMBASSADE ROYALE DE DANEMARK - I55008080" at bounding box center [774, 37] width 1434 height 32
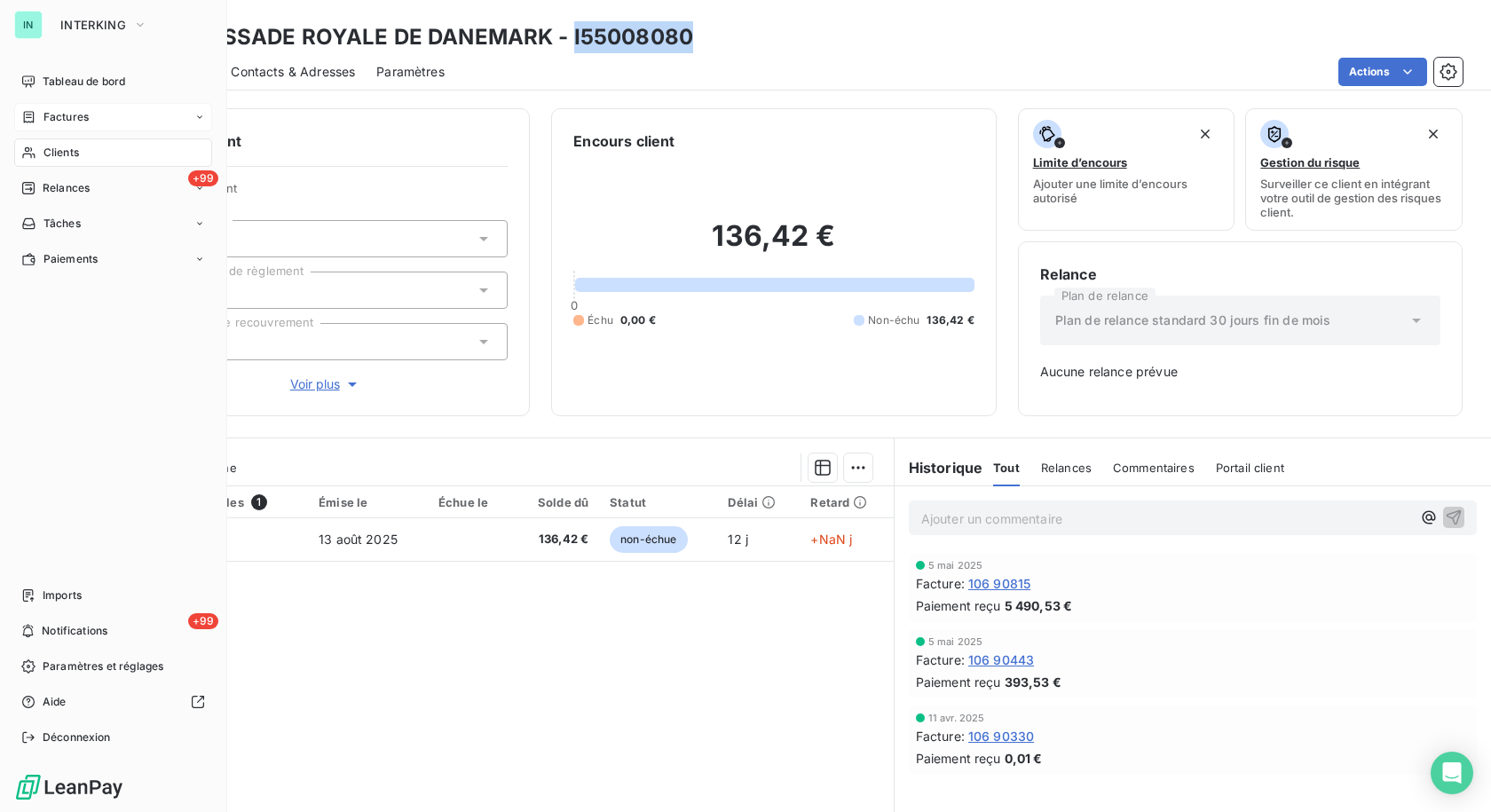
click at [65, 116] on span "Factures" at bounding box center [66, 117] width 46 height 16
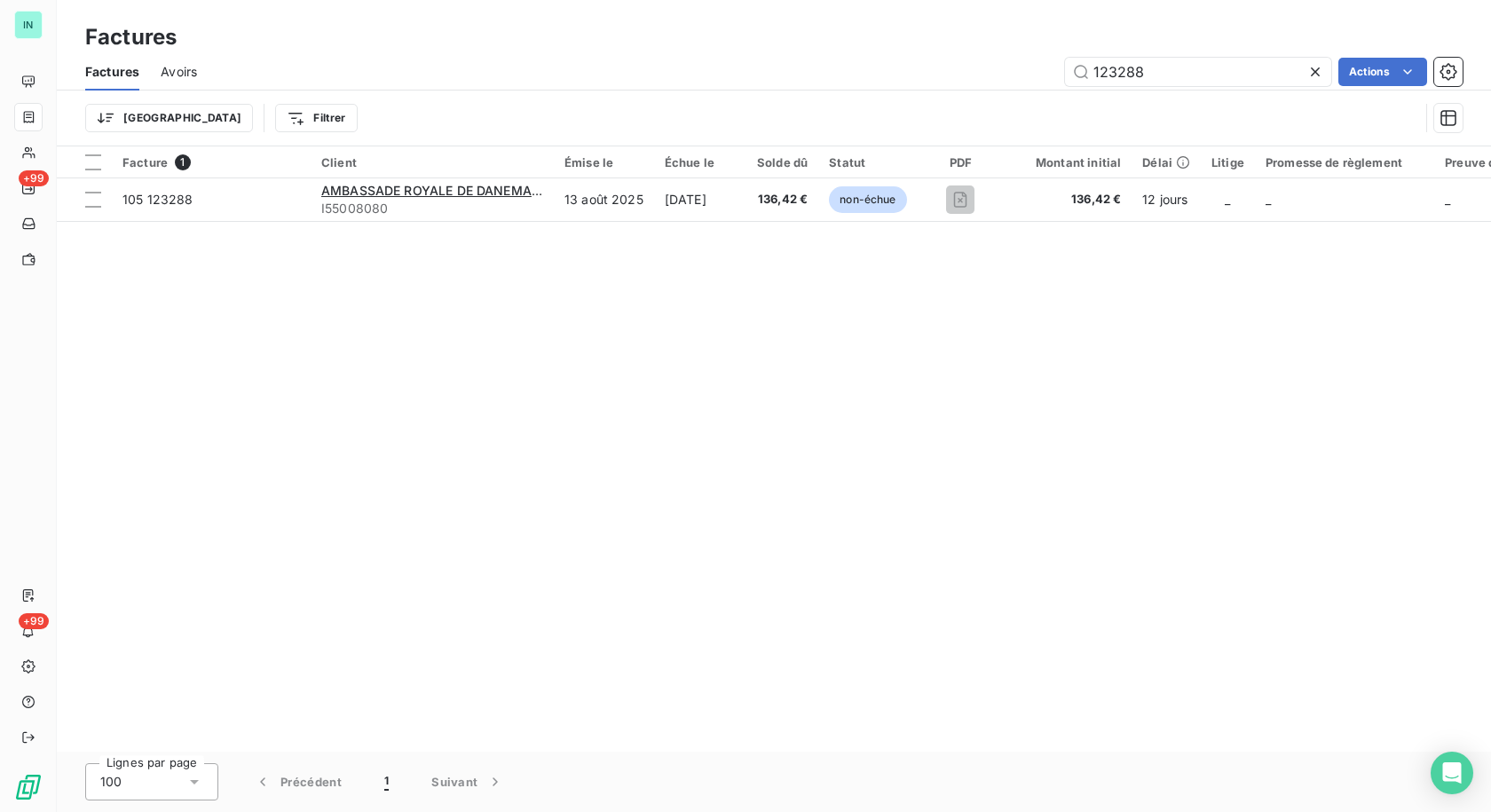
drag, startPoint x: 1176, startPoint y: 76, endPoint x: 802, endPoint y: 54, distance: 374.6
click at [801, 58] on div "123288 Actions" at bounding box center [841, 72] width 1245 height 29
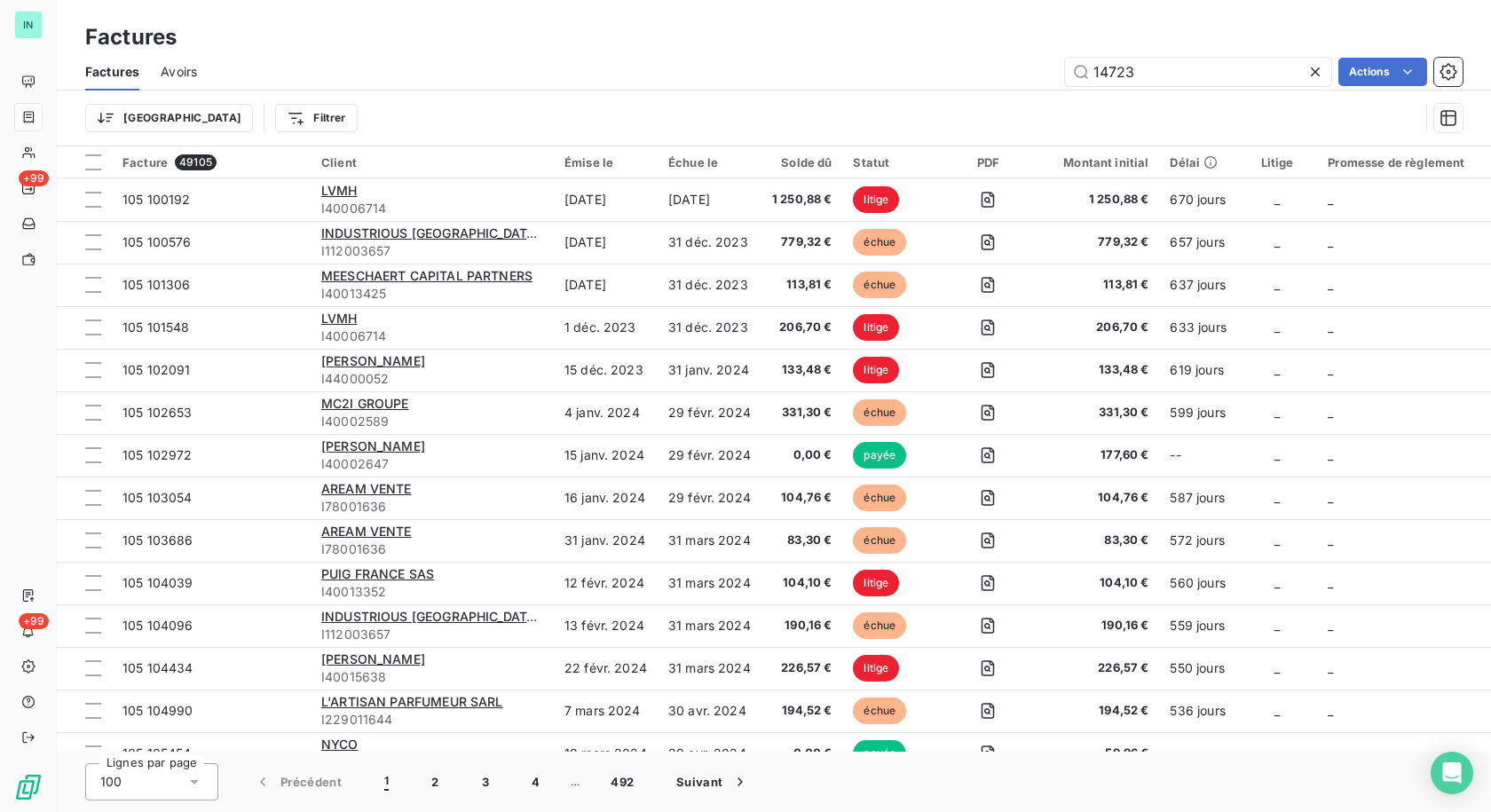
type input "147239"
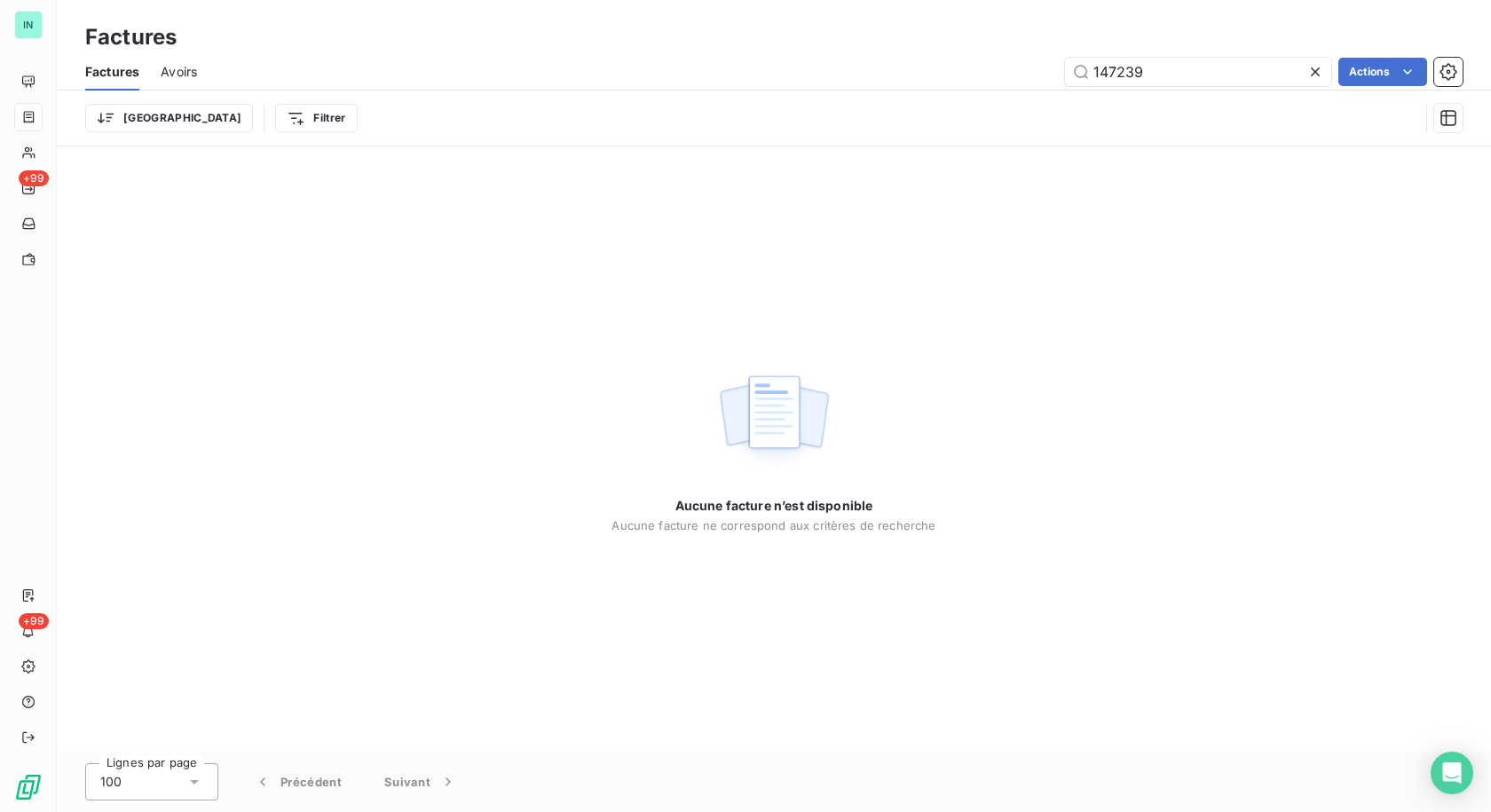
drag, startPoint x: 1185, startPoint y: 79, endPoint x: 974, endPoint y: 77, distance: 211.0
click at [976, 77] on div "147239 Actions" at bounding box center [841, 72] width 1245 height 29
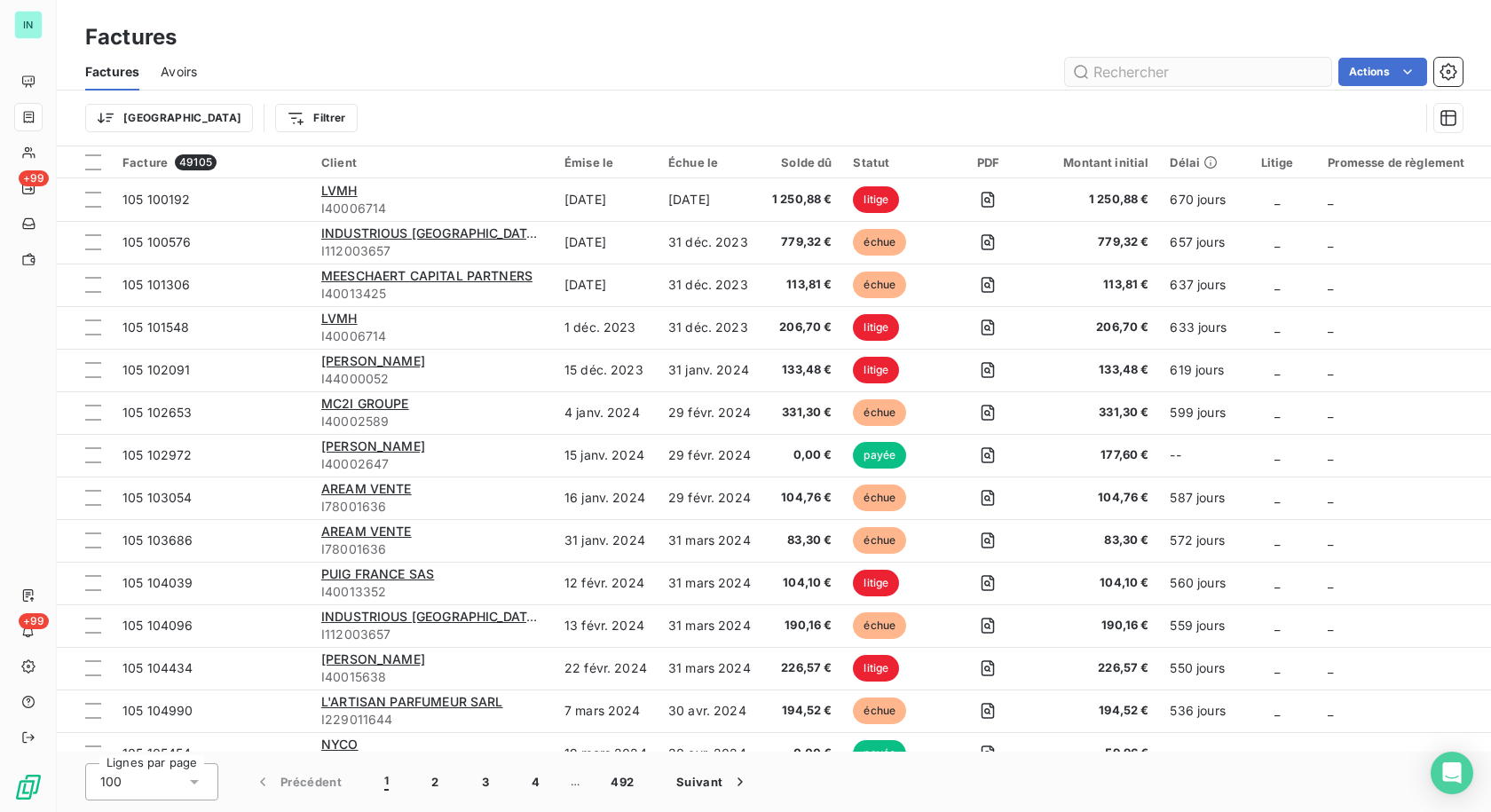
click at [1183, 84] on div "Factures Avoirs Actions" at bounding box center [774, 72] width 1434 height 37
click at [1161, 76] on input "text" at bounding box center [1198, 72] width 266 height 29
type input "130.66"
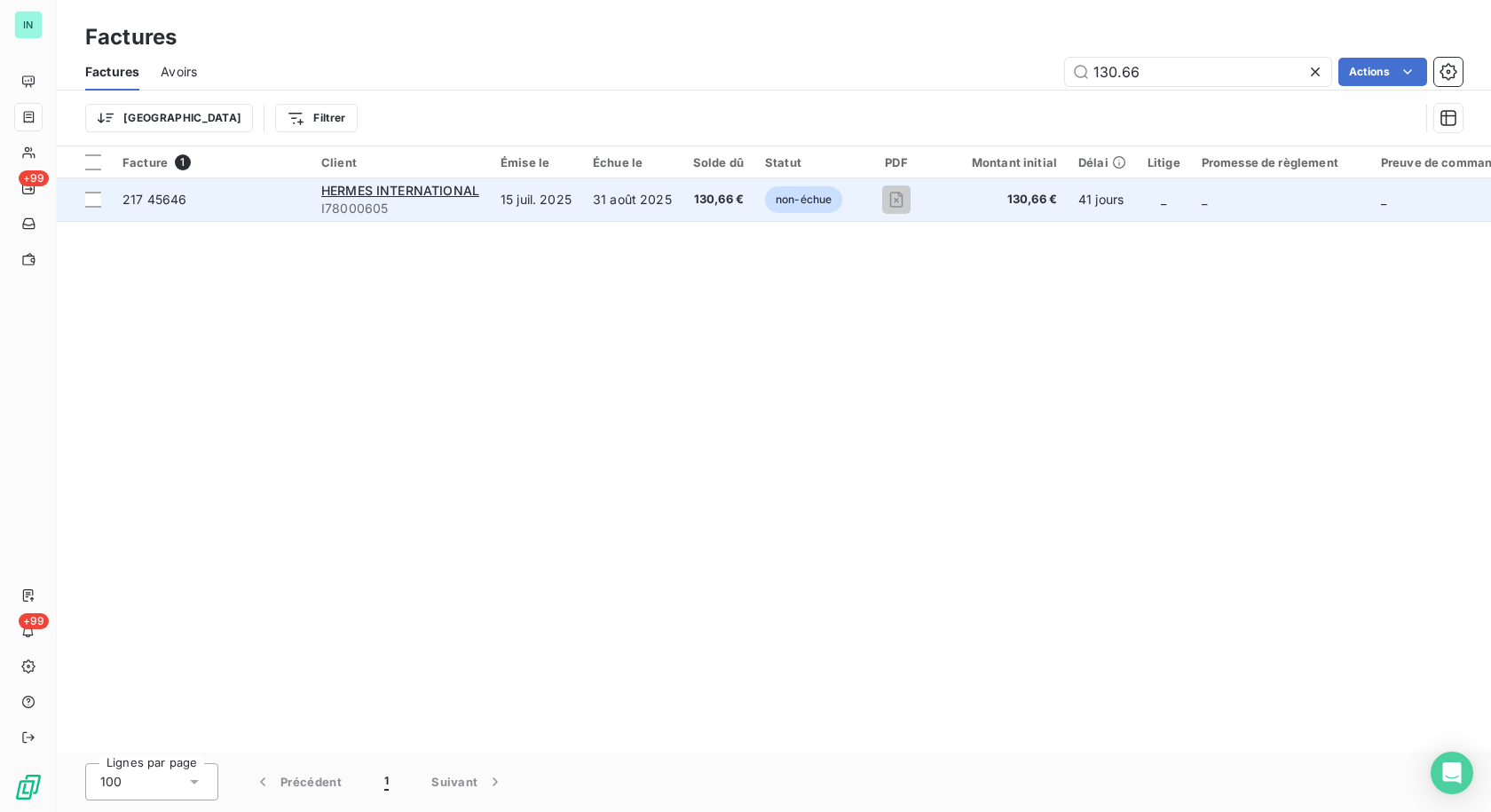
click at [333, 181] on td "HERMES INTERNATIONAL I78000605" at bounding box center [400, 200] width 179 height 43
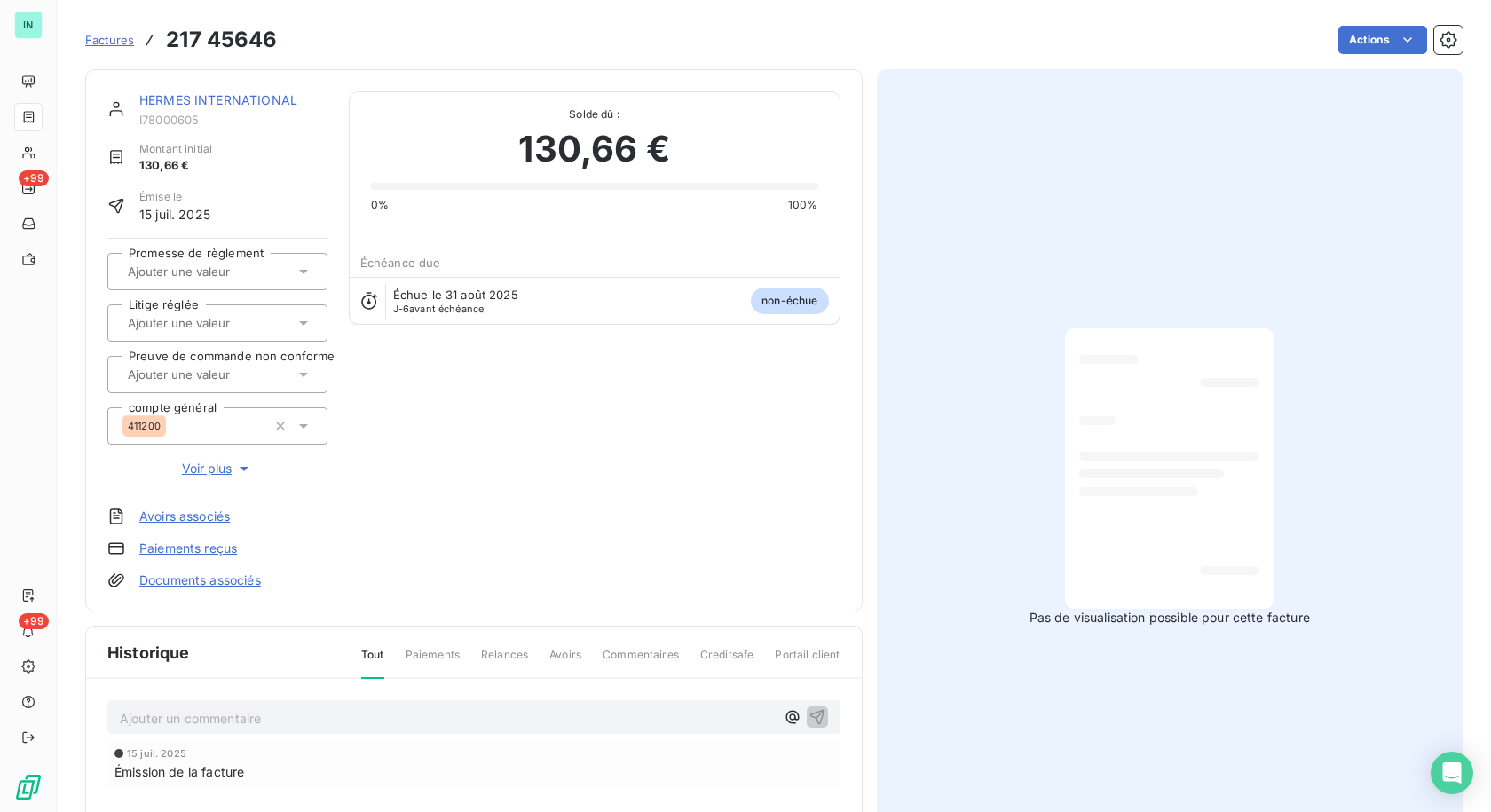
click at [260, 95] on link "HERMES INTERNATIONAL" at bounding box center [218, 99] width 158 height 15
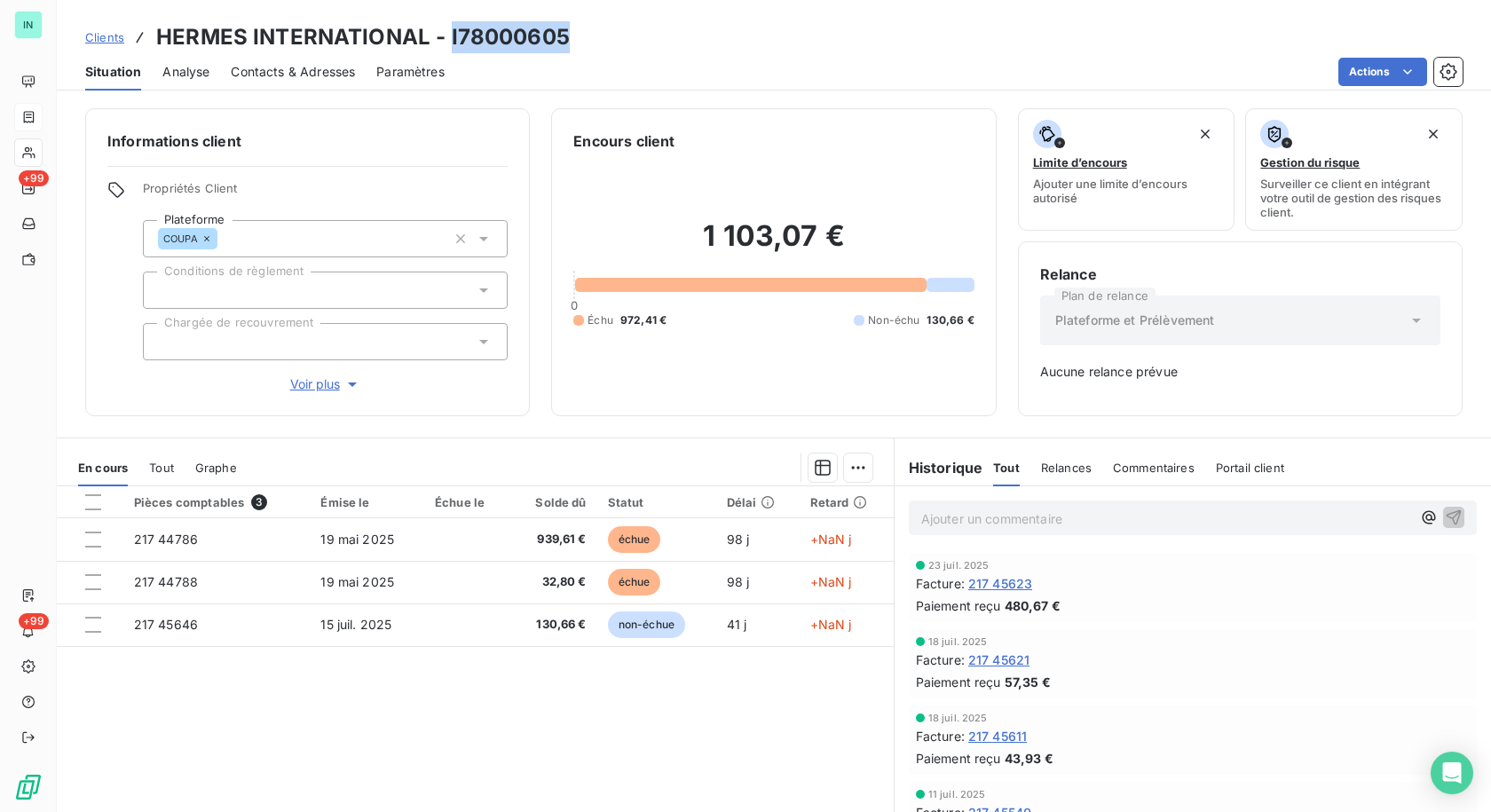
drag, startPoint x: 562, startPoint y: 34, endPoint x: 447, endPoint y: 39, distance: 115.1
click at [447, 39] on h3 "HERMES INTERNATIONAL - I78000605" at bounding box center [363, 37] width 414 height 32
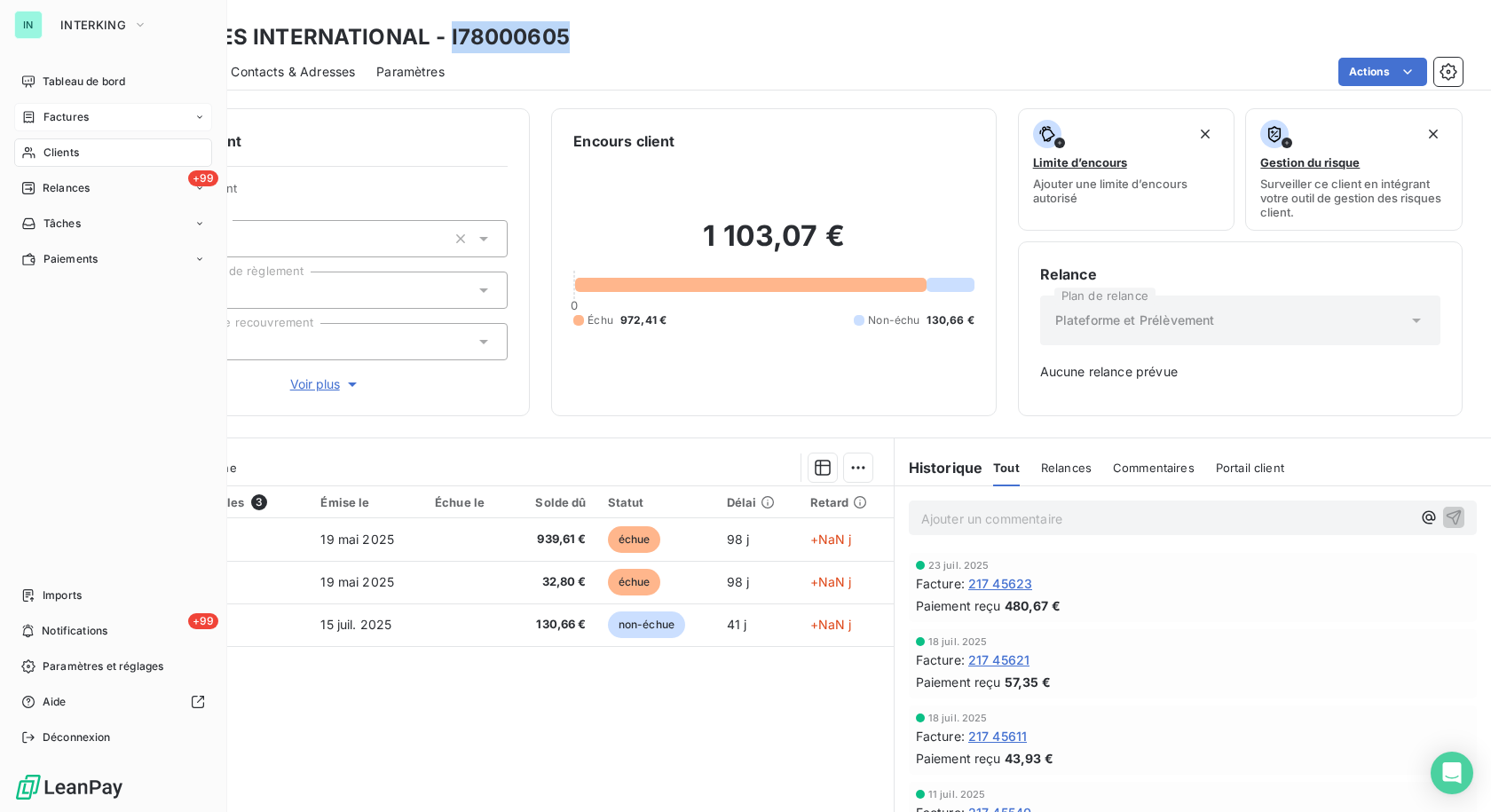
click at [30, 120] on icon at bounding box center [29, 117] width 15 height 14
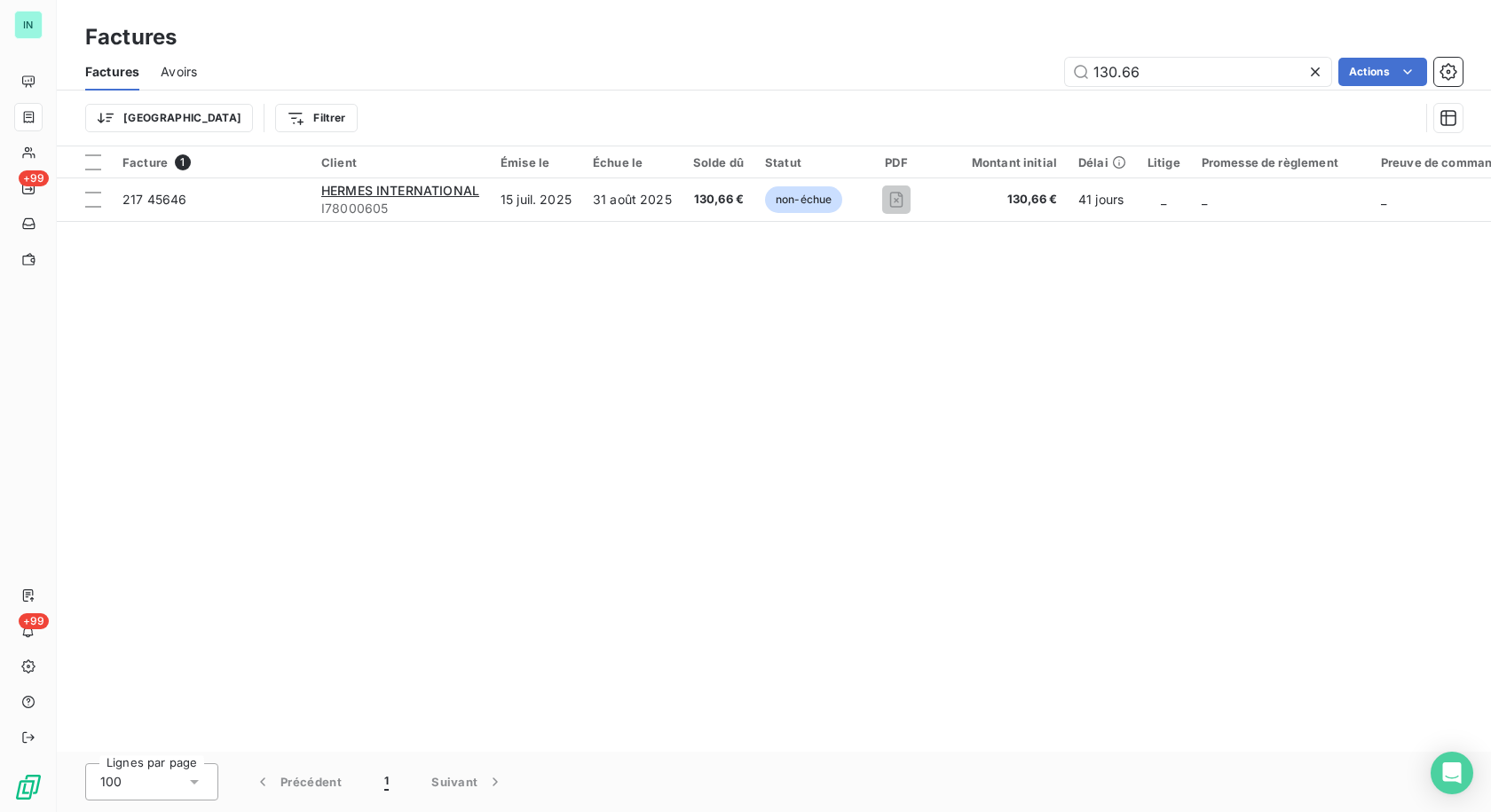
drag, startPoint x: 1181, startPoint y: 71, endPoint x: 756, endPoint y: 75, distance: 425.0
click at [756, 75] on div "130.66 Actions" at bounding box center [841, 72] width 1245 height 29
type input "108247"
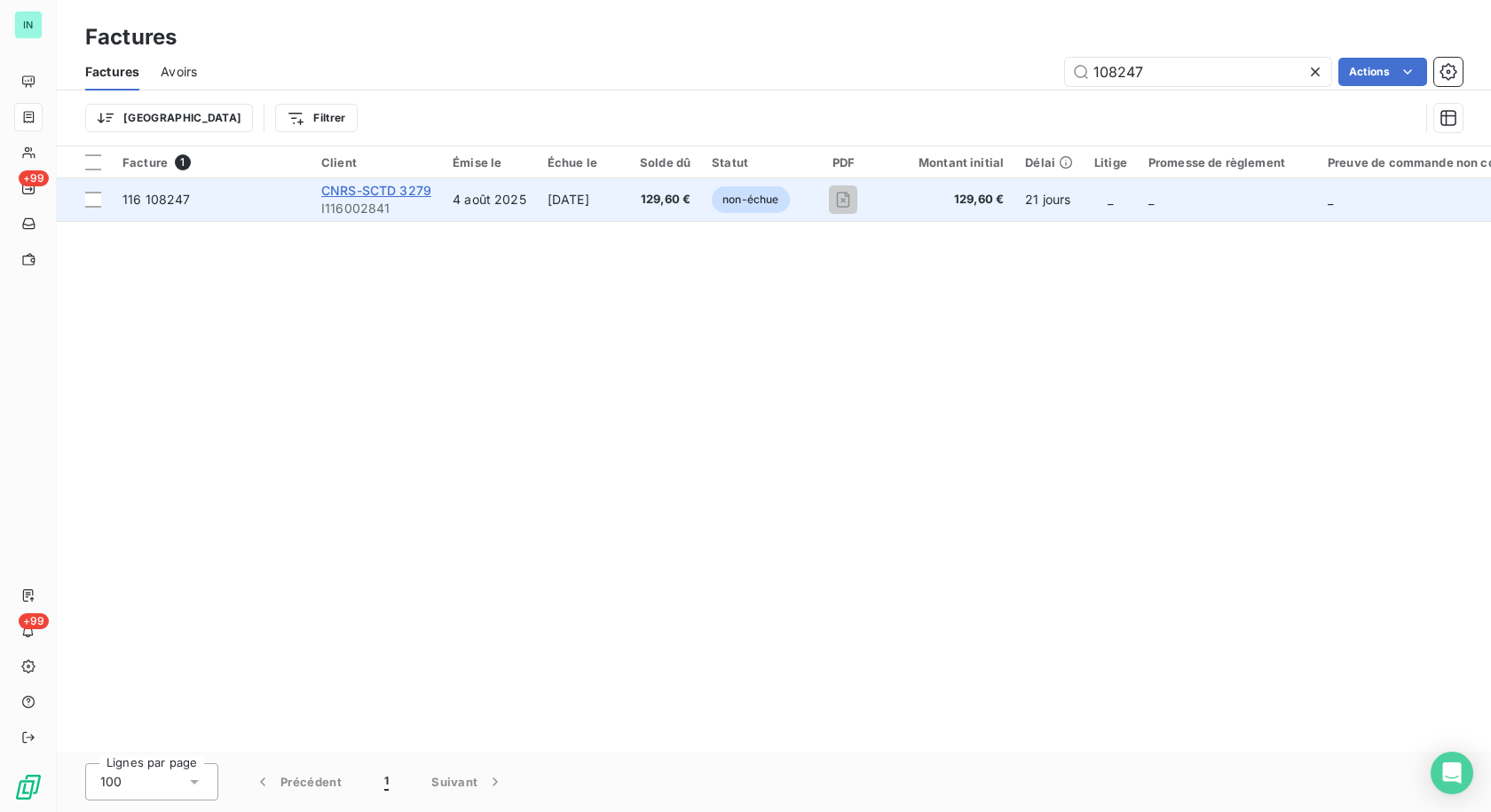
click at [327, 190] on span "CNRS-SCTD 3279" at bounding box center [376, 190] width 110 height 15
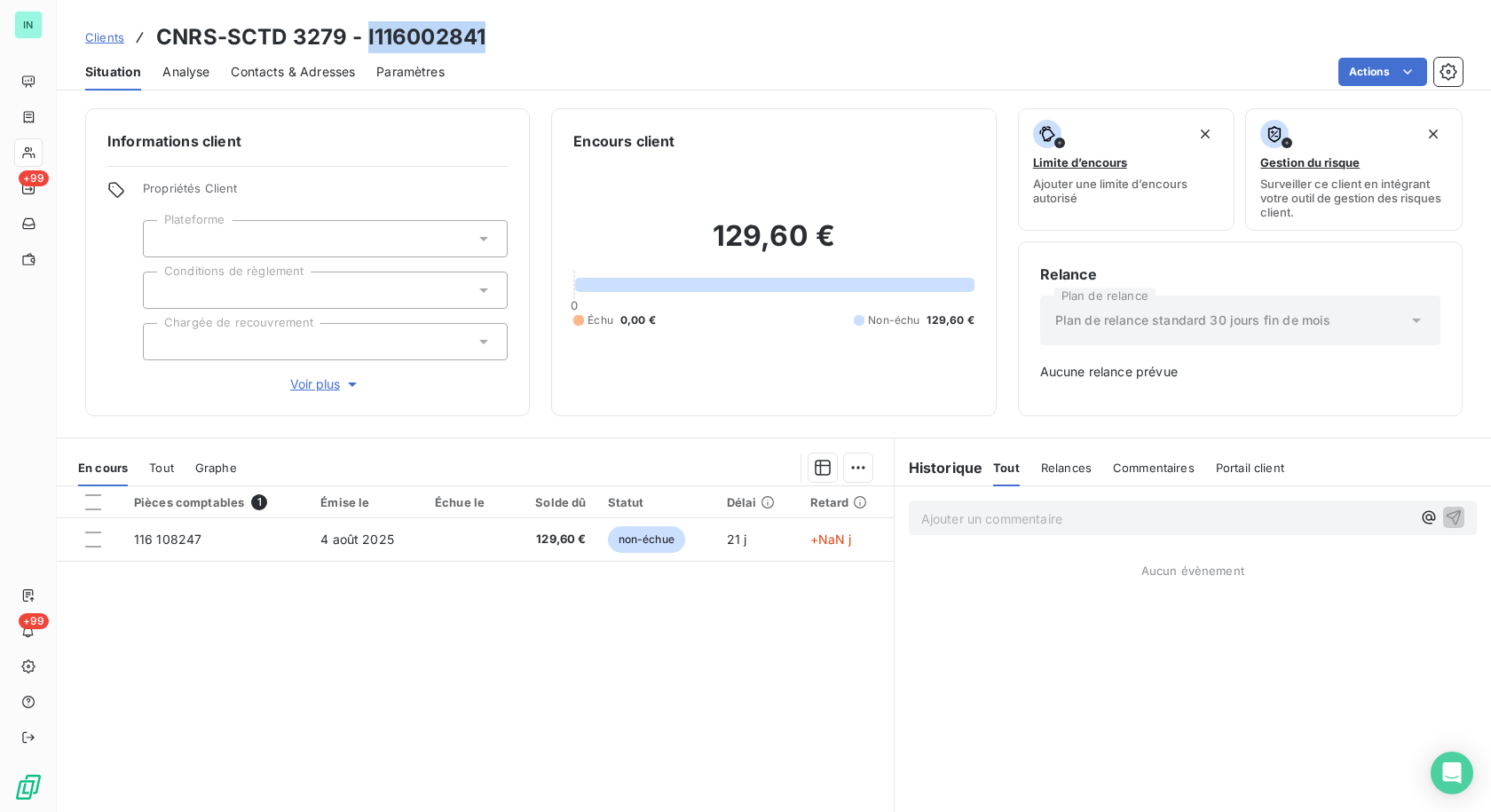
drag, startPoint x: 481, startPoint y: 37, endPoint x: 363, endPoint y: 33, distance: 118.1
click at [363, 33] on h3 "CNRS-SCTD 3279 - I116002841" at bounding box center [320, 37] width 329 height 32
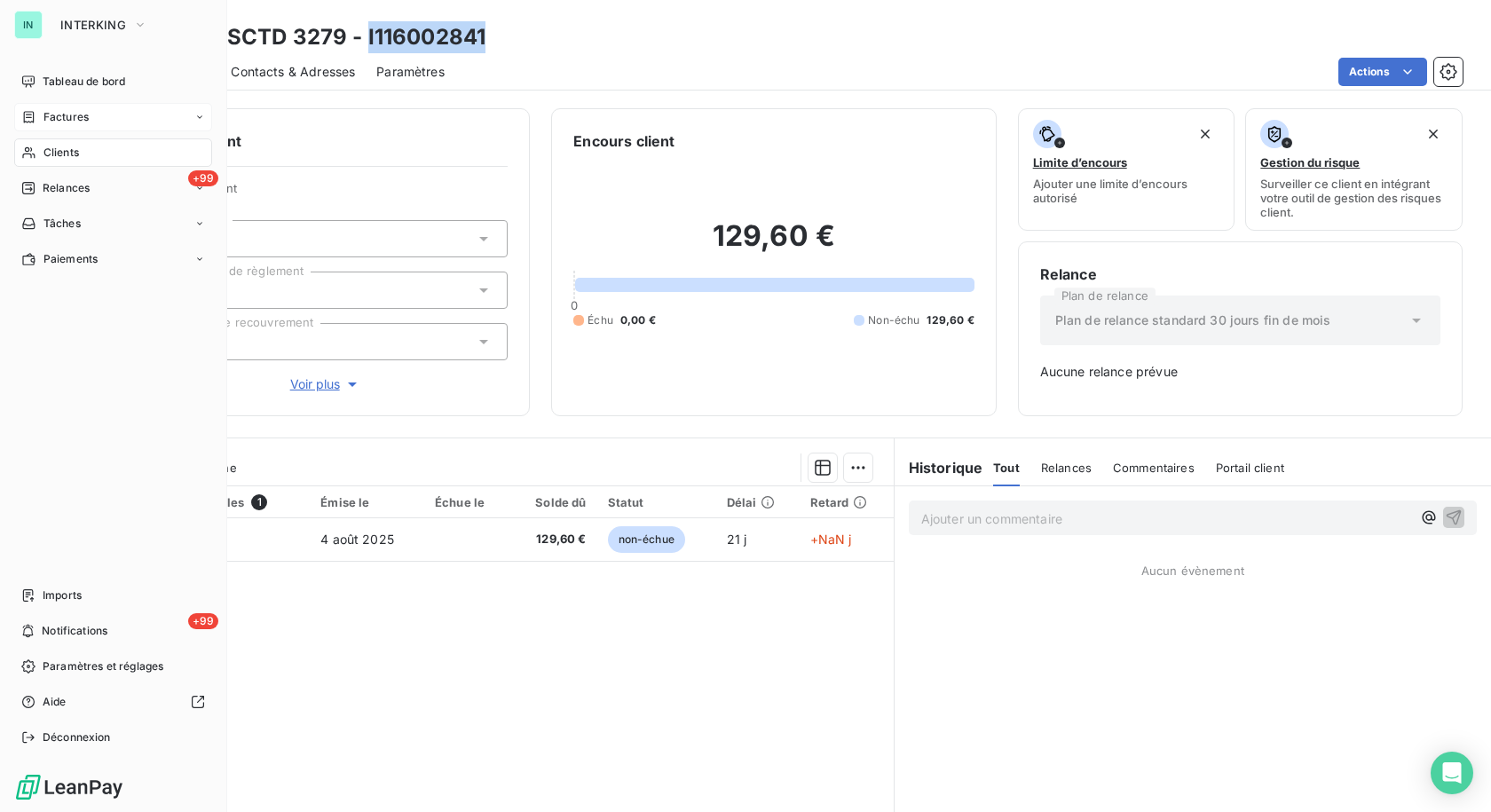
click at [34, 116] on icon at bounding box center [29, 116] width 11 height 12
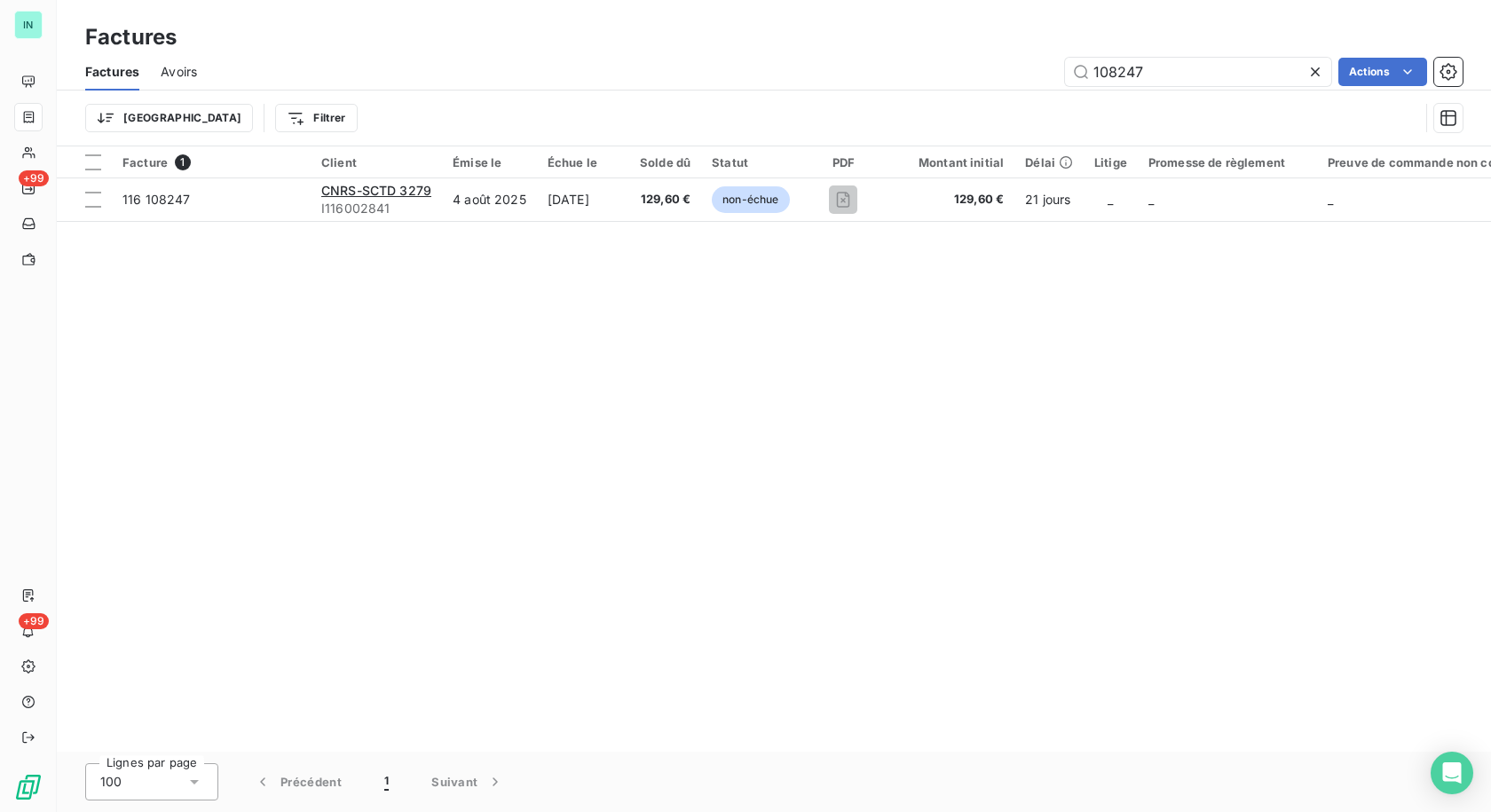
drag, startPoint x: 1172, startPoint y: 77, endPoint x: 950, endPoint y: 80, distance: 222.0
click at [950, 80] on div "108247 Actions" at bounding box center [841, 72] width 1245 height 29
type input "84100"
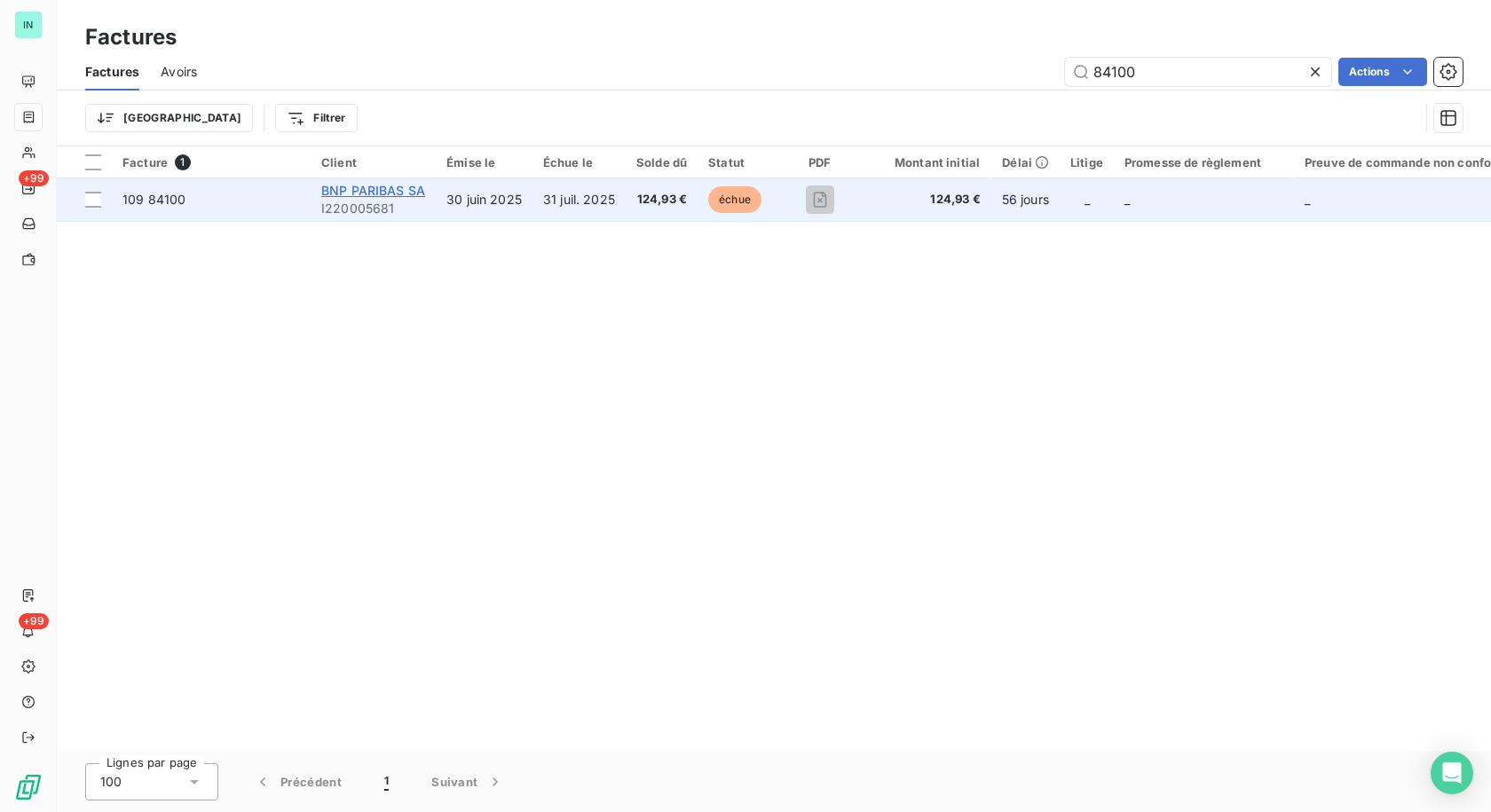
click at [395, 191] on span "BNP PARIBAS SA" at bounding box center [373, 190] width 104 height 15
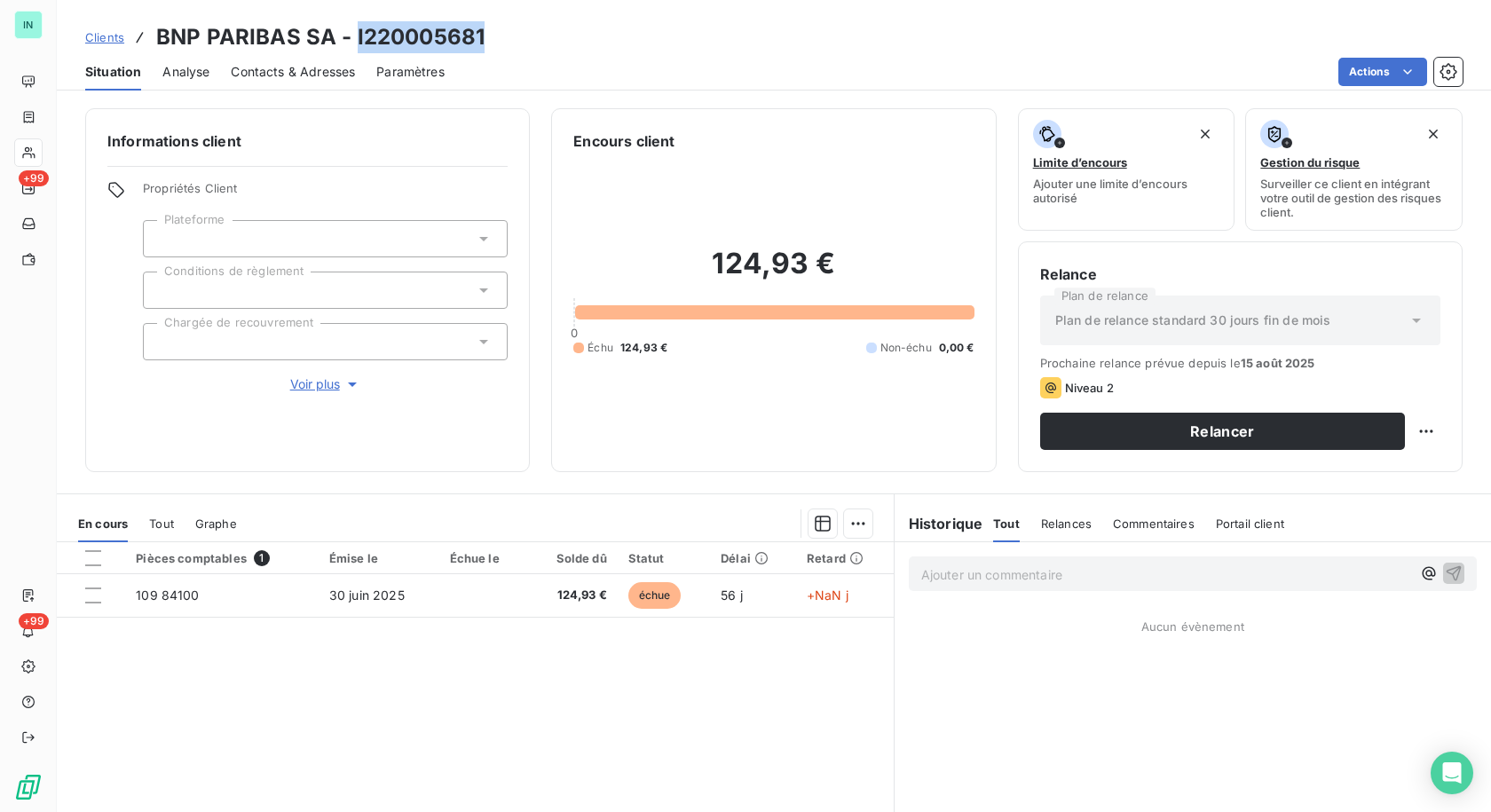
drag, startPoint x: 476, startPoint y: 39, endPoint x: 353, endPoint y: 40, distance: 123.0
click at [353, 40] on h3 "BNP PARIBAS SA - I220005681" at bounding box center [320, 37] width 328 height 32
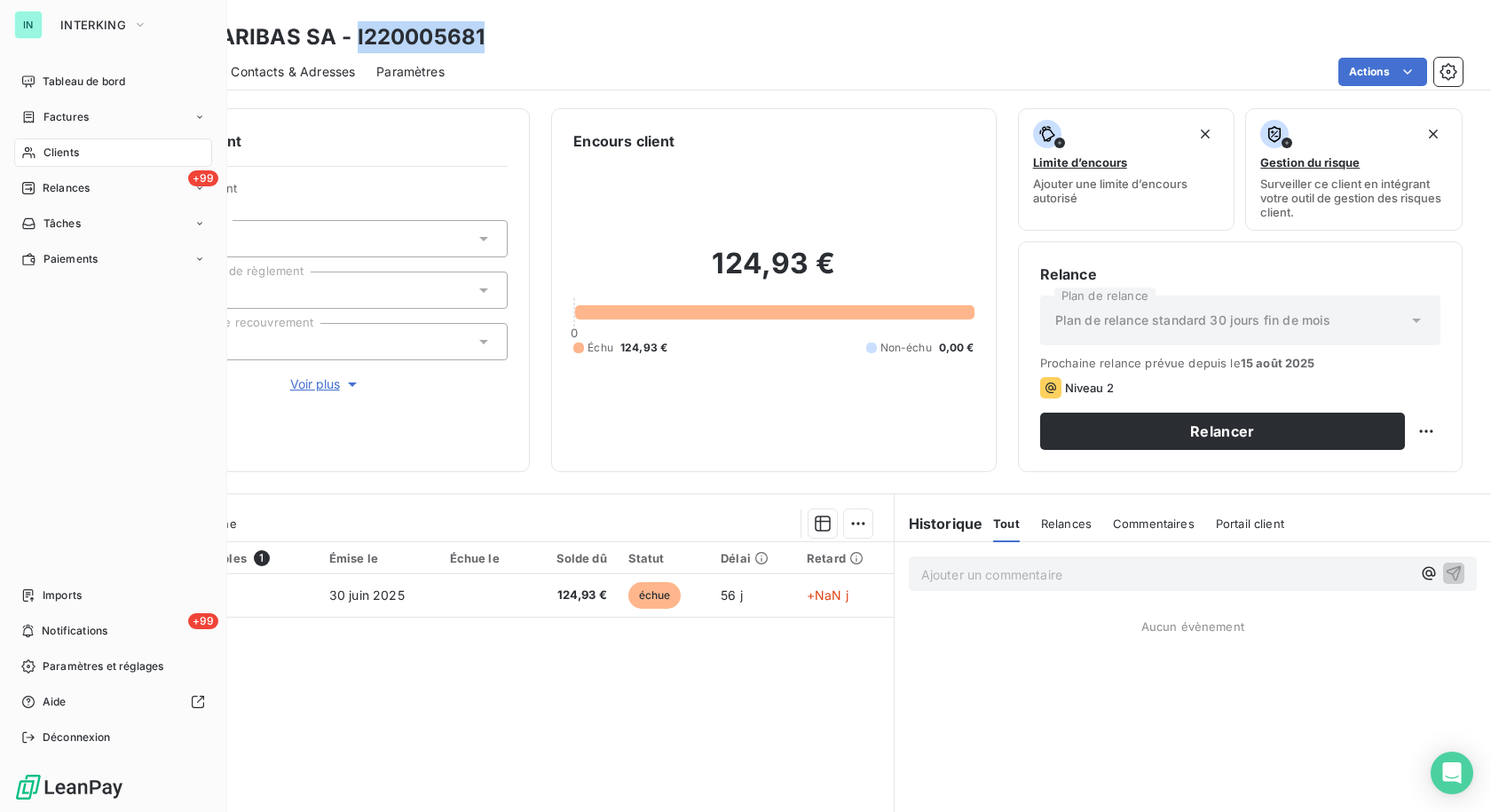
click at [31, 145] on div "Clients" at bounding box center [113, 153] width 198 height 29
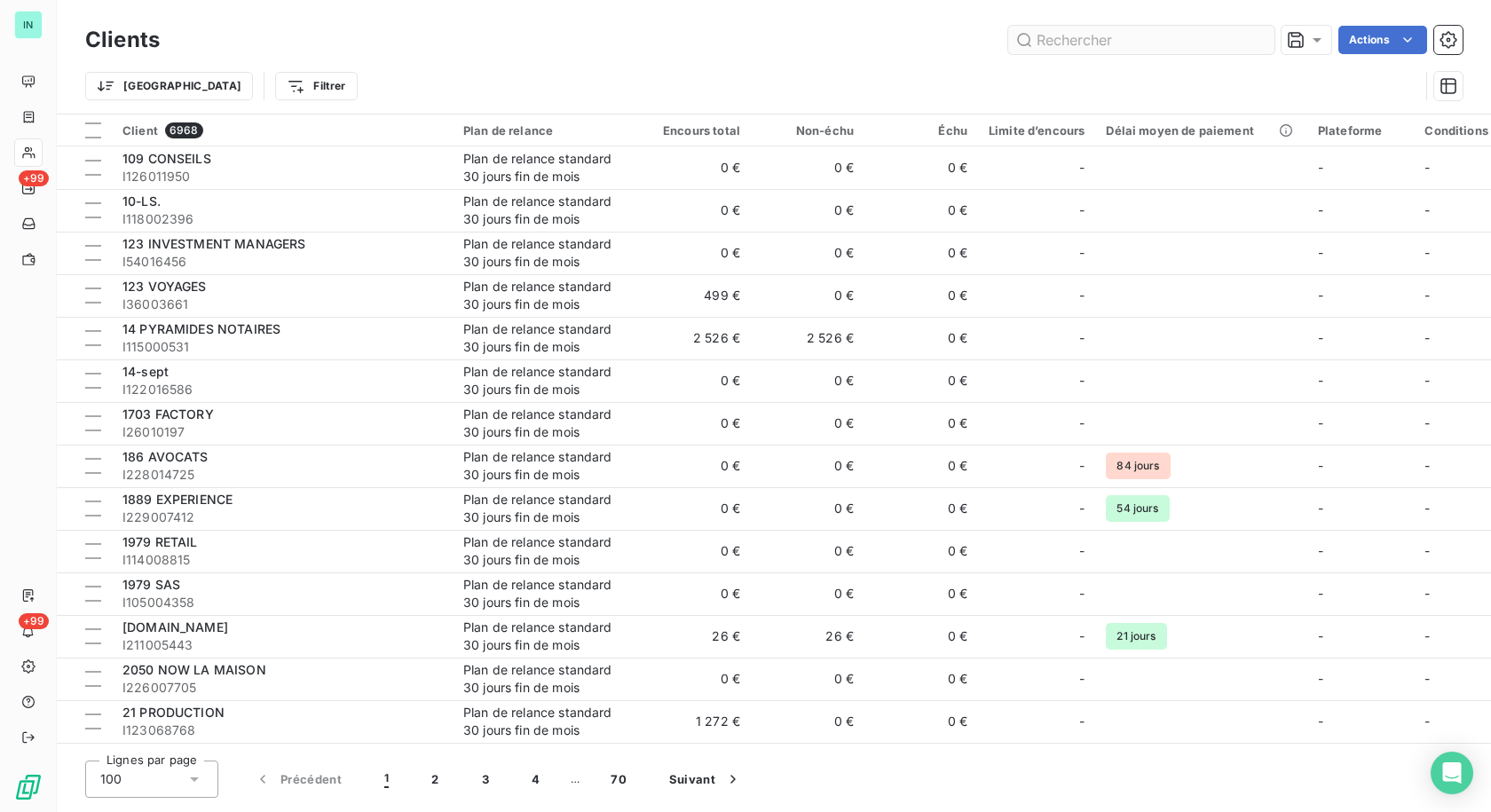
click at [1072, 41] on input "text" at bounding box center [1141, 40] width 266 height 29
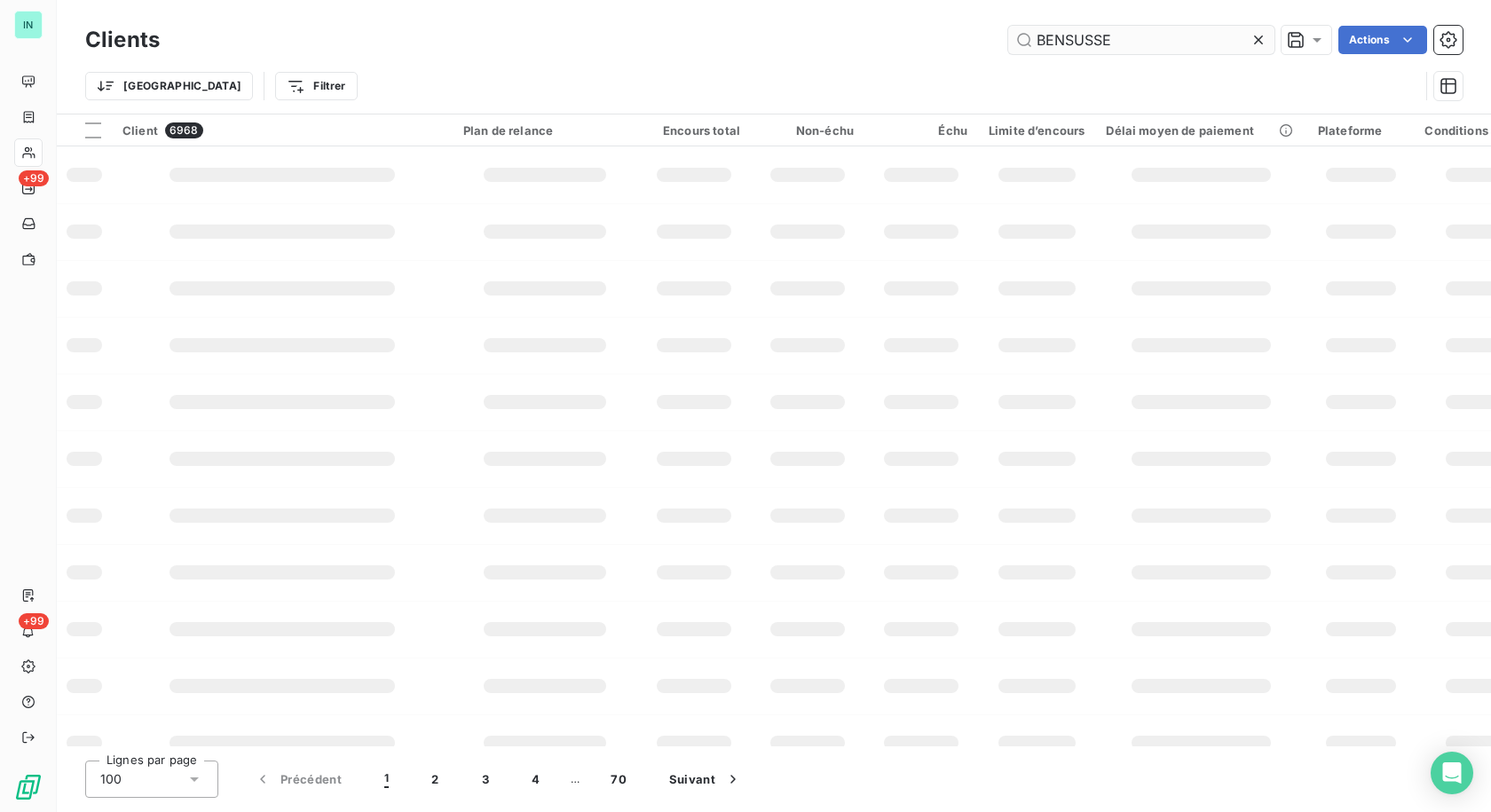
type input "BENSUSSE"
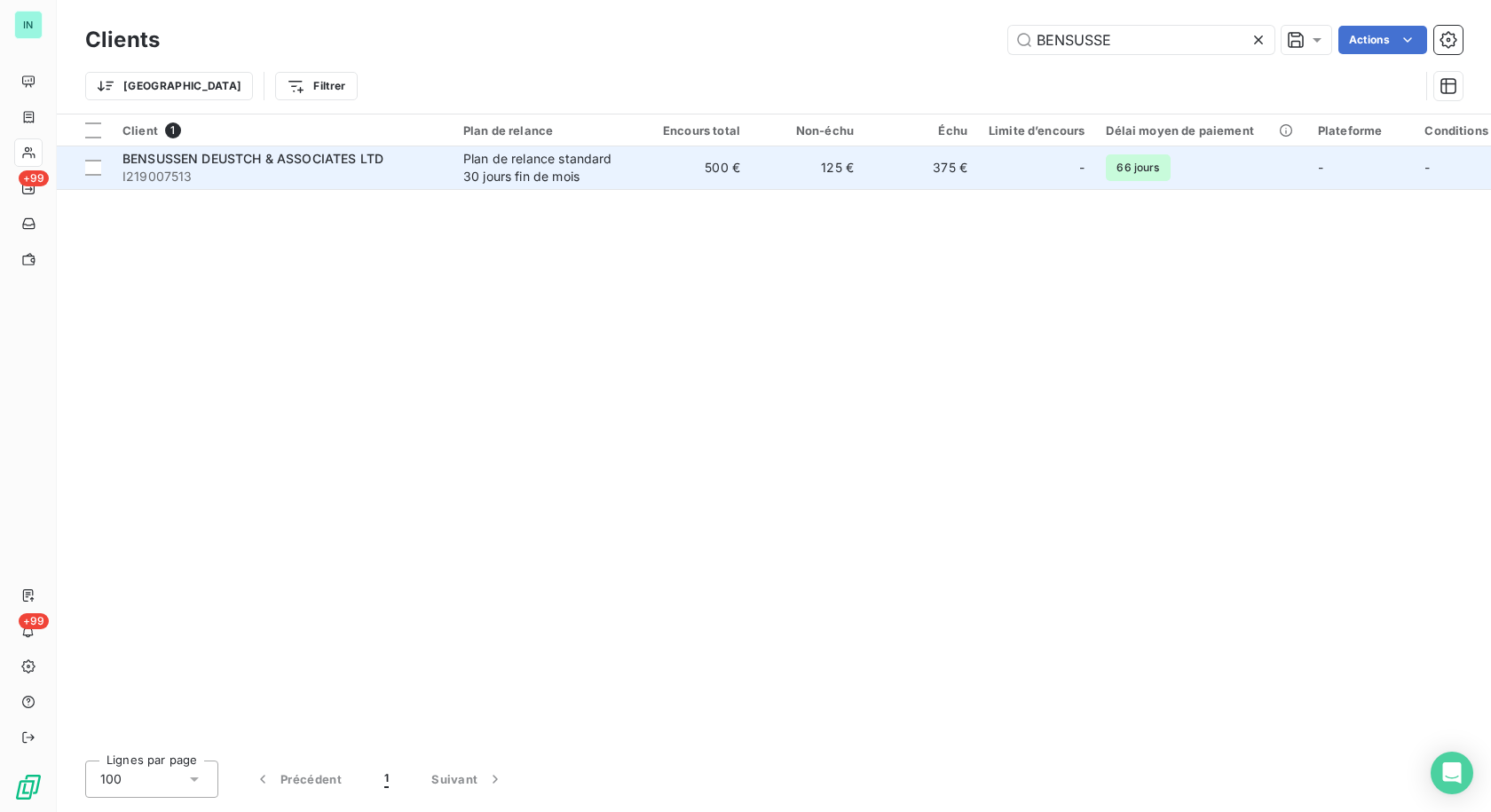
click at [578, 162] on div "Plan de relance standard 30 jours fin de mois" at bounding box center [544, 168] width 163 height 36
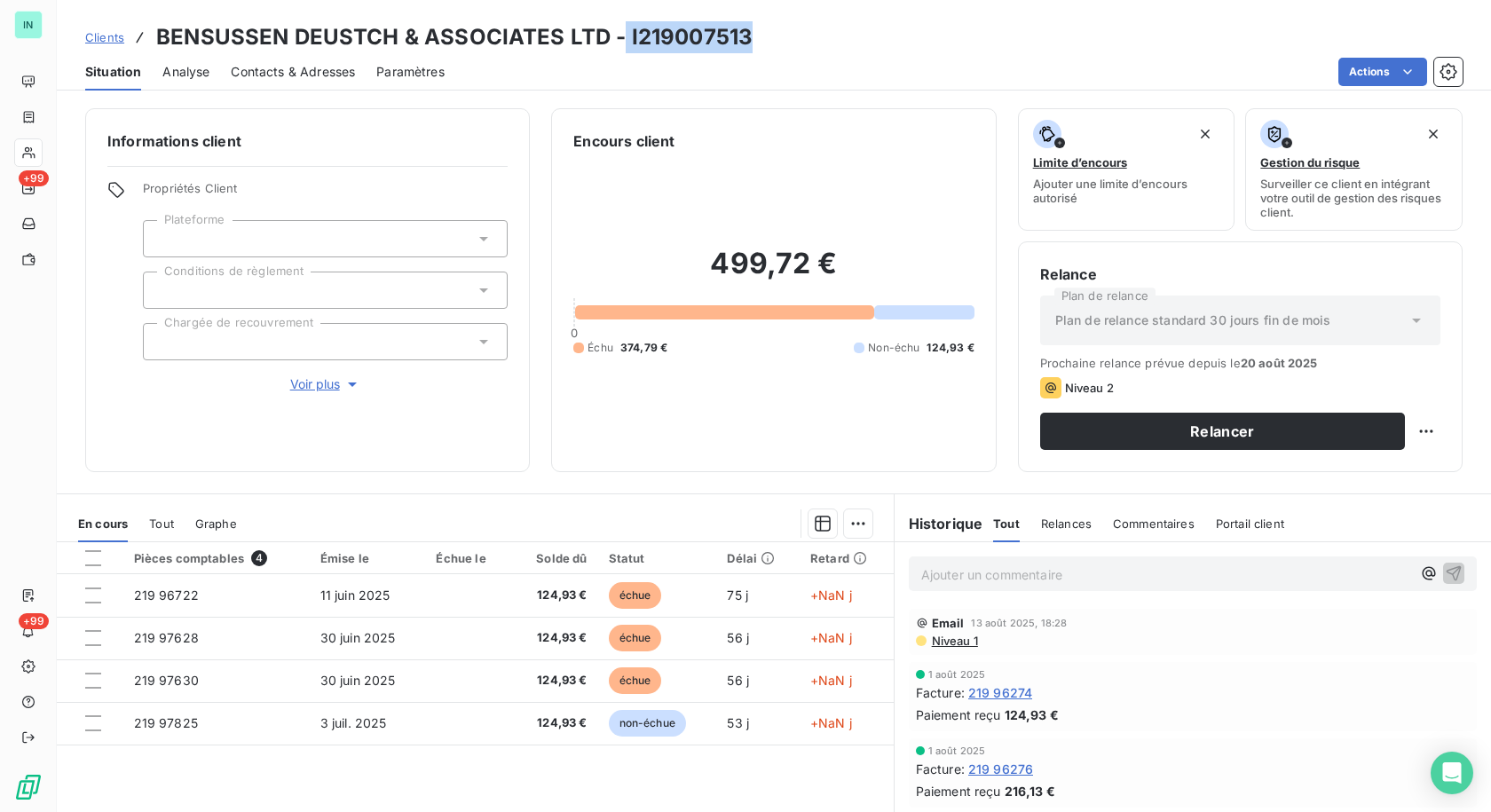
drag, startPoint x: 756, startPoint y: 37, endPoint x: 621, endPoint y: 34, distance: 135.0
click at [621, 34] on div "Clients BENSUSSEN DEUSTCH & ASSOCIATES LTD - I219007513" at bounding box center [774, 37] width 1434 height 32
click at [744, 37] on h3 "BENSUSSEN DEUSTCH & ASSOCIATES LTD - I219007513" at bounding box center [454, 37] width 596 height 32
drag, startPoint x: 716, startPoint y: 36, endPoint x: 625, endPoint y: 31, distance: 91.1
click at [625, 31] on h3 "BENSUSSEN DEUSTCH & ASSOCIATES LTD - I219007513" at bounding box center [454, 37] width 596 height 32
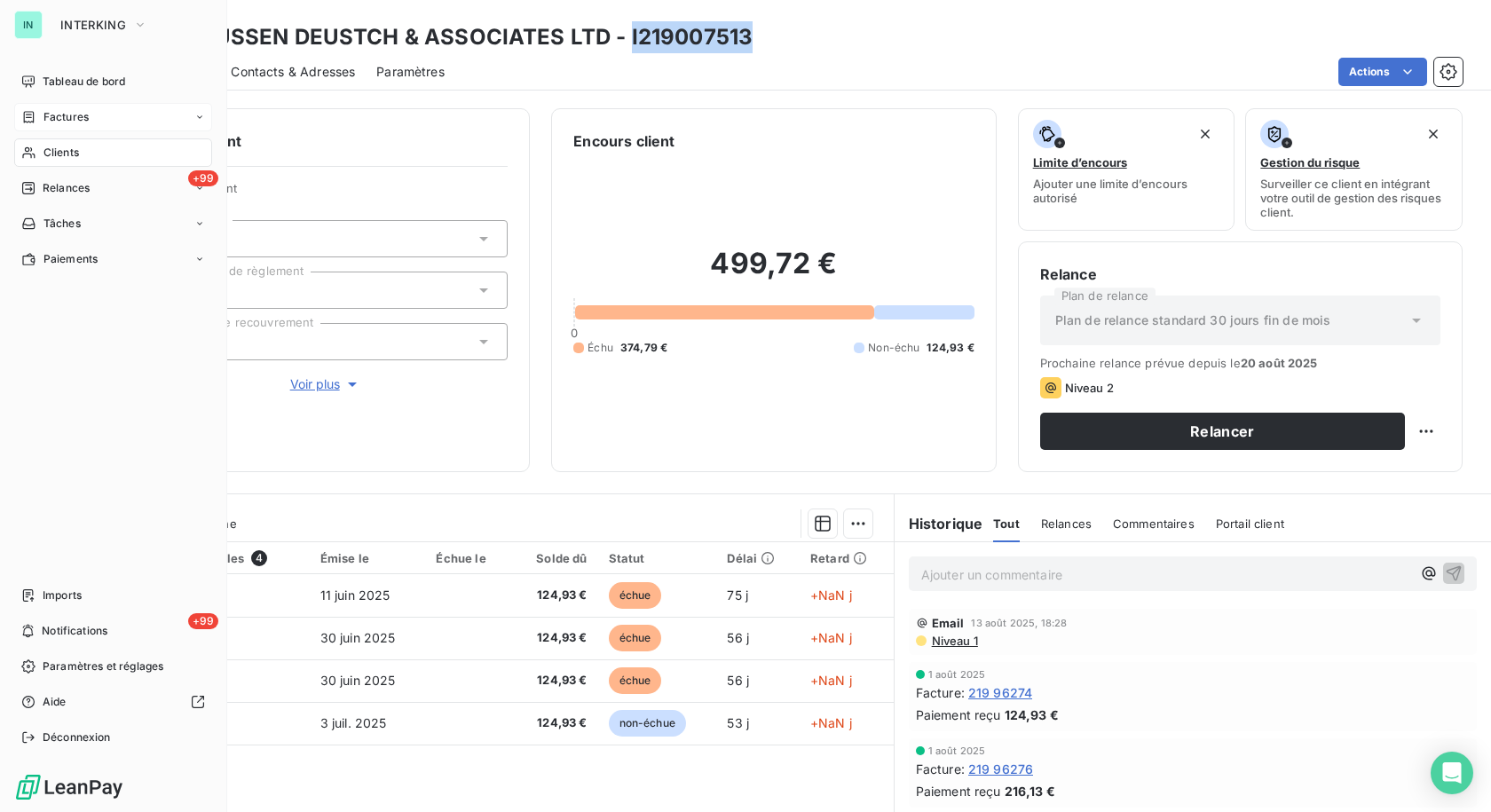
click at [41, 122] on div "Factures" at bounding box center [55, 117] width 68 height 16
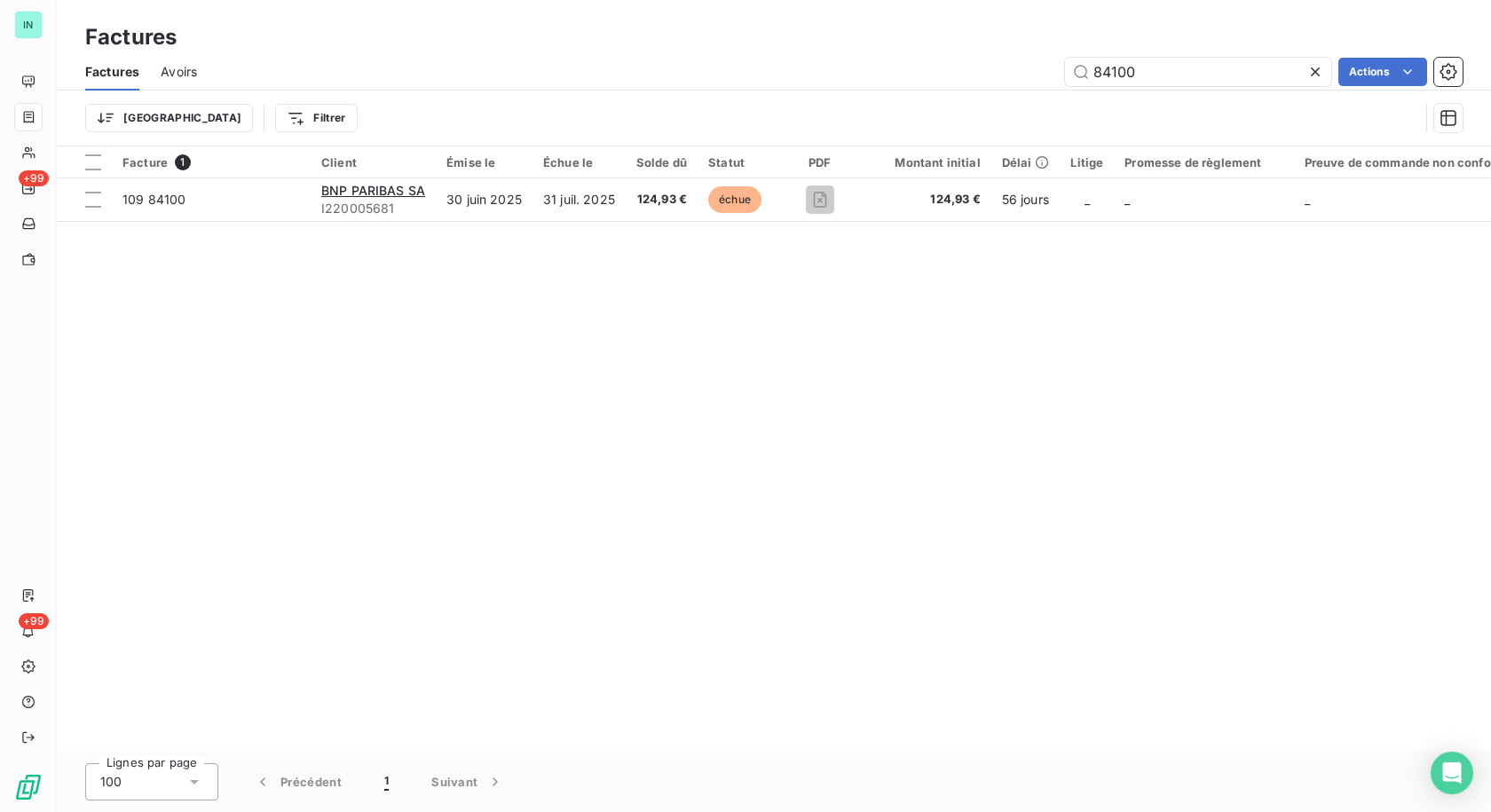
drag, startPoint x: 1159, startPoint y: 71, endPoint x: 973, endPoint y: 85, distance: 186.5
click at [973, 85] on div "84100 Actions" at bounding box center [841, 72] width 1245 height 29
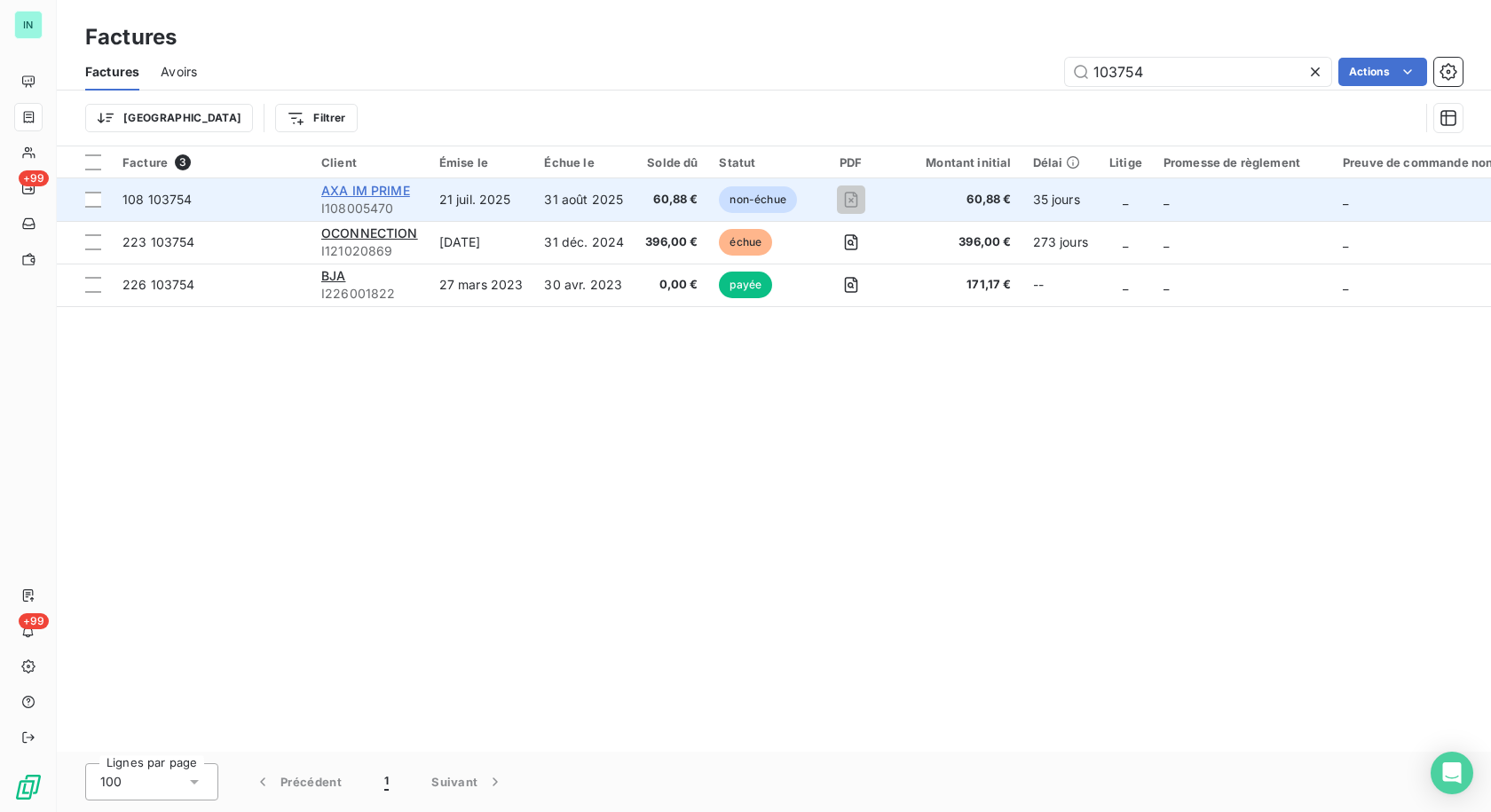
type input "103754"
click at [338, 186] on span "AXA IM PRIME" at bounding box center [365, 190] width 88 height 15
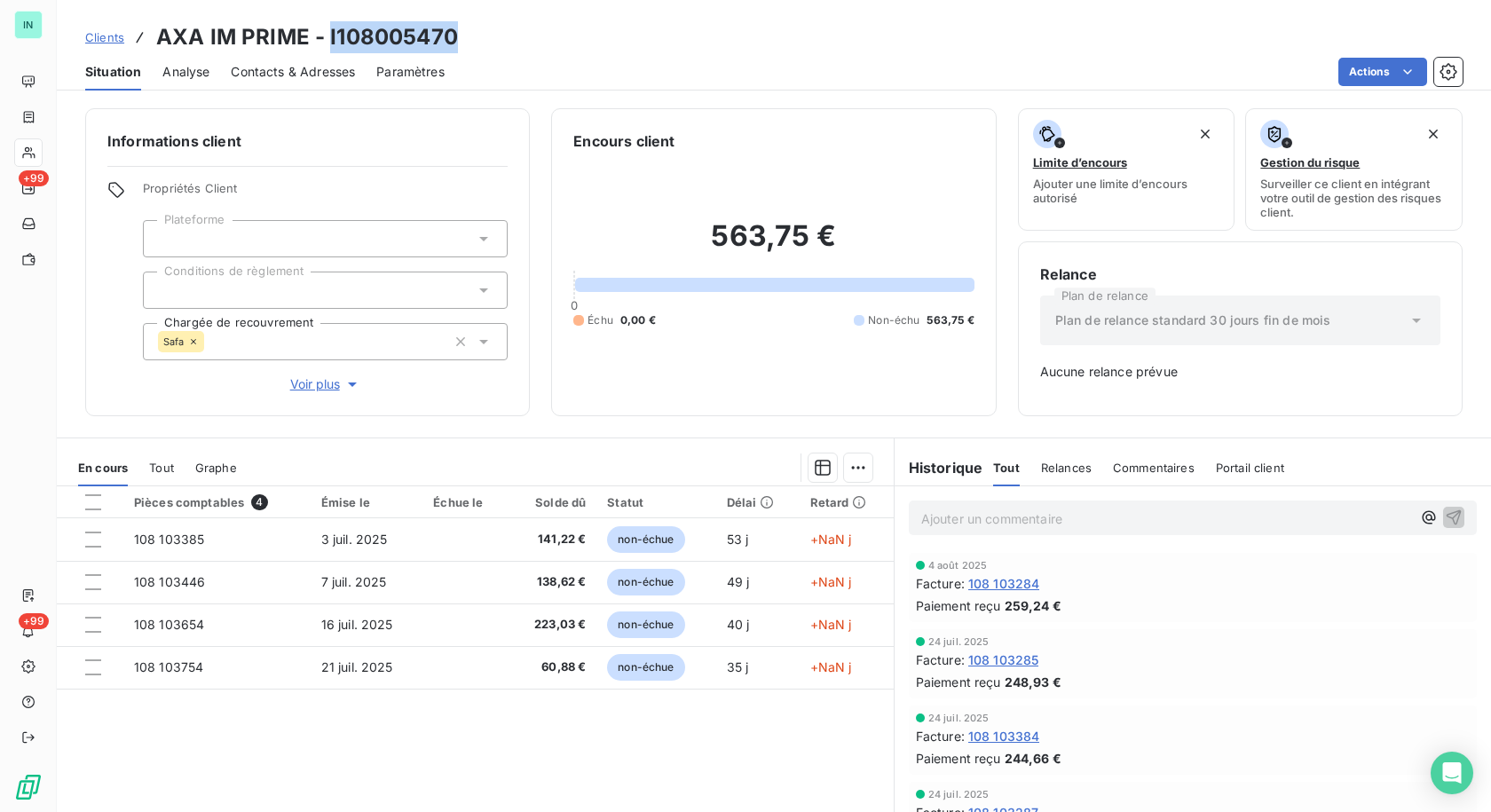
drag, startPoint x: 460, startPoint y: 36, endPoint x: 327, endPoint y: 46, distance: 133.4
click at [327, 46] on div "Clients AXA IM PRIME - I108005470" at bounding box center [774, 37] width 1434 height 32
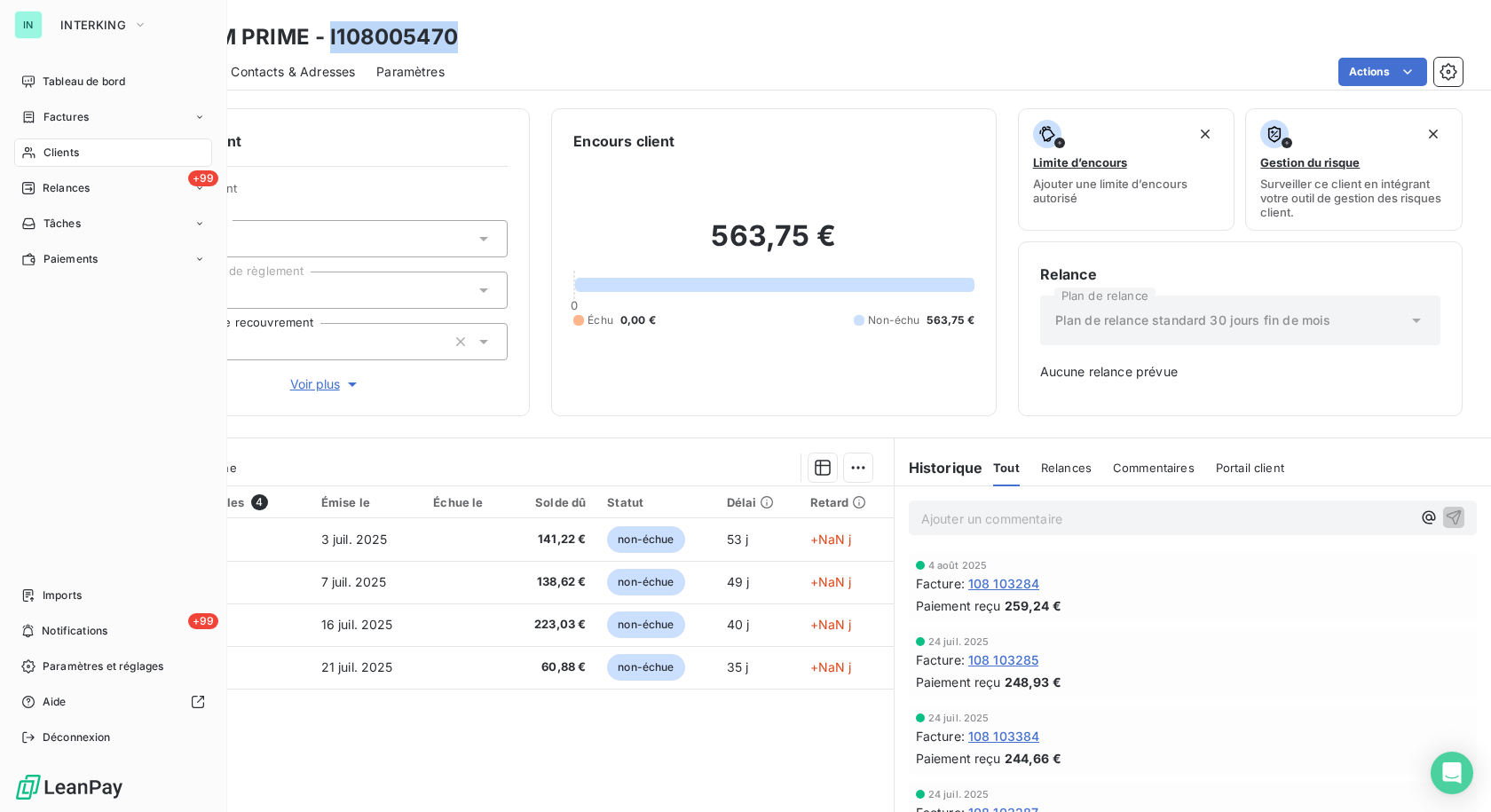
click at [44, 162] on div "Clients" at bounding box center [113, 153] width 198 height 29
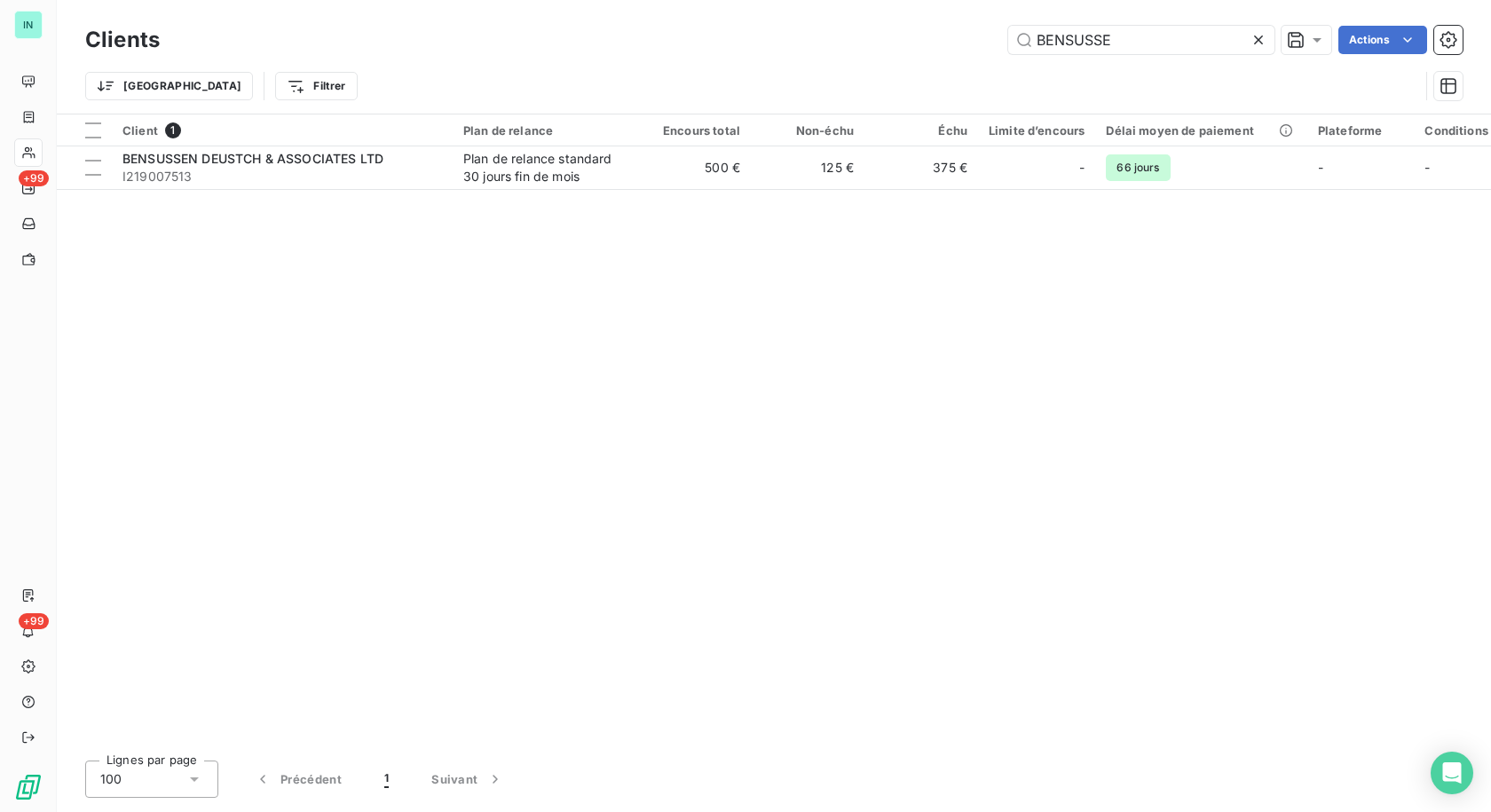
drag, startPoint x: 1143, startPoint y: 43, endPoint x: 695, endPoint y: 37, distance: 448.0
click at [704, 62] on div "Clients BENSUSSE Actions Trier Filtrer" at bounding box center [774, 67] width 1378 height 92
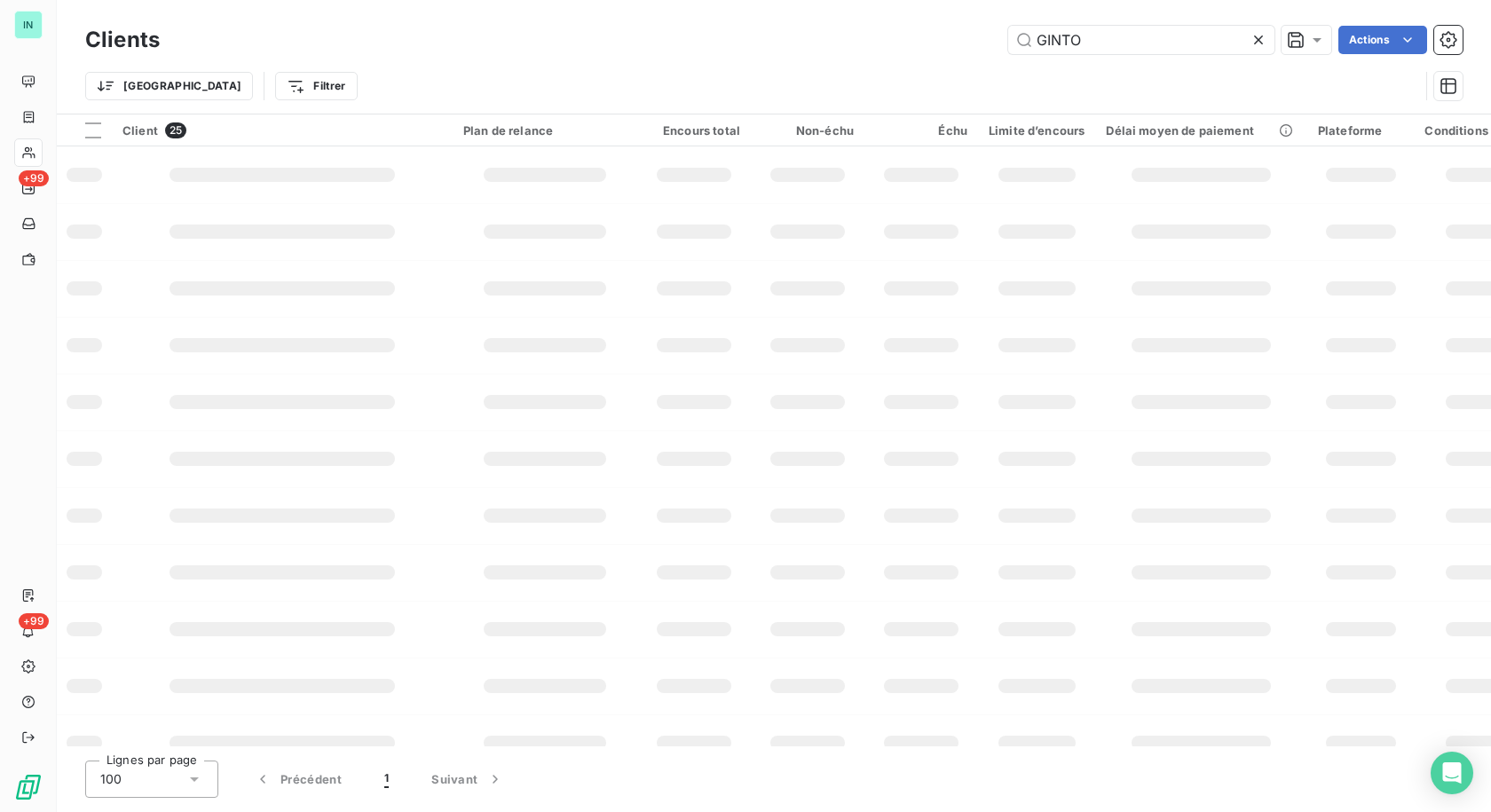
type input "GINTO"
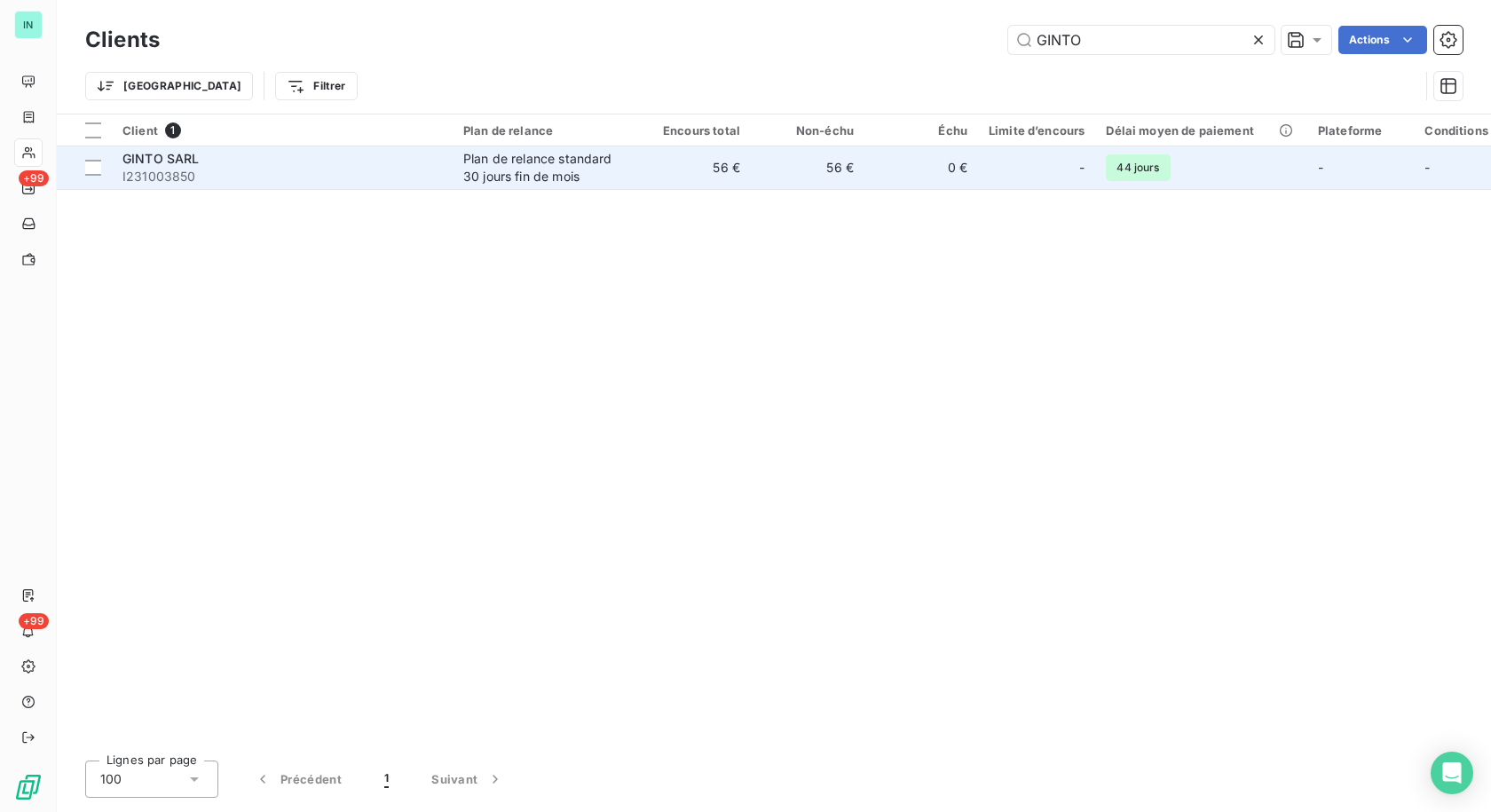
click at [475, 169] on div "Plan de relance standard 30 jours fin de mois" at bounding box center [544, 168] width 163 height 36
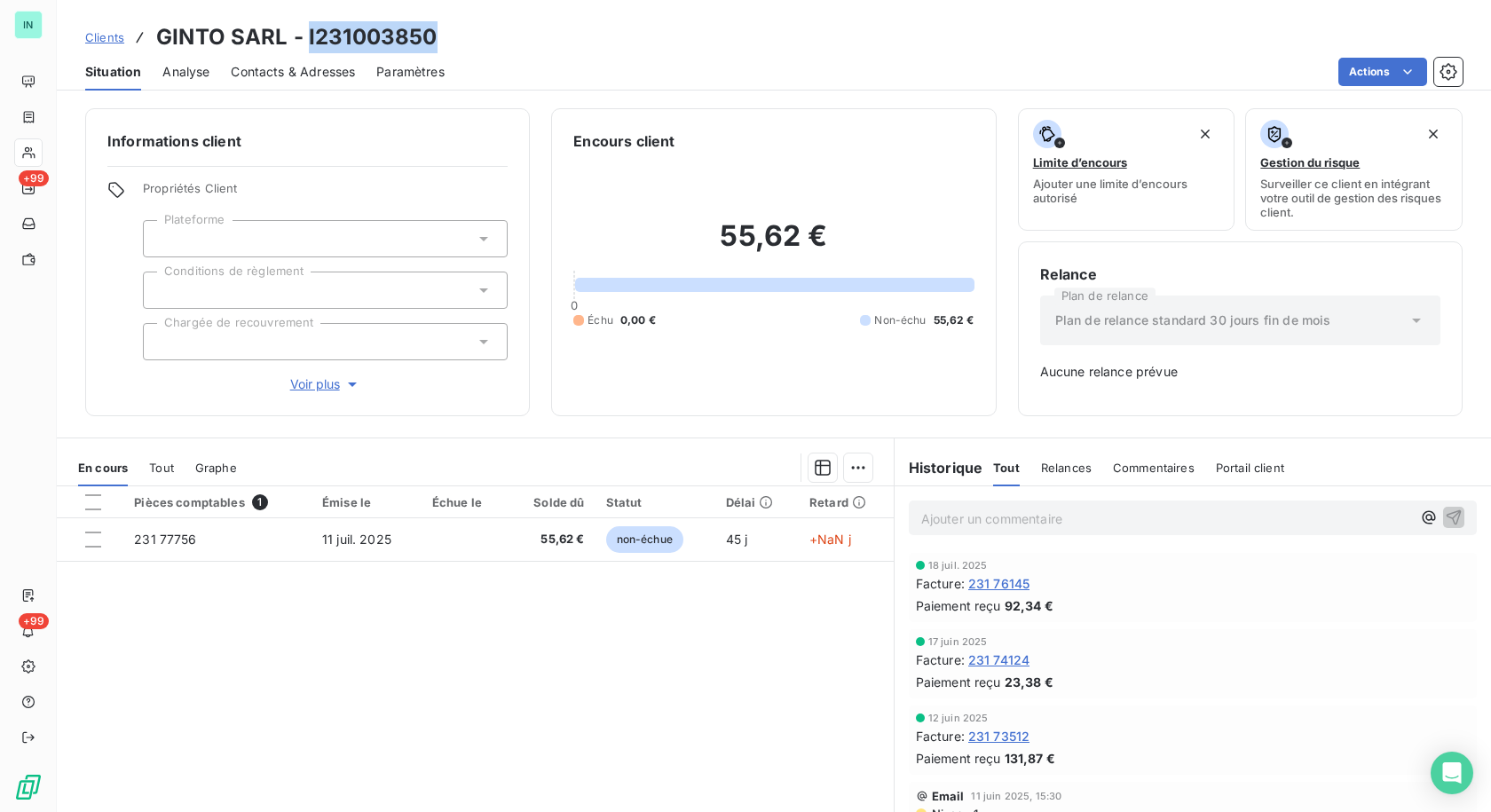
drag, startPoint x: 434, startPoint y: 38, endPoint x: 304, endPoint y: 42, distance: 130.1
click at [304, 42] on div "Clients GINTO SARL - I231003850" at bounding box center [774, 37] width 1434 height 32
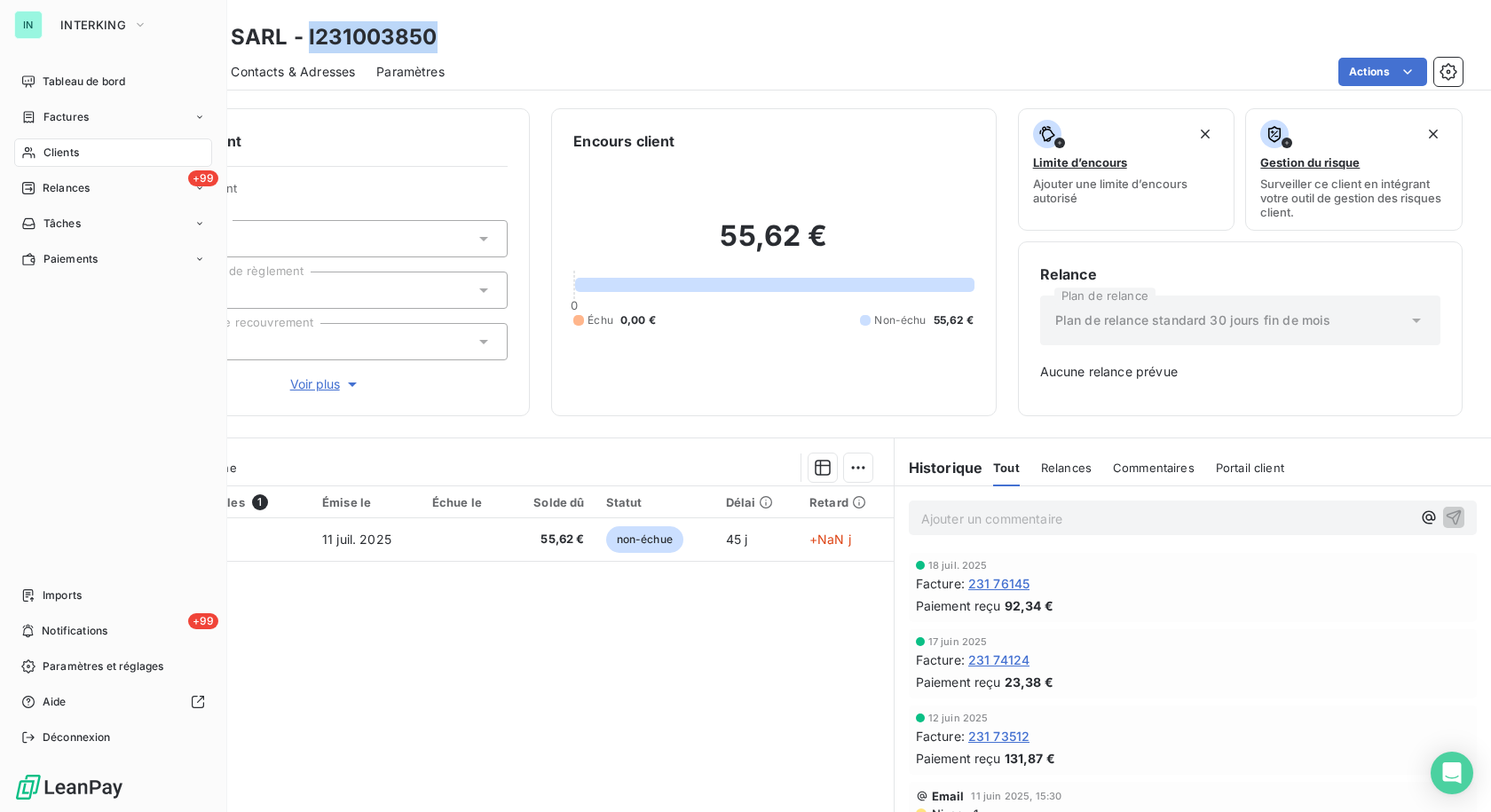
drag, startPoint x: 37, startPoint y: 121, endPoint x: 66, endPoint y: 153, distance: 43.2
click at [37, 120] on div "Factures" at bounding box center [55, 117] width 68 height 16
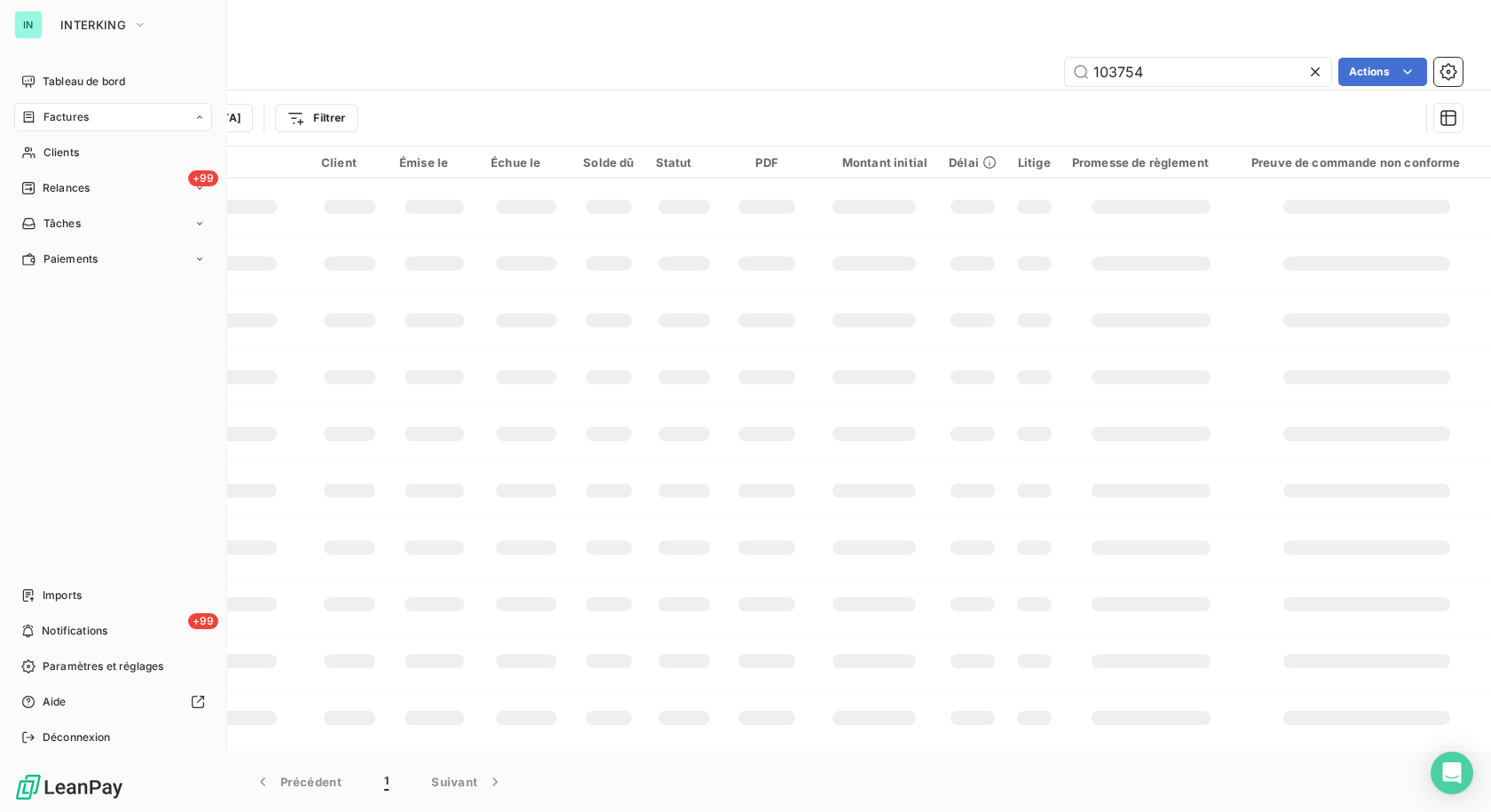
click at [66, 156] on nav "Tableau de bord Factures Factures Avoirs Clients +99 Relances Tâches Paiements" at bounding box center [113, 170] width 198 height 206
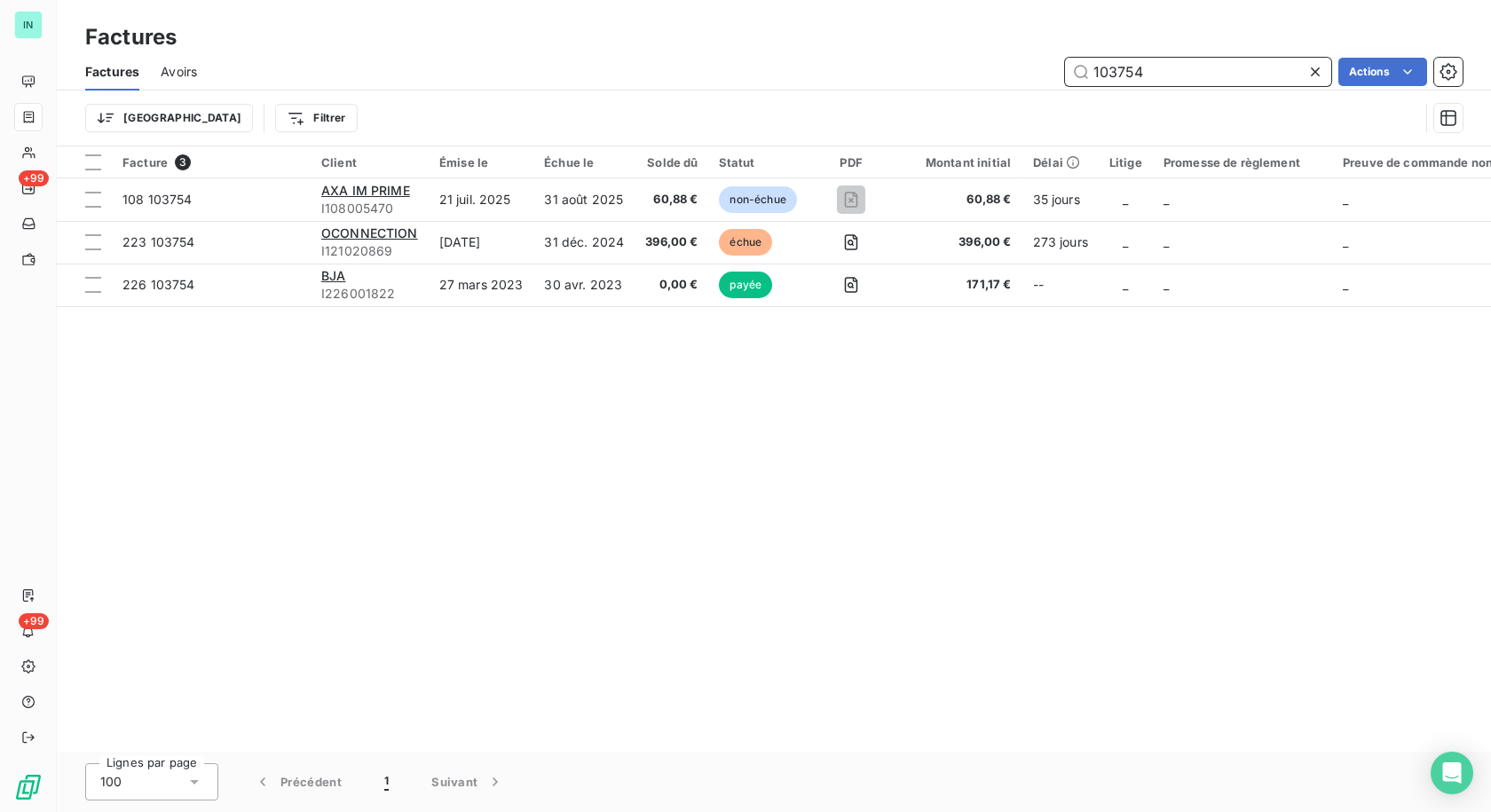
drag, startPoint x: 1156, startPoint y: 69, endPoint x: 924, endPoint y: 104, distance: 234.6
click at [924, 104] on div "Factures Avoirs 103754 Actions Trier Filtrer" at bounding box center [774, 99] width 1434 height 92
type input "T"
type input "RICHEMONT"
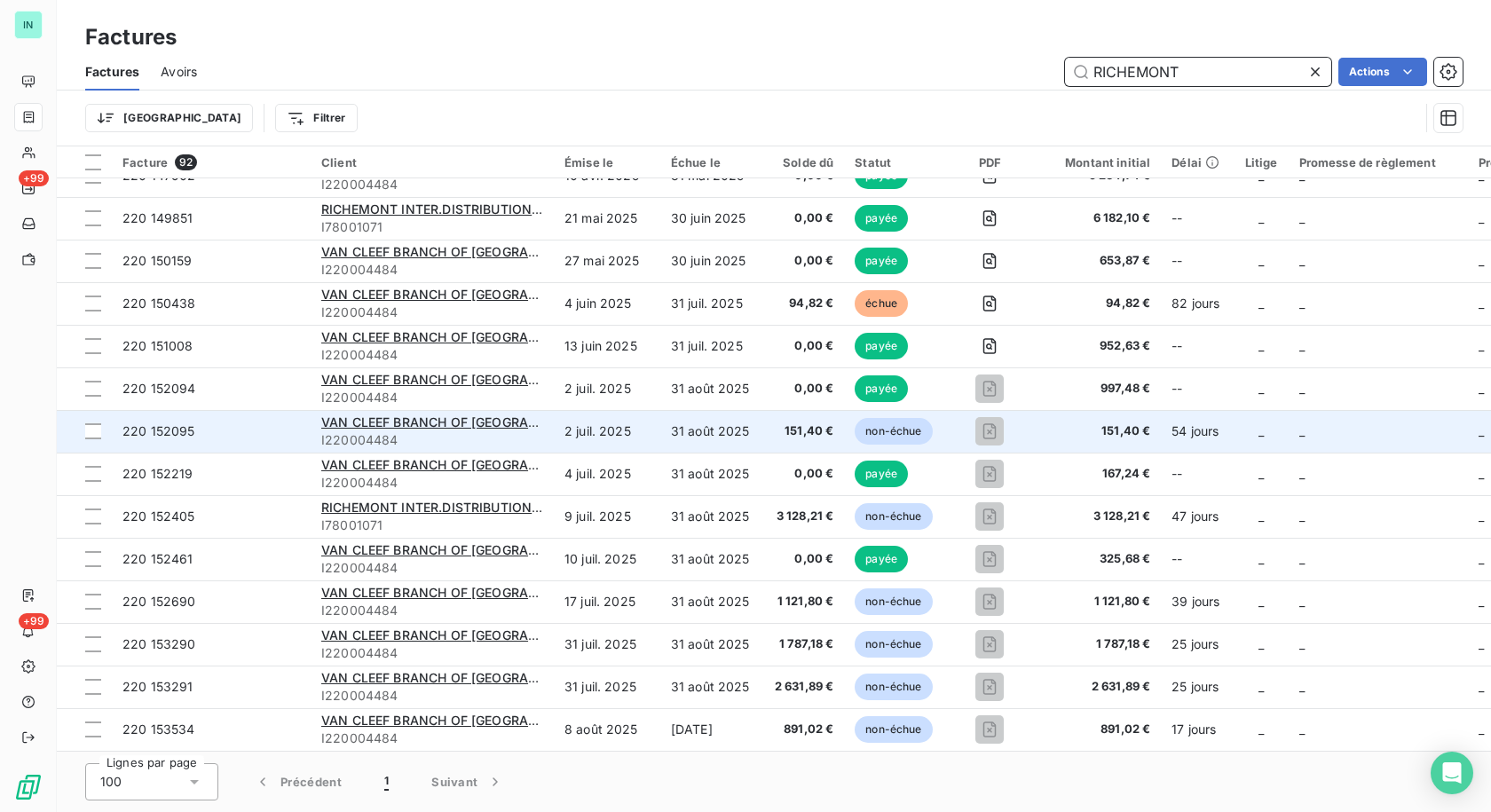
scroll to position [3177, 0]
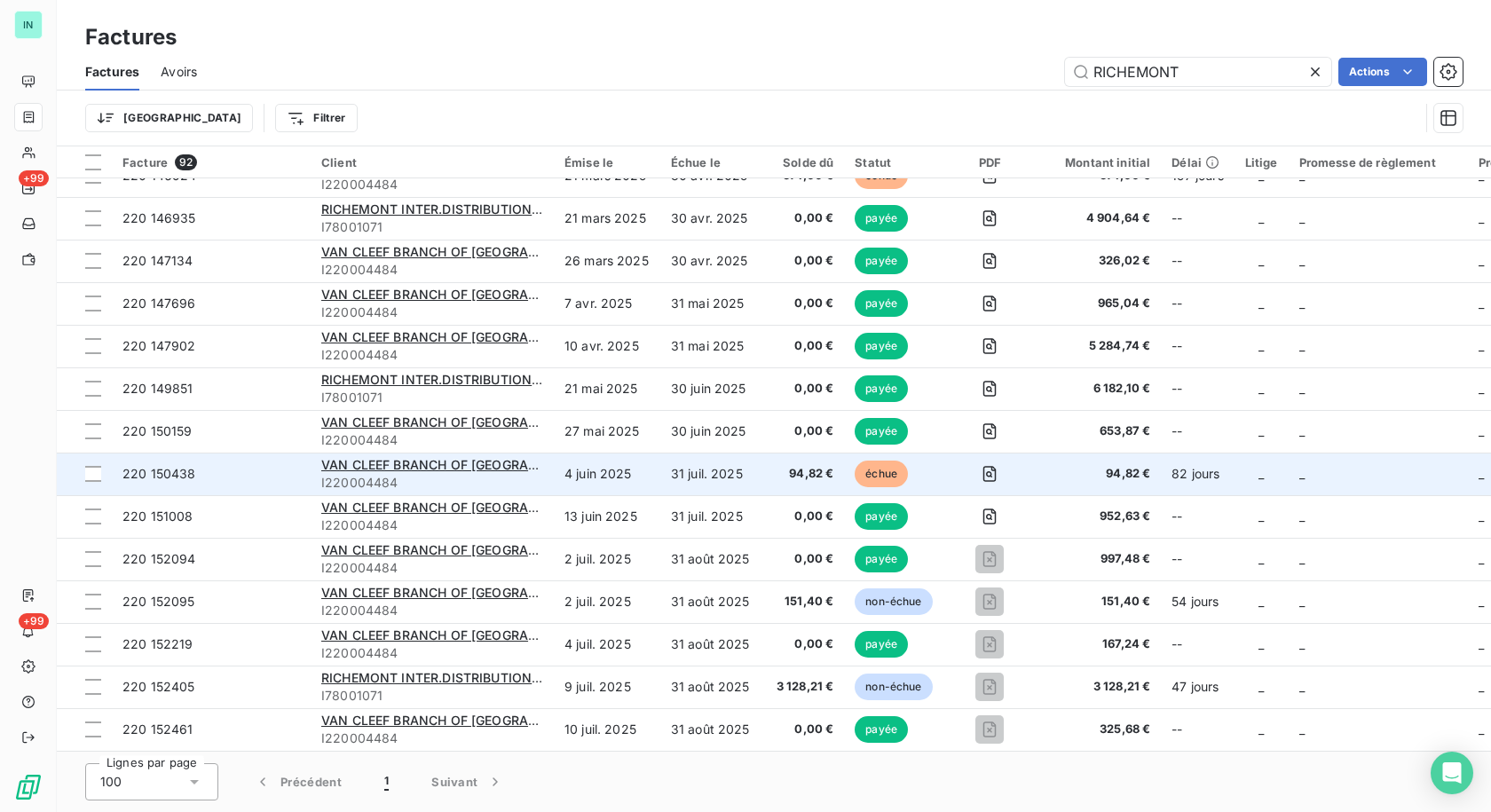
click at [682, 468] on td "31 juil. 2025" at bounding box center [712, 474] width 104 height 43
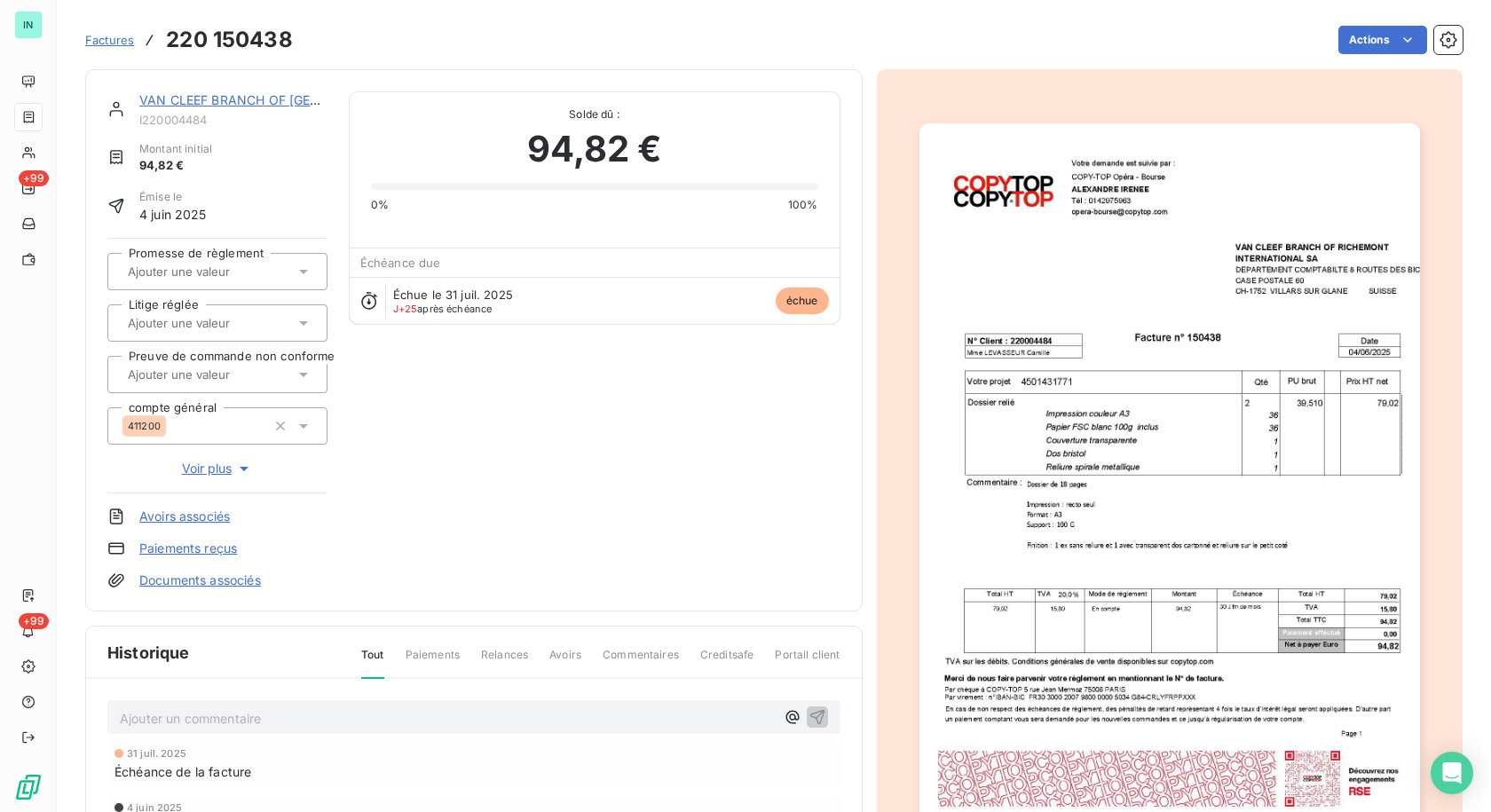
click at [173, 104] on link "VAN CLEEF BRANCH OF [GEOGRAPHIC_DATA]" at bounding box center [278, 99] width 279 height 15
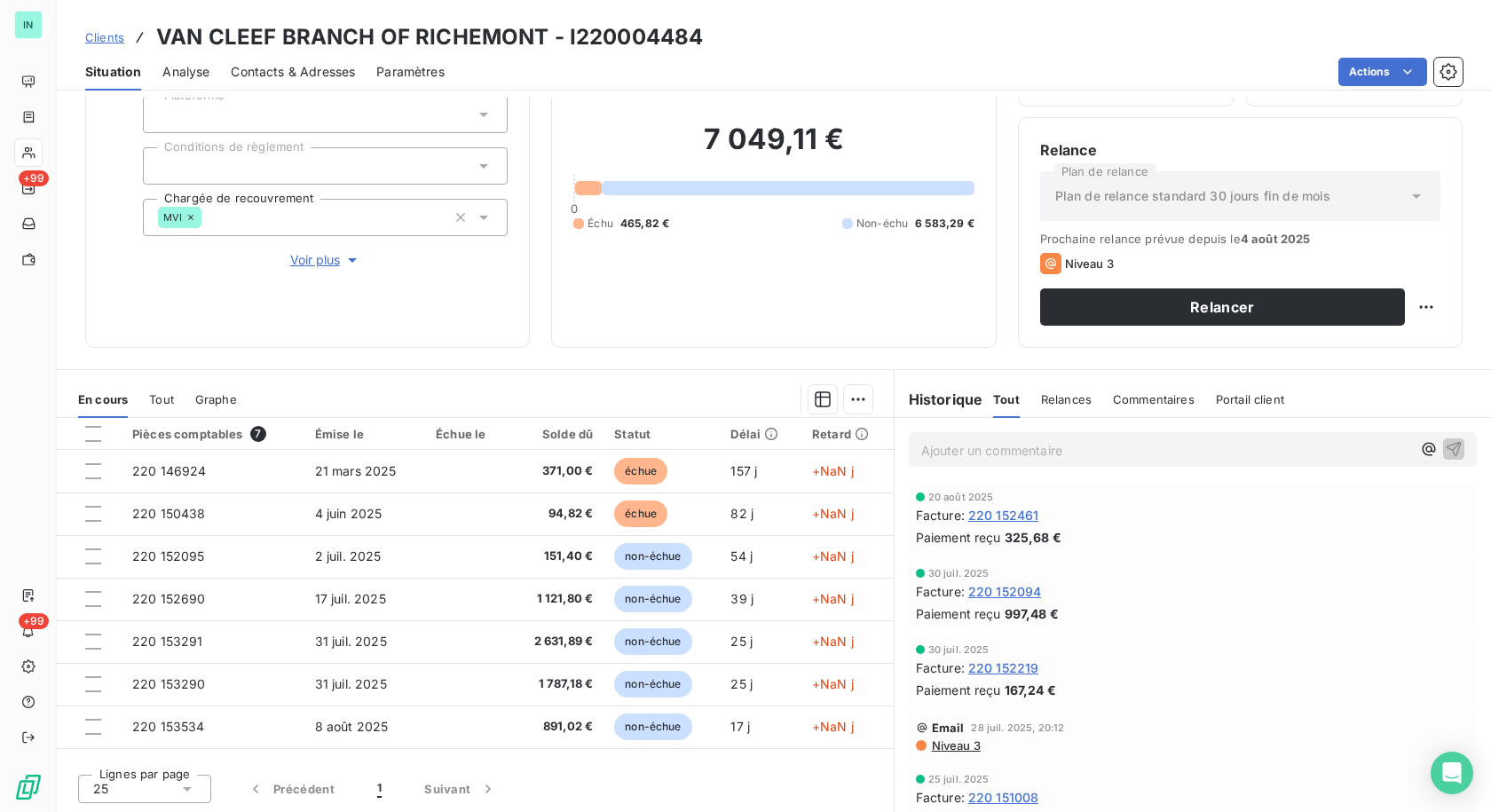
scroll to position [125, 0]
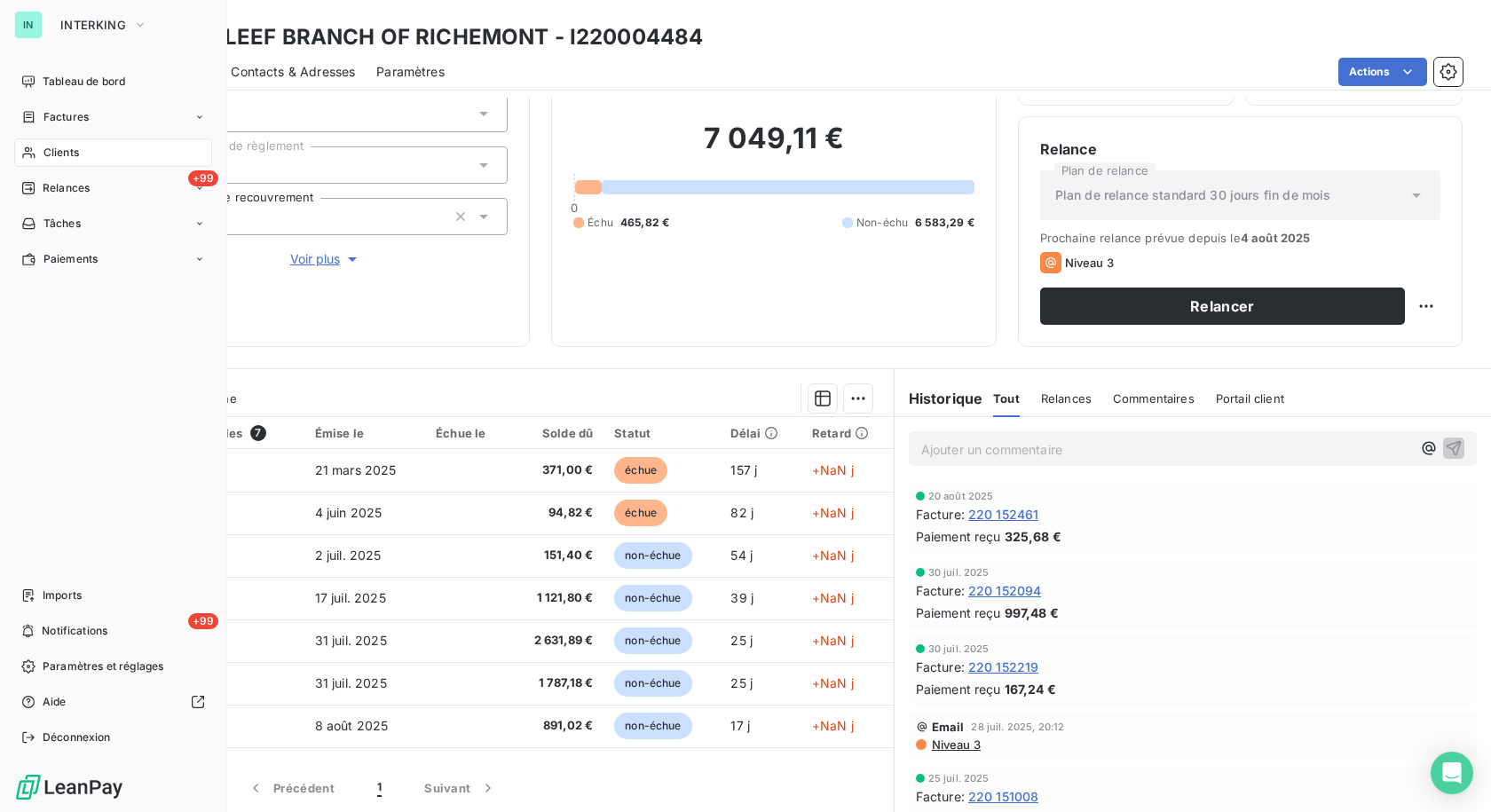
click at [37, 116] on div "Factures" at bounding box center [55, 117] width 68 height 16
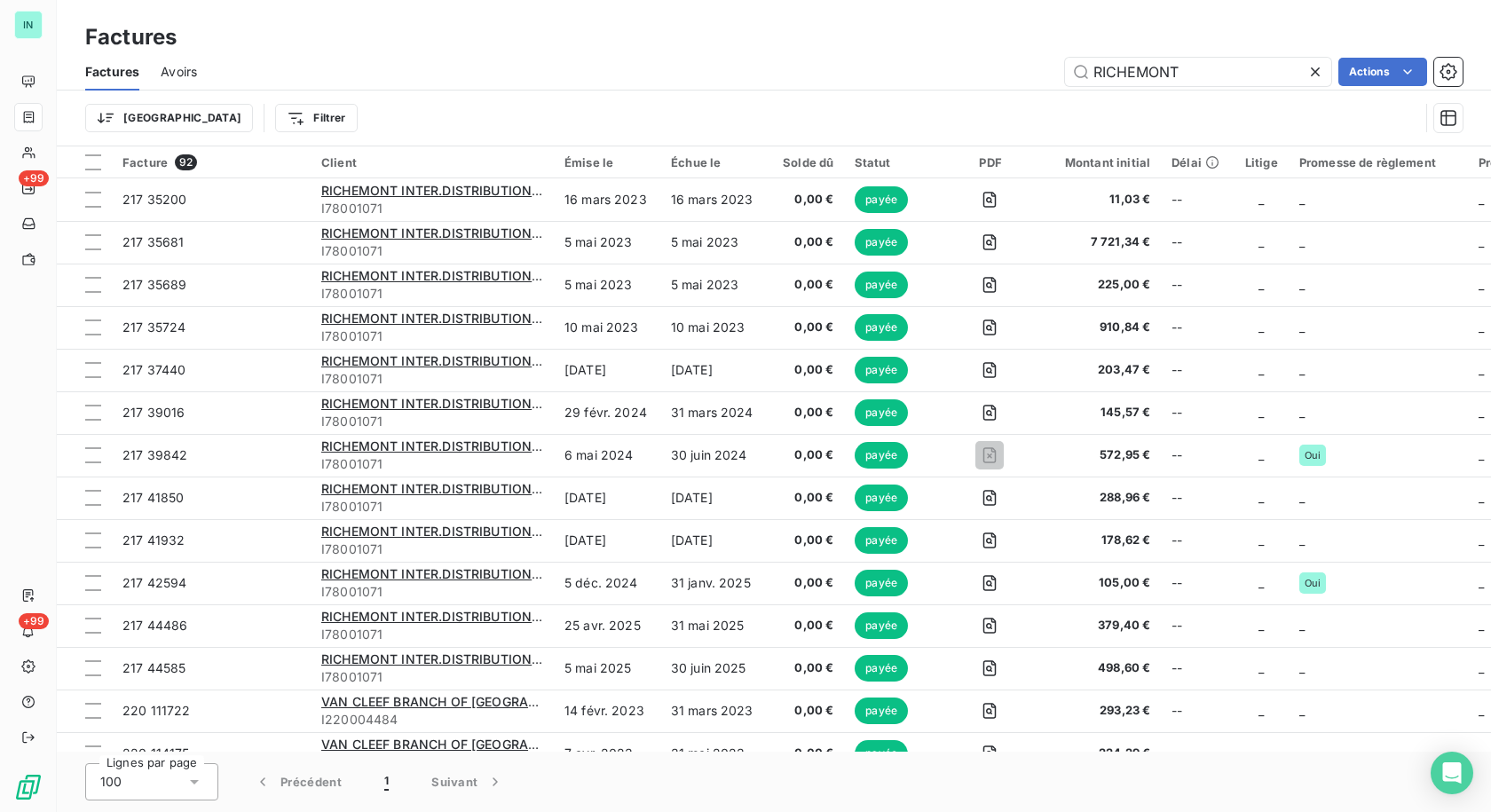
drag, startPoint x: 849, startPoint y: 82, endPoint x: 598, endPoint y: 82, distance: 251.0
click at [844, 82] on div "RICHEMONT Actions" at bounding box center [841, 72] width 1245 height 29
click at [1303, 76] on input "RICHEMONT" at bounding box center [1198, 72] width 266 height 29
click at [1316, 77] on icon at bounding box center [1315, 72] width 18 height 18
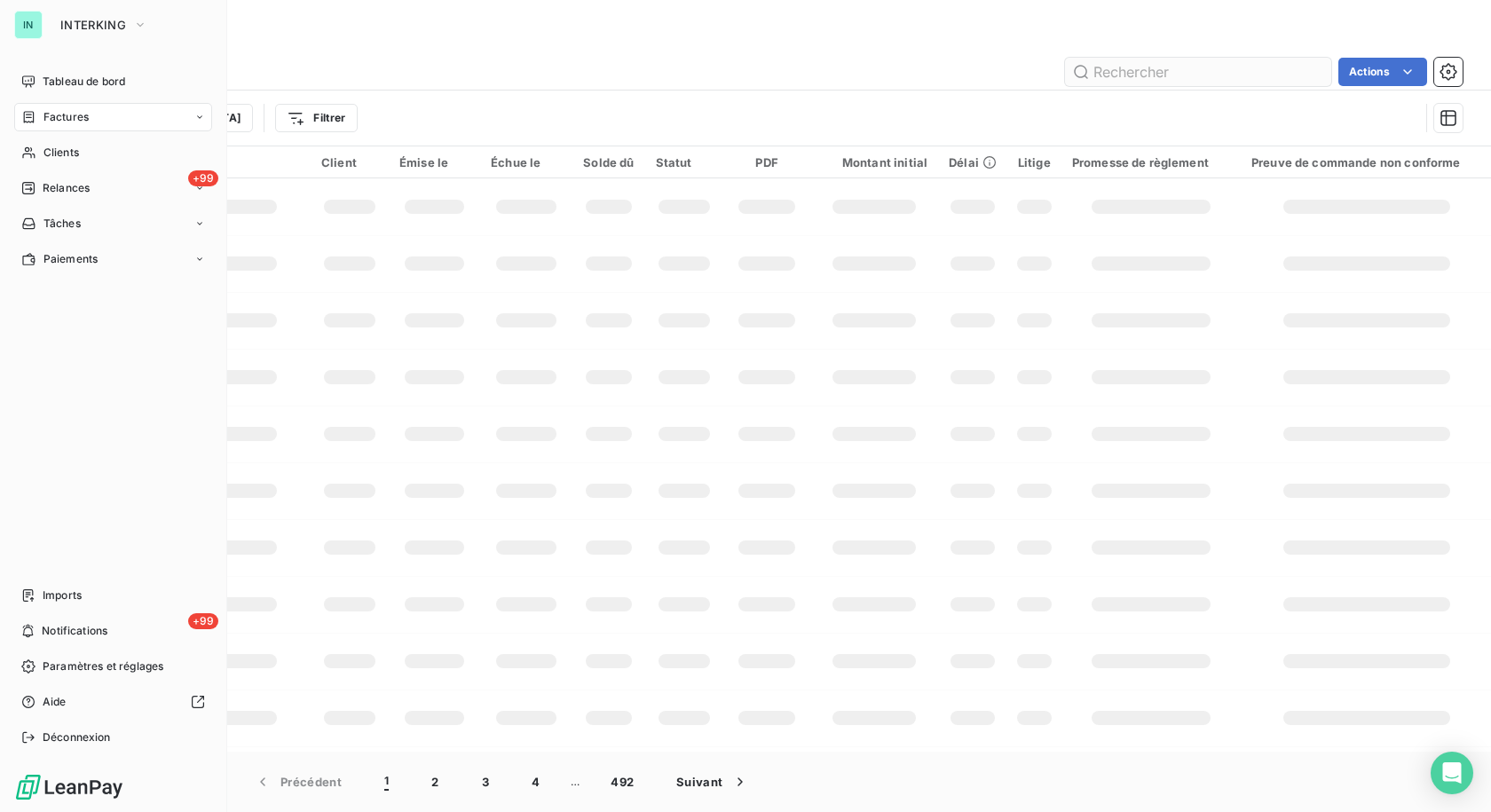
click at [23, 118] on icon at bounding box center [29, 117] width 15 height 14
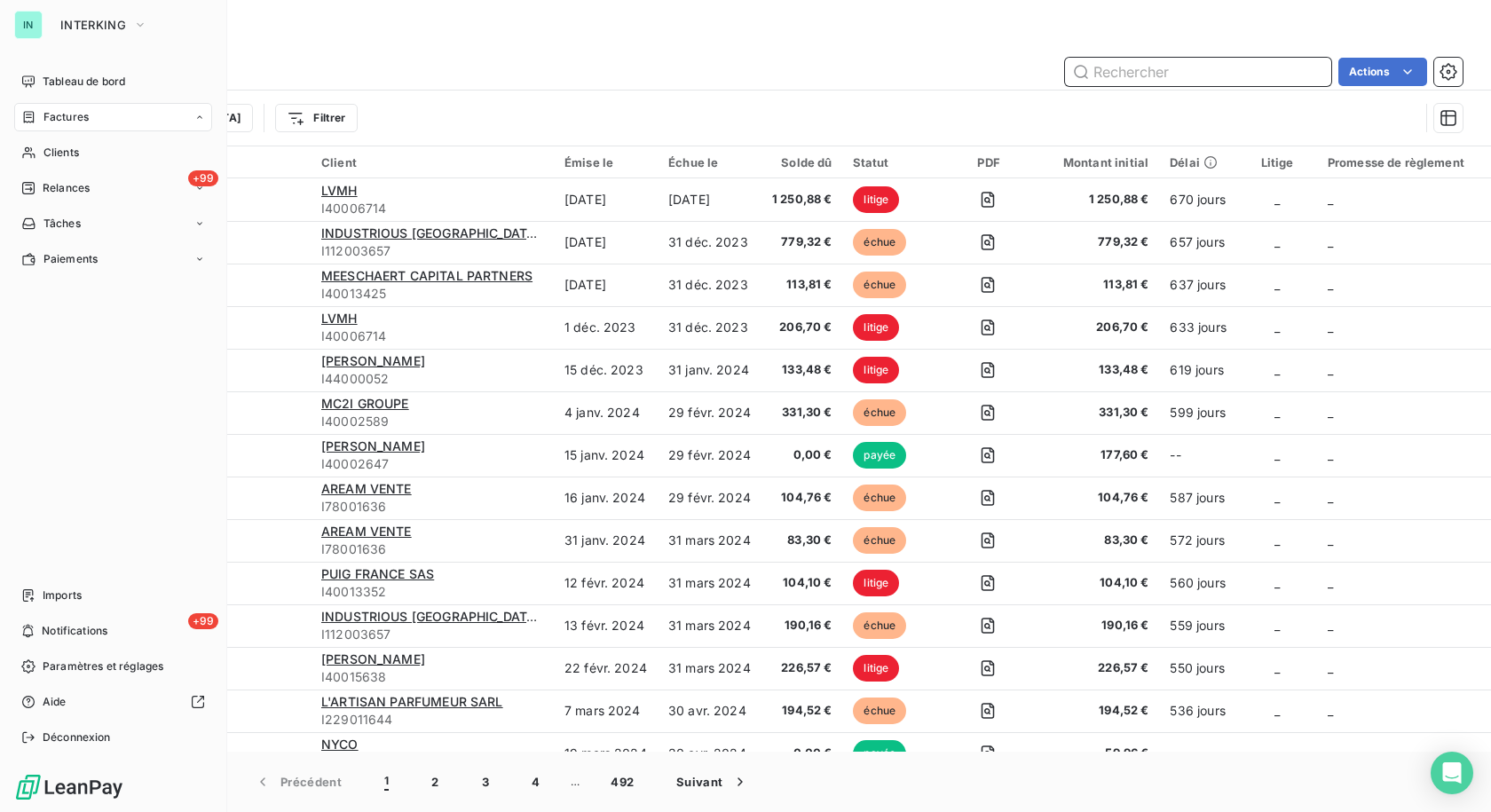
click at [1111, 73] on input "text" at bounding box center [1198, 72] width 266 height 29
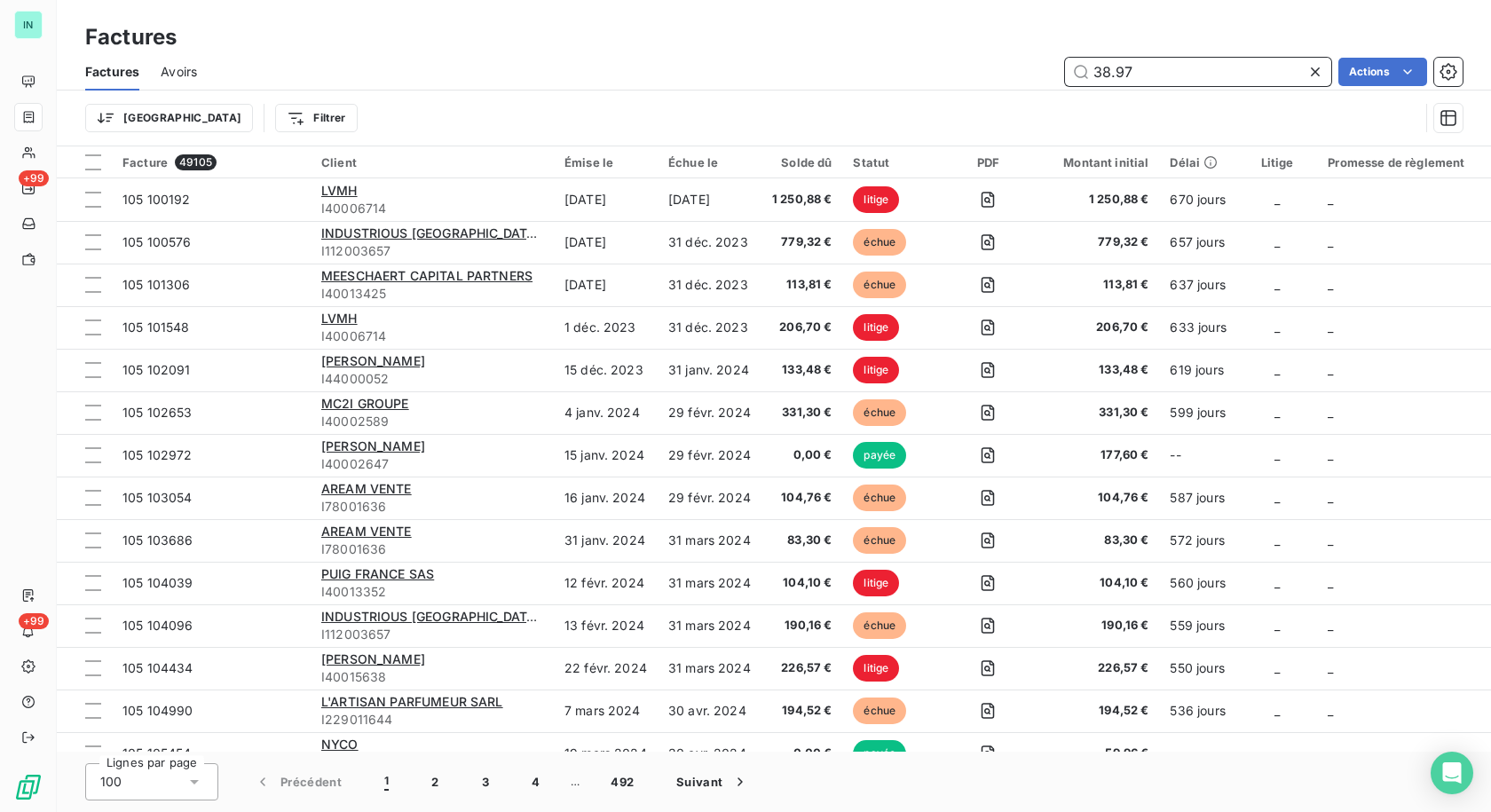
type input "38.97"
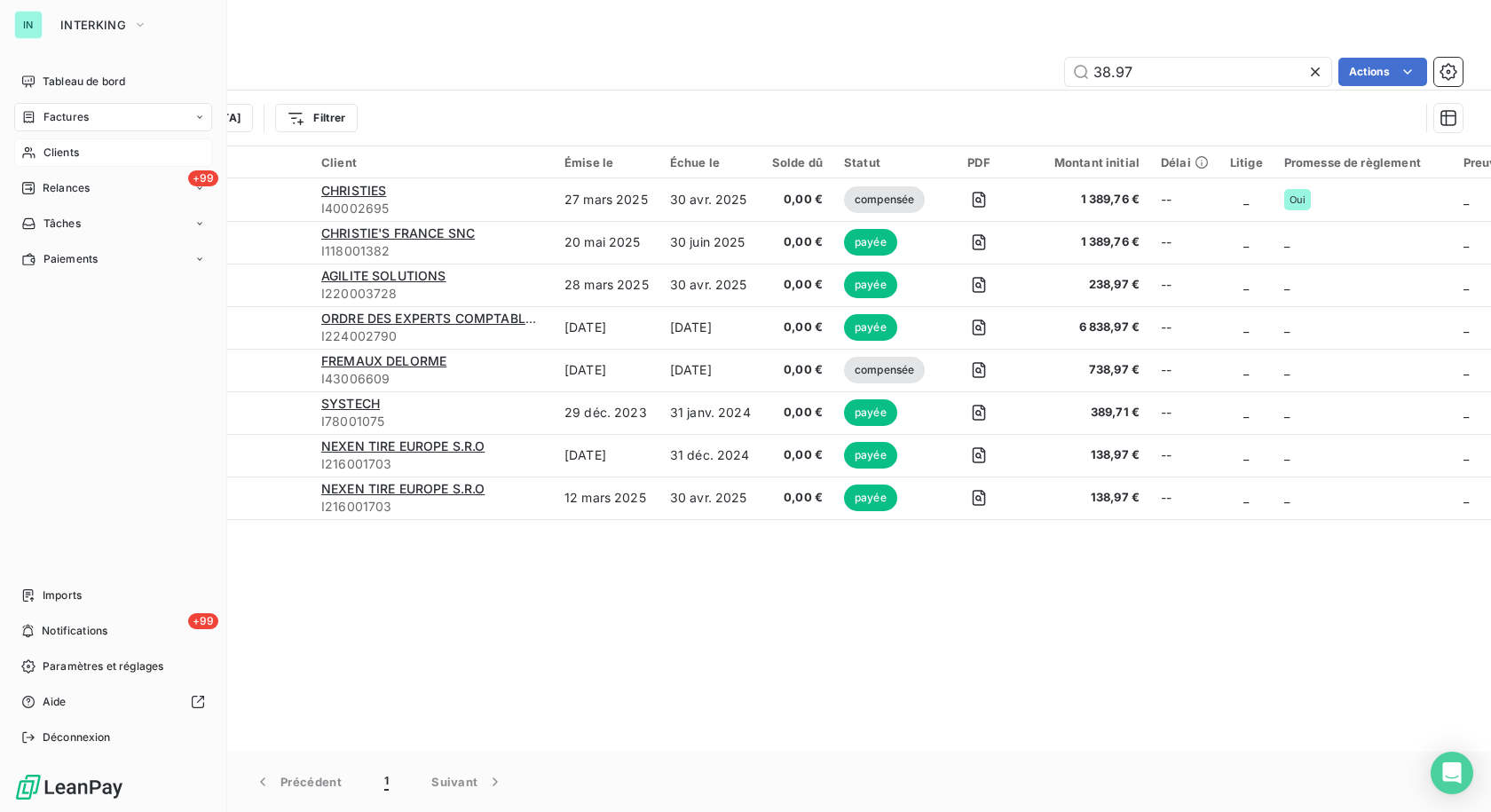
click at [51, 153] on span "Clients" at bounding box center [62, 153] width 36 height 16
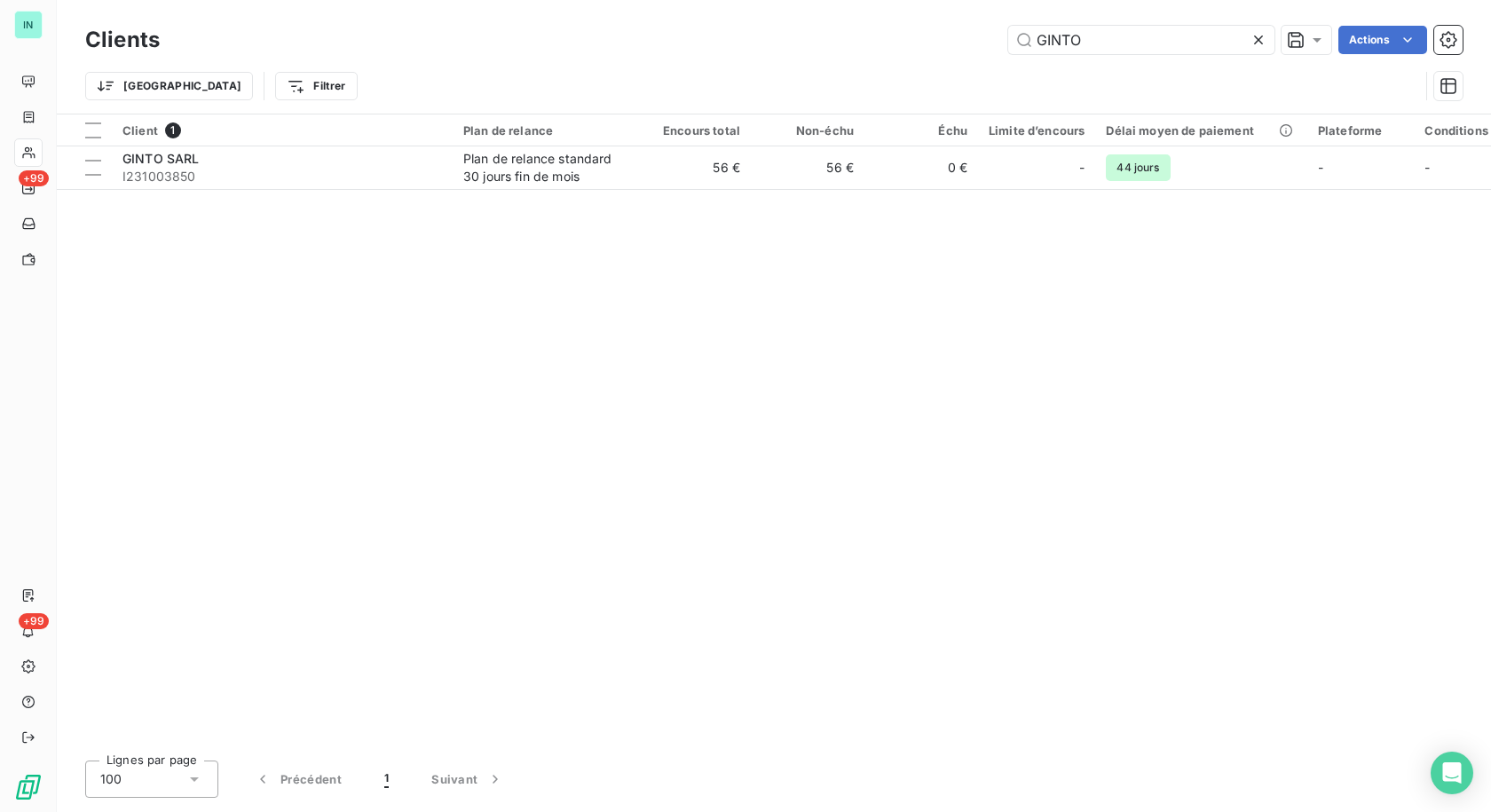
drag, startPoint x: 1157, startPoint y: 44, endPoint x: 983, endPoint y: 44, distance: 174.0
click at [983, 44] on div "GINTO Actions" at bounding box center [822, 40] width 1281 height 29
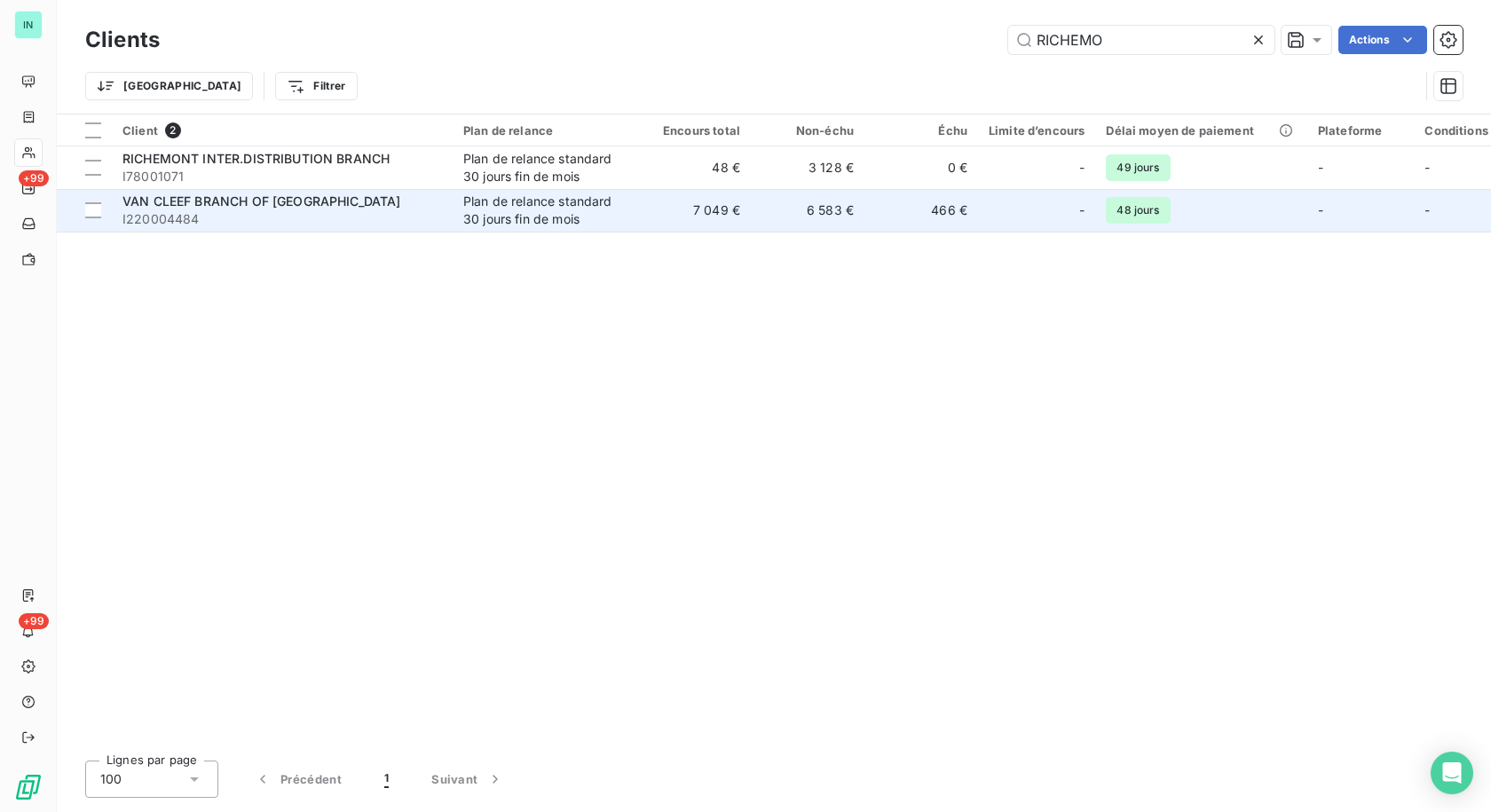
type input "RICHEMO"
click at [570, 207] on div "Plan de relance standard 30 jours fin de mois" at bounding box center [544, 211] width 163 height 36
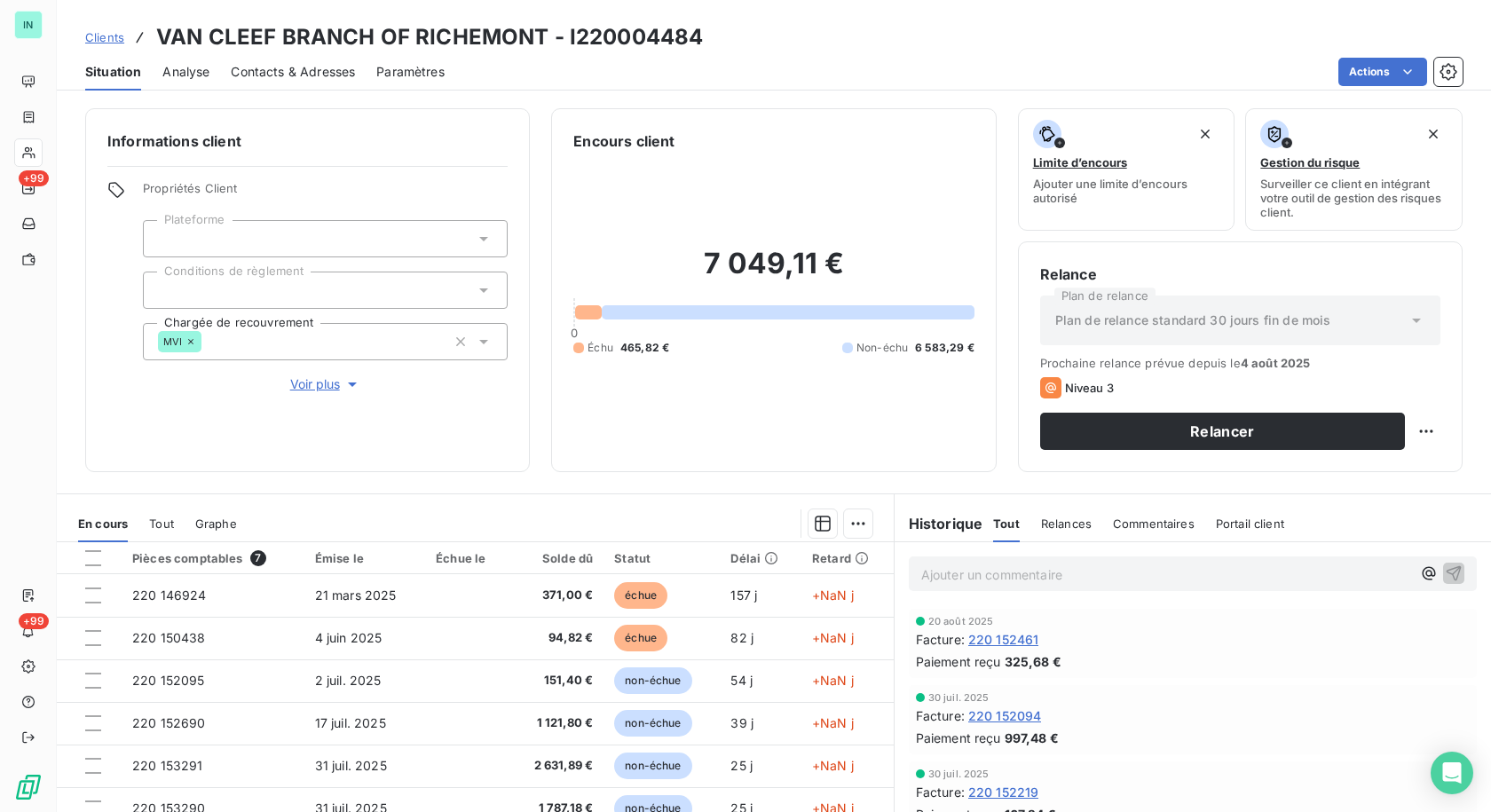
scroll to position [125, 0]
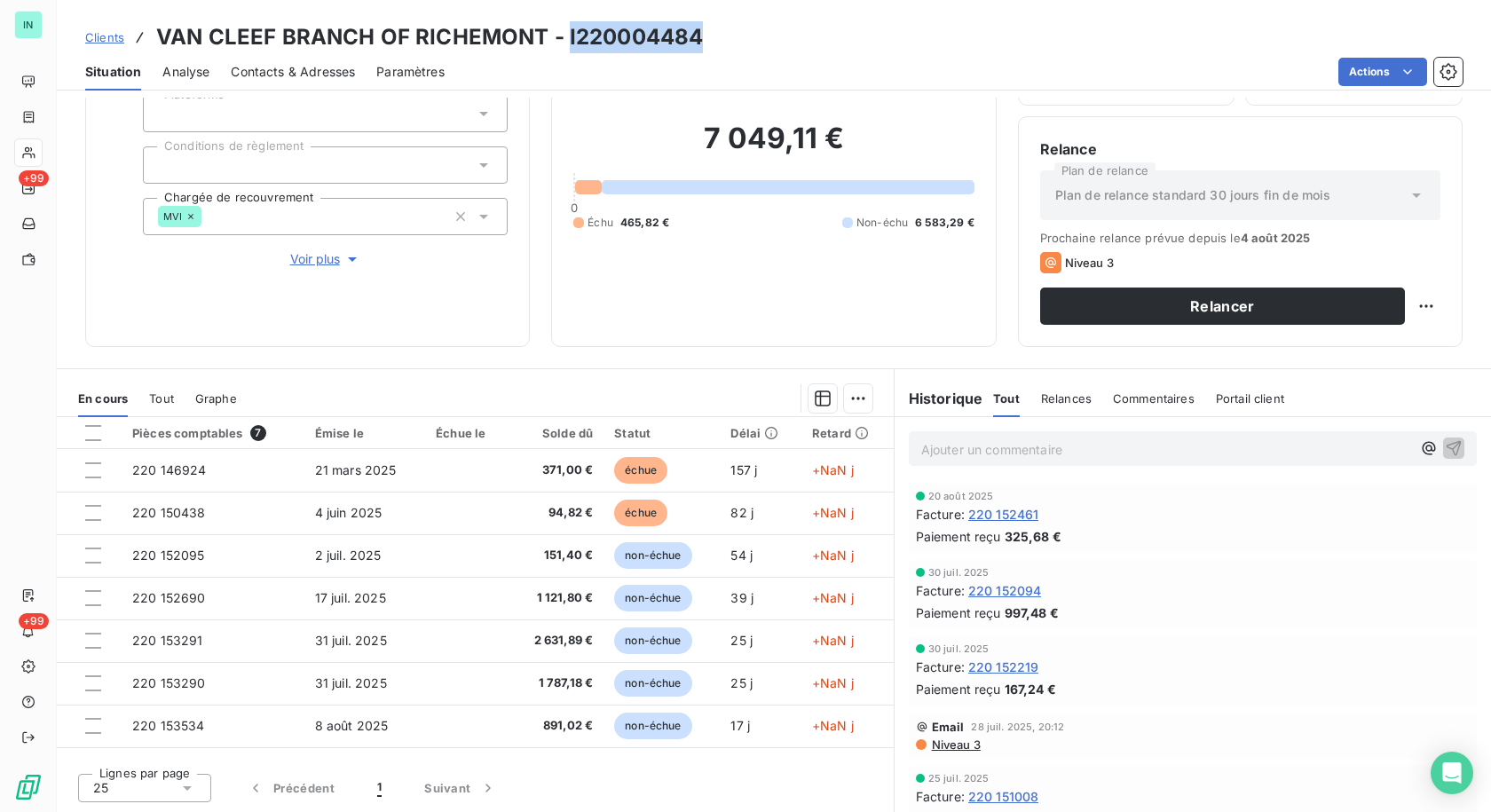
drag, startPoint x: 701, startPoint y: 36, endPoint x: 617, endPoint y: 38, distance: 84.0
click at [565, 38] on div "Clients VAN CLEEF BRANCH OF RICHEMONT - I220004484" at bounding box center [774, 37] width 1434 height 32
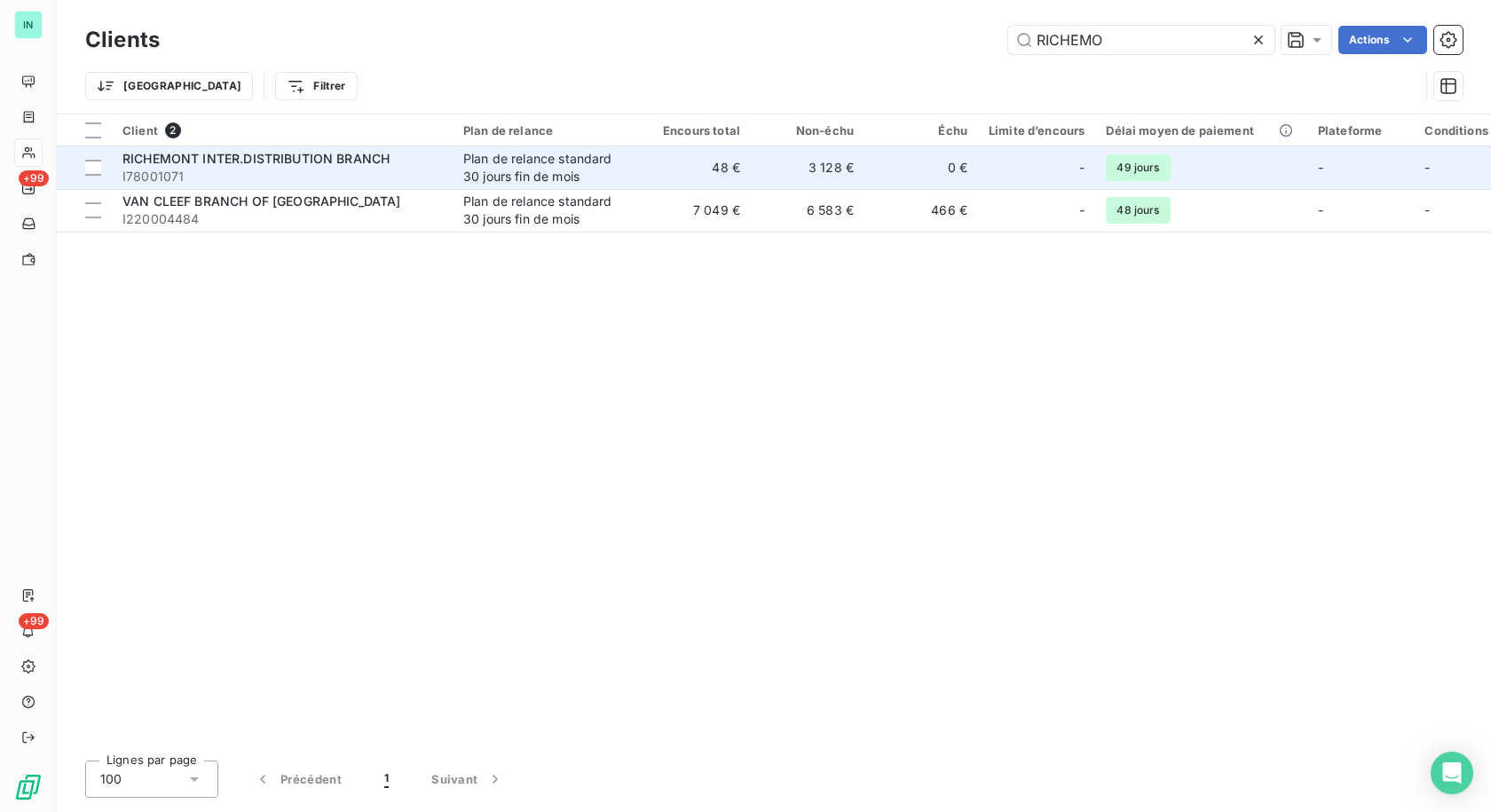
click at [323, 170] on span "I78001071" at bounding box center [282, 177] width 319 height 18
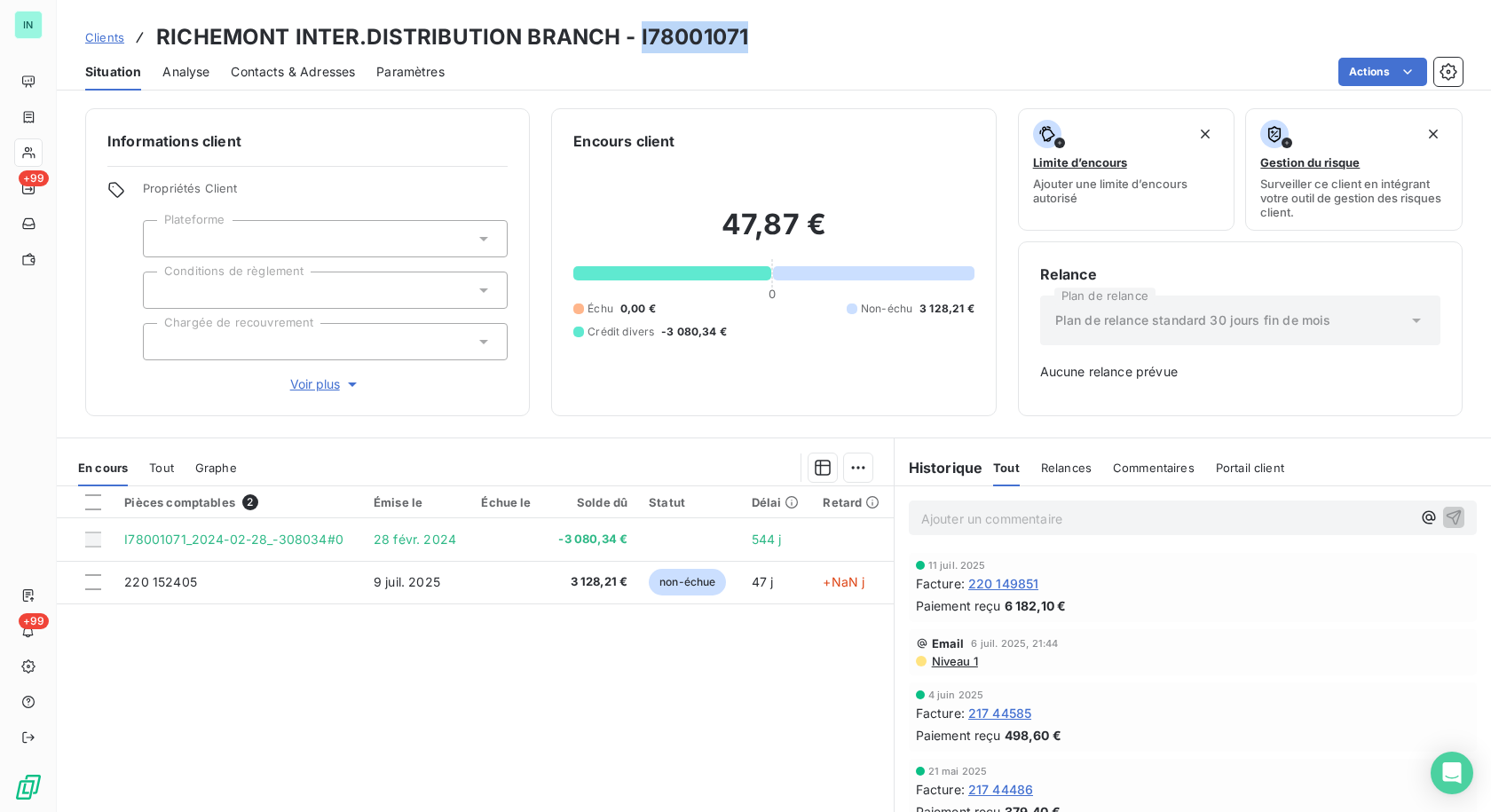
drag, startPoint x: 750, startPoint y: 35, endPoint x: 638, endPoint y: 33, distance: 112.0
click at [638, 33] on div "Clients RICHEMONT INTER.DISTRIBUTION BRANCH - I78001071" at bounding box center [774, 37] width 1434 height 32
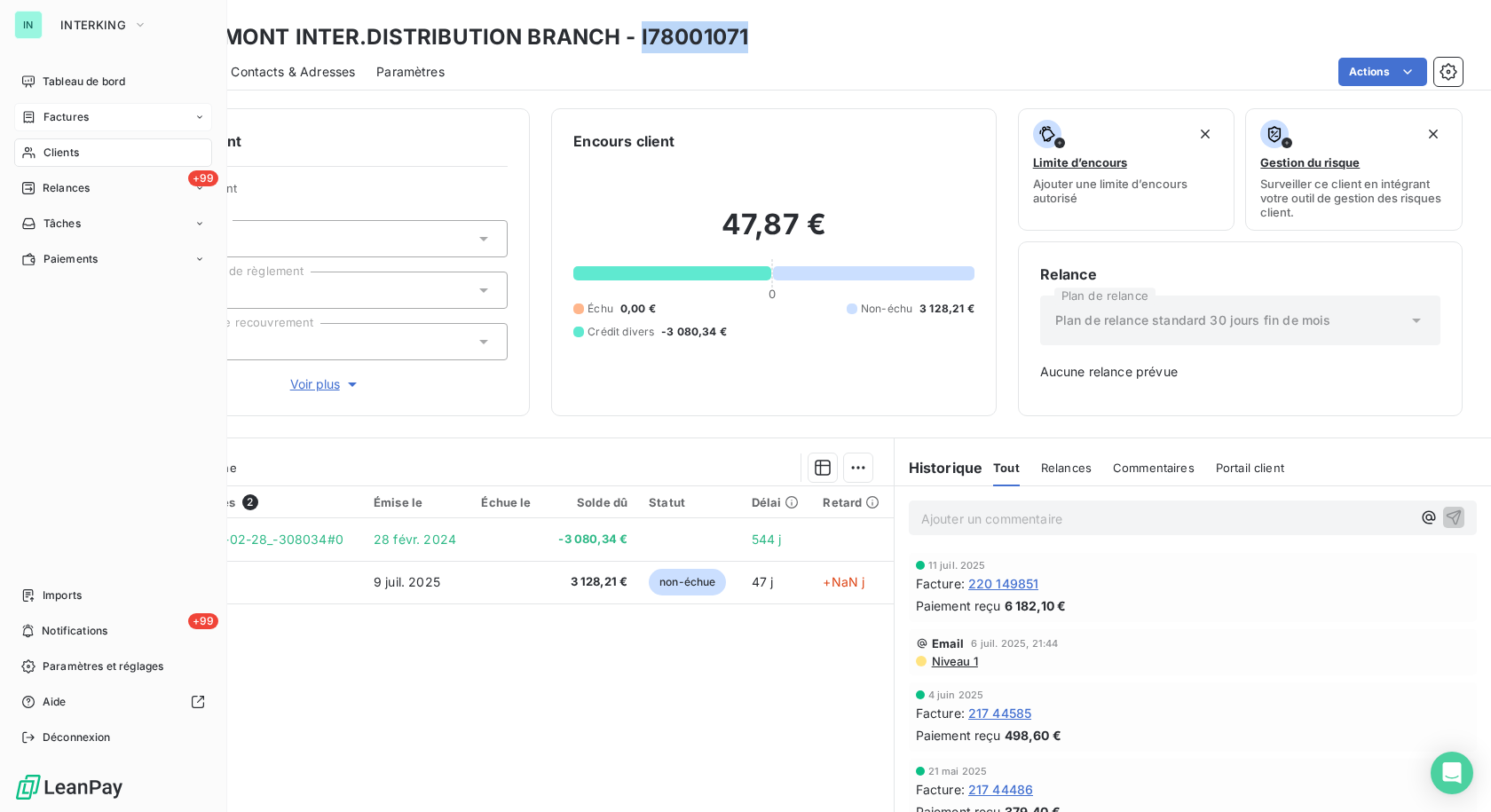
click at [54, 113] on span "Factures" at bounding box center [66, 117] width 46 height 16
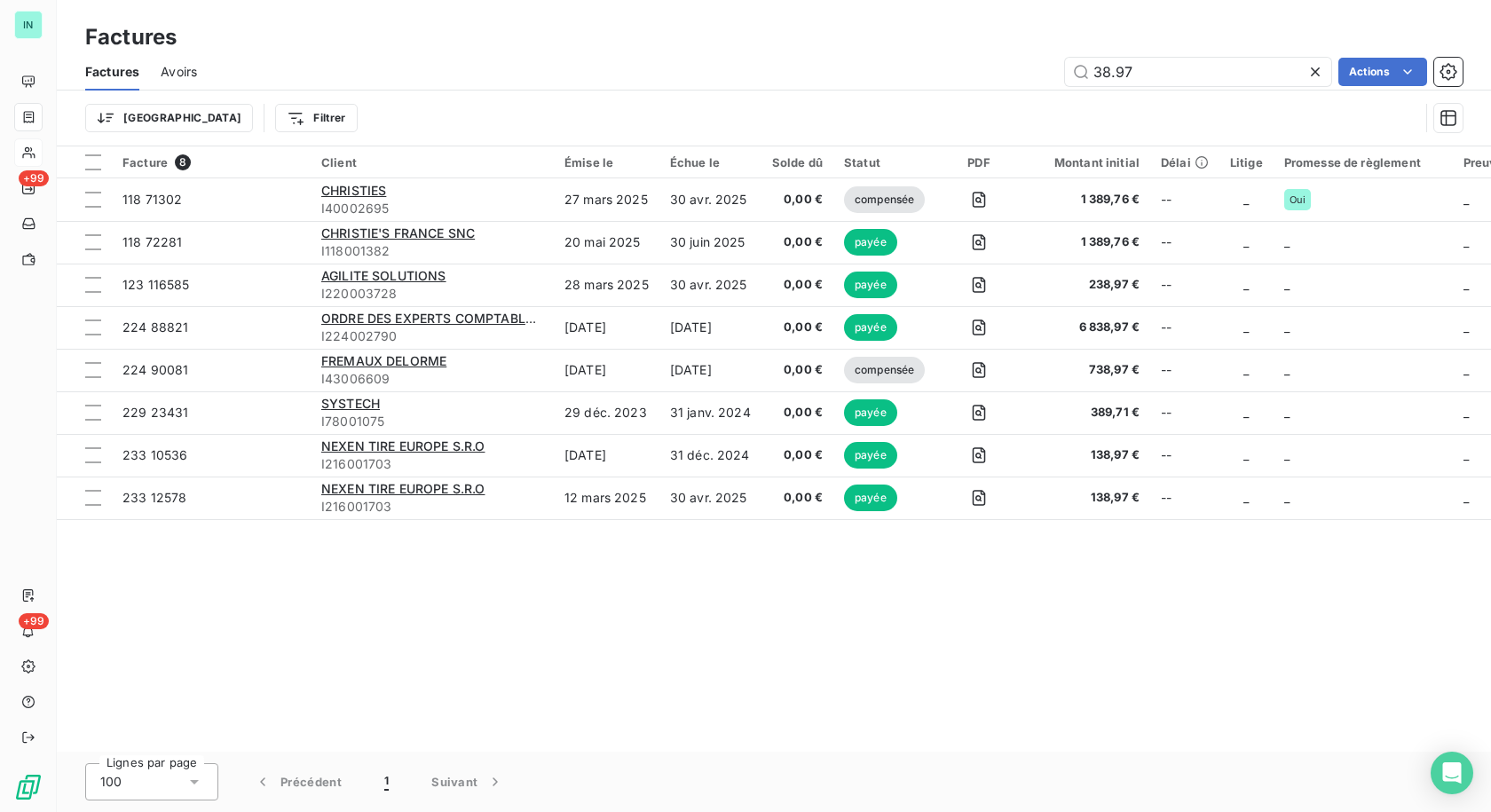
drag, startPoint x: 1136, startPoint y: 74, endPoint x: 852, endPoint y: 69, distance: 284.0
click at [852, 70] on div "38.97 Actions" at bounding box center [841, 72] width 1245 height 29
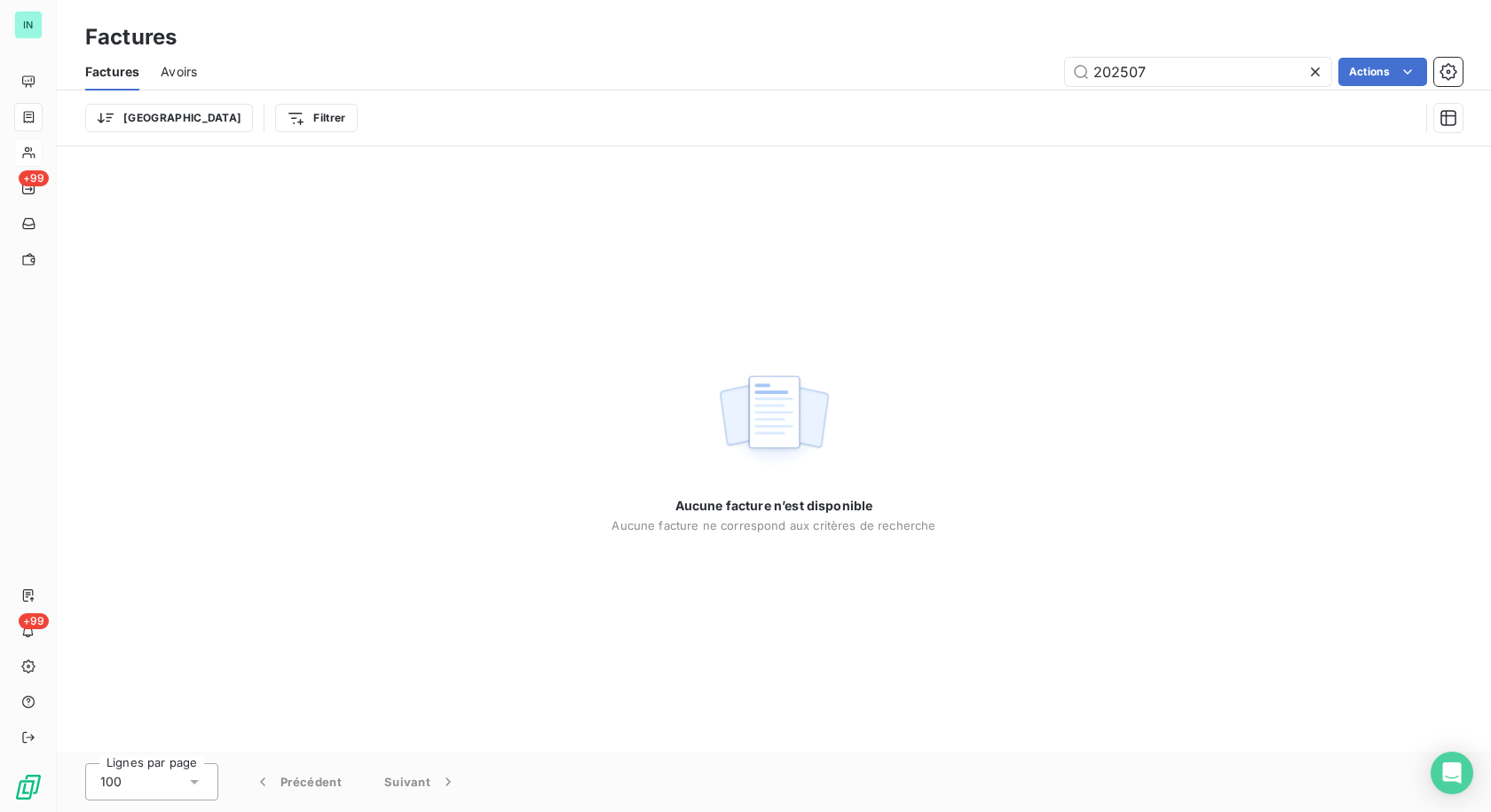
type input "202507"
click at [1319, 76] on icon at bounding box center [1315, 72] width 18 height 18
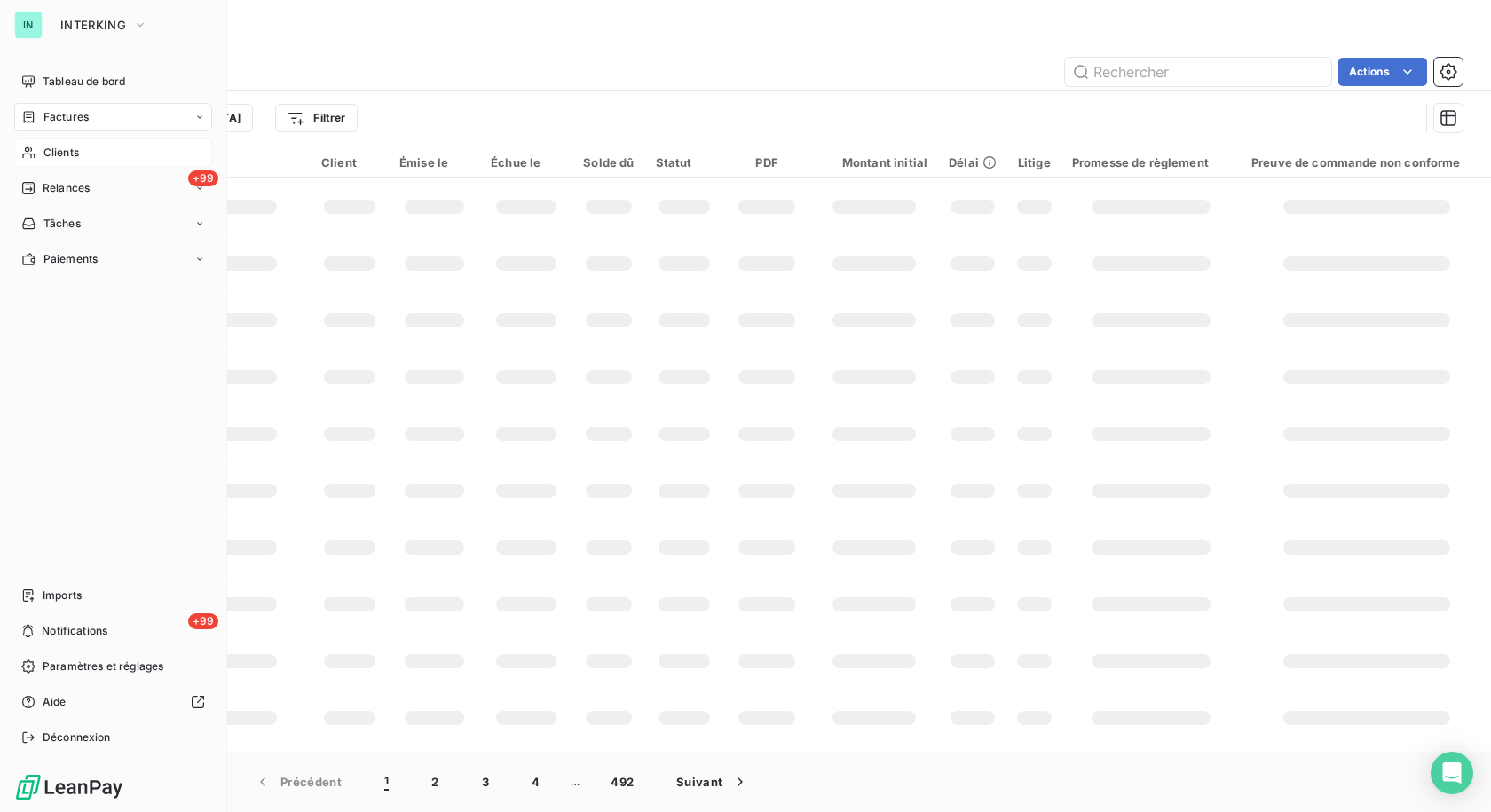
click at [39, 157] on div "Clients" at bounding box center [113, 153] width 198 height 29
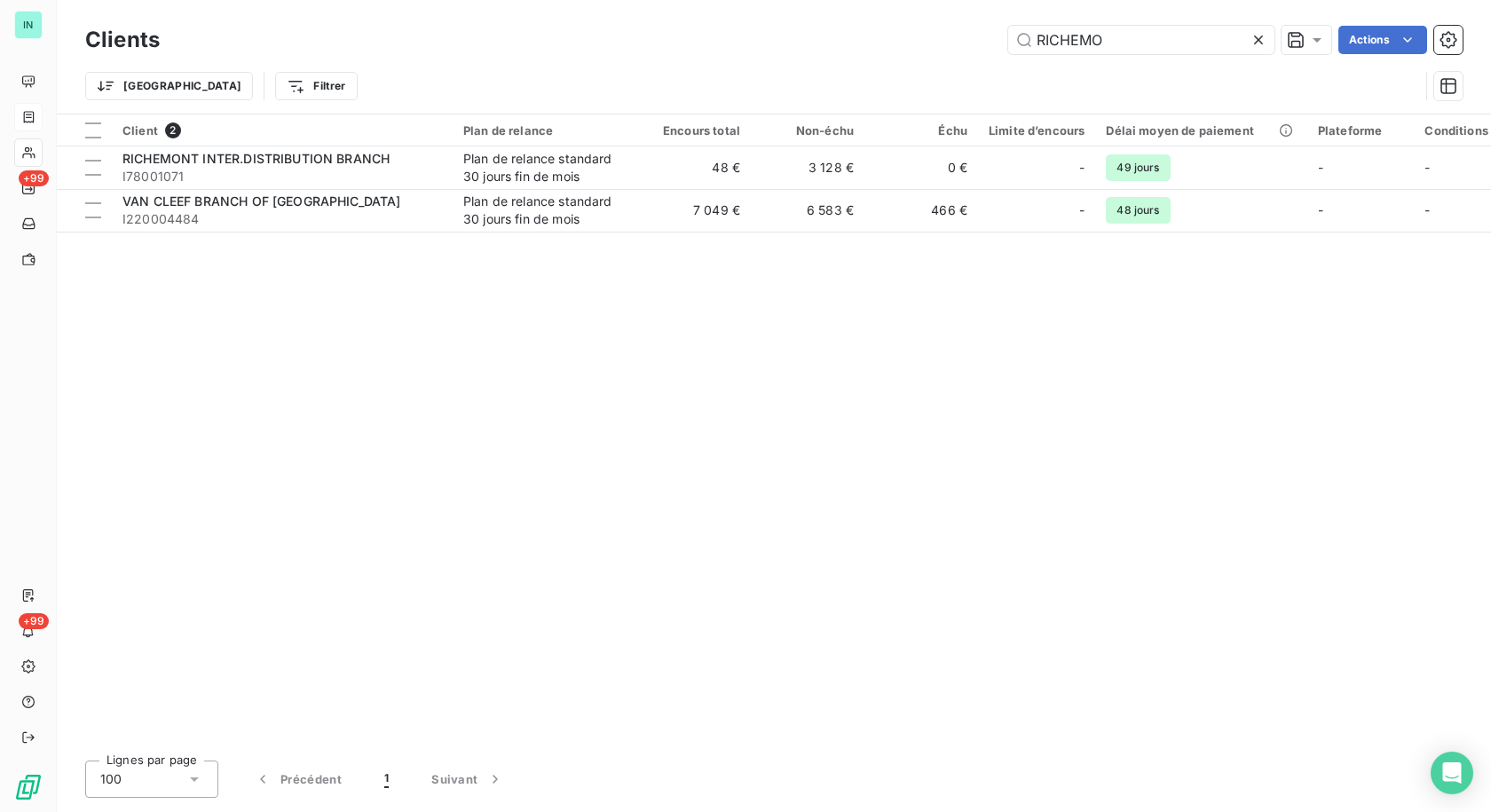
click at [1110, 70] on div "Trier Filtrer" at bounding box center [751, 87] width 1334 height 34
drag, startPoint x: 1120, startPoint y: 41, endPoint x: 918, endPoint y: 42, distance: 202.0
click at [918, 42] on div "RICHEMO Actions" at bounding box center [822, 40] width 1281 height 29
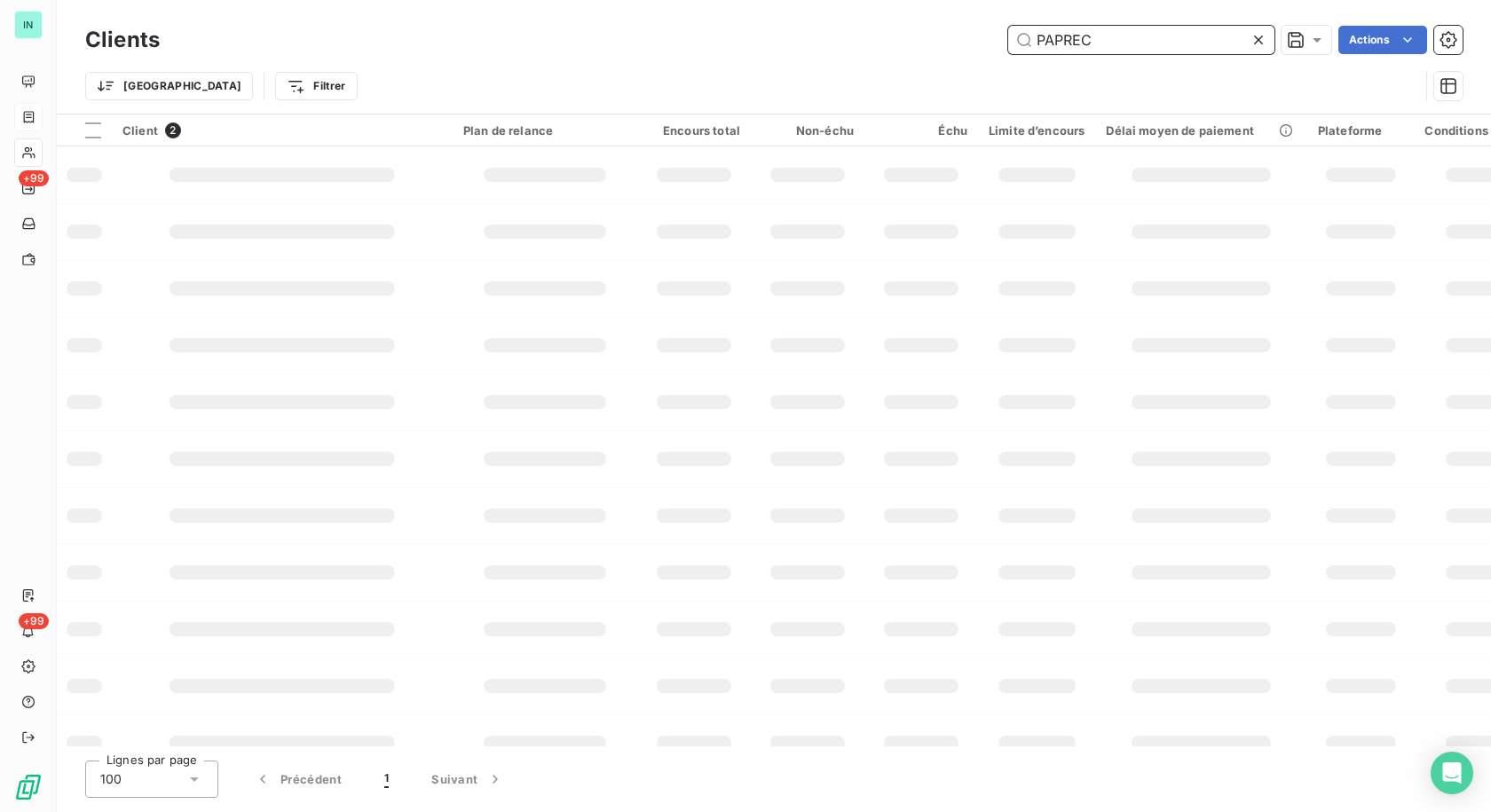
type input "PAPREC"
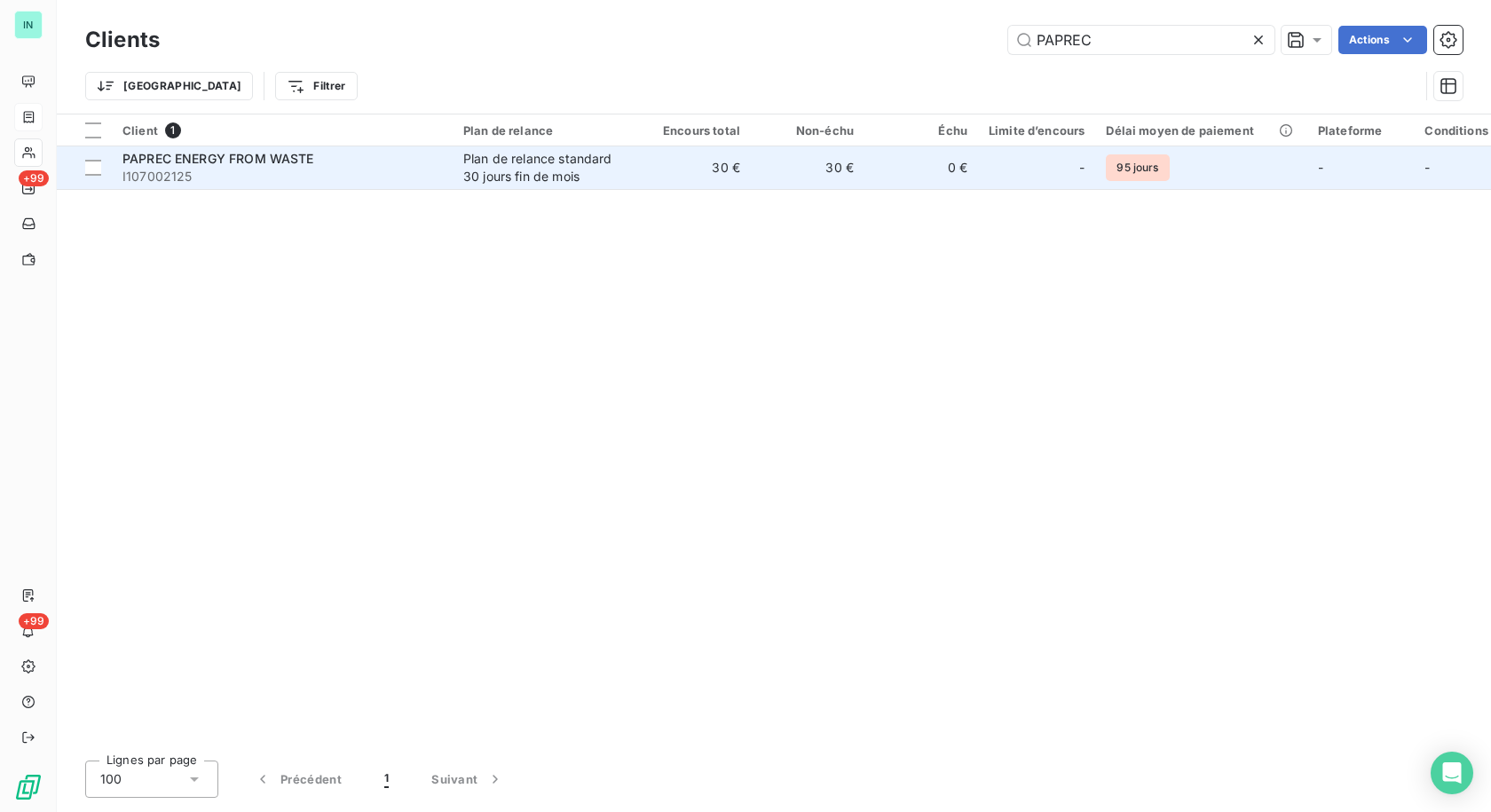
click at [499, 164] on div "Plan de relance standard 30 jours fin de mois" at bounding box center [544, 168] width 163 height 36
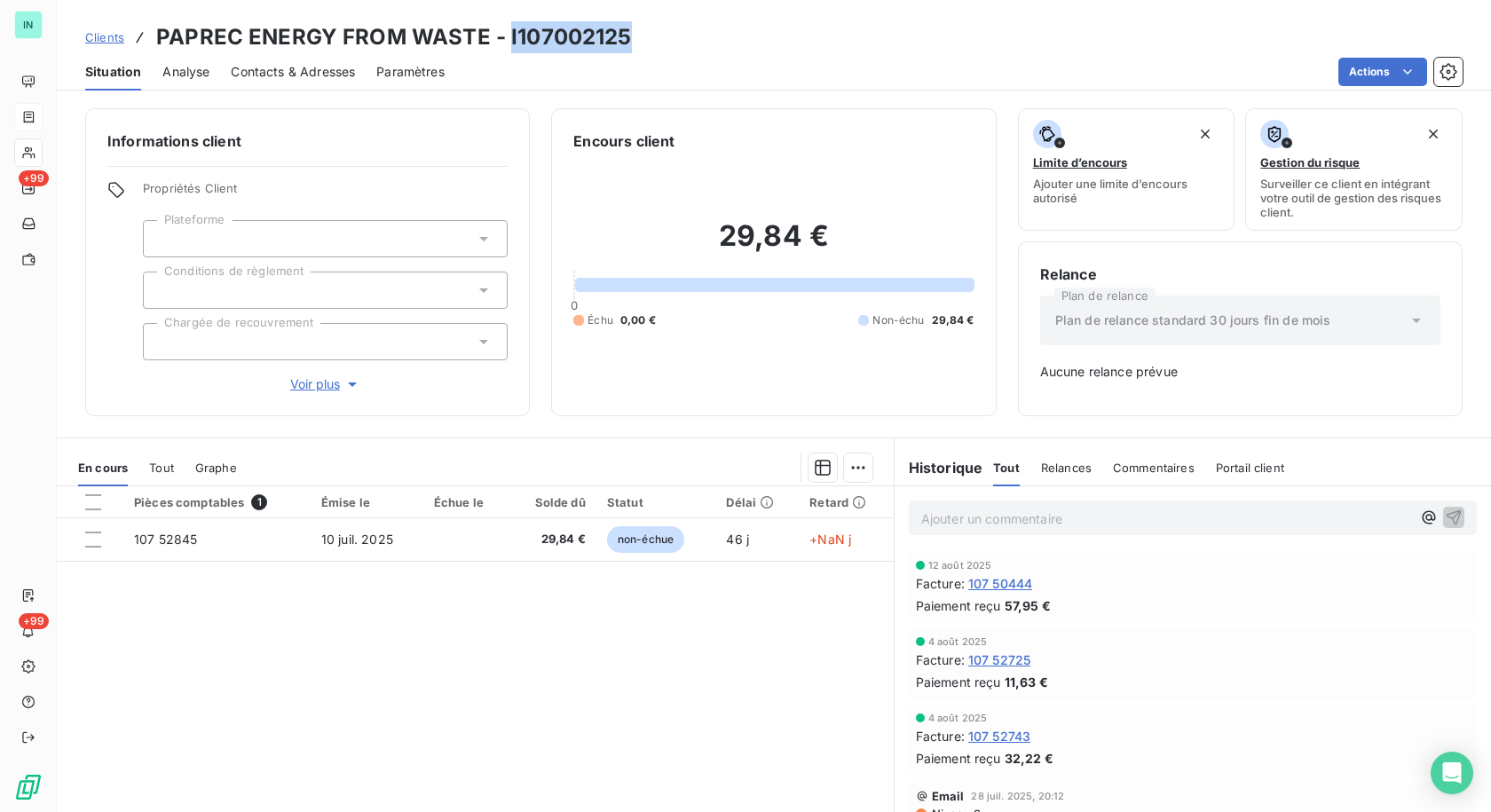
drag, startPoint x: 627, startPoint y: 38, endPoint x: 503, endPoint y: 41, distance: 124.0
click at [503, 41] on div "Clients PAPREC ENERGY FROM WASTE - I107002125" at bounding box center [774, 37] width 1434 height 32
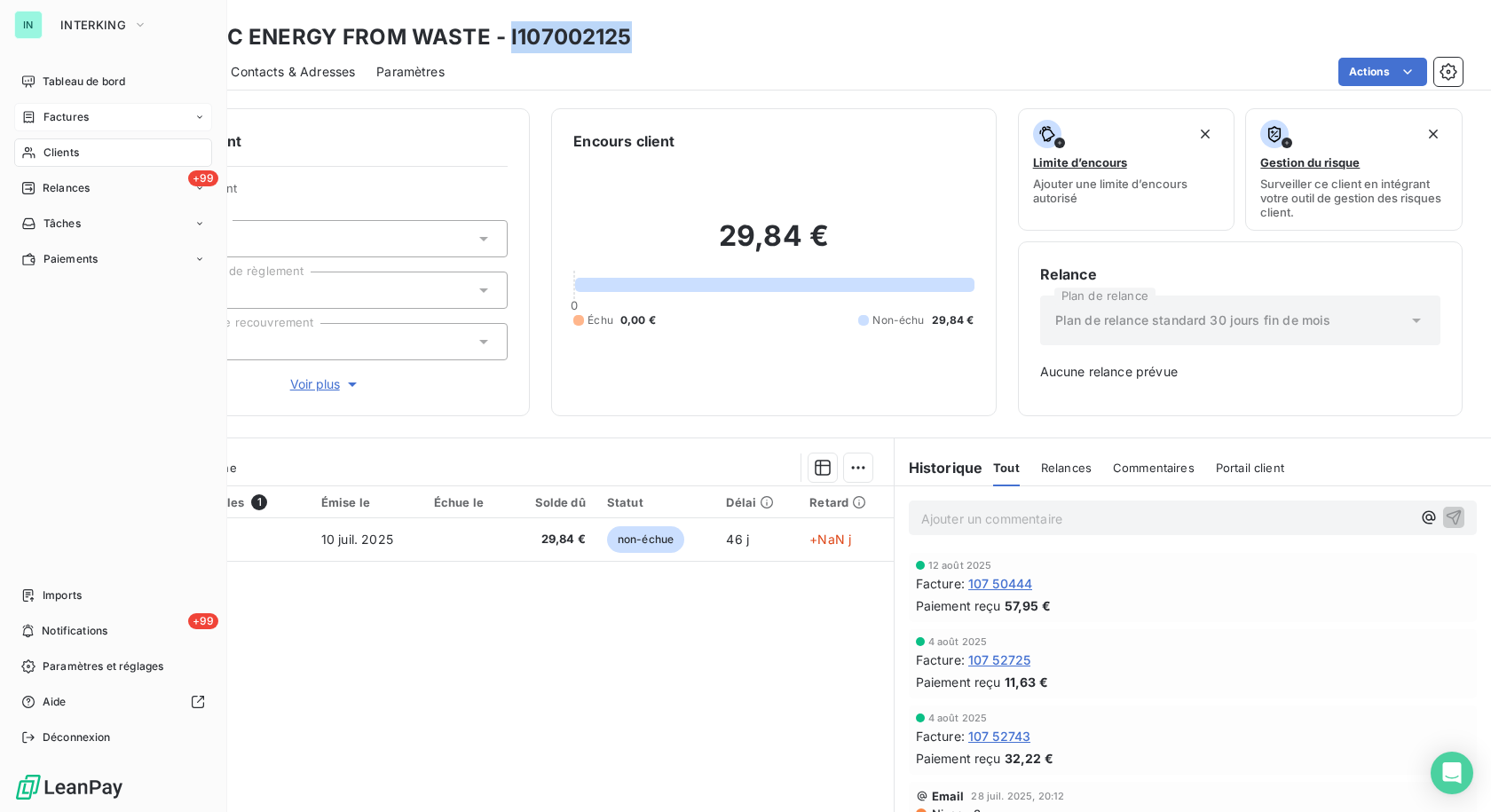
click at [37, 118] on div "Factures" at bounding box center [55, 117] width 68 height 16
click at [37, 117] on div "Factures" at bounding box center [55, 117] width 68 height 16
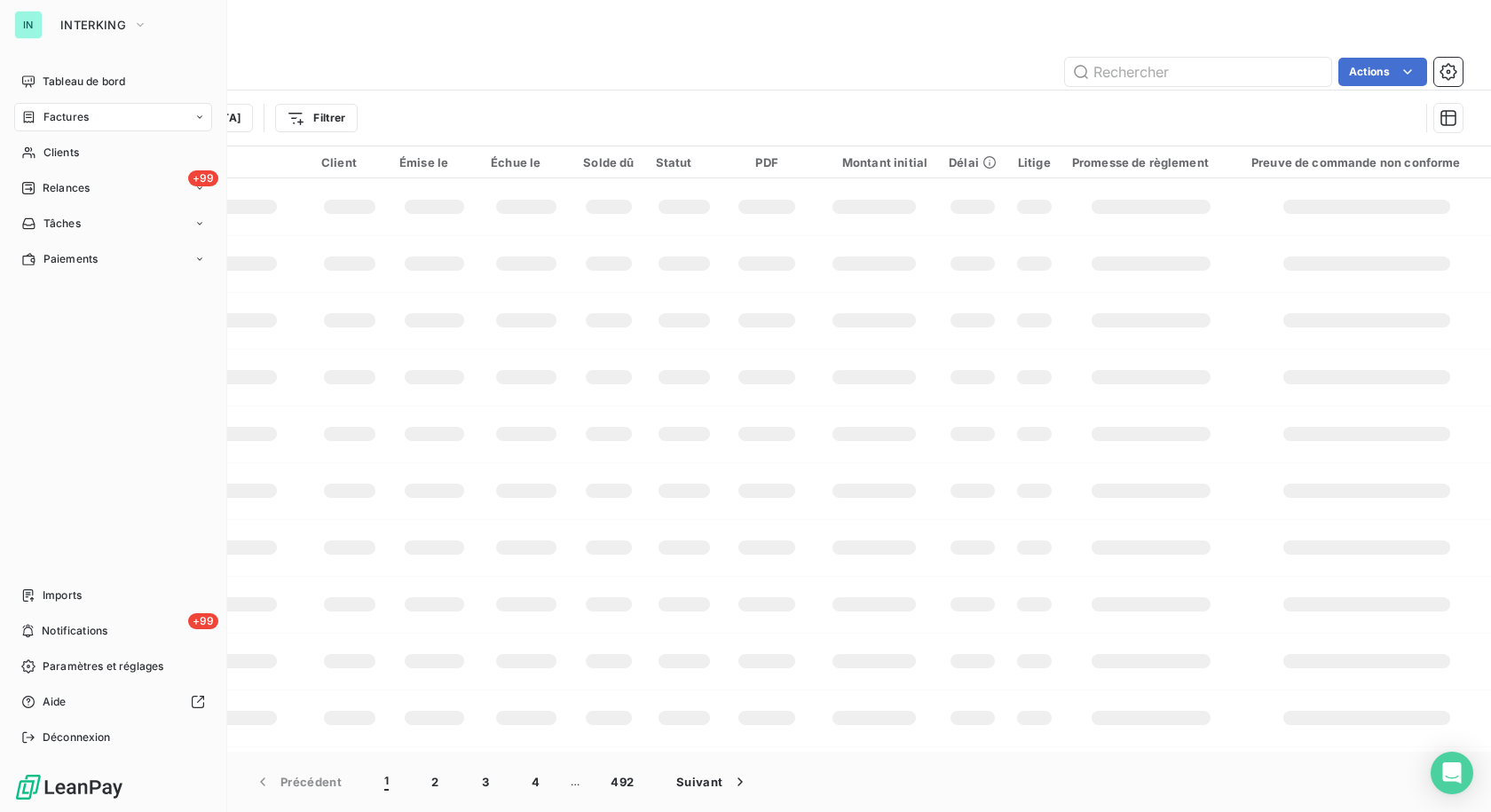
click at [39, 117] on div "Factures" at bounding box center [55, 117] width 68 height 16
click at [1078, 70] on input "text" at bounding box center [1198, 72] width 266 height 29
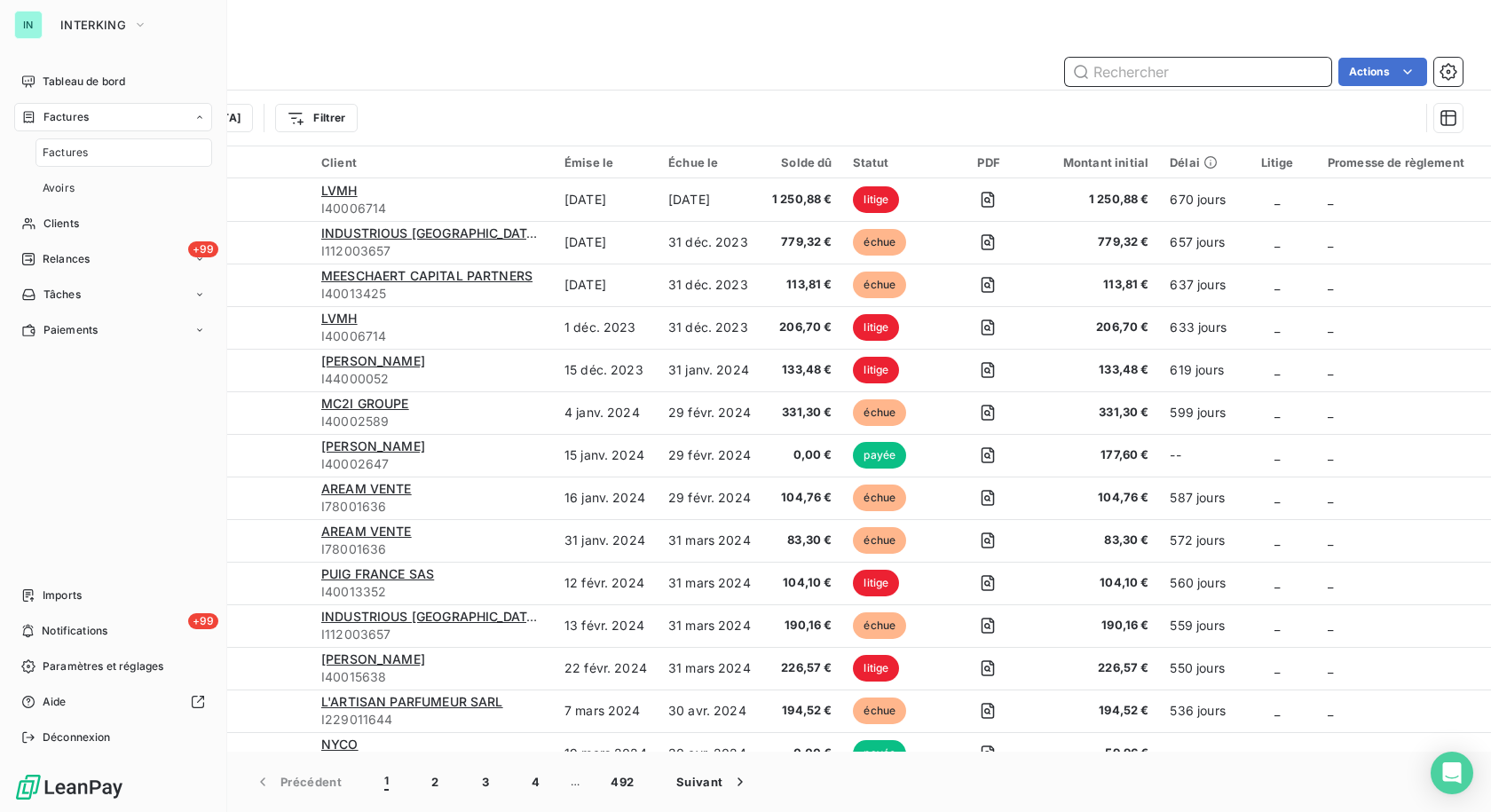
click at [1087, 70] on input "text" at bounding box center [1198, 72] width 266 height 29
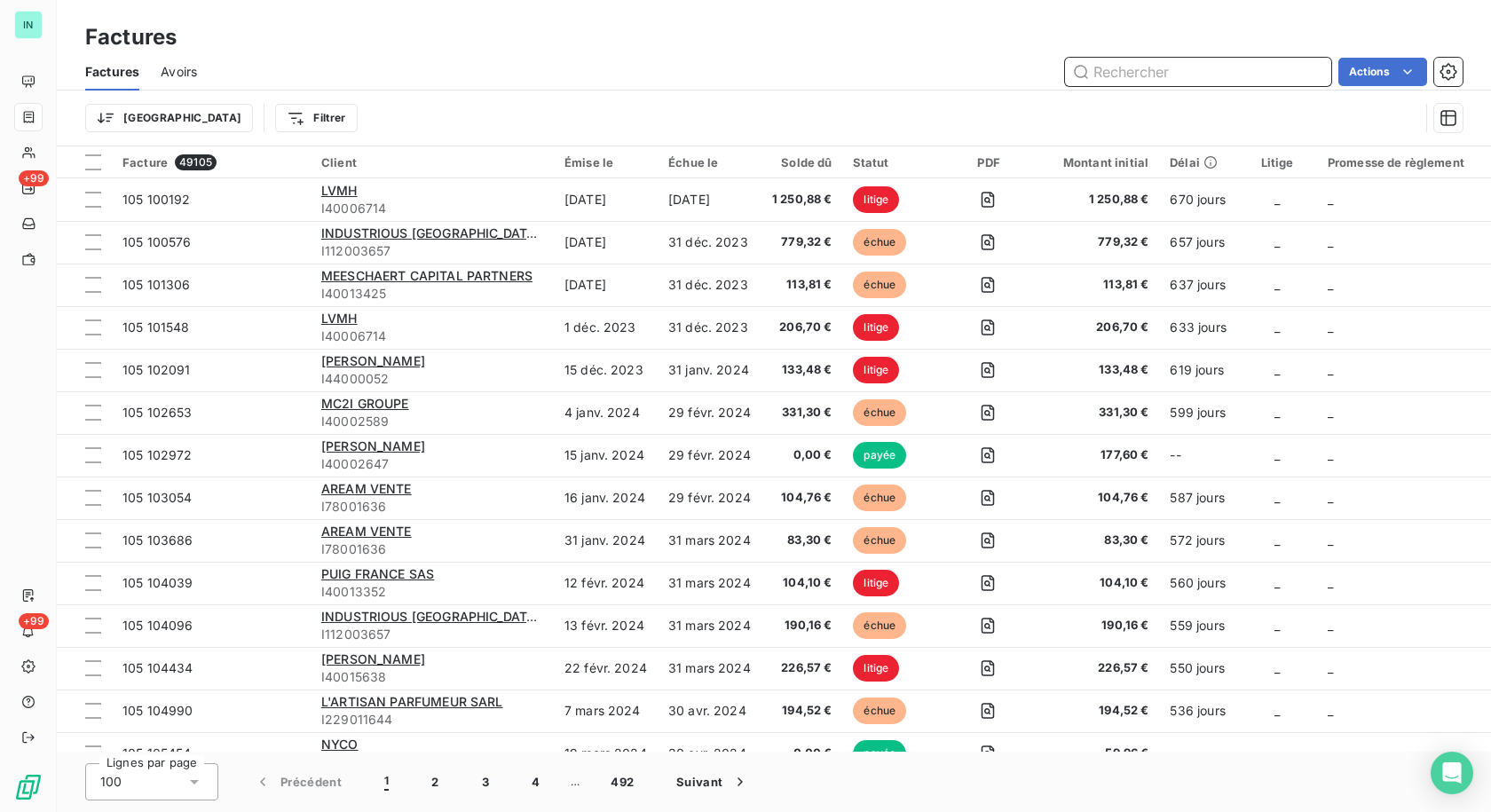
click at [1125, 70] on input "text" at bounding box center [1198, 72] width 266 height 29
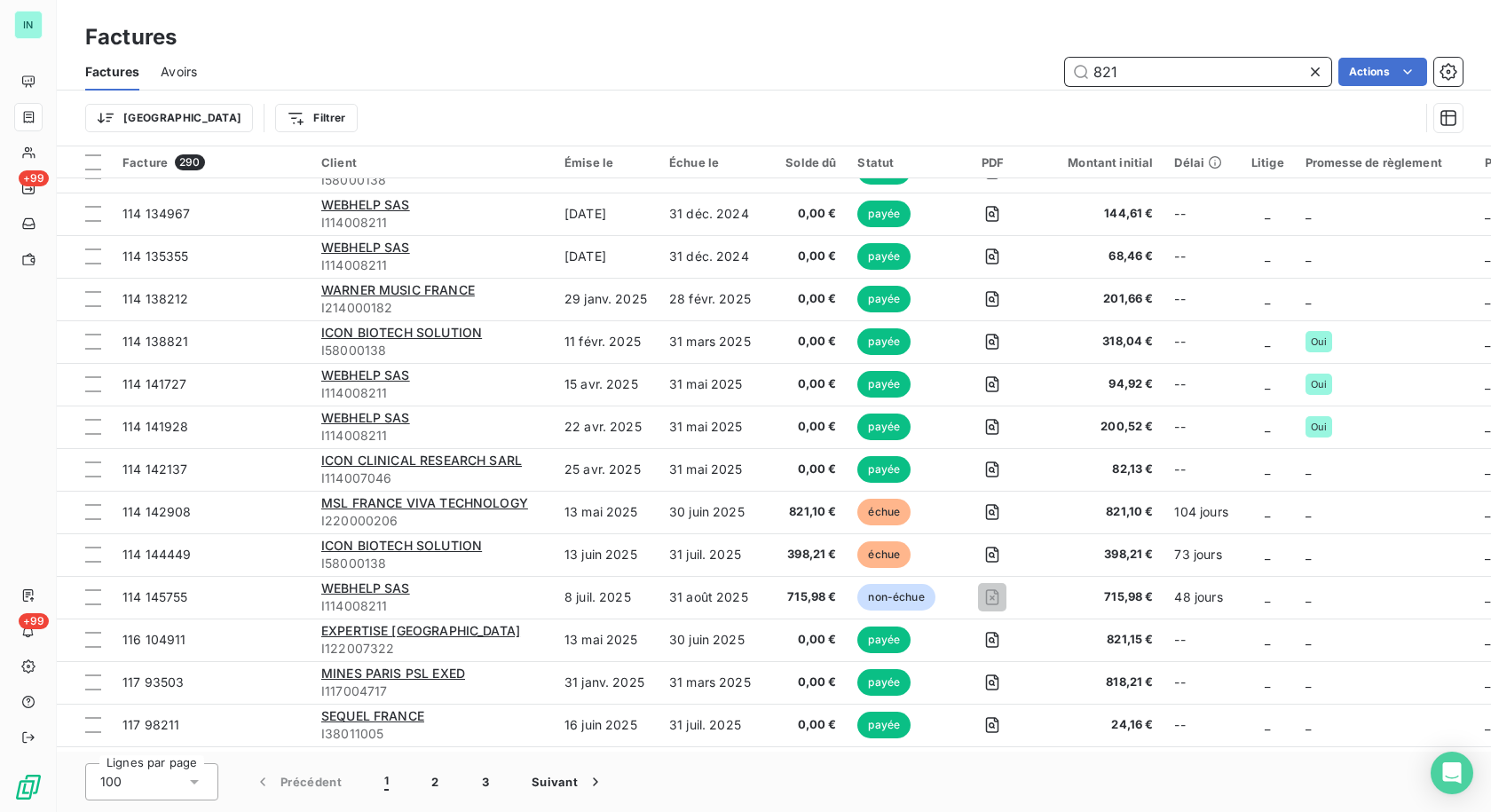
scroll to position [1243, 0]
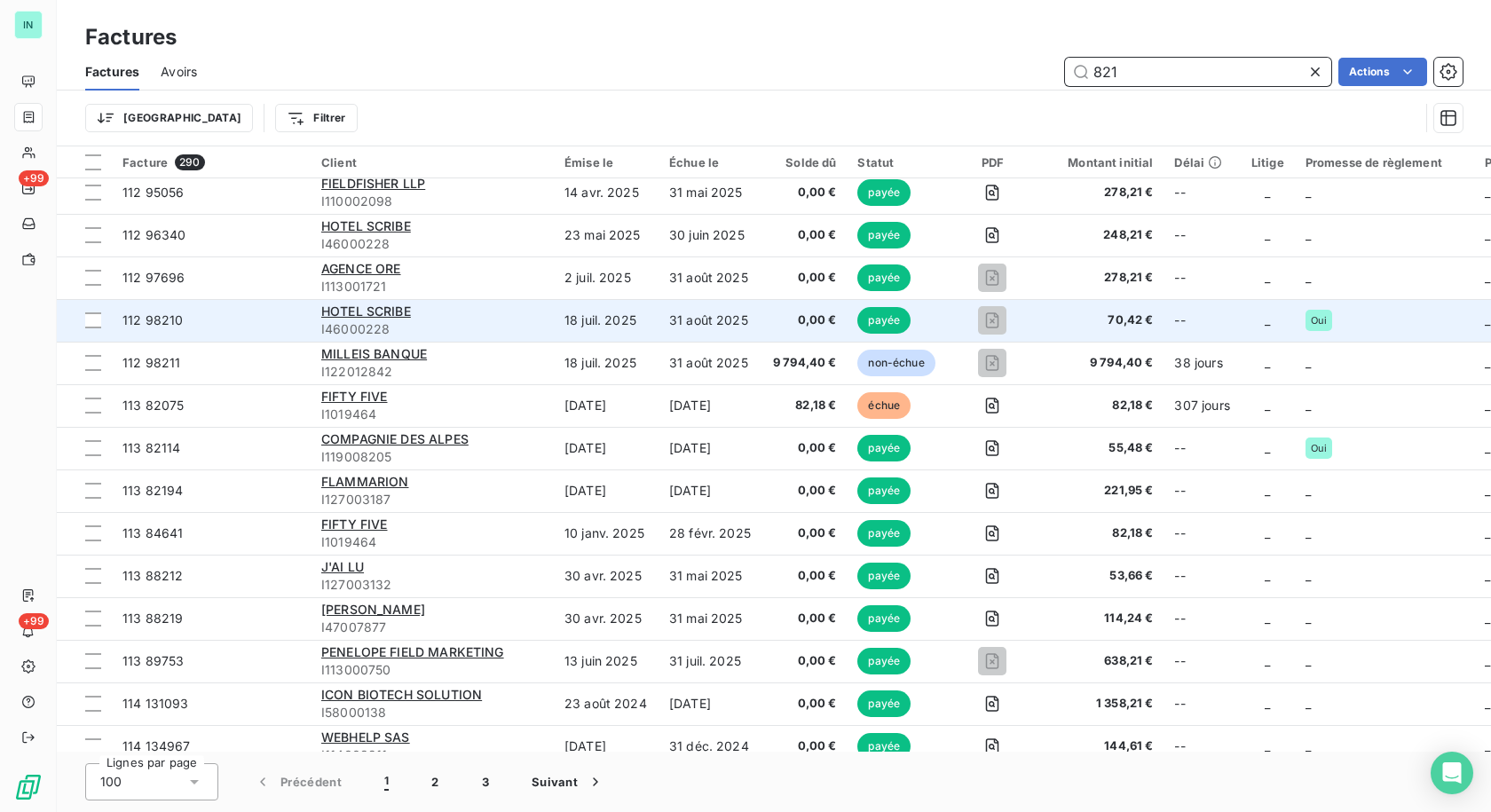
type input "821"
